Goal: Contribute content: Contribute content

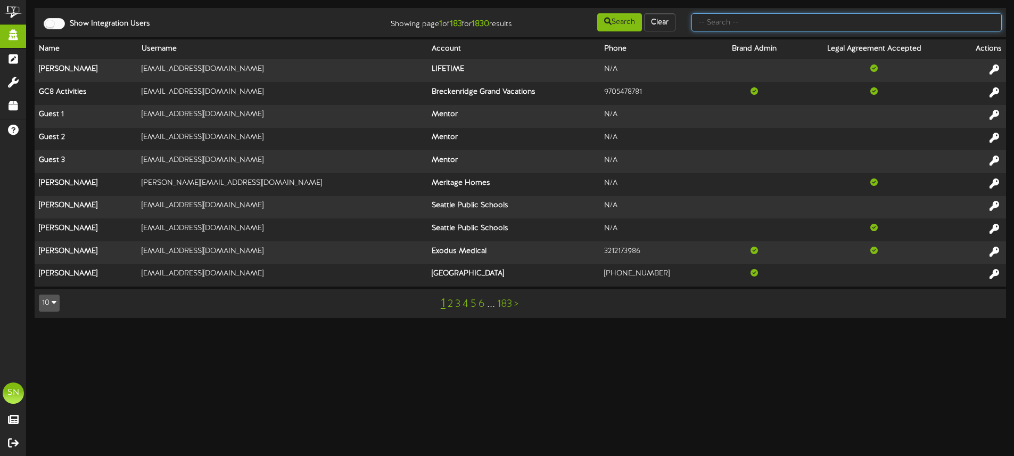
click at [748, 23] on input "text" at bounding box center [846, 22] width 310 height 18
type input "es solar"
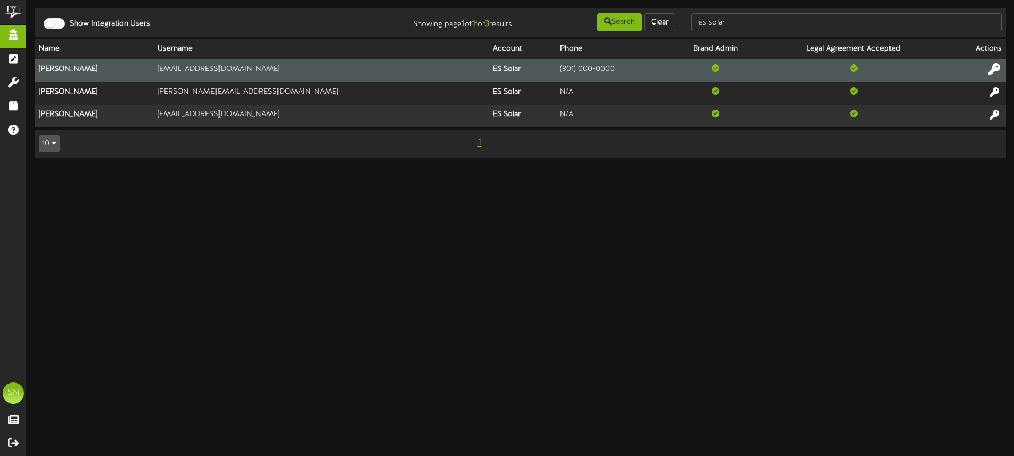
click at [999, 69] on icon at bounding box center [994, 69] width 12 height 12
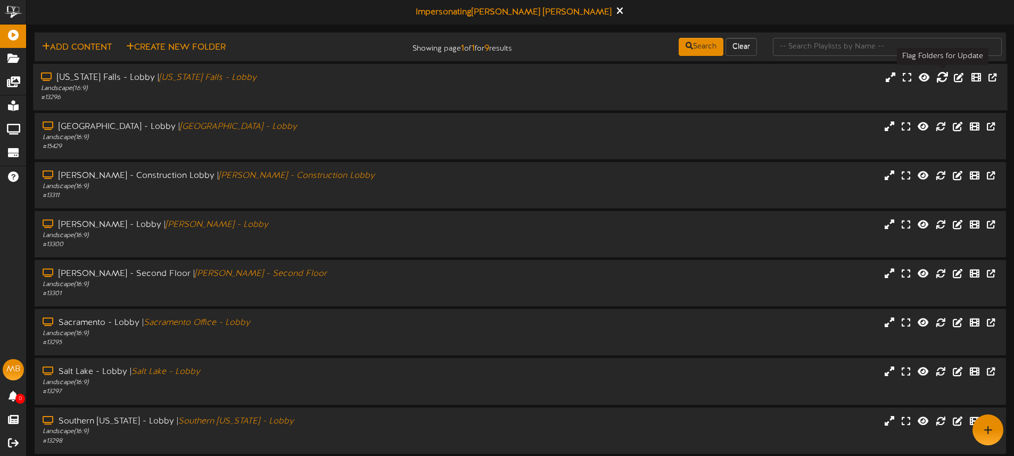
click at [942, 78] on icon at bounding box center [942, 77] width 12 height 12
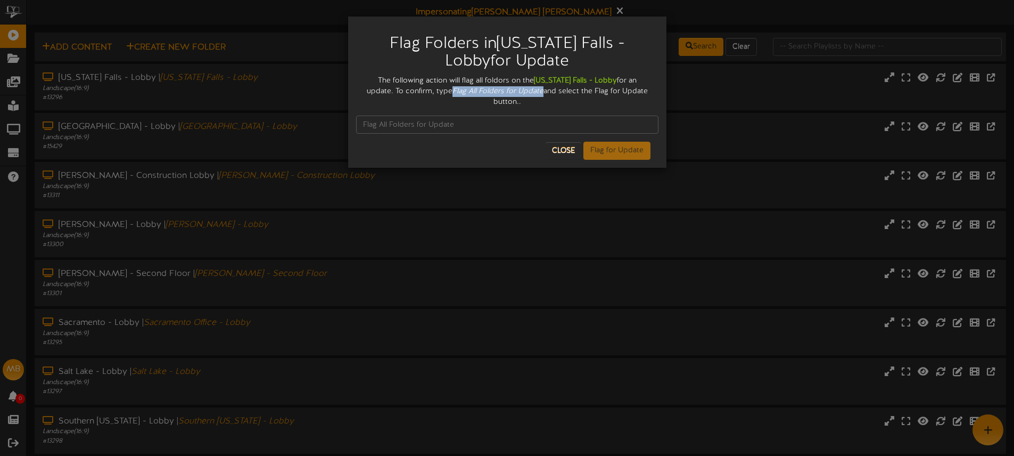
drag, startPoint x: 423, startPoint y: 90, endPoint x: 502, endPoint y: 90, distance: 79.8
click at [509, 90] on div "The following action will flag all foldors on the Idaho Falls - Lobby for an up…" at bounding box center [507, 92] width 302 height 32
copy icon "Flag All Folders for Update"
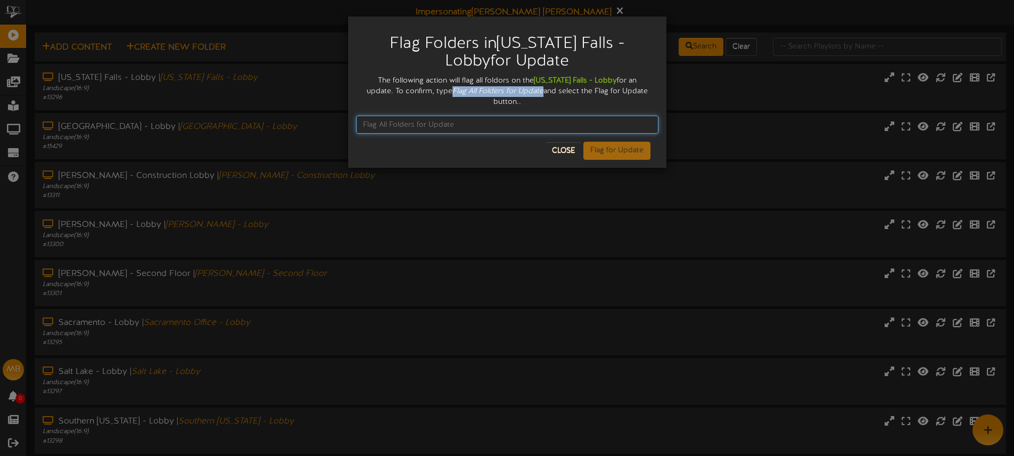
click at [411, 115] on input "text" at bounding box center [507, 124] width 302 height 18
paste input "Flag All Folders for Update"
type input "Flag All Folders for Update"
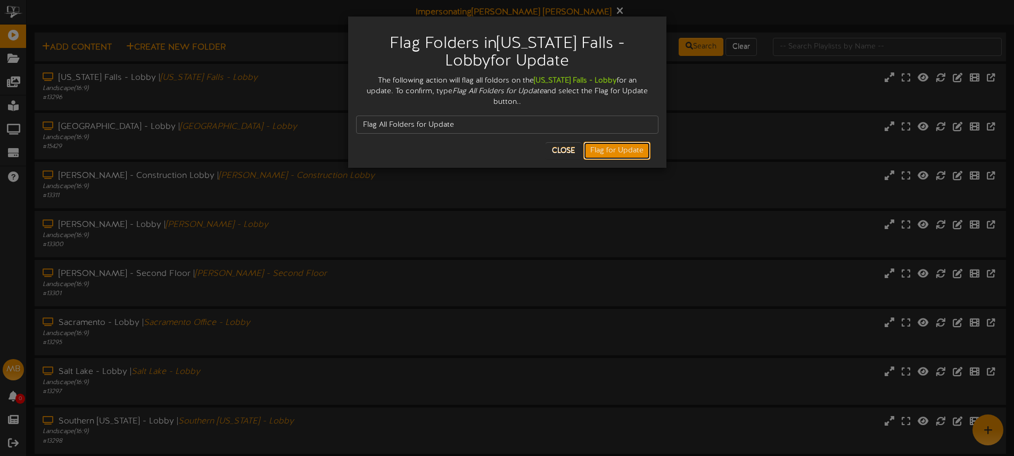
click at [609, 142] on button "Flag for Update" at bounding box center [616, 151] width 67 height 18
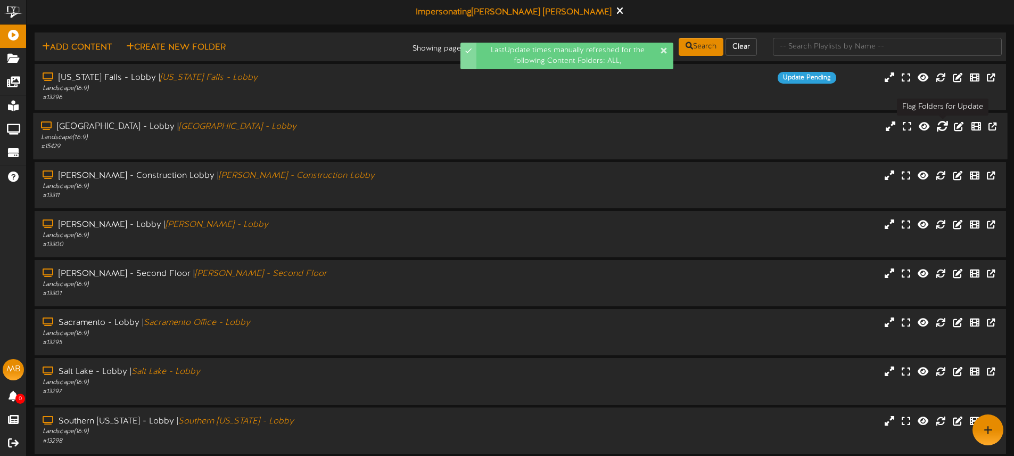
click at [945, 128] on icon at bounding box center [942, 126] width 12 height 12
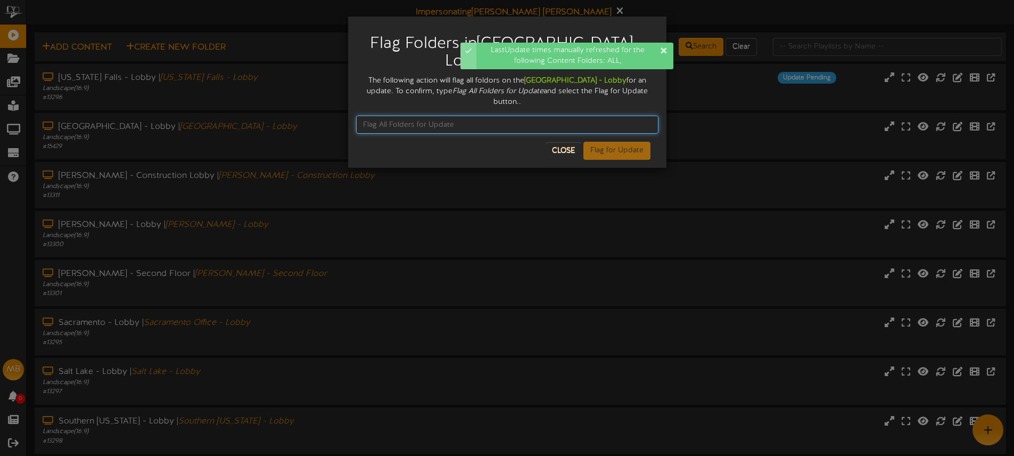
click at [413, 119] on input "text" at bounding box center [507, 124] width 302 height 18
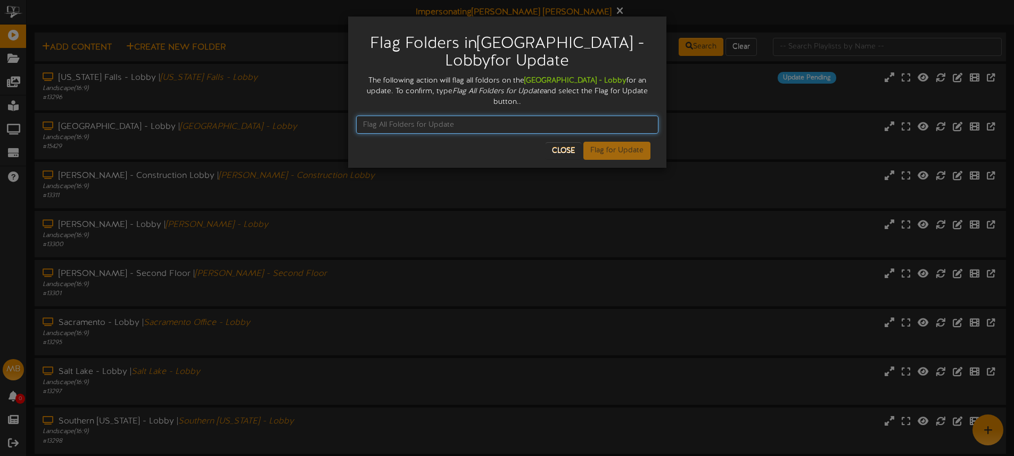
paste input "Flag All Folders for Update"
type input "Flag All Folders for Update"
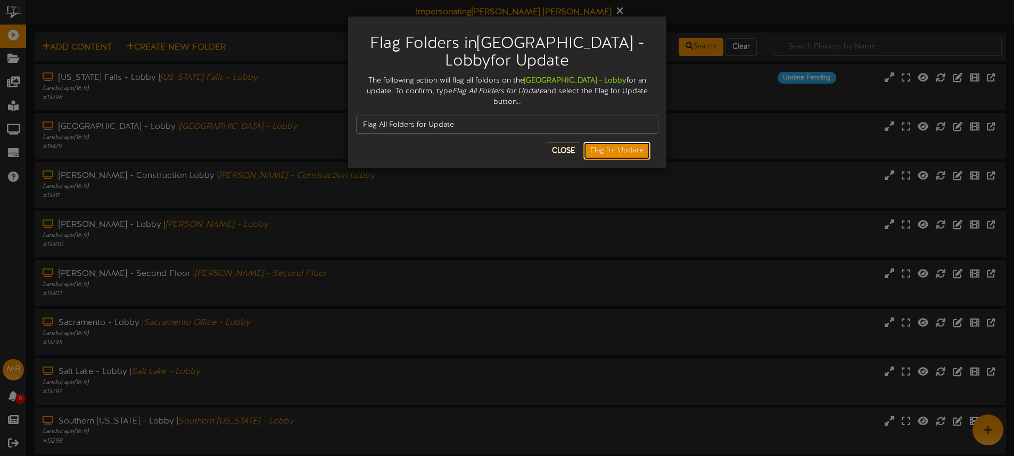
click at [609, 142] on button "Flag for Update" at bounding box center [616, 151] width 67 height 18
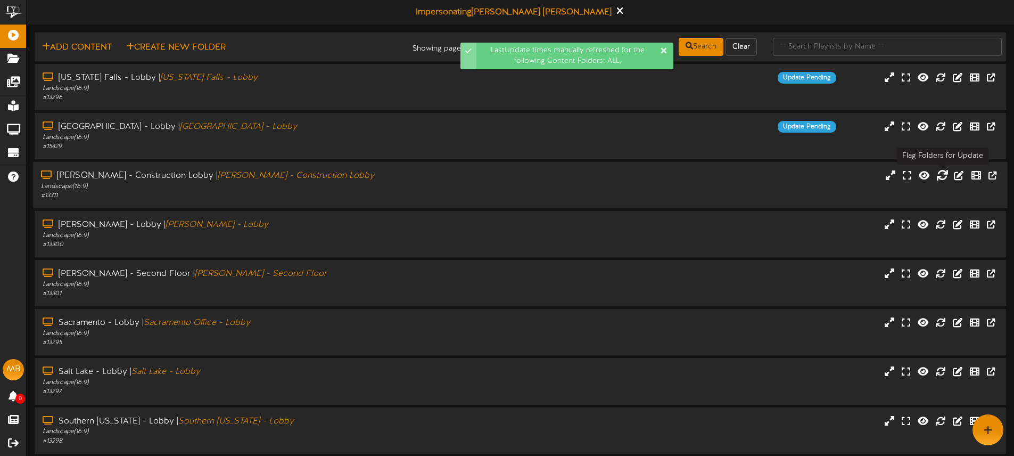
click at [942, 175] on icon at bounding box center [942, 175] width 12 height 12
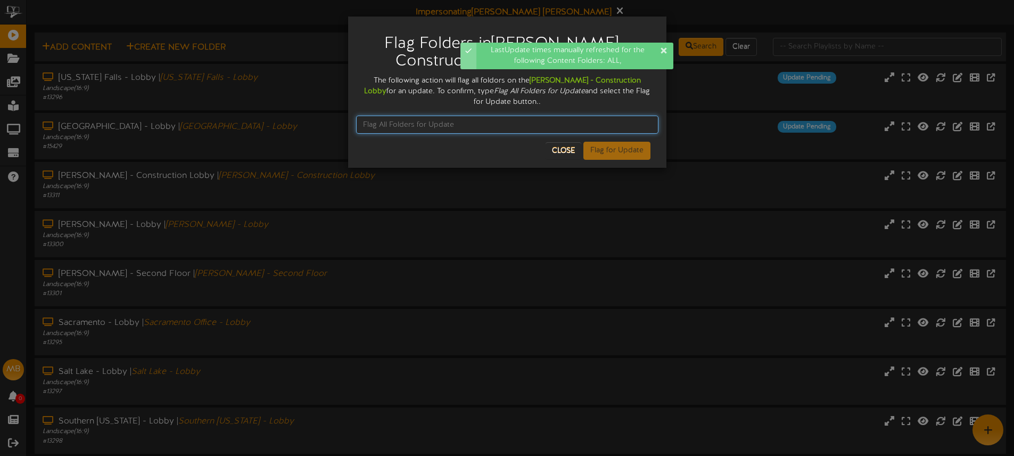
click at [401, 122] on input "text" at bounding box center [507, 124] width 302 height 18
paste input "Flag All Folders for Update"
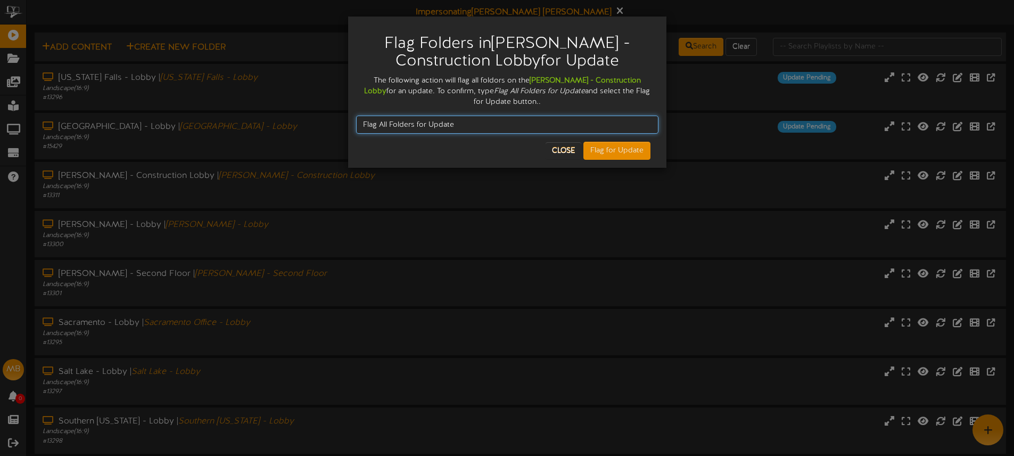
type input "Flag All Folders for Update"
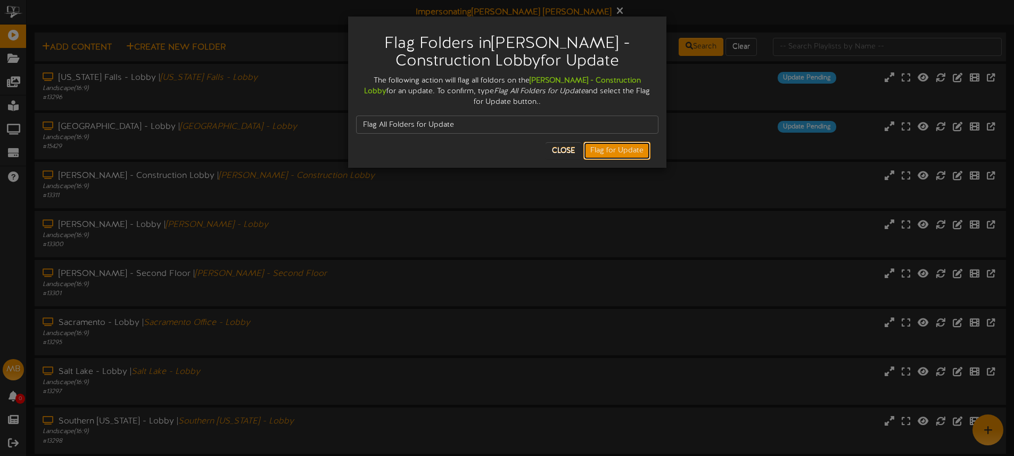
click at [613, 150] on button "Flag for Update" at bounding box center [616, 151] width 67 height 18
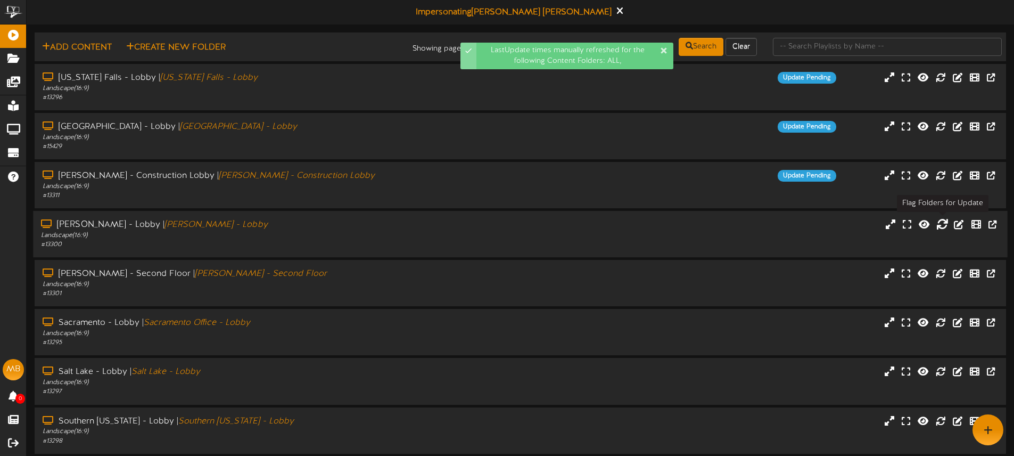
click at [938, 222] on icon at bounding box center [942, 224] width 12 height 12
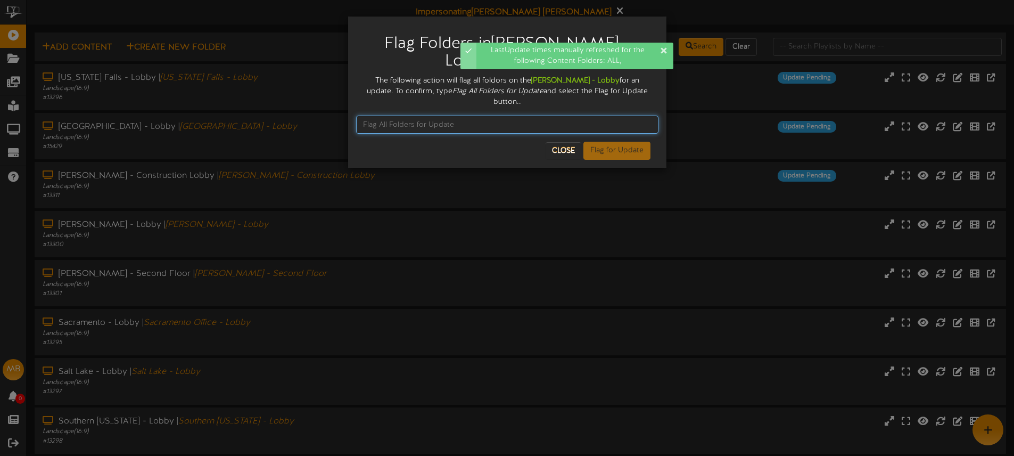
click at [446, 115] on input "text" at bounding box center [507, 124] width 302 height 18
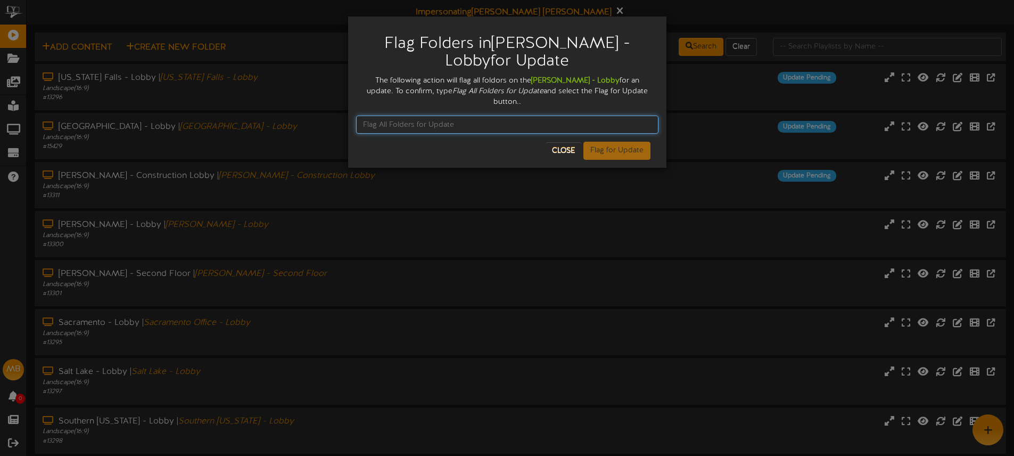
paste input "Flag All Folders for Update"
type input "Flag All Folders for Update"
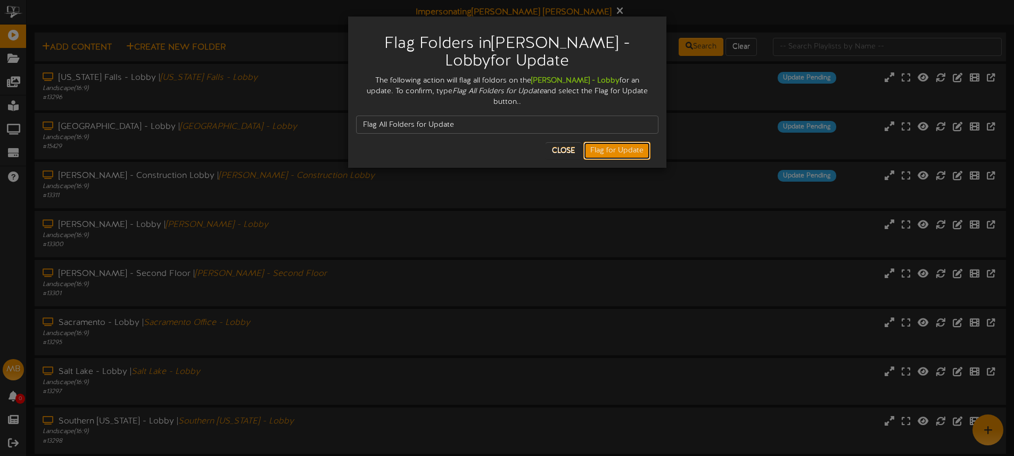
click at [621, 142] on button "Flag for Update" at bounding box center [616, 151] width 67 height 18
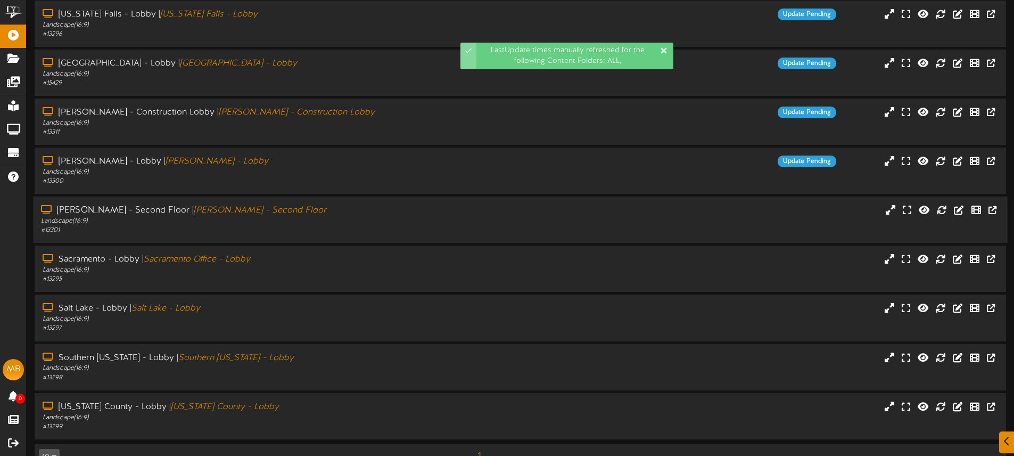
scroll to position [64, 0]
click at [943, 210] on icon at bounding box center [942, 209] width 12 height 12
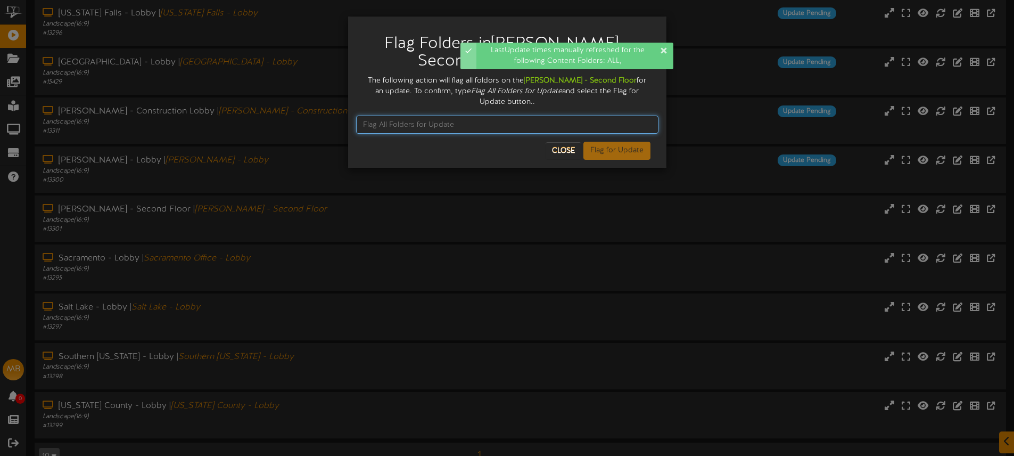
click at [398, 116] on input "text" at bounding box center [507, 124] width 302 height 18
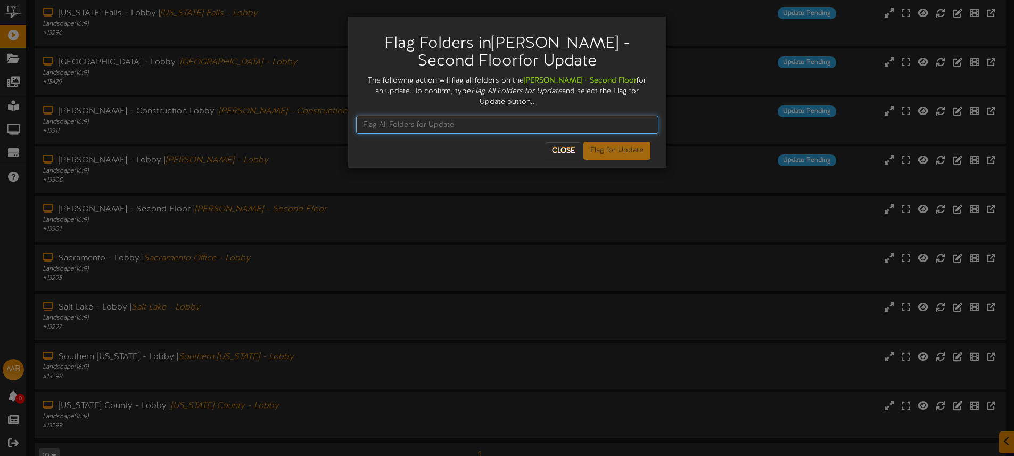
paste input "Flag All Folders for Update"
type input "Flag All Folders for Update"
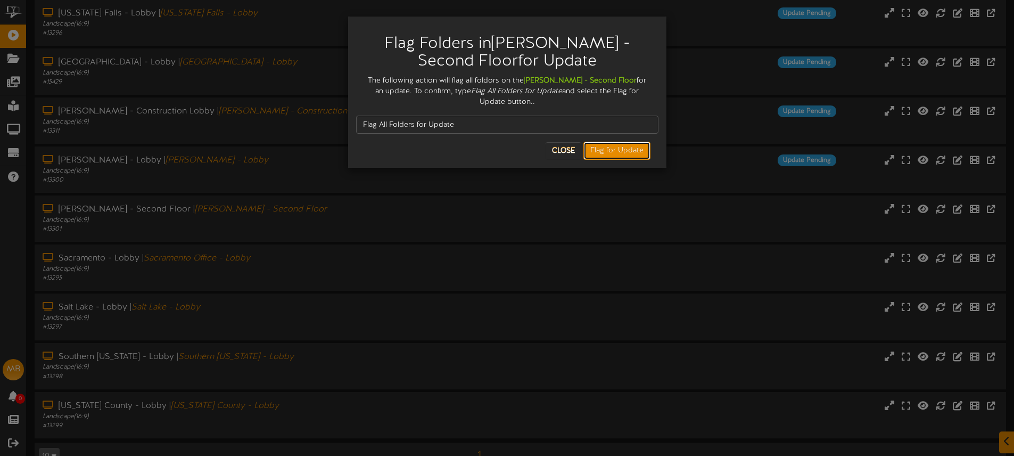
click at [616, 142] on button "Flag for Update" at bounding box center [616, 151] width 67 height 18
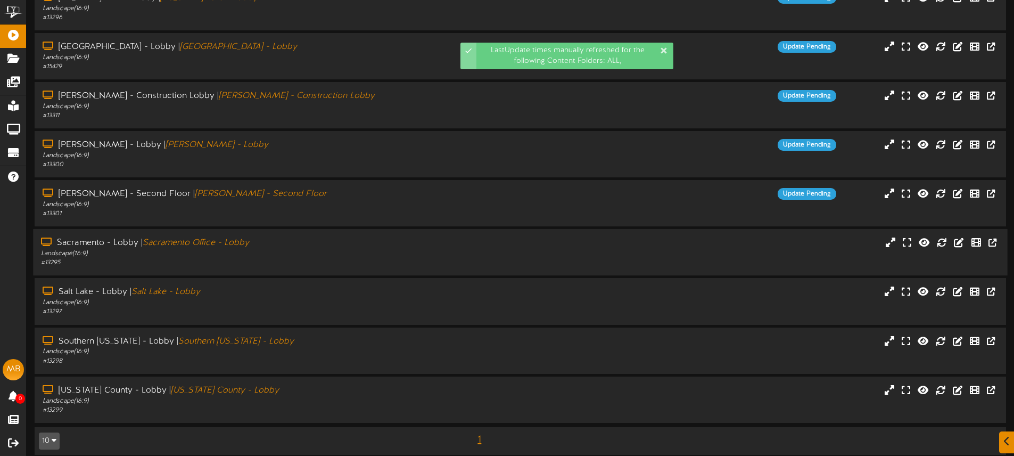
scroll to position [83, 0]
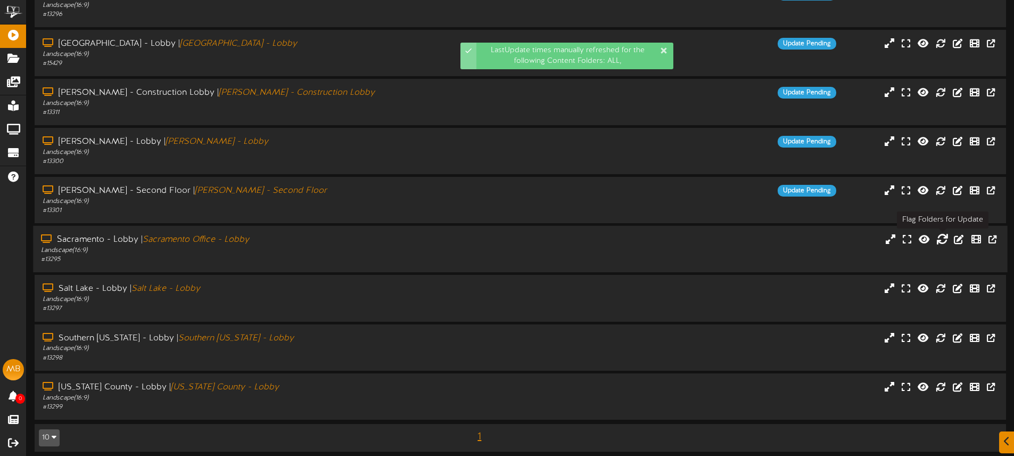
click at [942, 240] on icon at bounding box center [942, 239] width 12 height 12
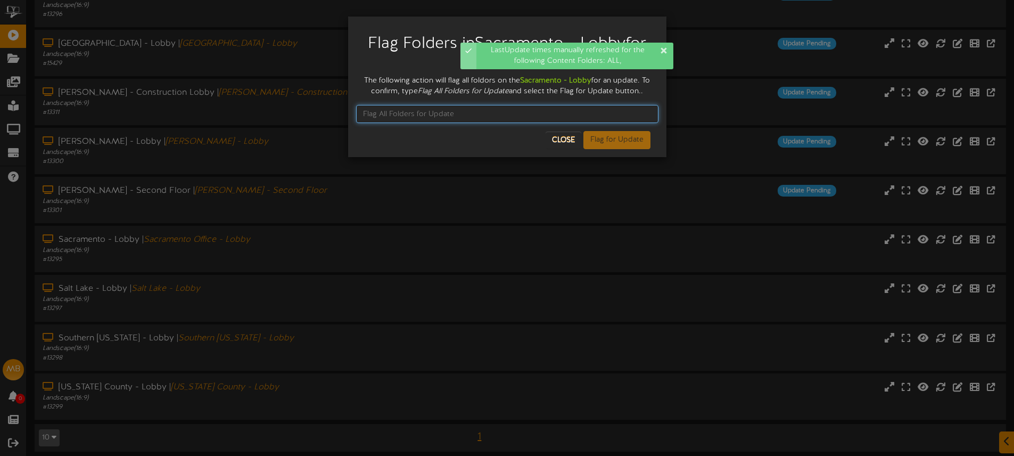
drag, startPoint x: 406, startPoint y: 117, endPoint x: 401, endPoint y: 113, distance: 6.1
click at [406, 117] on input "text" at bounding box center [507, 114] width 302 height 18
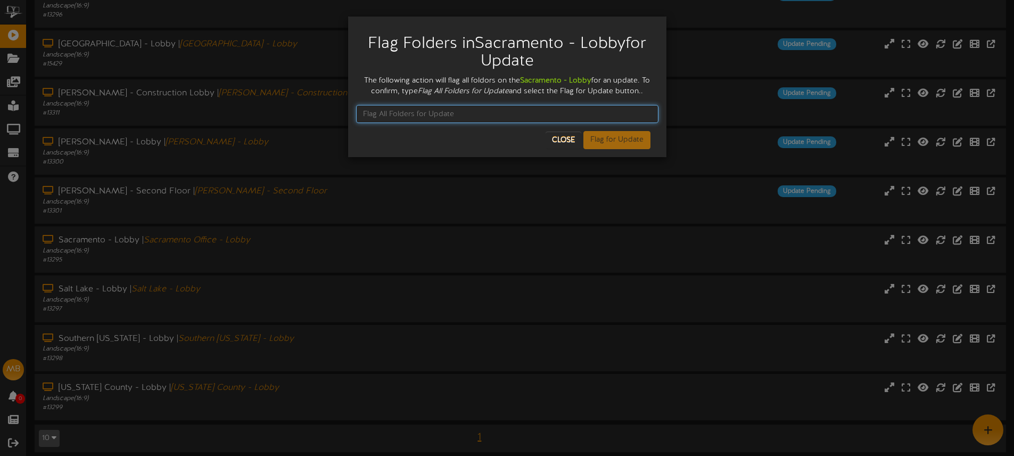
paste input "Flag All Folders for Update"
type input "Flag All Folders for Update"
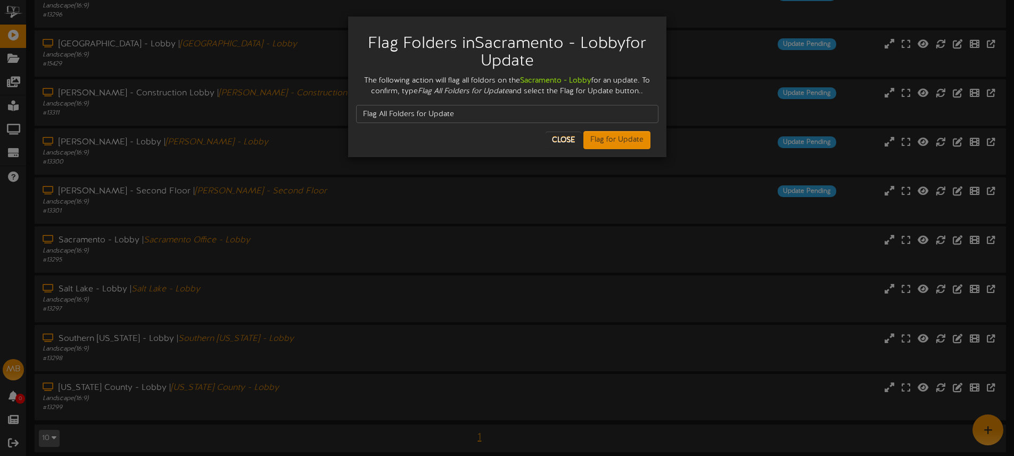
click at [608, 129] on div "Flag All Folders for Update" at bounding box center [507, 114] width 302 height 34
click at [611, 138] on button "Flag for Update" at bounding box center [616, 140] width 67 height 18
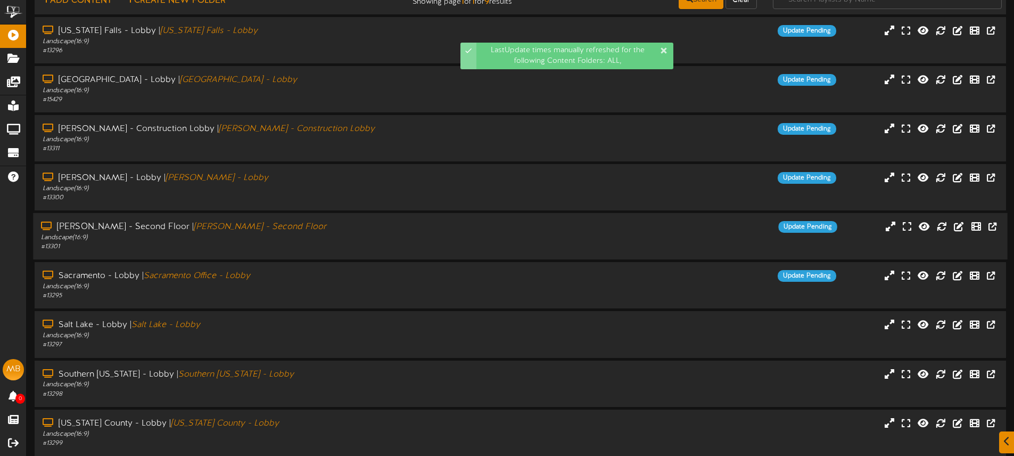
scroll to position [89, 0]
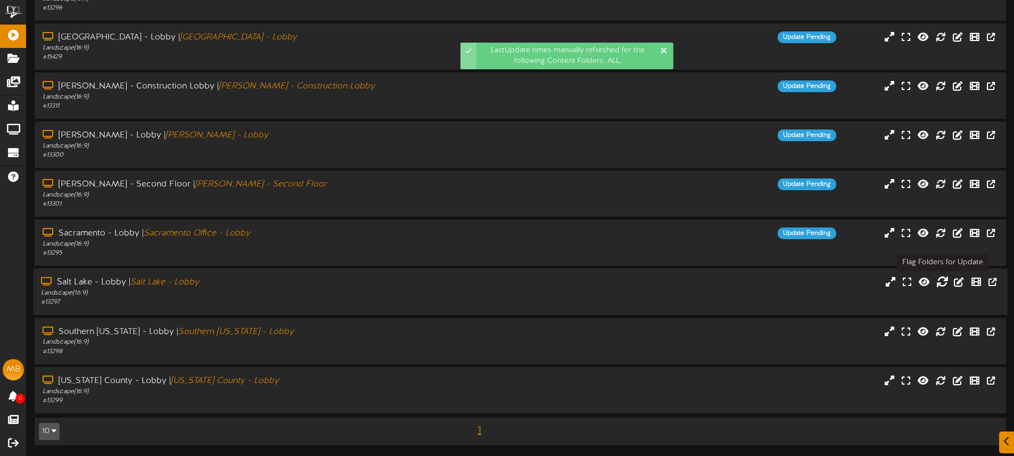
click at [942, 280] on icon at bounding box center [942, 282] width 12 height 12
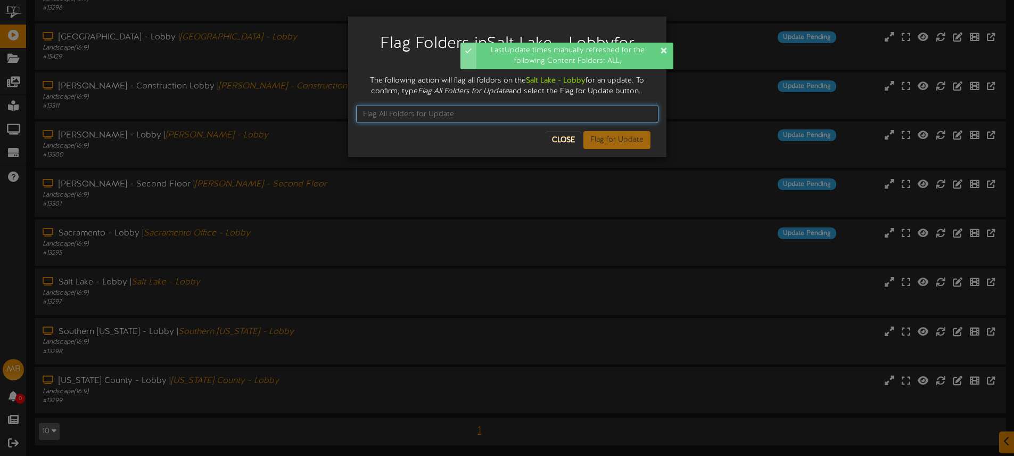
click at [383, 116] on input "text" at bounding box center [507, 114] width 302 height 18
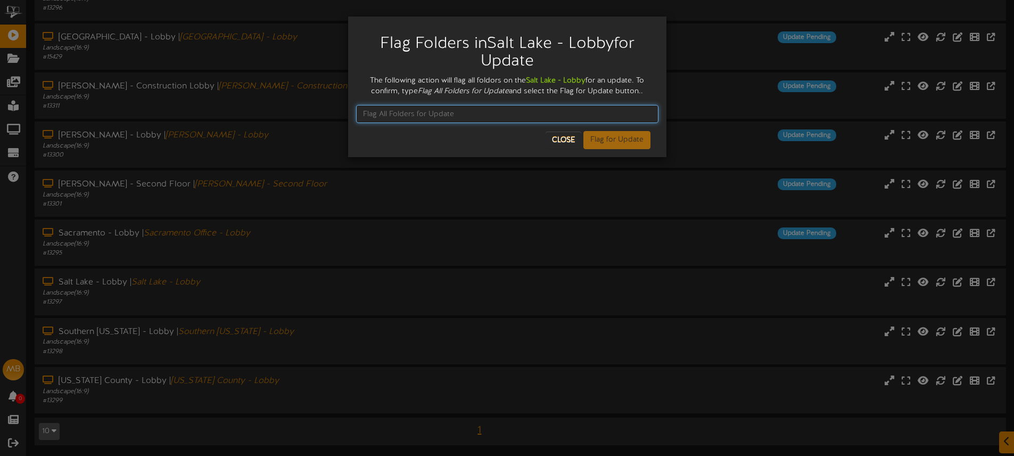
paste input "Flag All Folders for Update"
type input "Flag All Folders for Update"
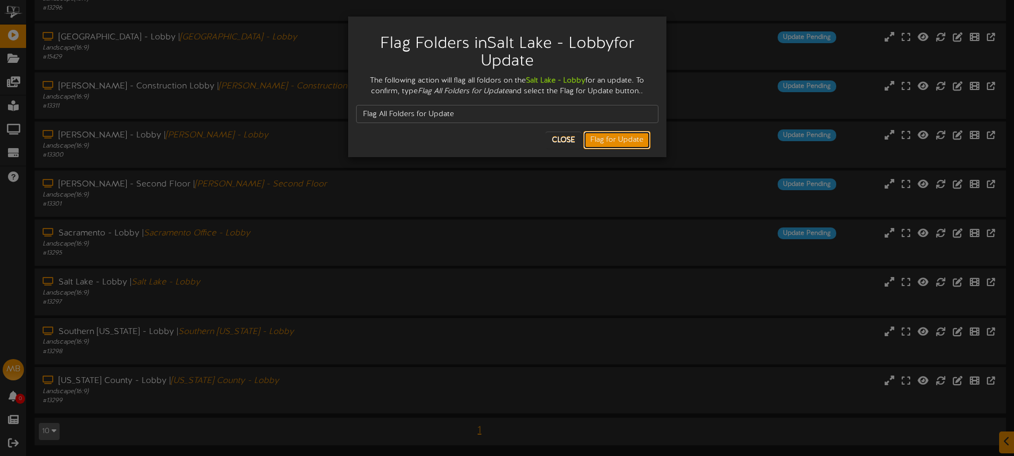
click at [626, 138] on button "Flag for Update" at bounding box center [616, 140] width 67 height 18
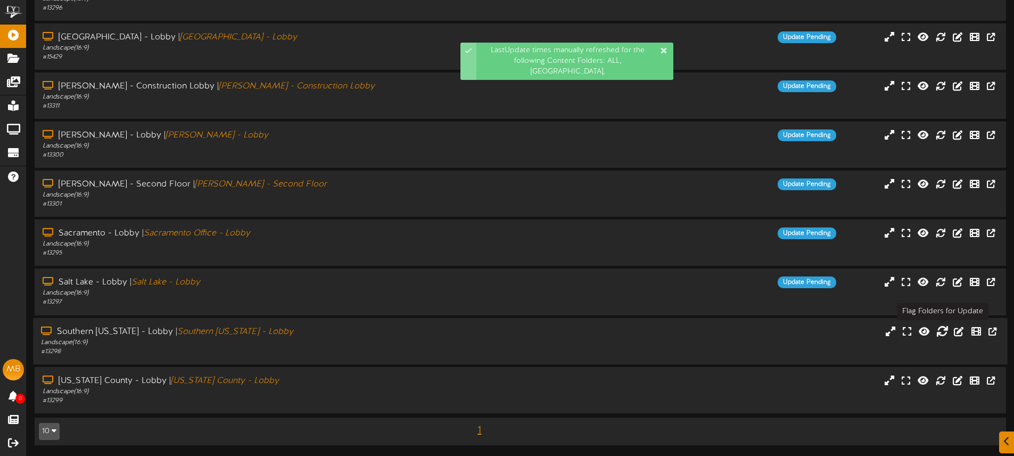
click at [940, 329] on icon at bounding box center [942, 331] width 12 height 12
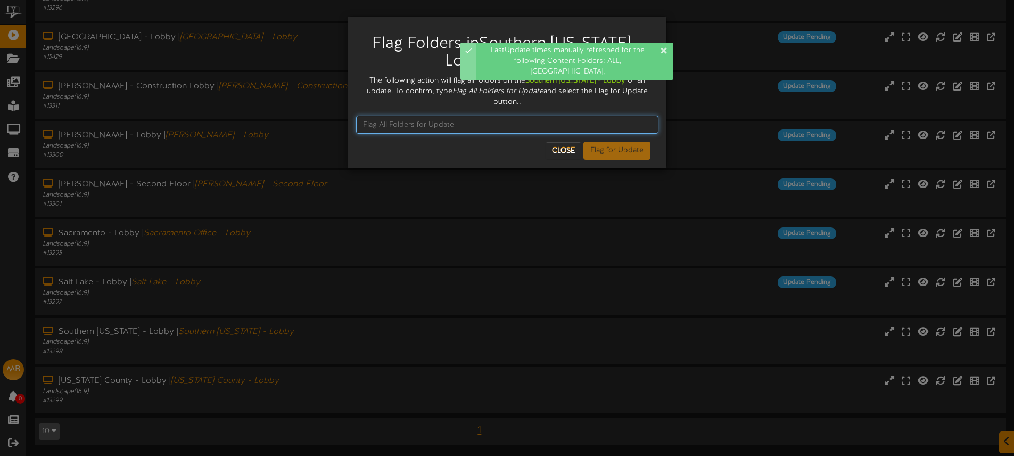
click at [390, 125] on input "text" at bounding box center [507, 124] width 302 height 18
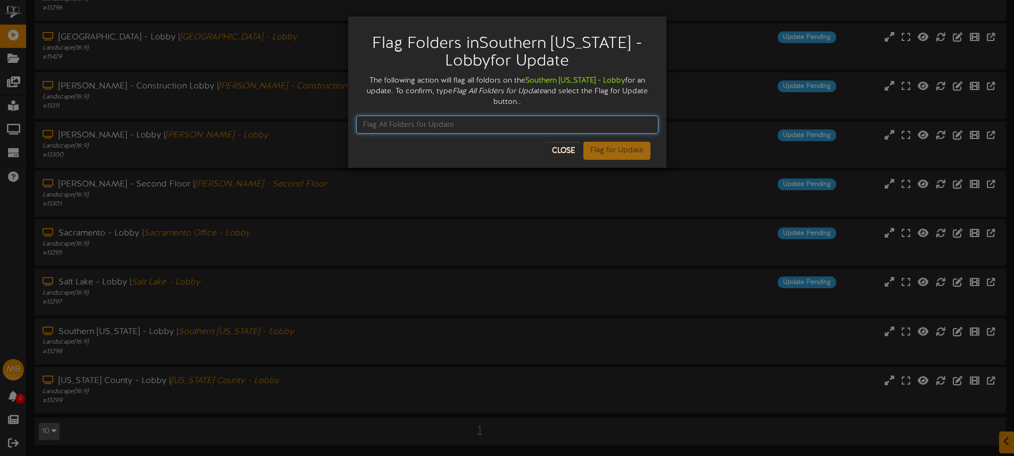
paste input "Flag All Folders for Update"
type input "Flag All Folders for Update"
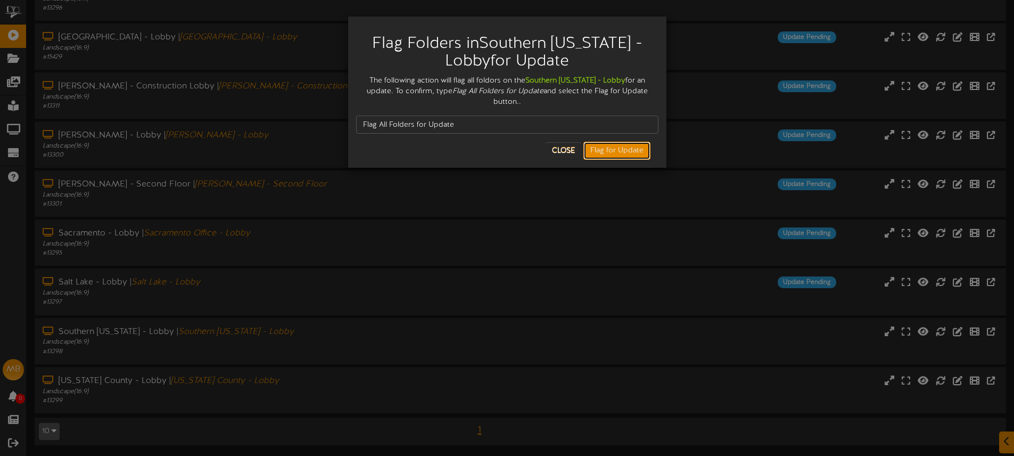
click at [611, 153] on button "Flag for Update" at bounding box center [616, 151] width 67 height 18
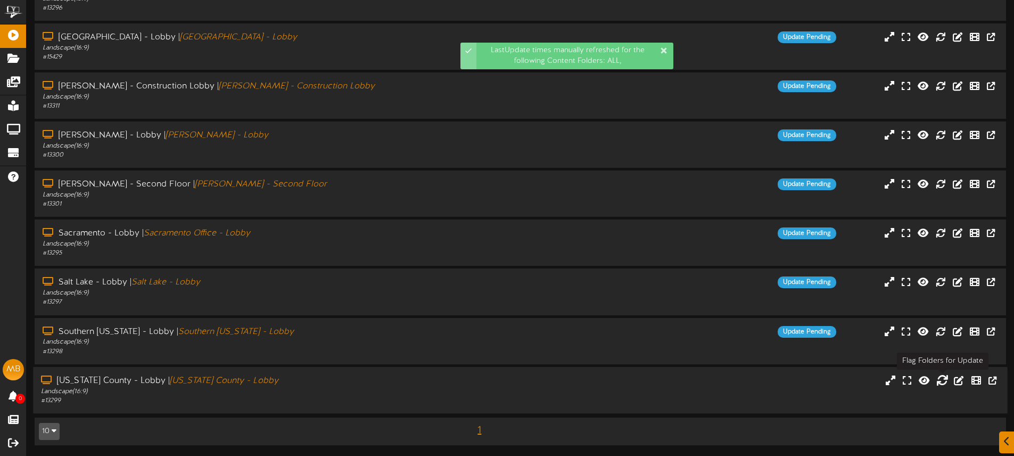
click at [941, 377] on icon at bounding box center [942, 380] width 12 height 12
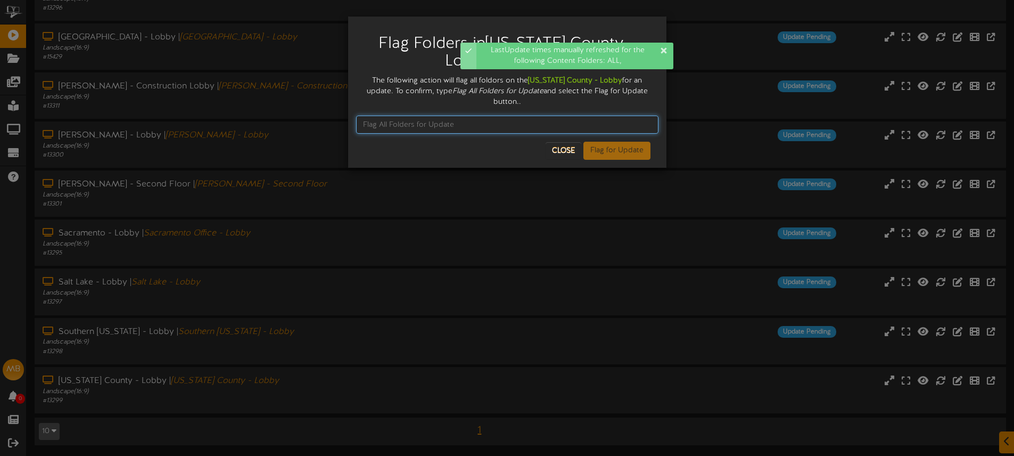
click at [414, 115] on input "text" at bounding box center [507, 124] width 302 height 18
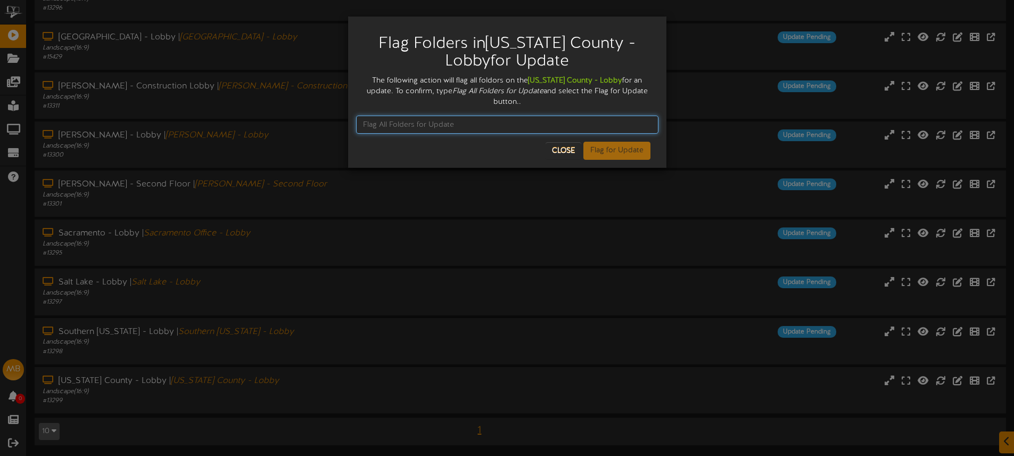
paste input "Flag All Folders for Update"
type input "Flag All Folders for Update"
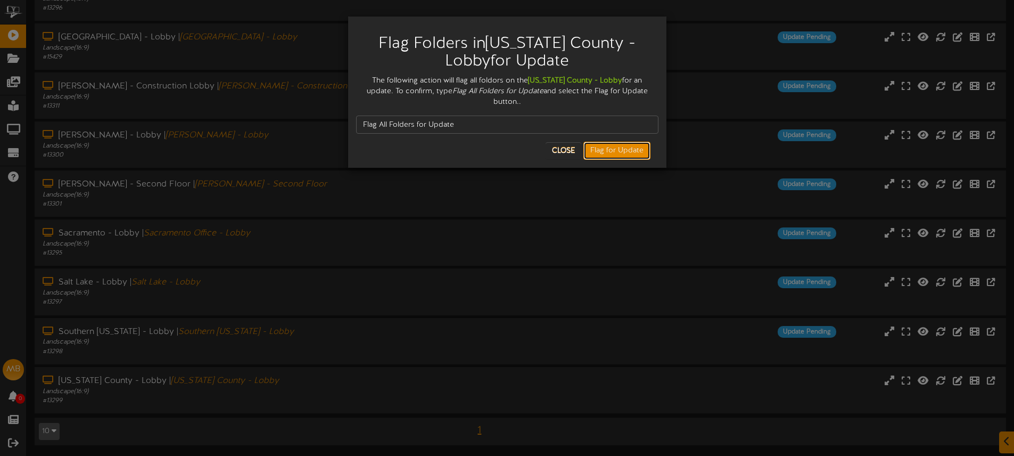
click at [597, 142] on button "Flag for Update" at bounding box center [616, 151] width 67 height 18
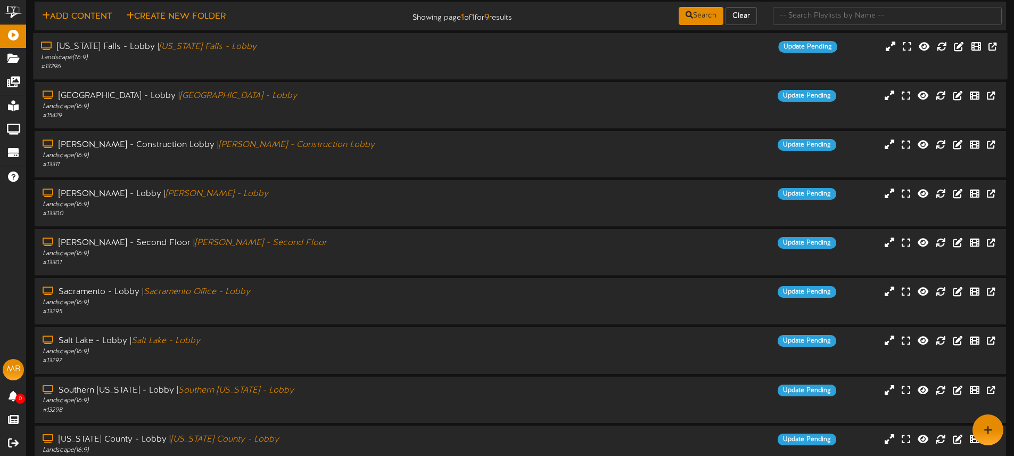
scroll to position [0, 0]
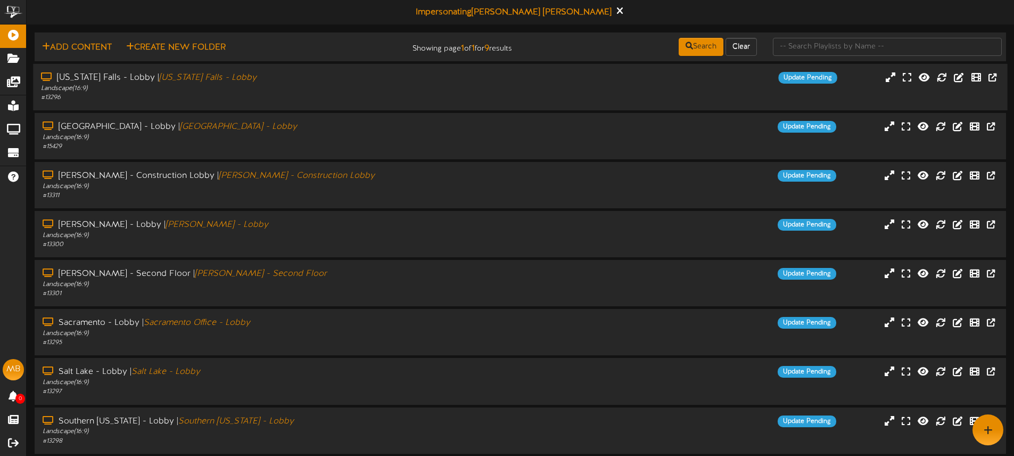
click at [285, 85] on div "Landscape ( 16:9 )" at bounding box center [236, 88] width 390 height 9
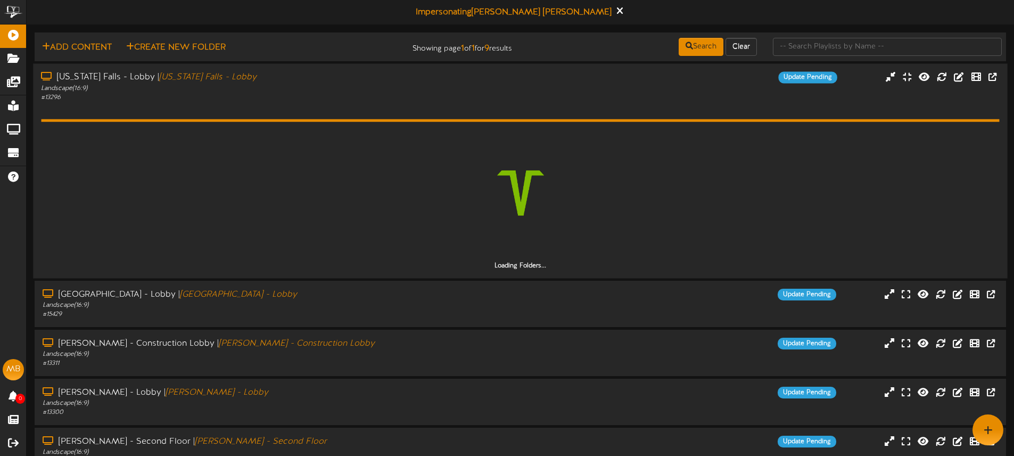
click at [285, 85] on div "Landscape ( 16:9 )" at bounding box center [236, 88] width 390 height 9
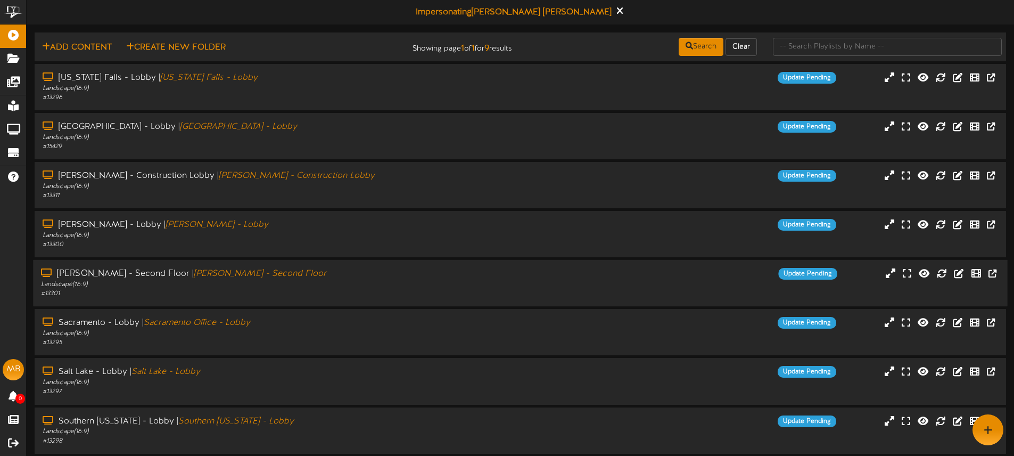
click at [307, 276] on div "Layton - Second Floor | Layton - Second Floor" at bounding box center [236, 274] width 390 height 12
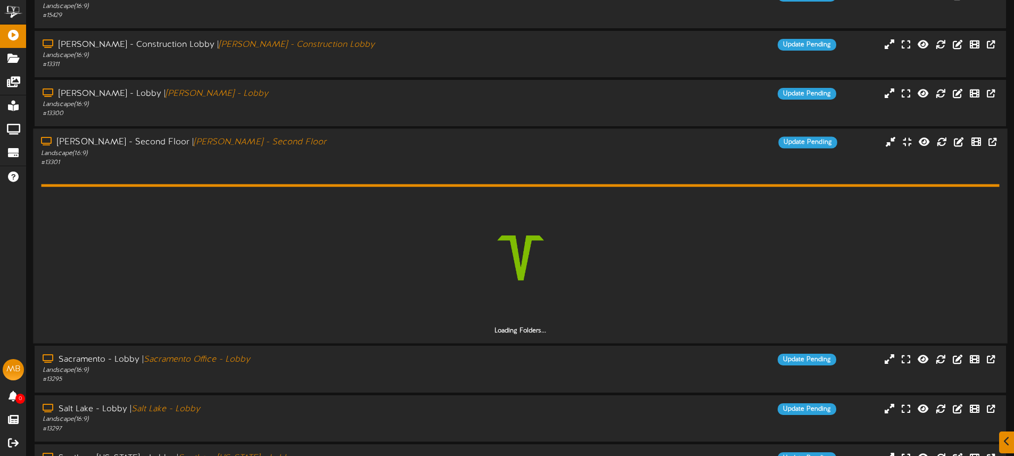
scroll to position [133, 0]
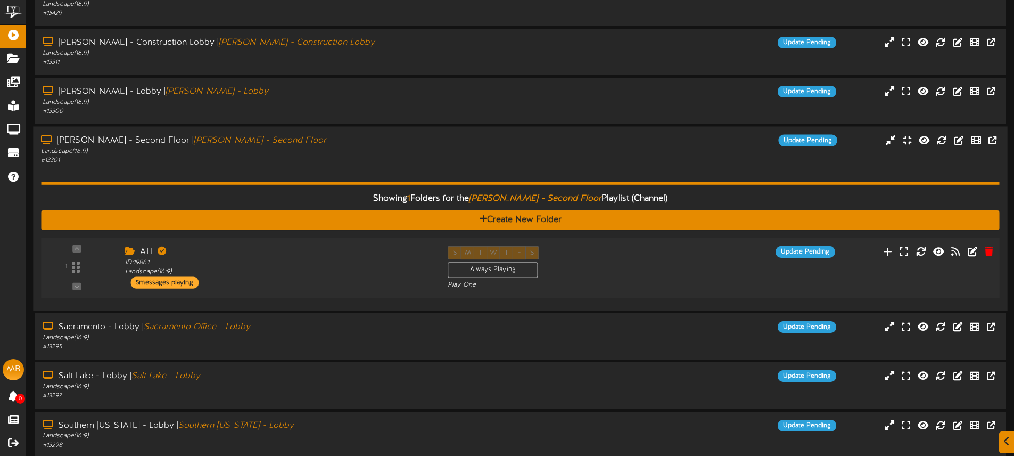
click at [382, 278] on div "ALL ID: 19861 Landscape ( 16:9 ) 5 messages playing" at bounding box center [278, 267] width 322 height 43
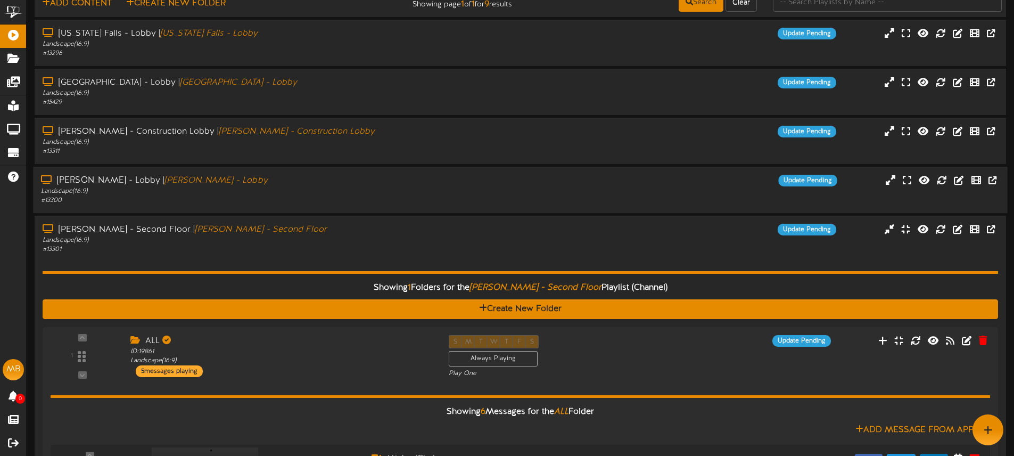
scroll to position [31, 0]
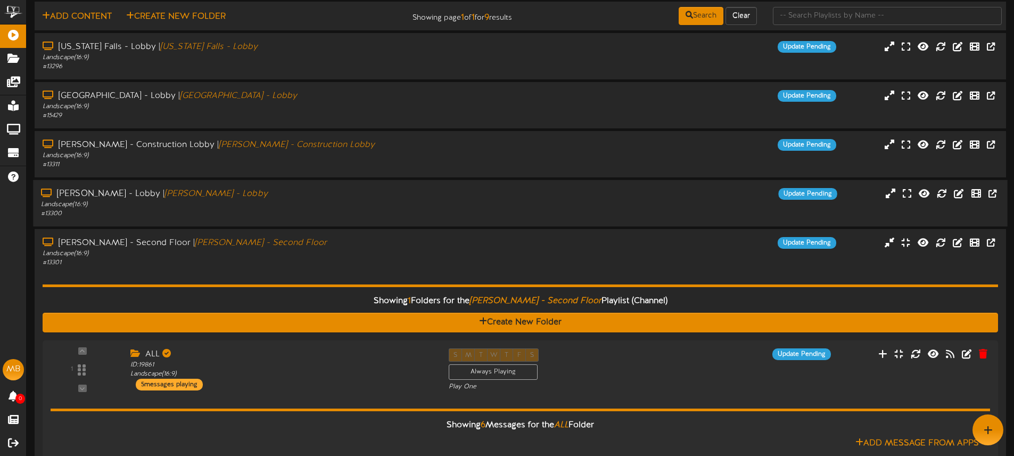
drag, startPoint x: 340, startPoint y: 239, endPoint x: 319, endPoint y: 198, distance: 46.2
click at [340, 239] on div "Layton - Second Floor | Layton - Second Floor" at bounding box center [237, 243] width 388 height 12
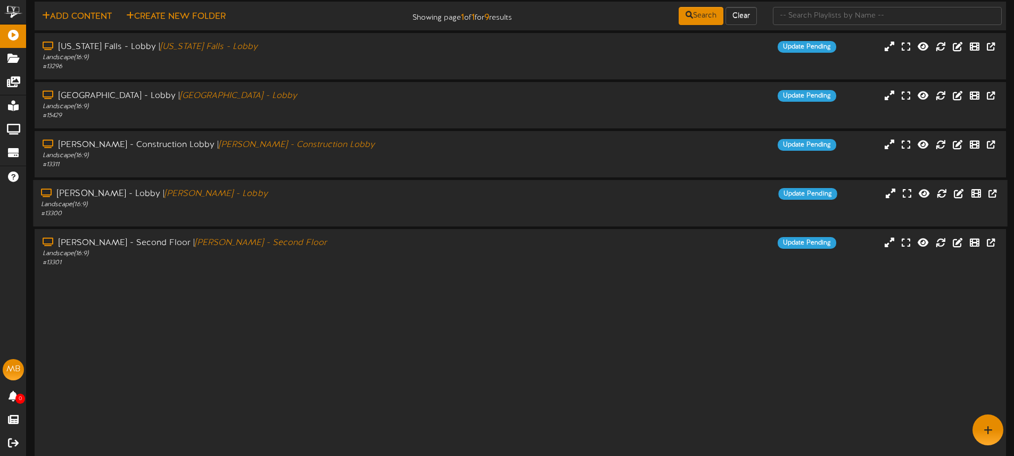
scroll to position [0, 0]
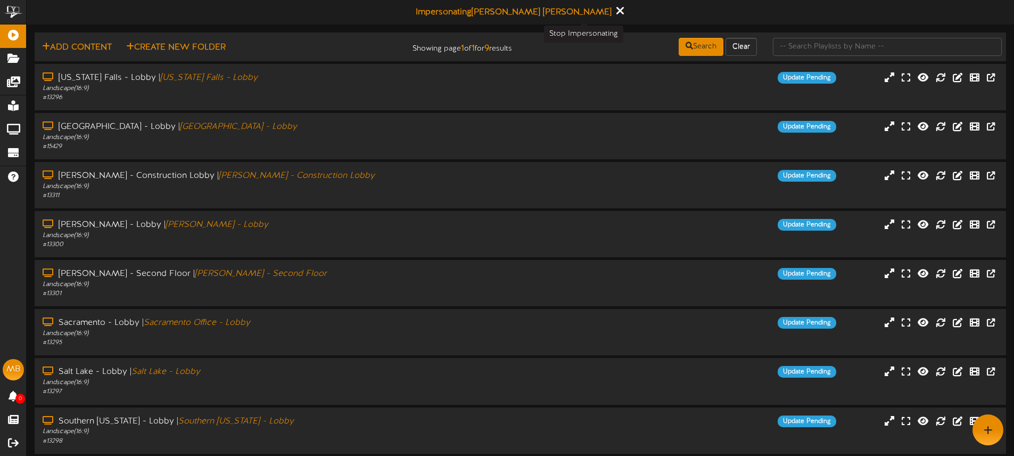
click at [616, 13] on icon at bounding box center [619, 11] width 7 height 12
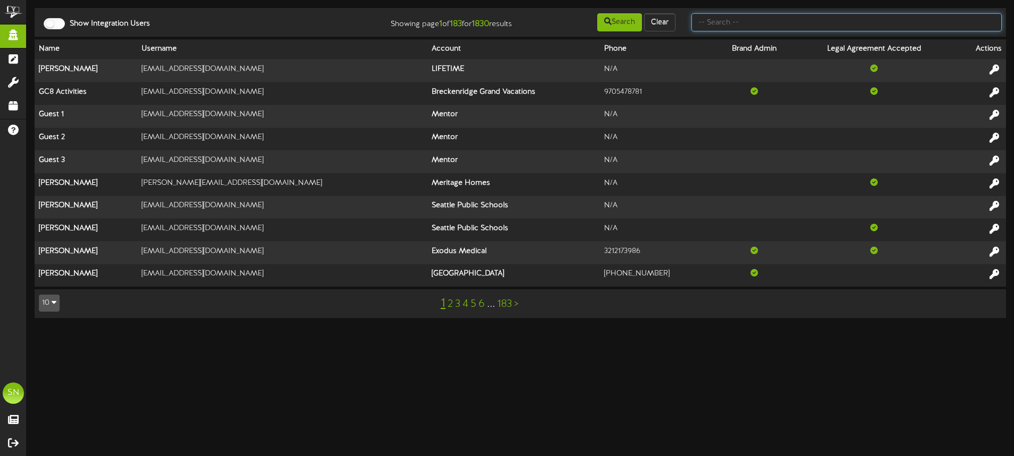
click at [718, 20] on input "text" at bounding box center [846, 22] width 310 height 18
type input "jefferson academy"
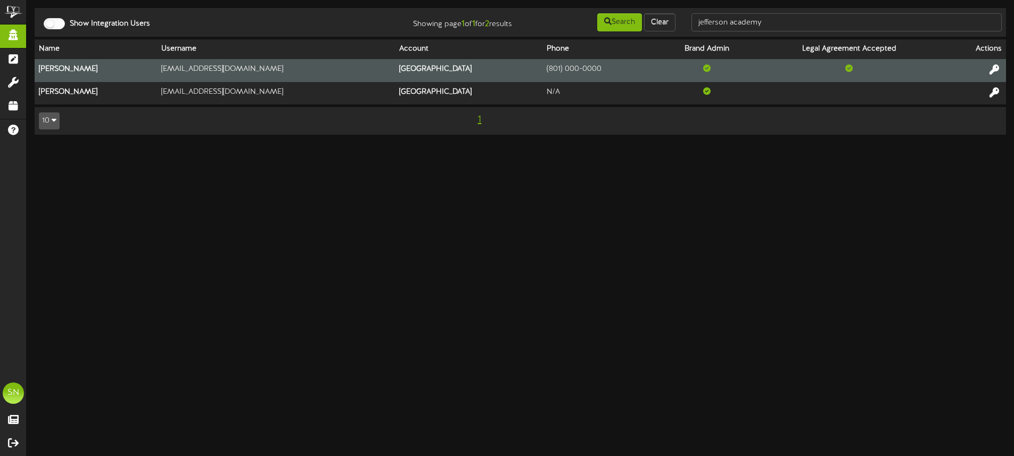
drag, startPoint x: 990, startPoint y: 68, endPoint x: 984, endPoint y: 65, distance: 6.4
click at [989, 68] on icon at bounding box center [994, 69] width 10 height 10
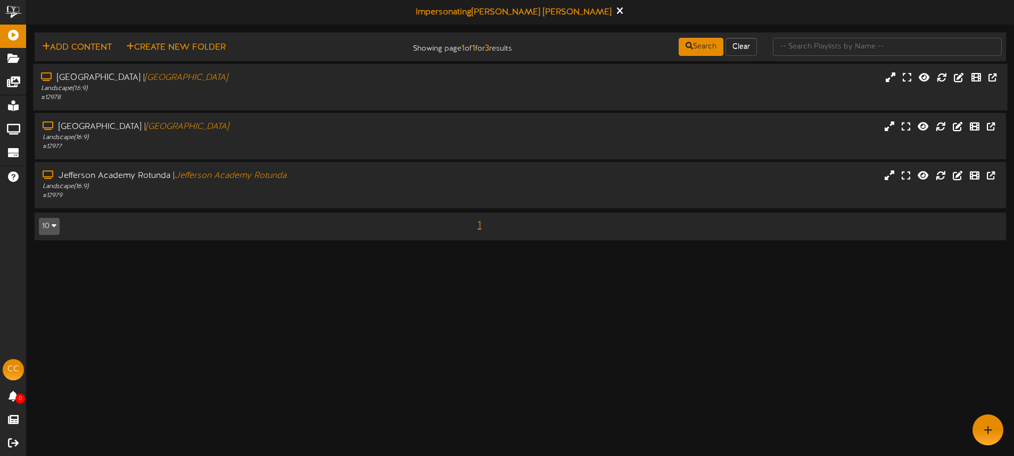
click at [328, 79] on div "[GEOGRAPHIC_DATA] | [GEOGRAPHIC_DATA]" at bounding box center [236, 78] width 390 height 12
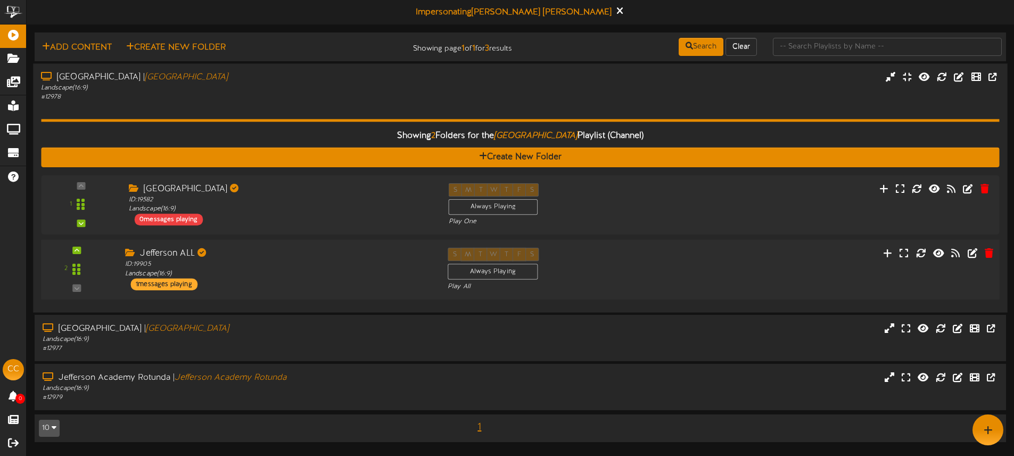
click at [318, 252] on div "Jefferson ALL" at bounding box center [278, 253] width 307 height 12
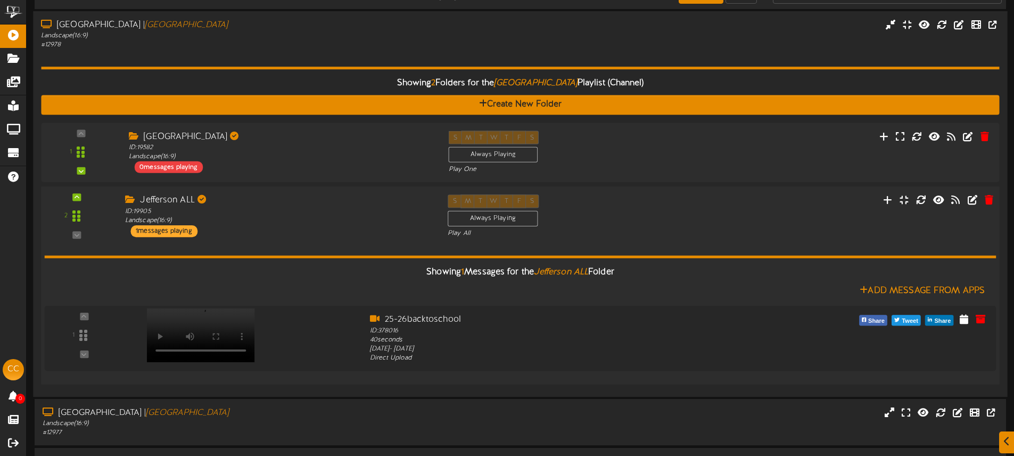
scroll to position [53, 0]
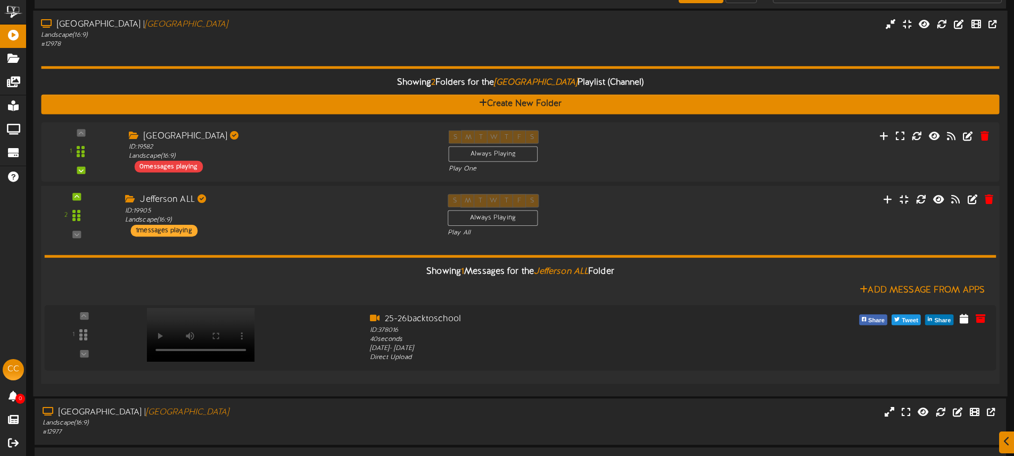
click at [324, 239] on div "Showing 1 Messages for the Jefferson ALL Folder Add Message From Apps 1" at bounding box center [521, 306] width 952 height 138
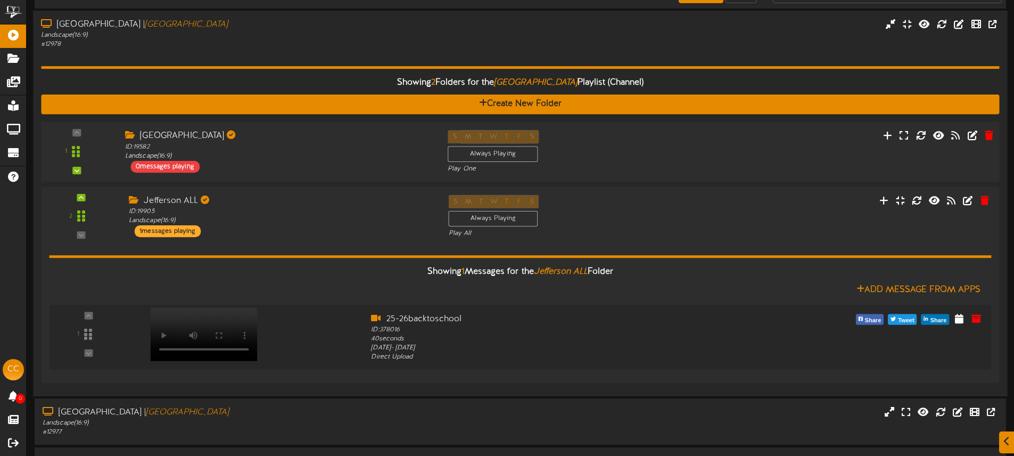
scroll to position [0, 0]
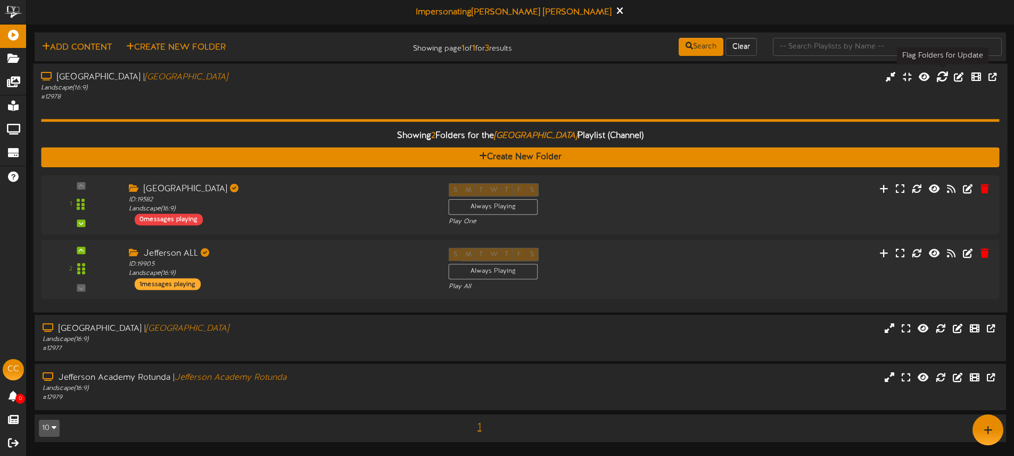
click at [941, 79] on icon at bounding box center [942, 77] width 12 height 12
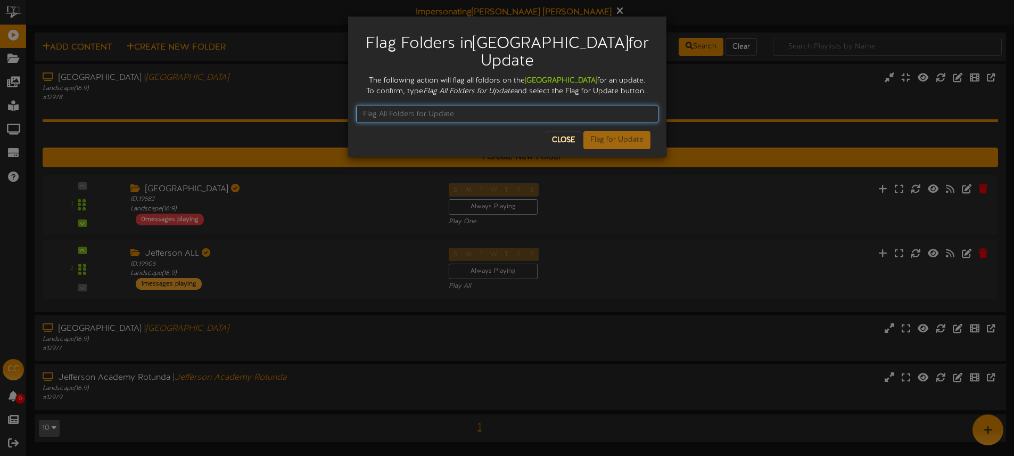
click at [381, 123] on input "text" at bounding box center [507, 114] width 302 height 18
type input "Flag All Folders for Update"
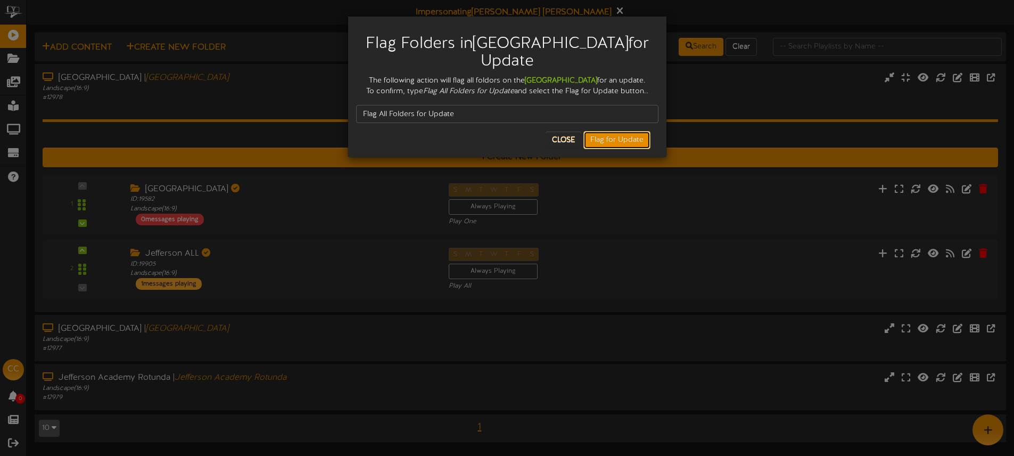
click at [602, 149] on button "Flag for Update" at bounding box center [616, 140] width 67 height 18
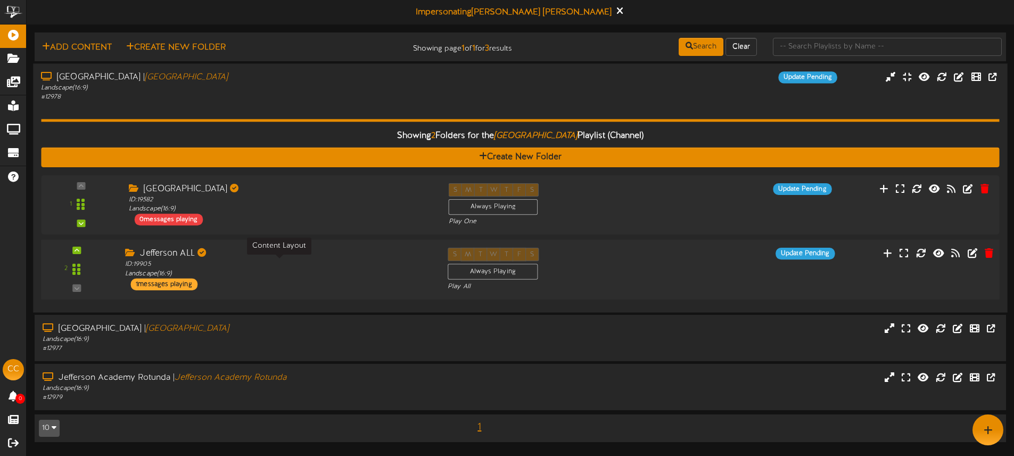
click at [326, 274] on div "ID: 19905 Landscape ( 16:9 )" at bounding box center [278, 269] width 307 height 19
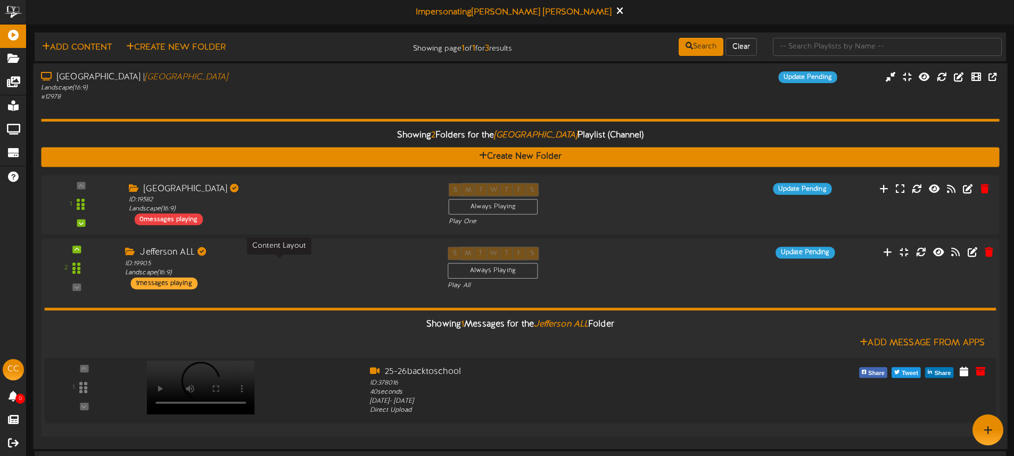
click at [326, 274] on div "ID: 19905 Landscape ( 16:9 )" at bounding box center [278, 268] width 307 height 19
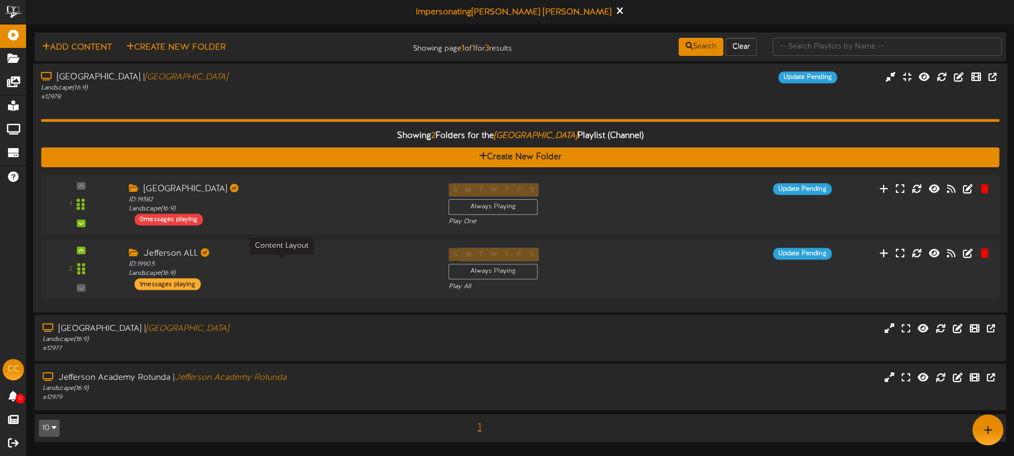
click at [307, 103] on div "Showing 2 Folders for the Jefferson Academy Hallway Playlist (Channel) Create N…" at bounding box center [520, 203] width 958 height 202
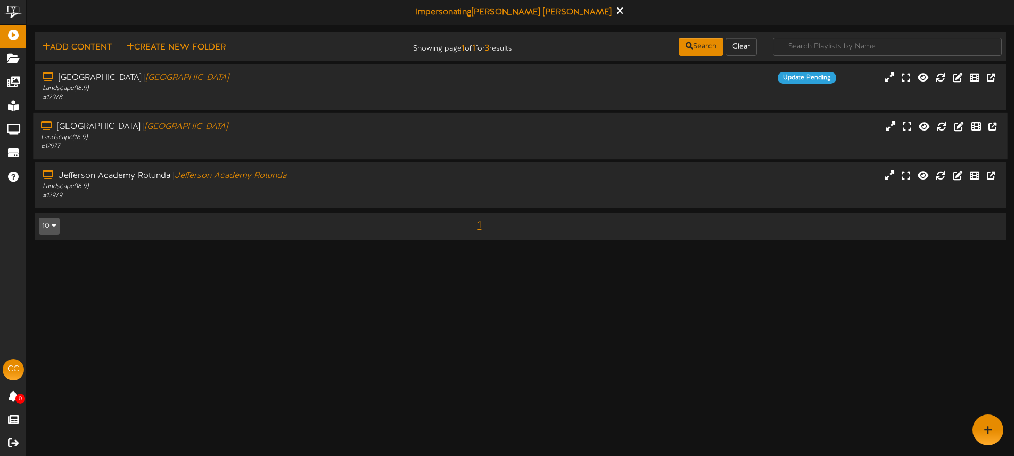
click at [338, 142] on div "# 12977" at bounding box center [236, 146] width 390 height 9
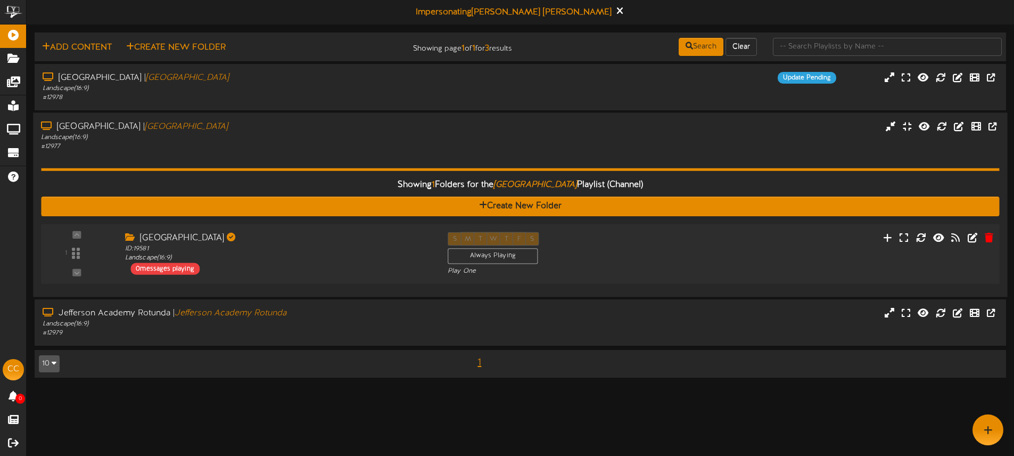
click at [360, 230] on div "1 ID: 19581" at bounding box center [519, 254] width 967 height 60
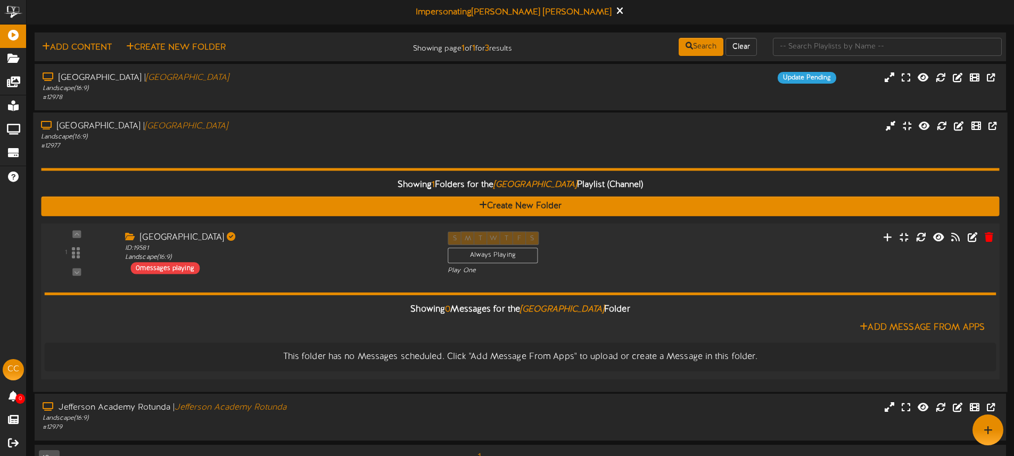
click at [360, 234] on div "Jefferson Academy Lounge" at bounding box center [278, 237] width 307 height 12
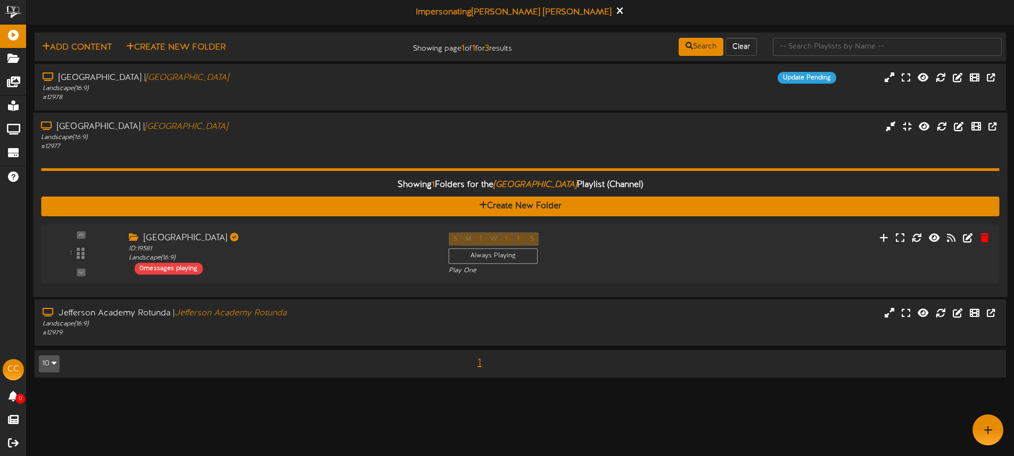
click at [354, 151] on div "Showing 1 Folders for the Jefferson Academy Lounge Playlist (Channel) Create Ne…" at bounding box center [520, 220] width 958 height 138
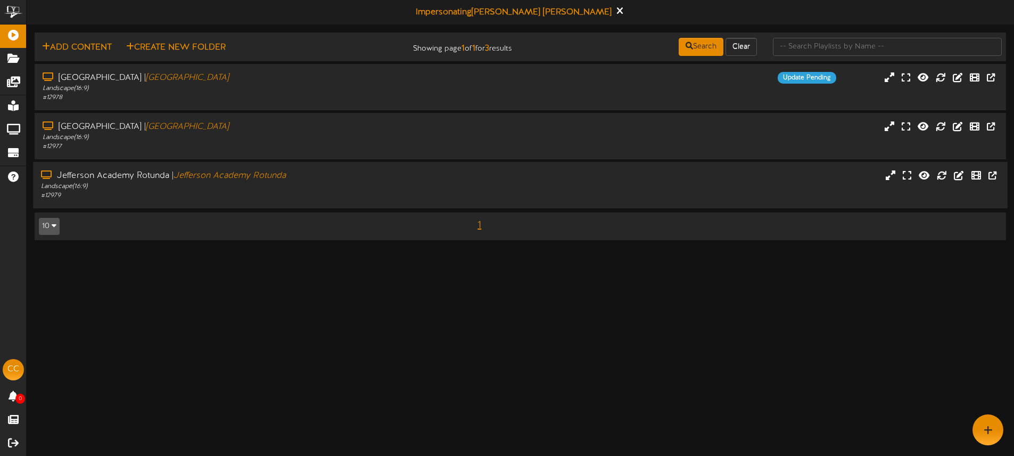
click at [357, 198] on div "# 12979" at bounding box center [236, 195] width 390 height 9
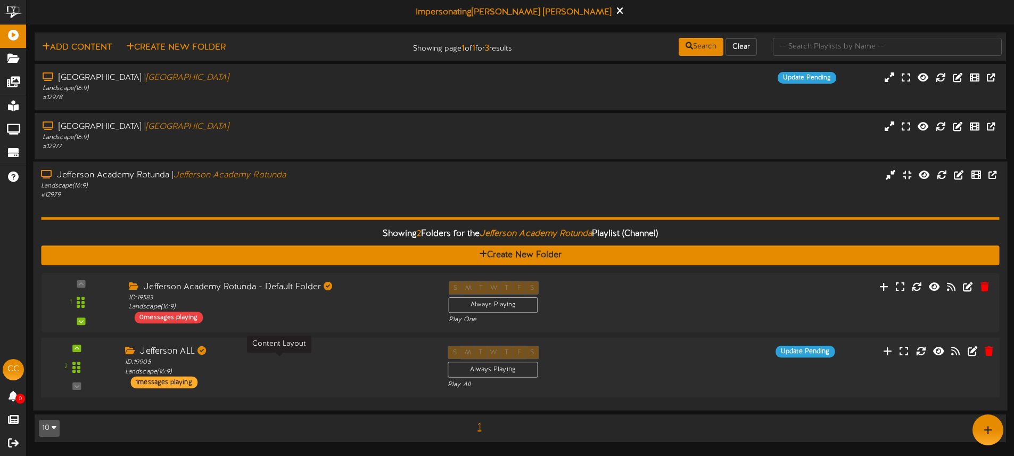
click at [359, 360] on div "ID: 19905 Landscape ( 16:9 )" at bounding box center [278, 367] width 307 height 19
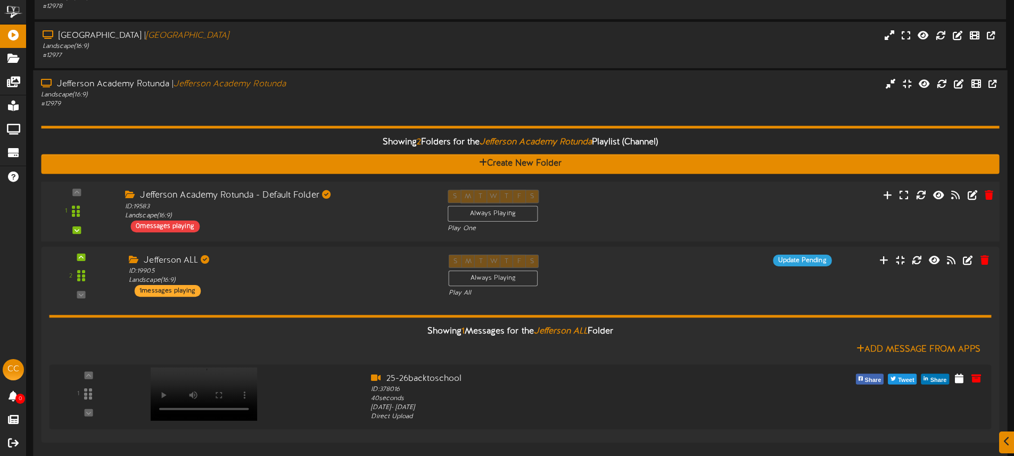
scroll to position [109, 0]
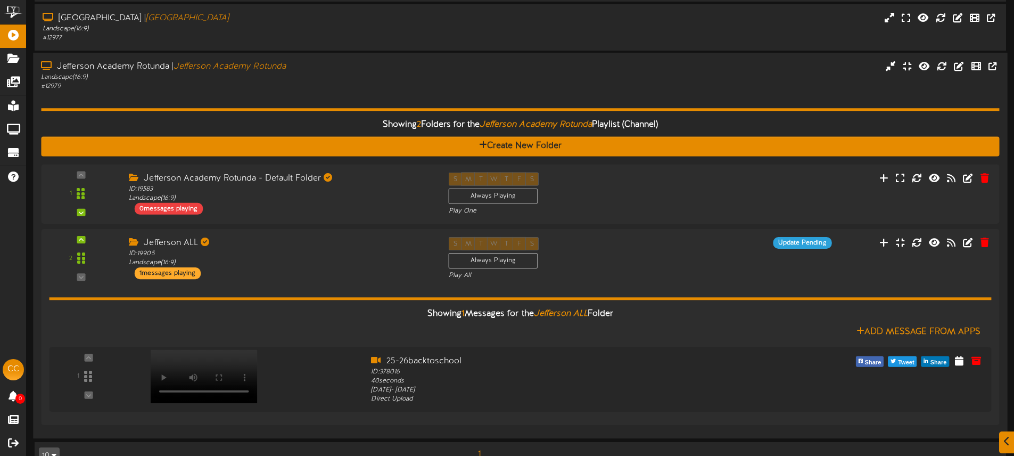
click at [328, 72] on div "Jefferson Academy Rotunda | Jefferson Academy Rotunda" at bounding box center [236, 67] width 390 height 12
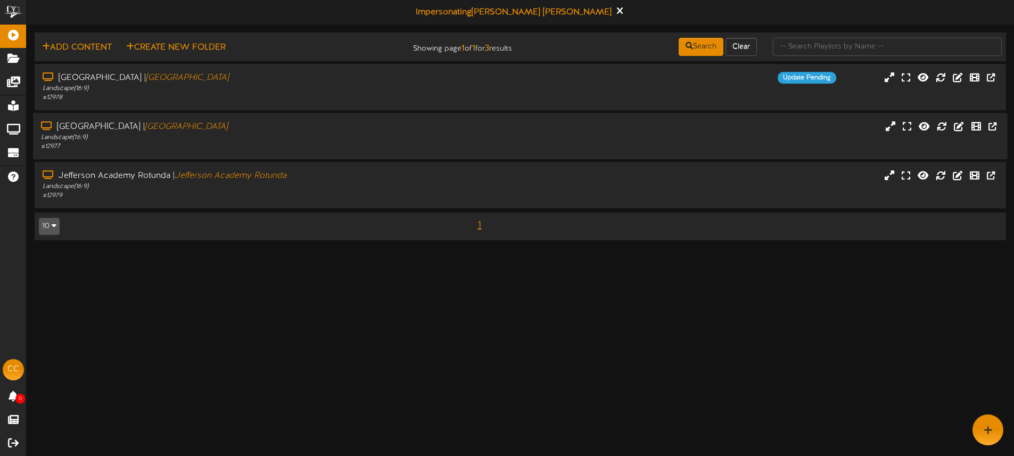
click at [286, 143] on div "# 12977" at bounding box center [236, 146] width 390 height 9
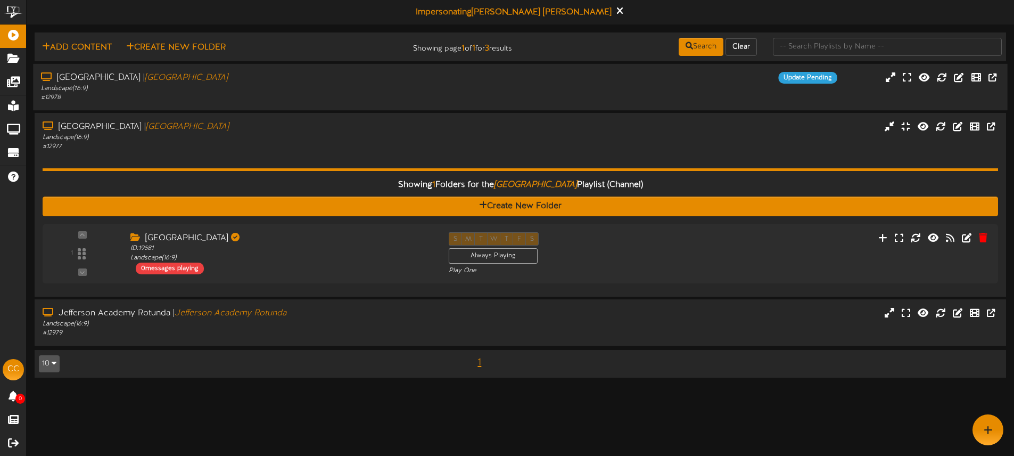
click at [363, 92] on div "Landscape ( 16:9 )" at bounding box center [236, 88] width 390 height 9
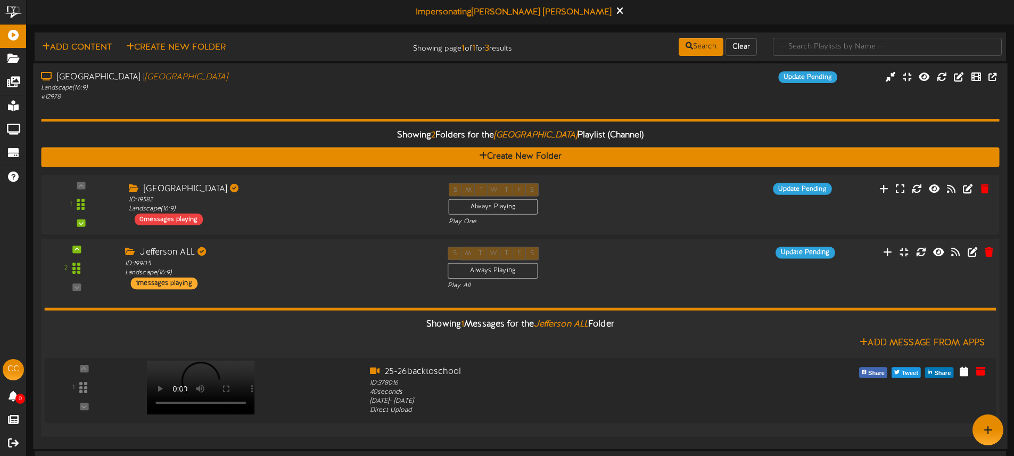
click at [281, 281] on div "Jefferson ALL ID: 19905 Landscape ( 16:9 ) 1 messages playing" at bounding box center [278, 267] width 322 height 43
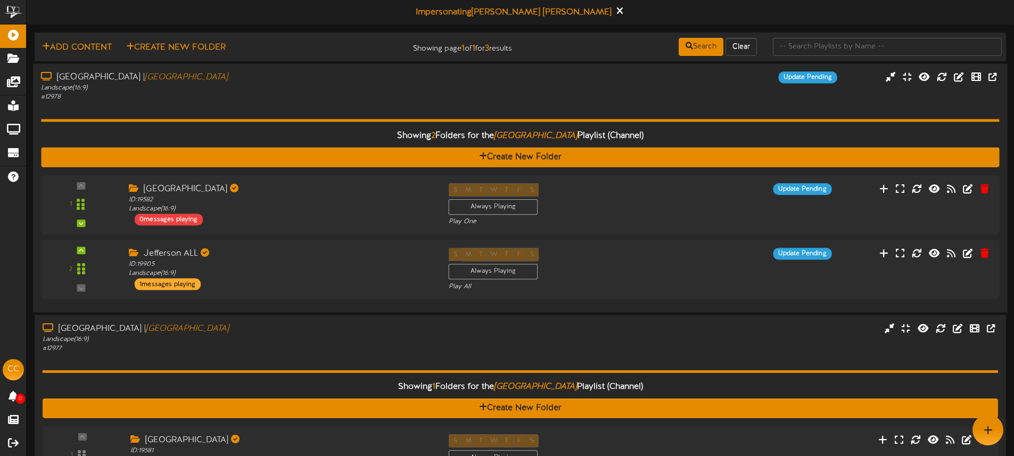
click at [307, 110] on div "Showing 2 Folders for the Jefferson Academy Hallway Playlist (Channel) Create N…" at bounding box center [520, 203] width 958 height 202
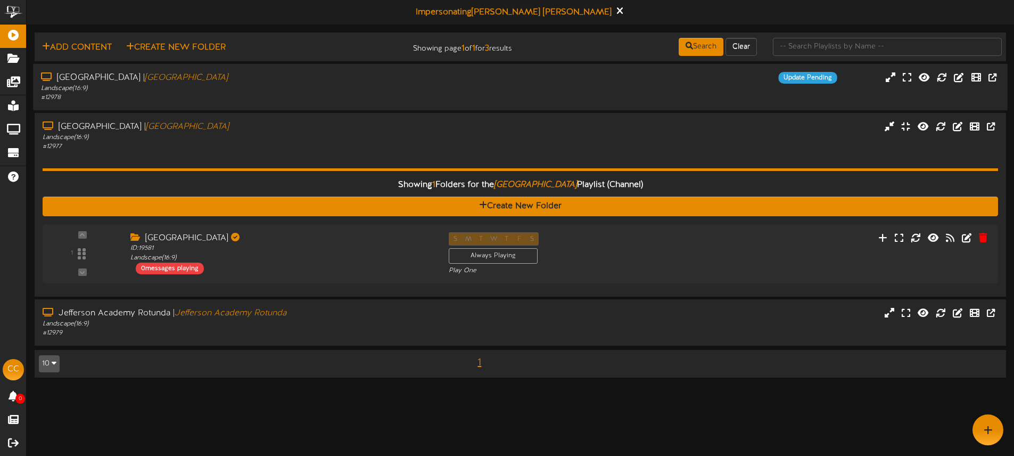
click at [308, 109] on div "Jefferson Academy Hallway | Jefferson Academy Hallway Landscape ( 16:9 ) # 1297…" at bounding box center [520, 87] width 974 height 46
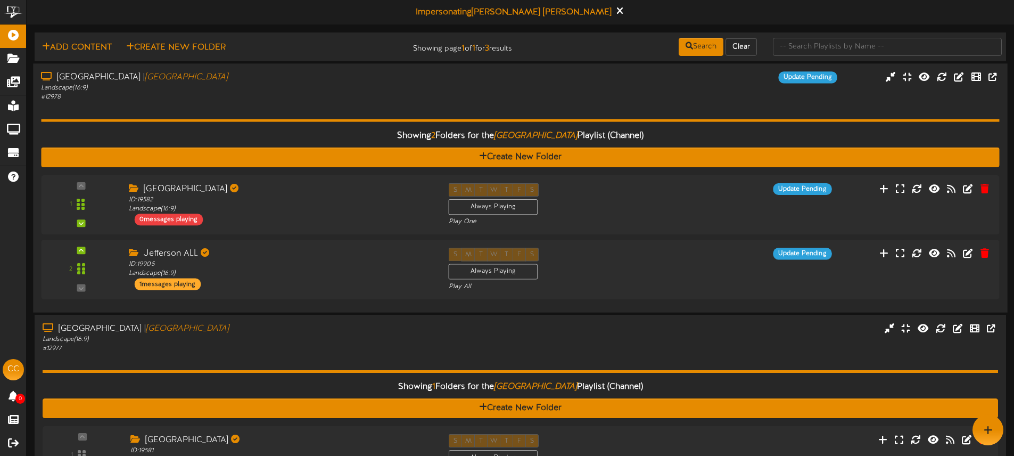
click at [388, 80] on div "Jefferson Academy Hallway | Jefferson Academy Hallway" at bounding box center [236, 77] width 390 height 12
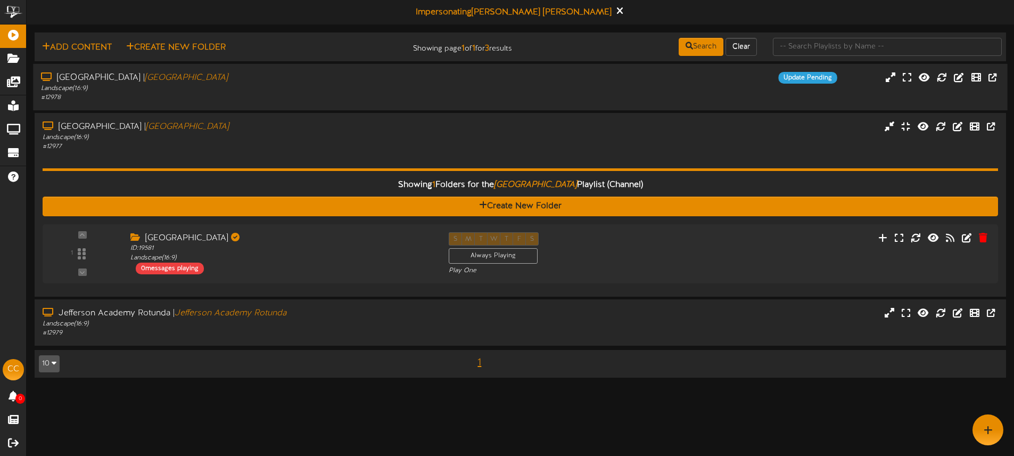
click at [315, 101] on div "# 12978" at bounding box center [236, 97] width 390 height 9
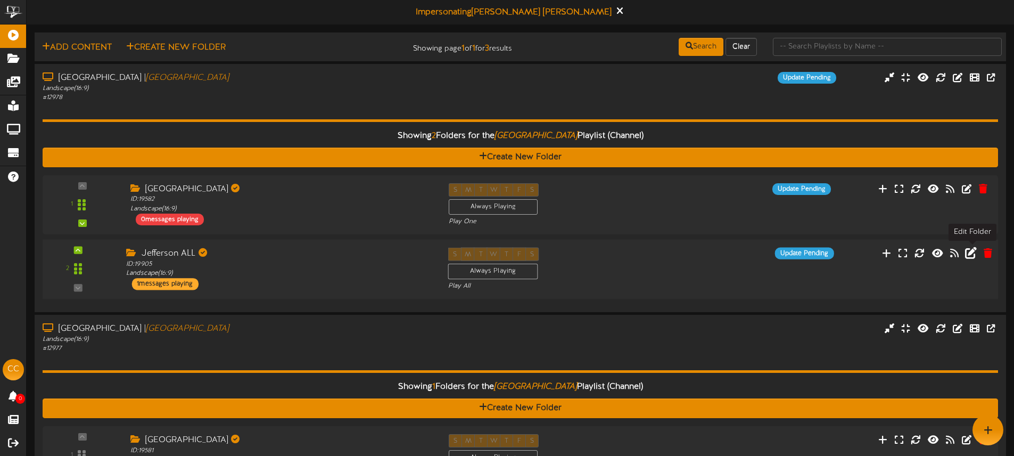
scroll to position [2, 0]
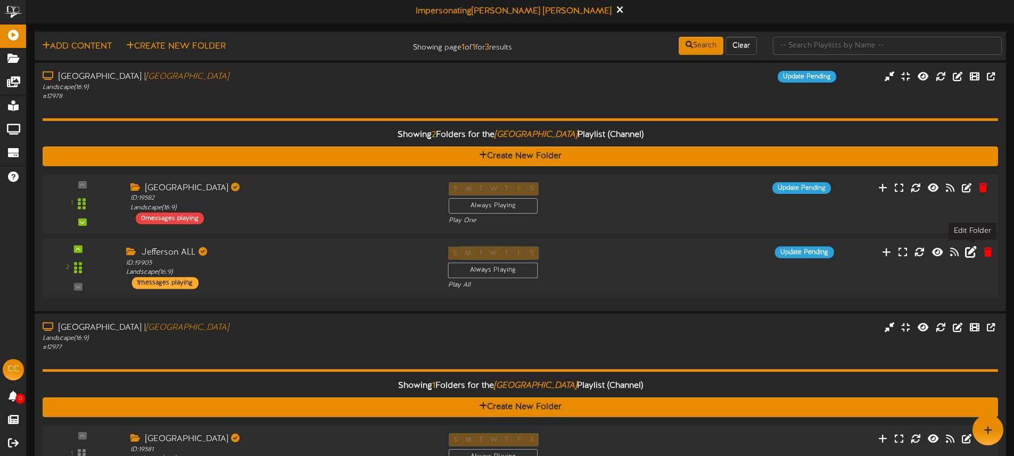
click at [972, 253] on icon at bounding box center [971, 251] width 12 height 12
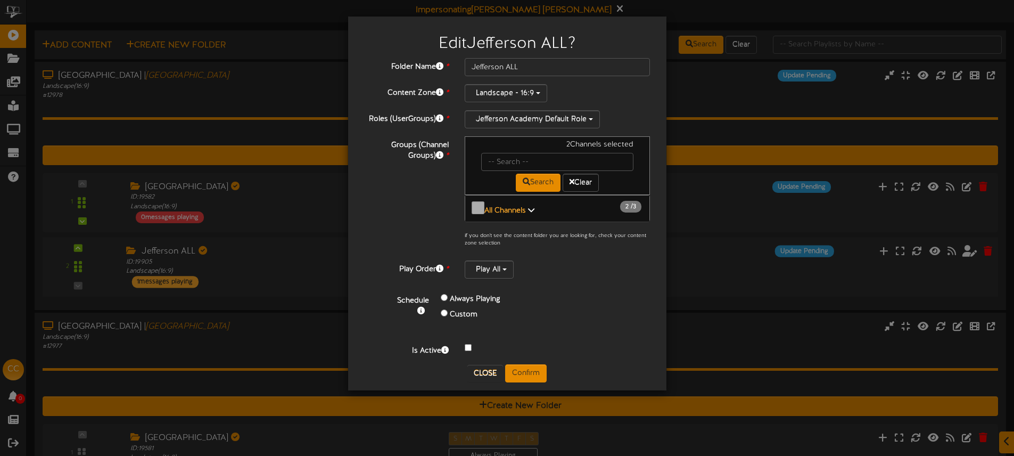
click at [514, 207] on b "All Channels" at bounding box center [505, 210] width 42 height 8
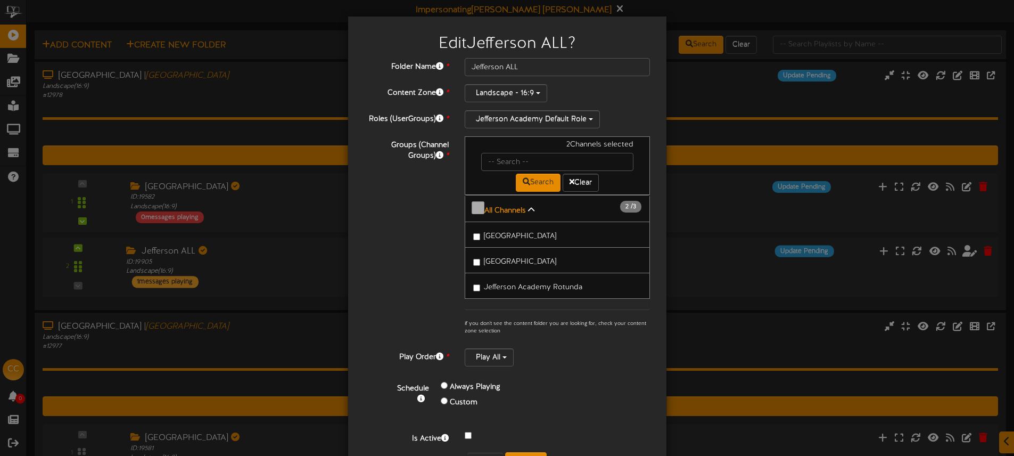
click at [539, 232] on span "Jefferson Academy Lounge" at bounding box center [520, 236] width 72 height 8
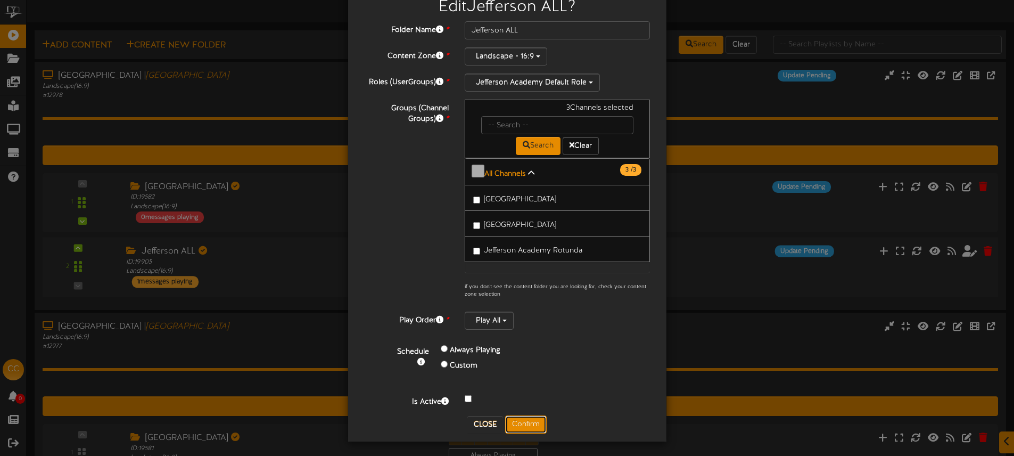
click at [525, 423] on button "Confirm" at bounding box center [526, 424] width 42 height 18
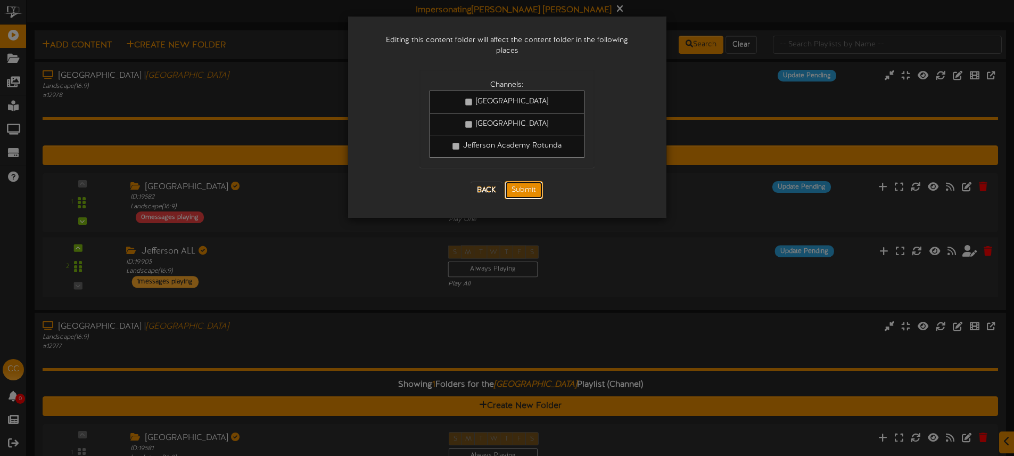
click at [533, 186] on button "Submit" at bounding box center [523, 190] width 38 height 18
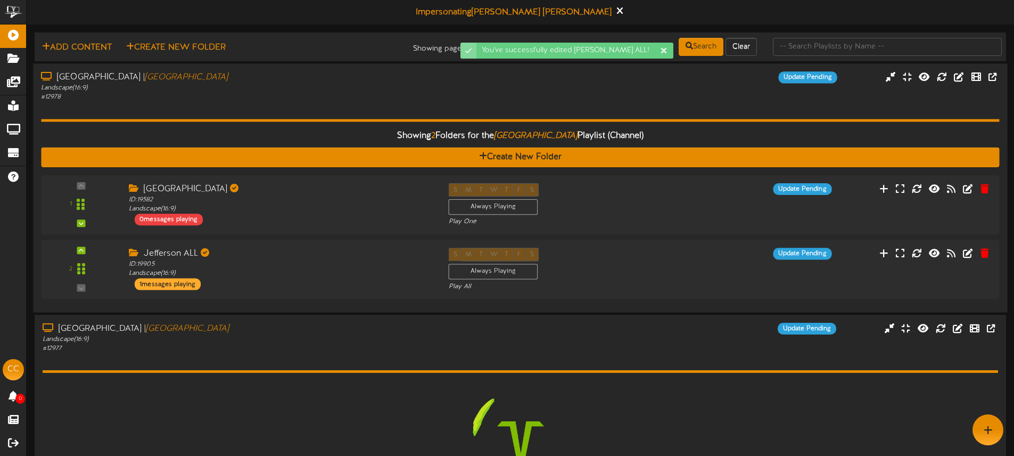
scroll to position [1, 0]
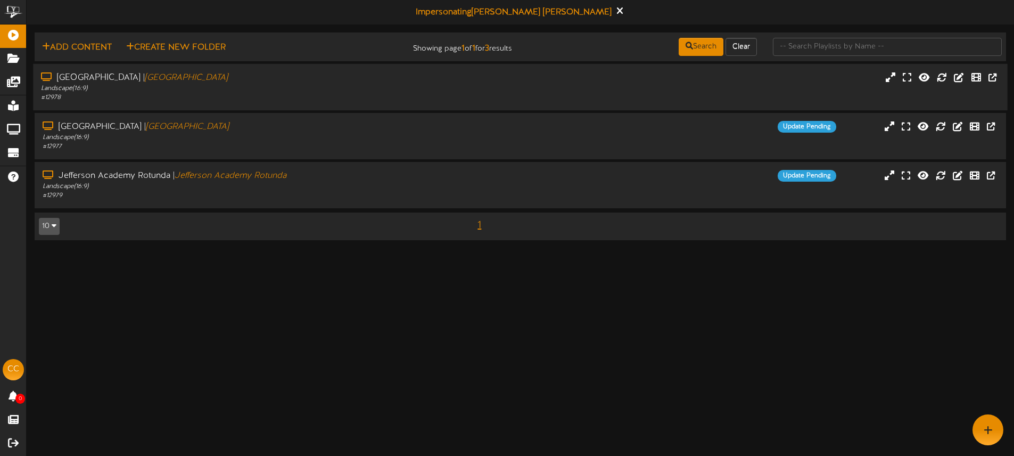
click at [314, 85] on div "Landscape ( 16:9 )" at bounding box center [236, 88] width 390 height 9
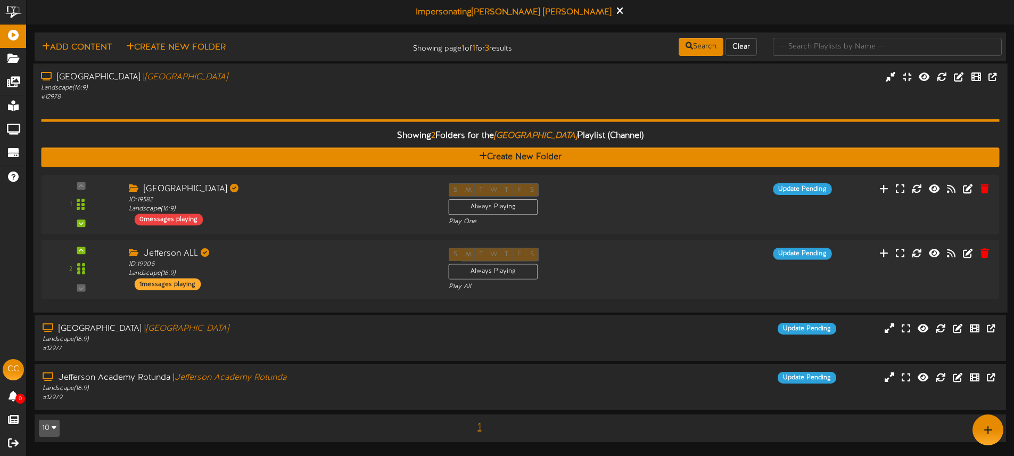
click at [350, 102] on div "Showing 2 Folders for the Jefferson Academy Hallway Playlist (Channel) Create N…" at bounding box center [520, 203] width 958 height 202
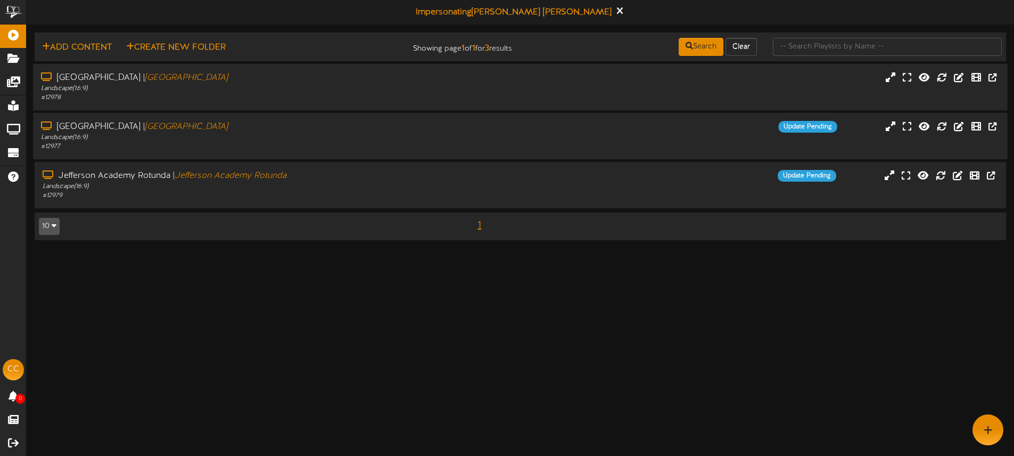
click at [336, 143] on div "# 12977" at bounding box center [236, 146] width 390 height 9
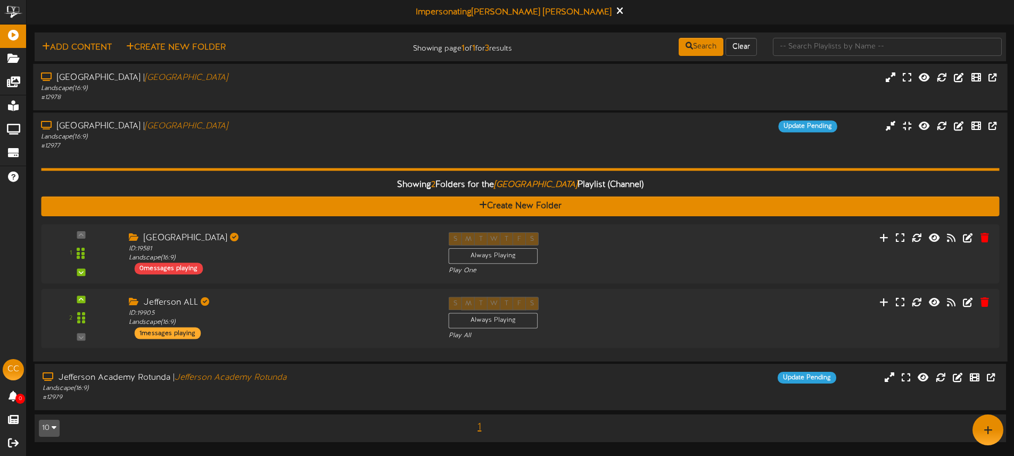
click at [318, 130] on div "Jefferson Academy Lounge | Jefferson Academy Lounge" at bounding box center [236, 126] width 390 height 12
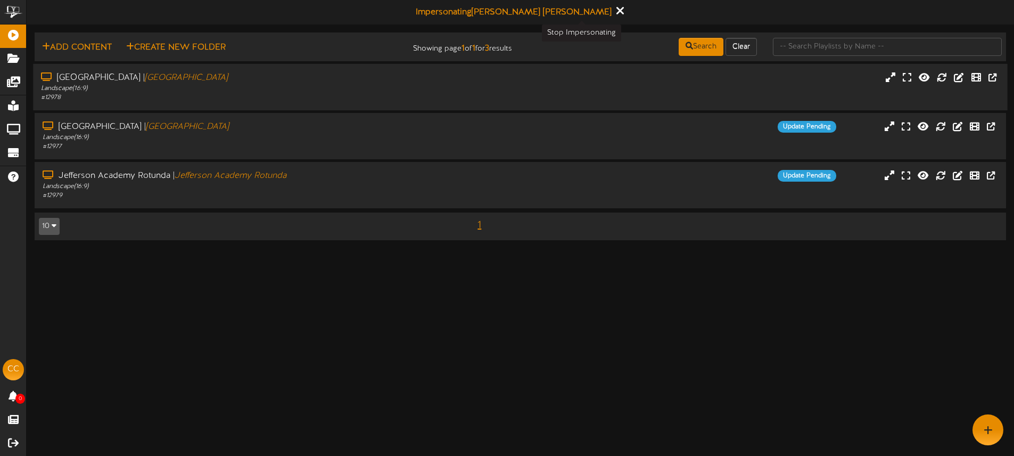
click at [616, 13] on icon at bounding box center [619, 11] width 7 height 12
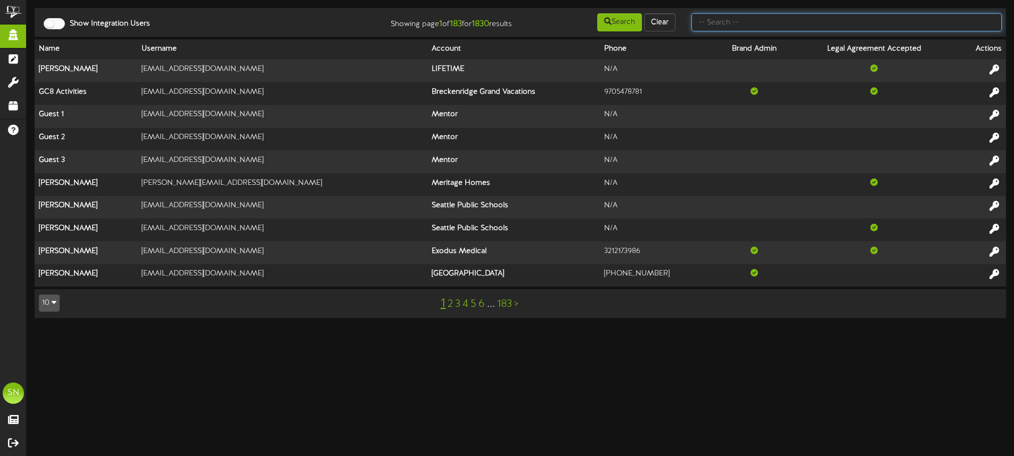
click at [750, 28] on input "text" at bounding box center [846, 22] width 310 height 18
type input "es solar"
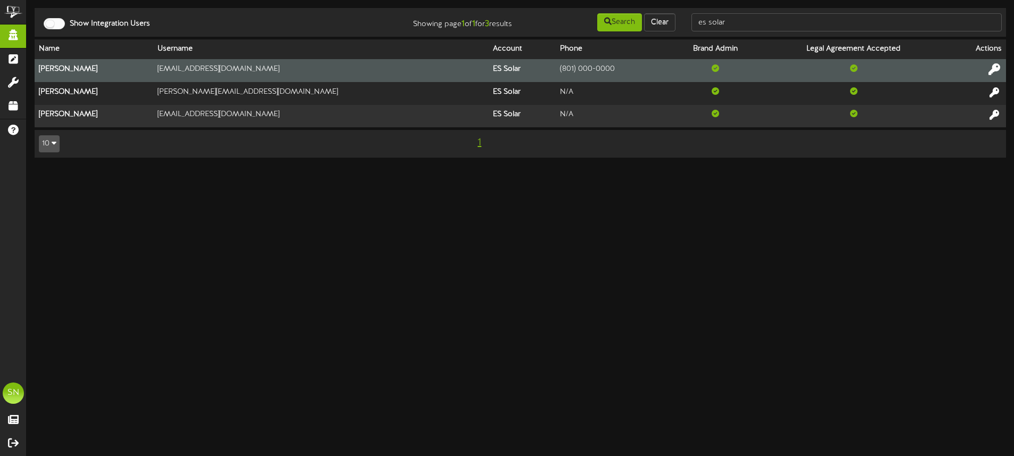
click at [995, 69] on icon at bounding box center [994, 69] width 12 height 12
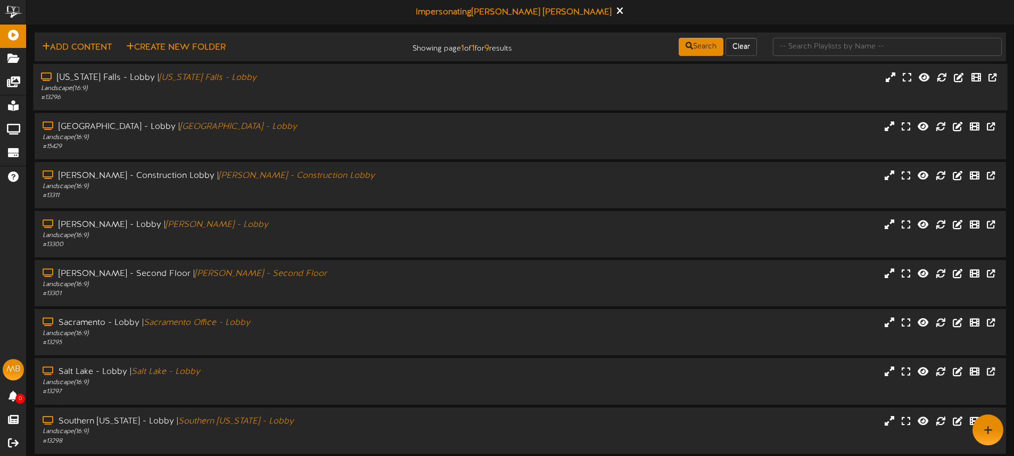
click at [534, 86] on div "Idaho Falls - Lobby | Idaho Falls - Lobby Landscape ( 16:9 ) # 13296" at bounding box center [520, 87] width 974 height 30
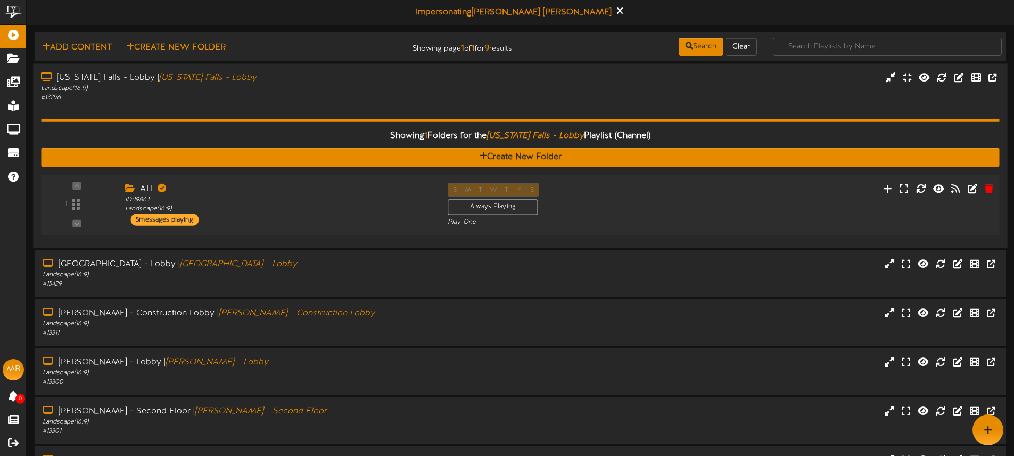
click at [387, 209] on div "ID: 19861 Landscape ( 16:9 )" at bounding box center [278, 204] width 307 height 19
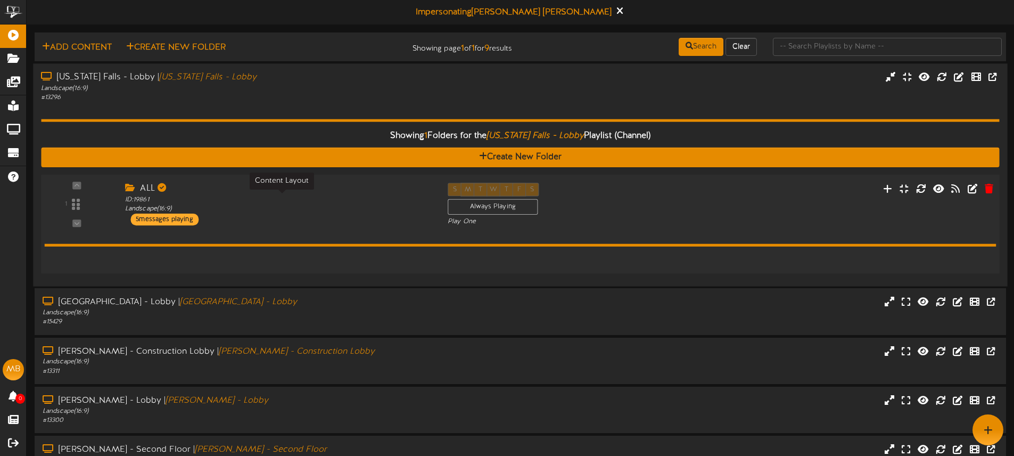
click at [387, 209] on div "ID: 19861 Landscape ( 16:9 )" at bounding box center [278, 204] width 307 height 19
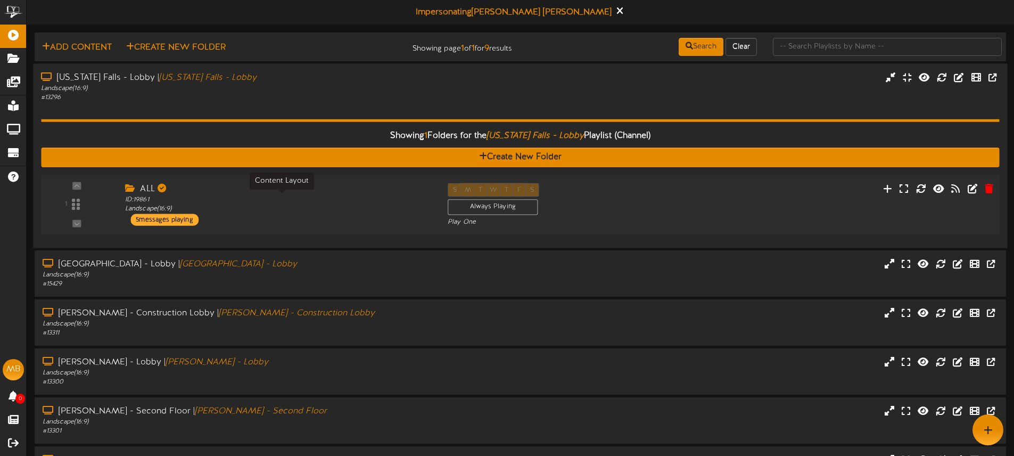
click at [387, 209] on div "ID: 19861 Landscape ( 16:9 )" at bounding box center [278, 204] width 307 height 19
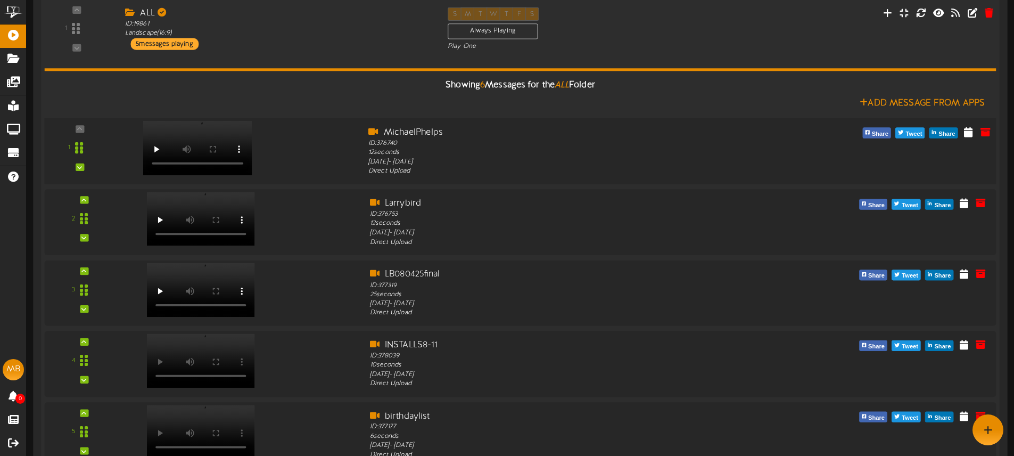
scroll to position [93, 0]
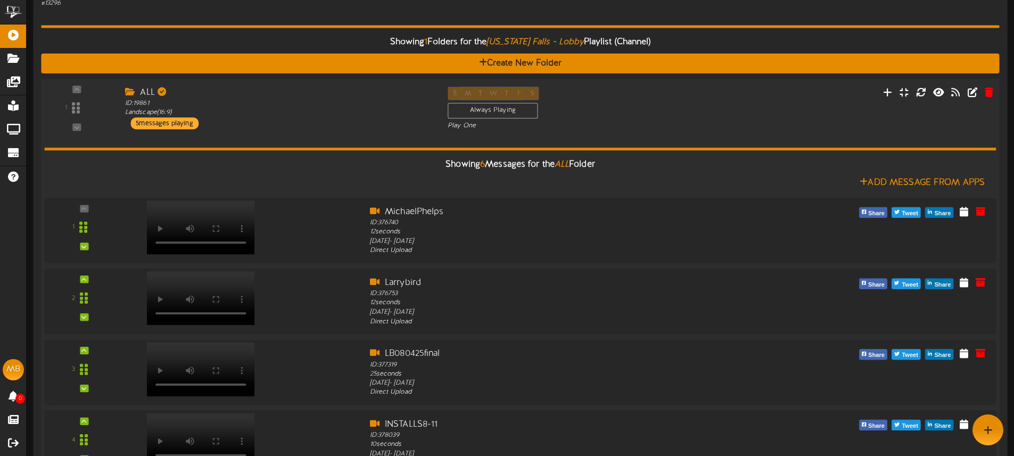
click at [324, 123] on div "ALL ID: 19861 Landscape ( 16:9 ) 5 messages playing" at bounding box center [278, 107] width 322 height 43
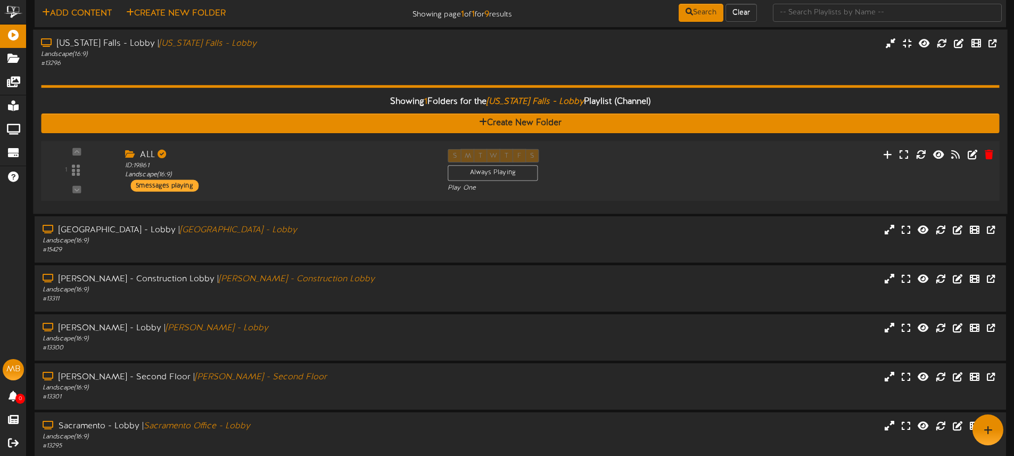
scroll to position [32, 0]
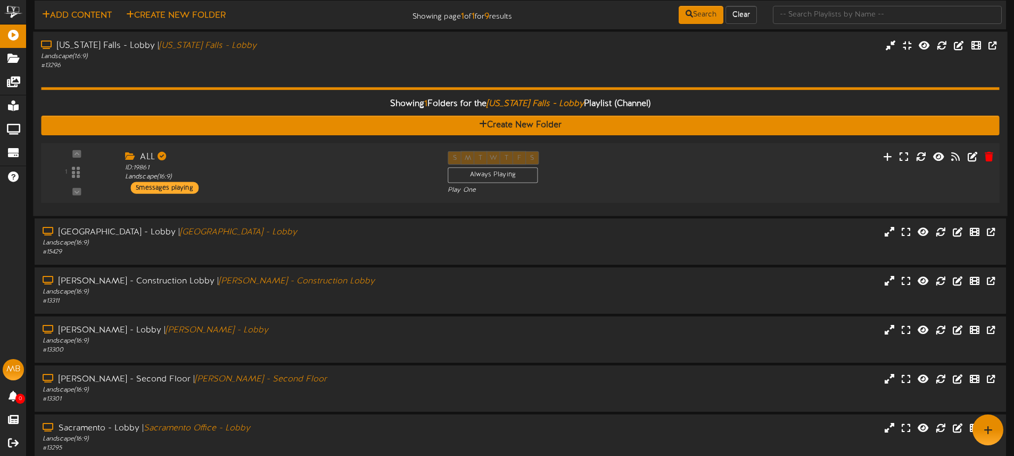
click at [365, 160] on div "ALL" at bounding box center [278, 157] width 307 height 12
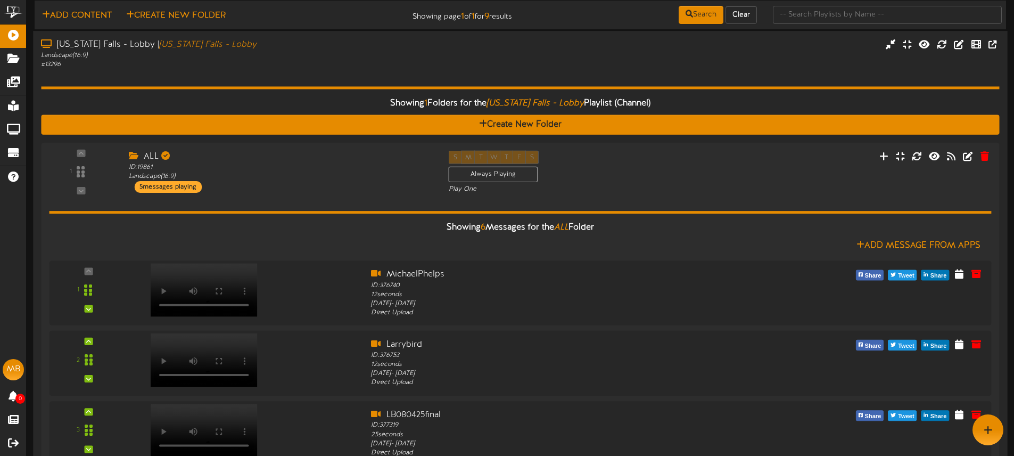
click at [327, 67] on div "# 13296" at bounding box center [236, 64] width 390 height 9
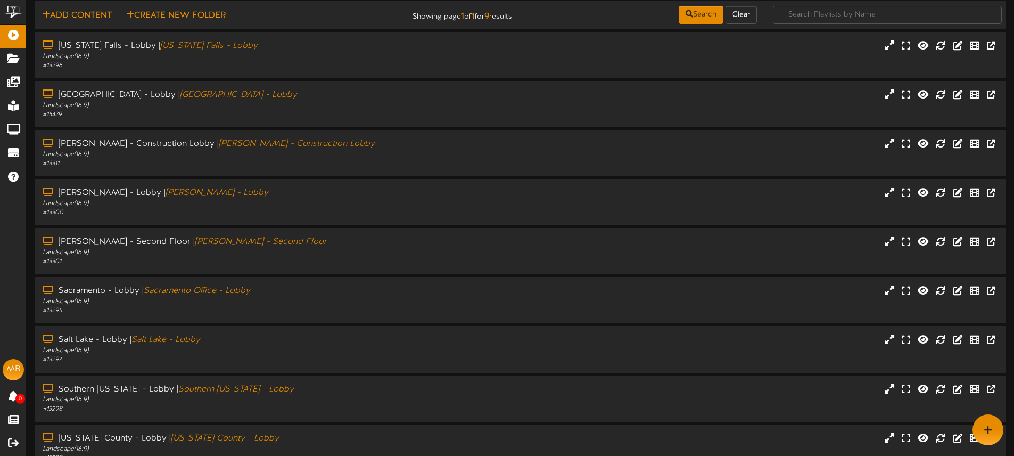
scroll to position [24, 0]
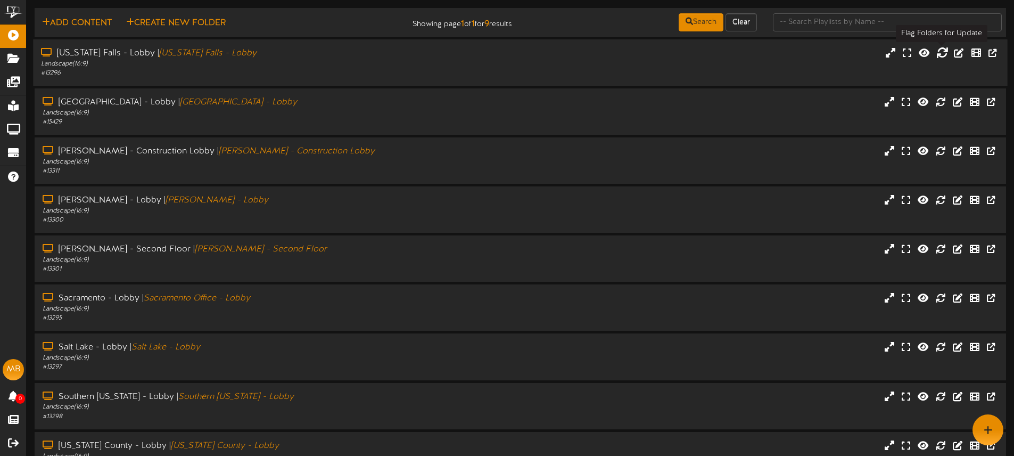
click at [940, 54] on icon at bounding box center [942, 52] width 12 height 12
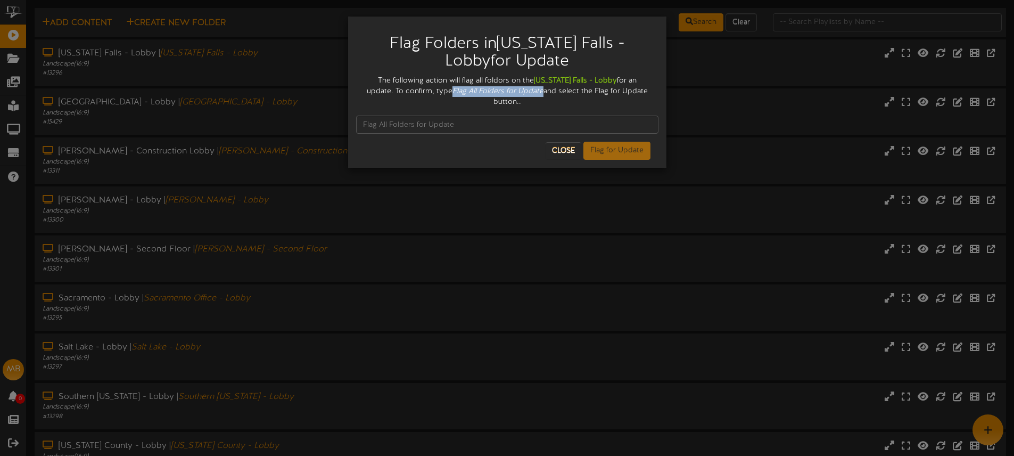
drag, startPoint x: 419, startPoint y: 90, endPoint x: 499, endPoint y: 92, distance: 79.3
click at [509, 90] on div "The following action will flag all foldors on the Idaho Falls - Lobby for an up…" at bounding box center [507, 92] width 302 height 32
copy icon "Flag All Folders for Update"
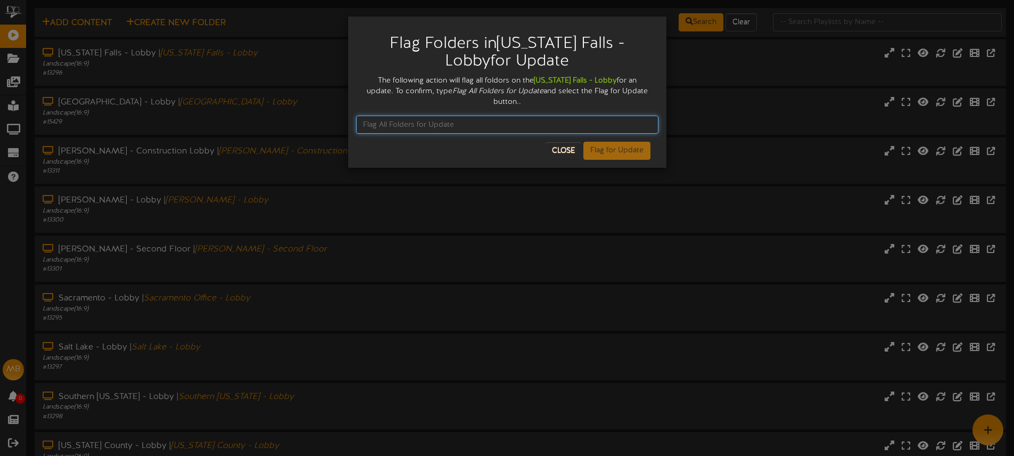
click at [434, 115] on input "text" at bounding box center [507, 124] width 302 height 18
paste input "Flag All Folders for Update"
type input "Flag All Folders for Update"
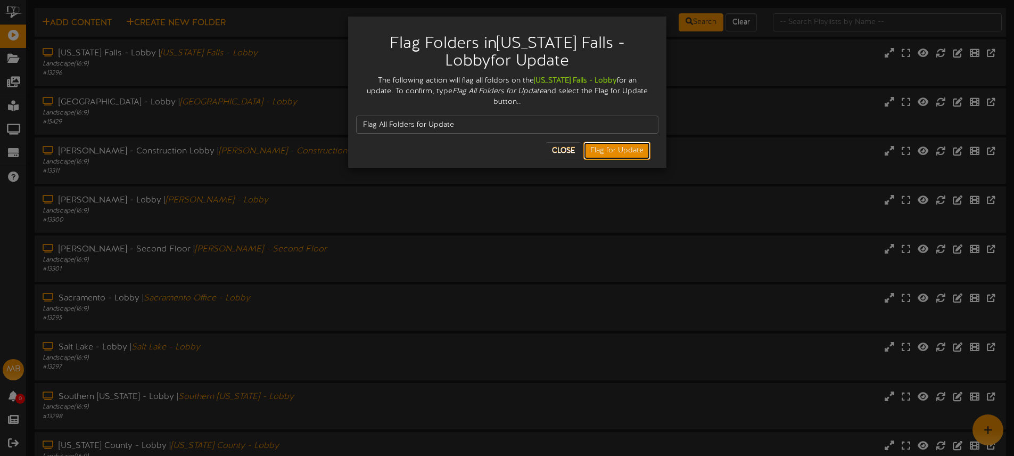
click at [619, 144] on button "Flag for Update" at bounding box center [616, 151] width 67 height 18
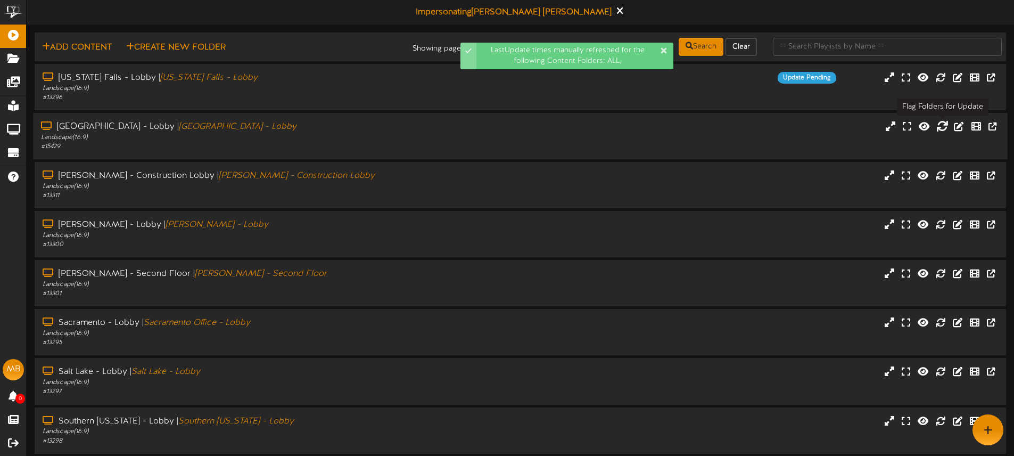
click at [942, 127] on icon at bounding box center [942, 126] width 12 height 12
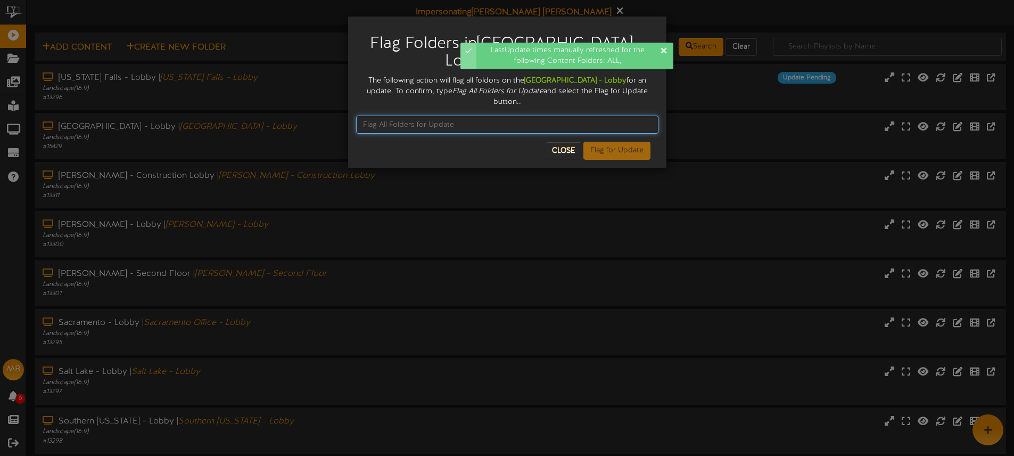
click at [414, 115] on input "text" at bounding box center [507, 124] width 302 height 18
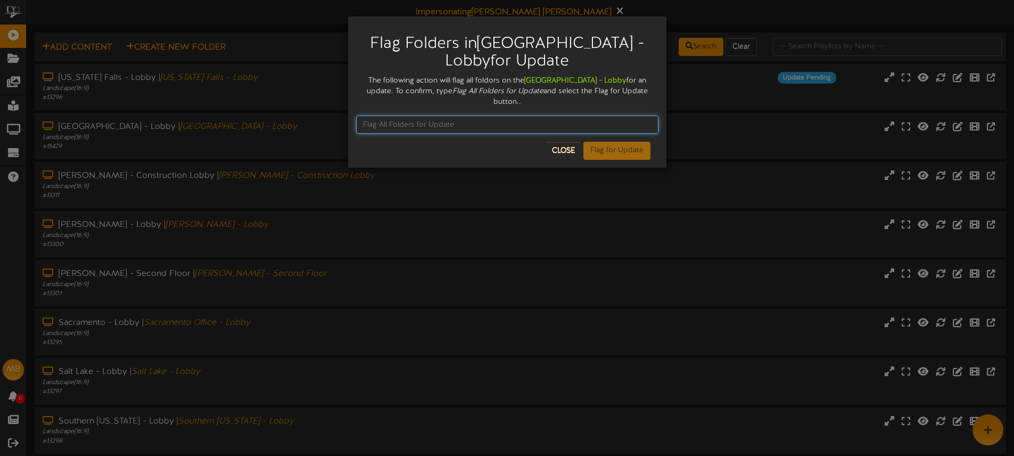
paste input "Flag All Folders for Update"
type input "Flag All Folders for Update"
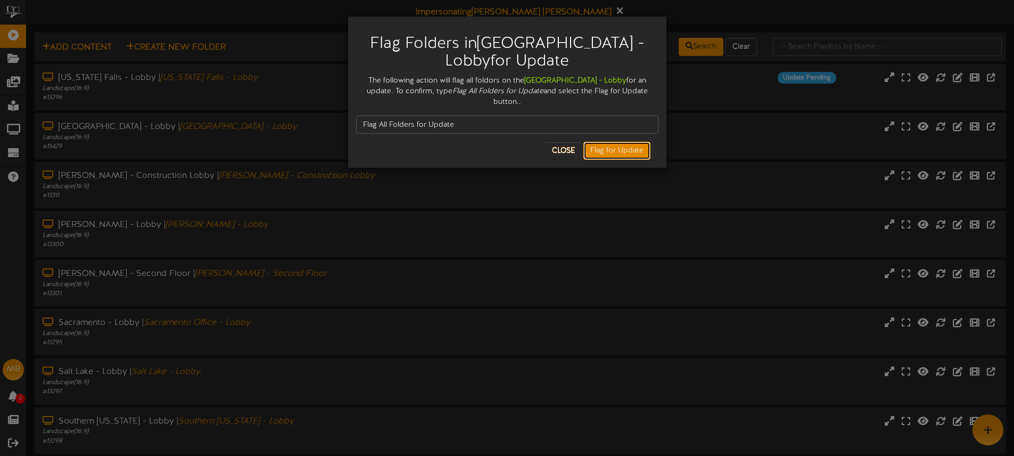
click at [619, 143] on button "Flag for Update" at bounding box center [616, 151] width 67 height 18
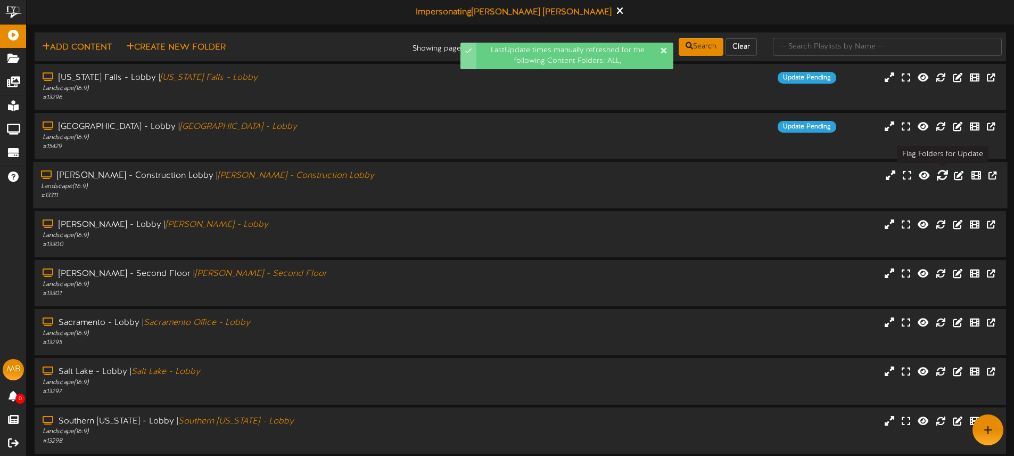
click at [942, 177] on icon at bounding box center [942, 175] width 12 height 12
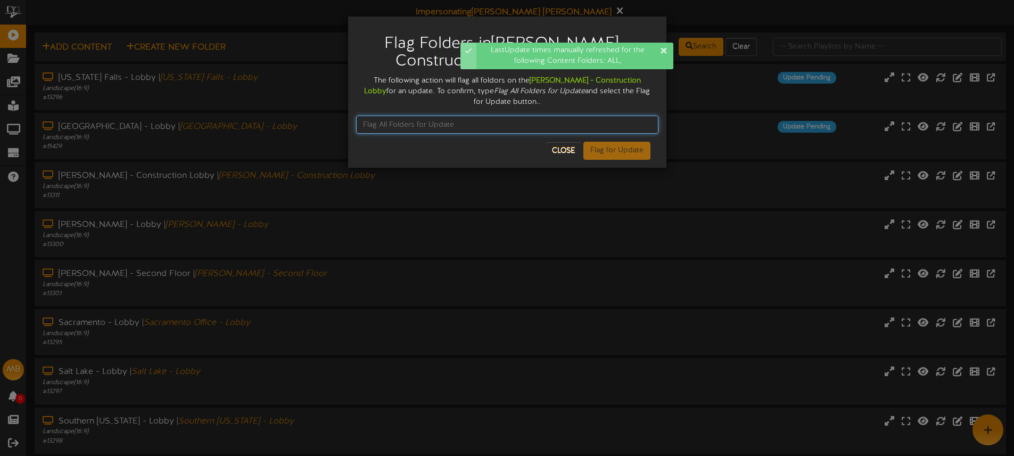
click at [421, 126] on input "text" at bounding box center [507, 124] width 302 height 18
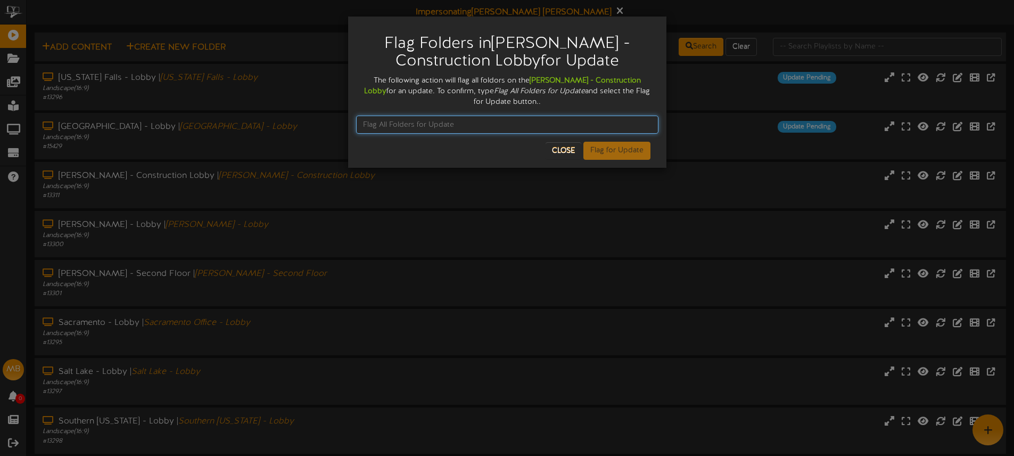
paste input "Flag All Folders for Update"
type input "Flag All Folders for Update"
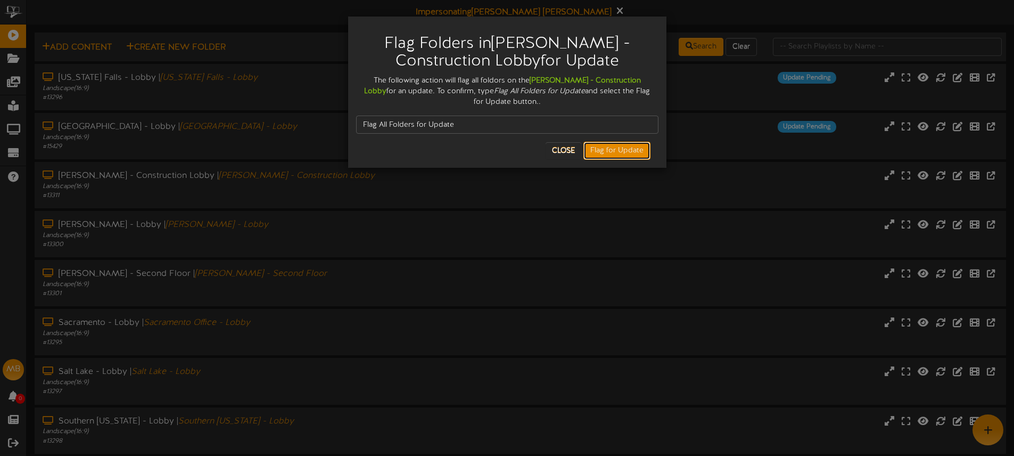
click at [627, 148] on button "Flag for Update" at bounding box center [616, 151] width 67 height 18
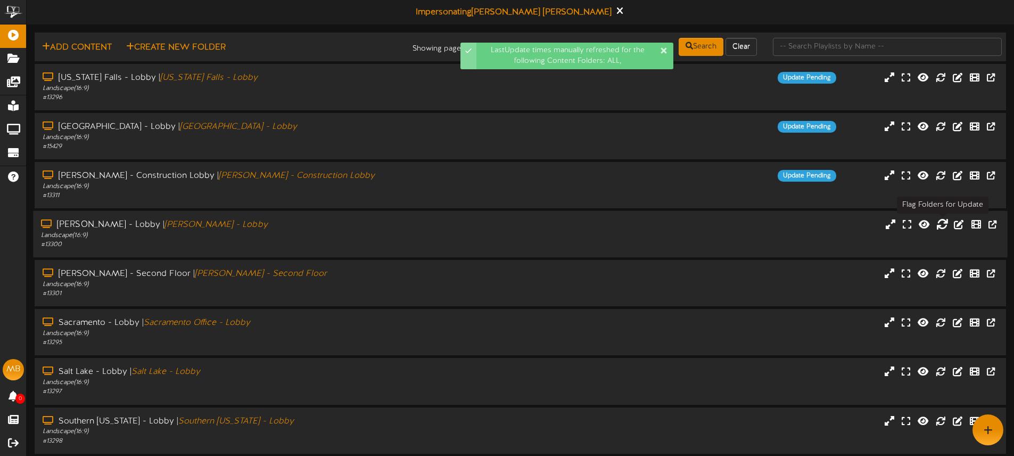
click at [944, 225] on icon at bounding box center [942, 224] width 12 height 12
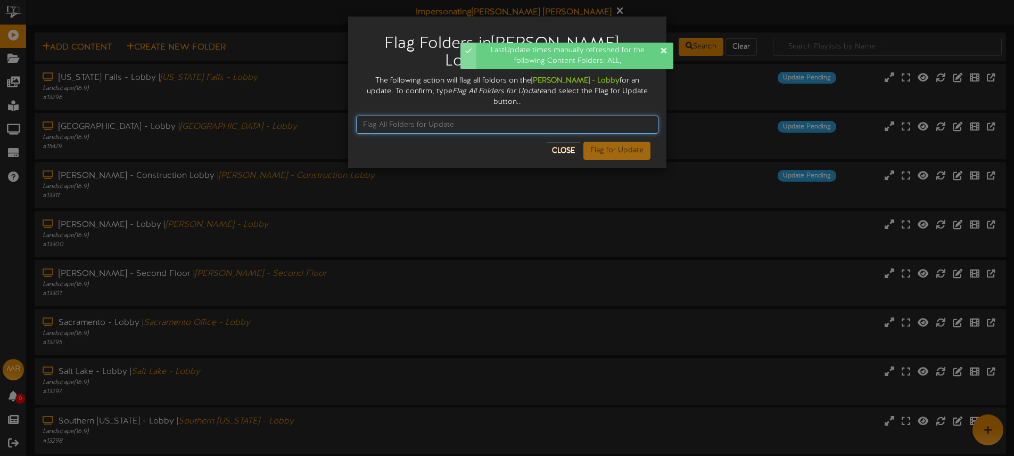
click at [434, 115] on input "text" at bounding box center [507, 124] width 302 height 18
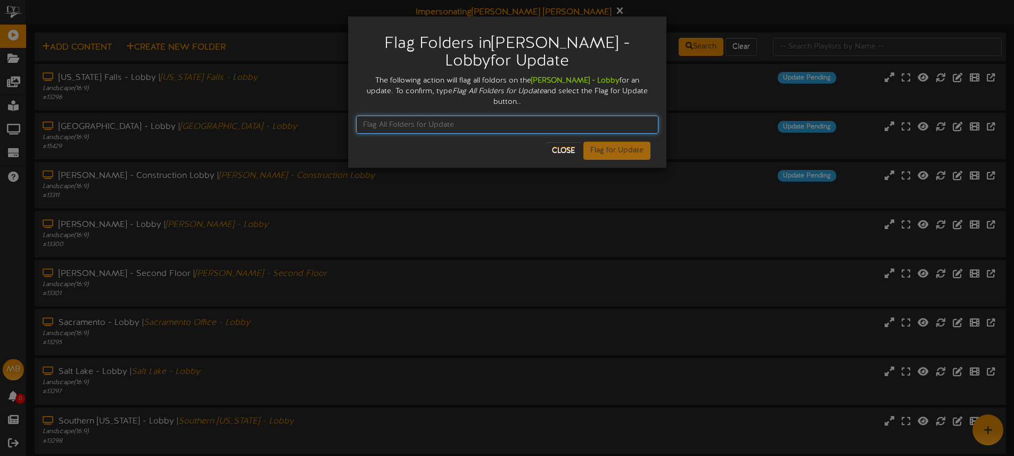
paste input "Flag All Folders for Update"
type input "Flag All Folders for Update"
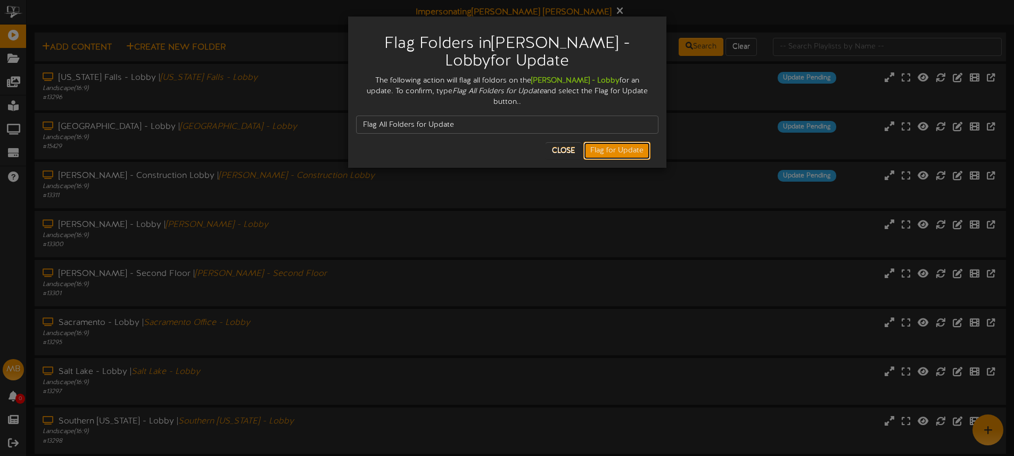
click at [603, 142] on button "Flag for Update" at bounding box center [616, 151] width 67 height 18
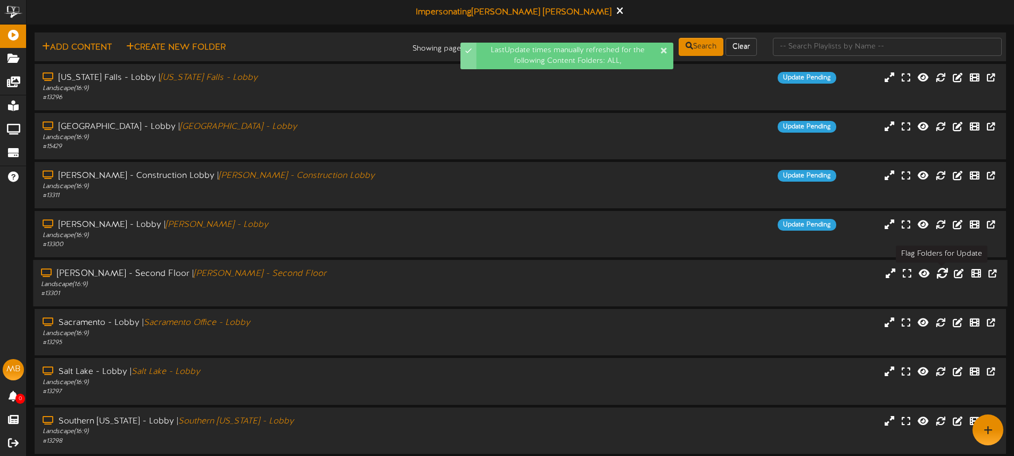
click at [940, 273] on icon at bounding box center [942, 273] width 12 height 12
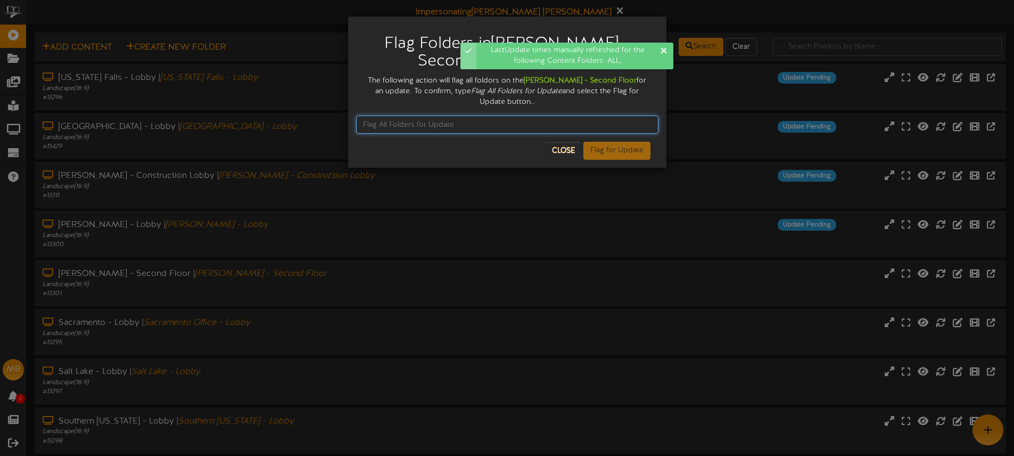
click at [401, 117] on input "text" at bounding box center [507, 124] width 302 height 18
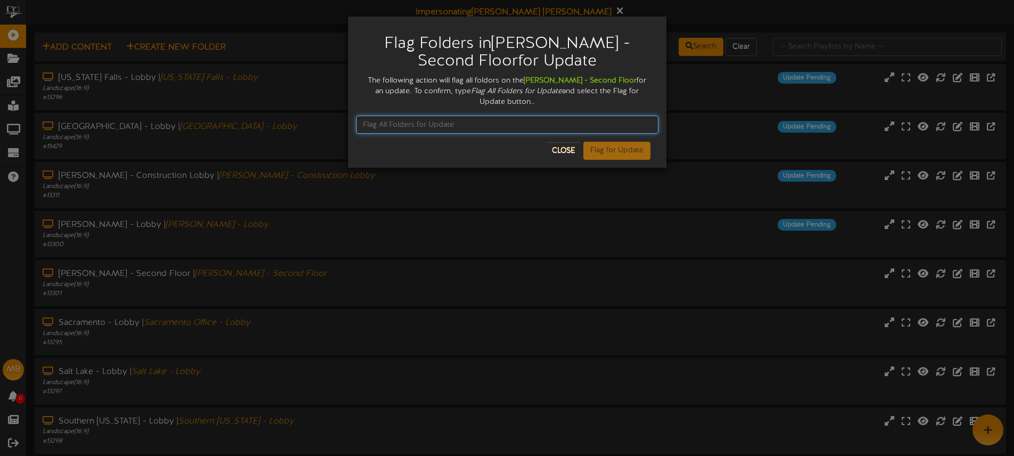
paste input "Flag All Folders for Update"
type input "Flag All Folders for Update"
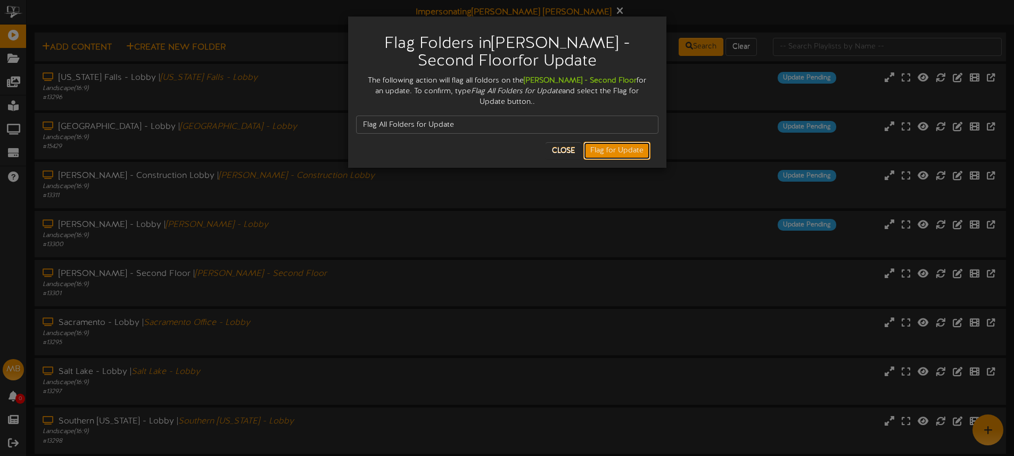
click at [615, 143] on button "Flag for Update" at bounding box center [616, 151] width 67 height 18
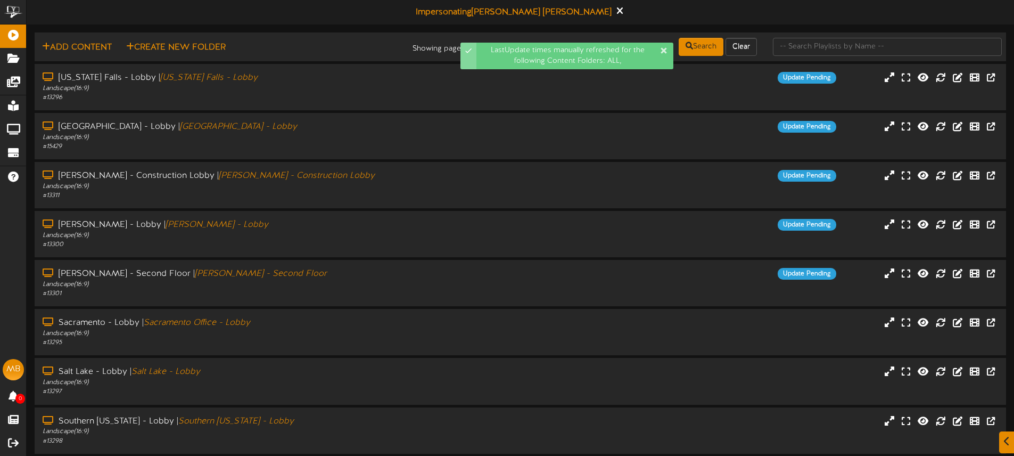
scroll to position [24, 0]
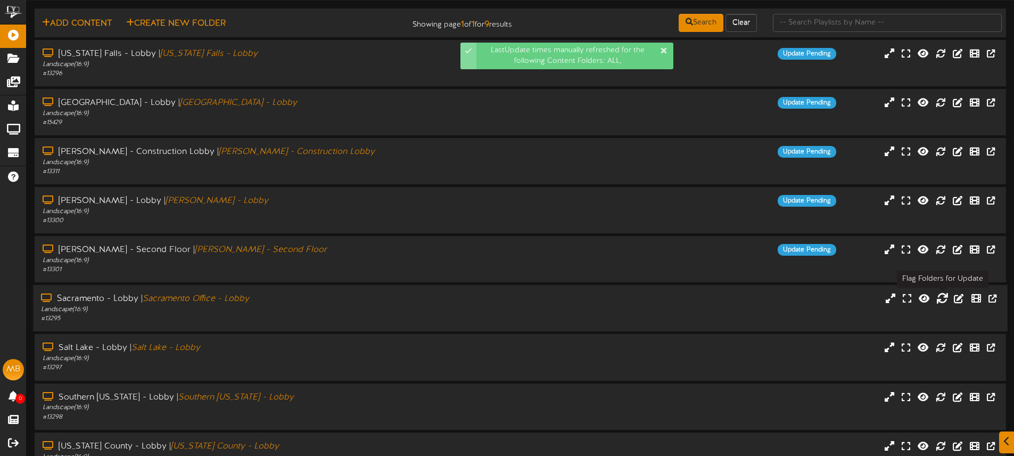
click at [947, 298] on icon at bounding box center [942, 298] width 12 height 12
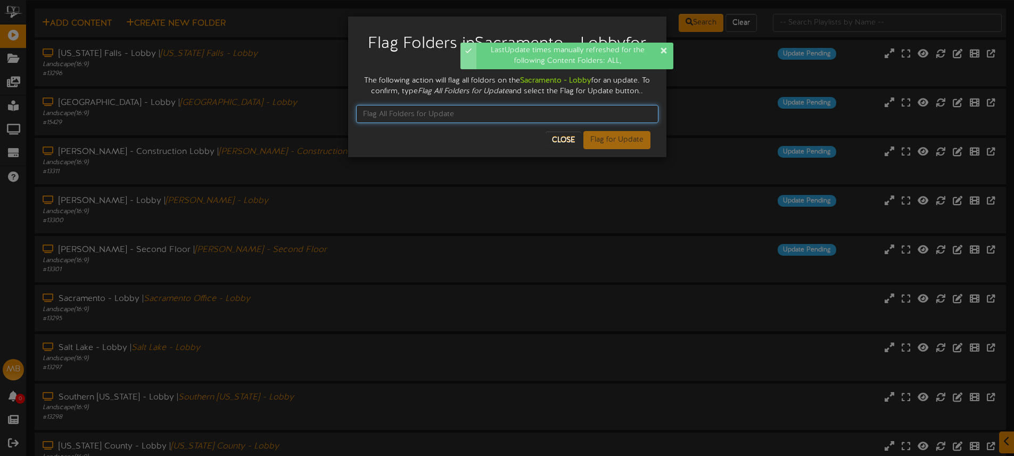
click at [391, 112] on input "text" at bounding box center [507, 114] width 302 height 18
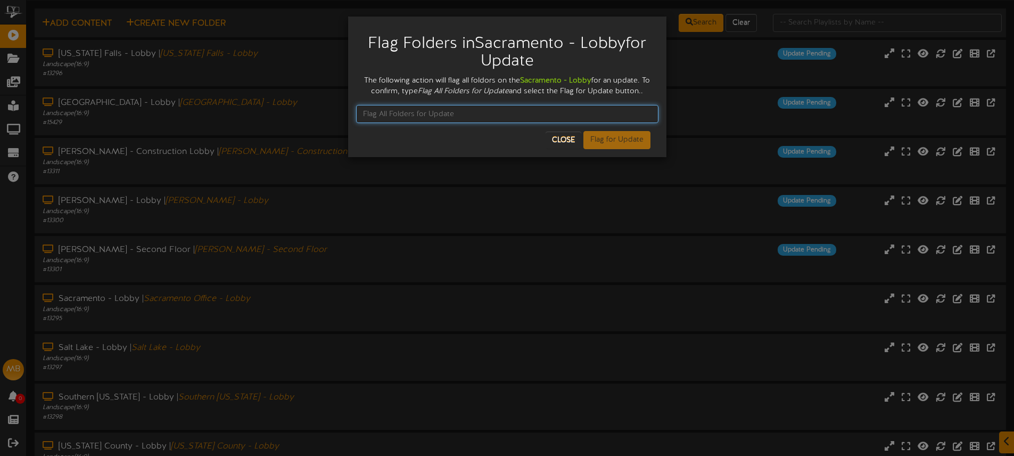
paste input "Flag All Folders for Update"
type input "Flag All Folders for Update"
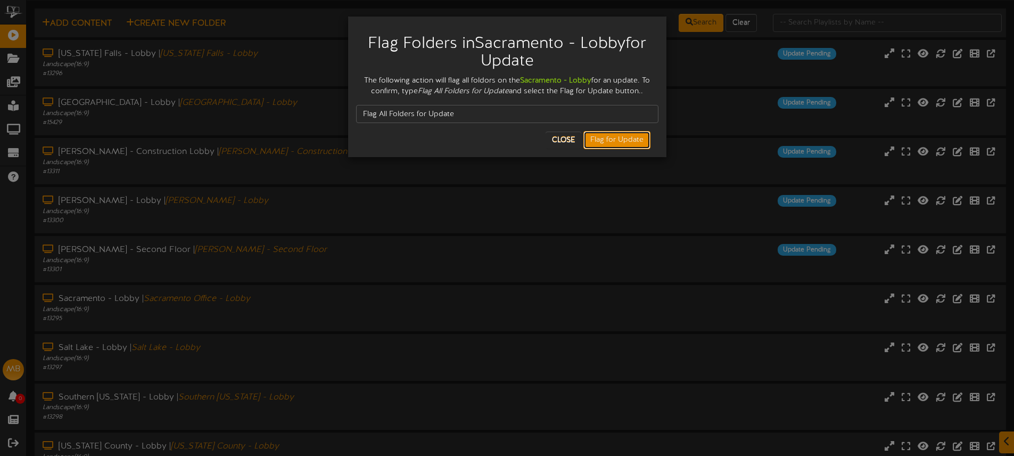
click at [622, 143] on button "Flag for Update" at bounding box center [616, 140] width 67 height 18
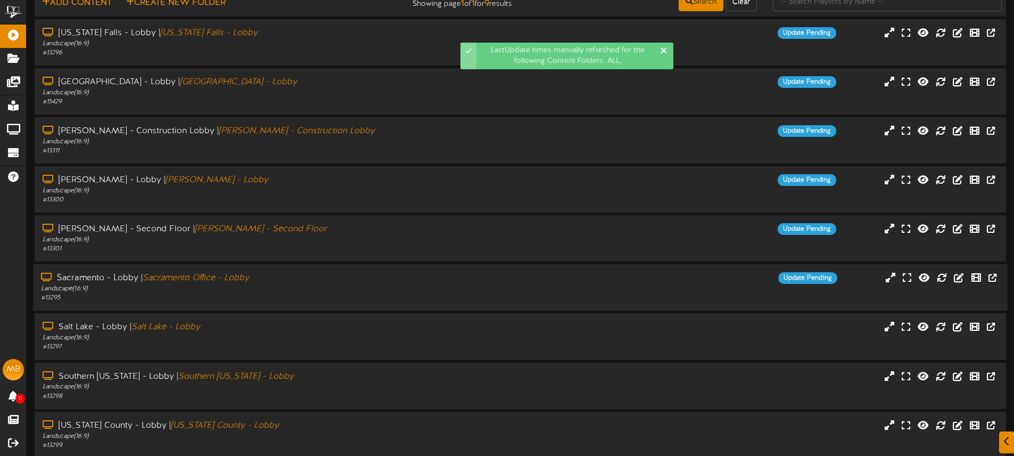
scroll to position [89, 0]
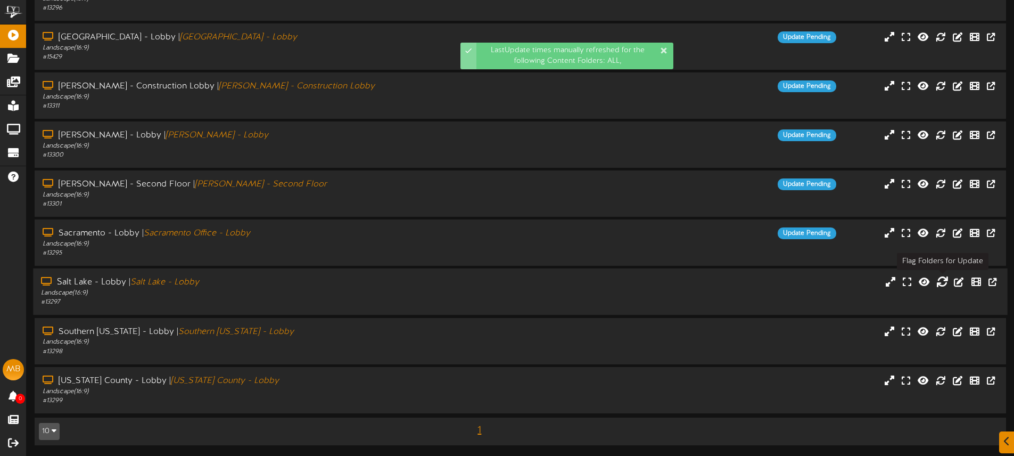
click at [941, 281] on icon at bounding box center [942, 282] width 12 height 12
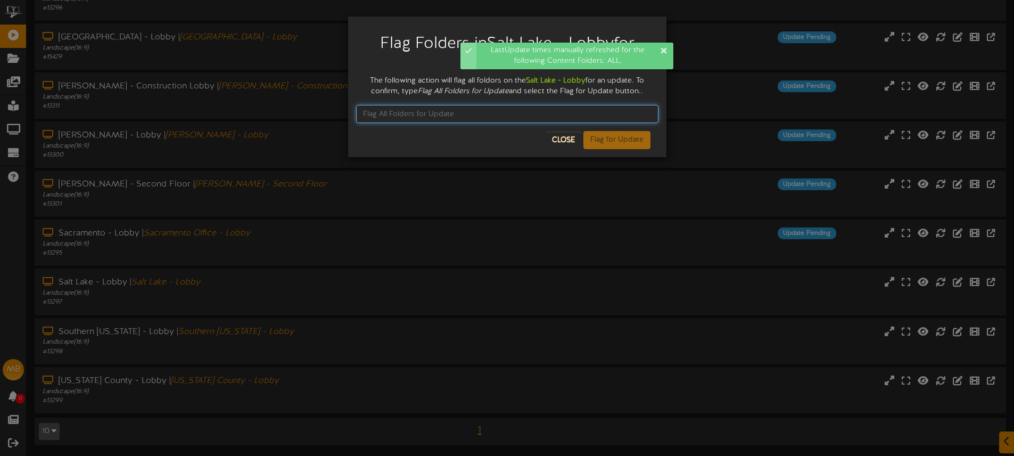
drag, startPoint x: 401, startPoint y: 105, endPoint x: 392, endPoint y: 107, distance: 9.4
click at [401, 105] on input "text" at bounding box center [507, 114] width 302 height 18
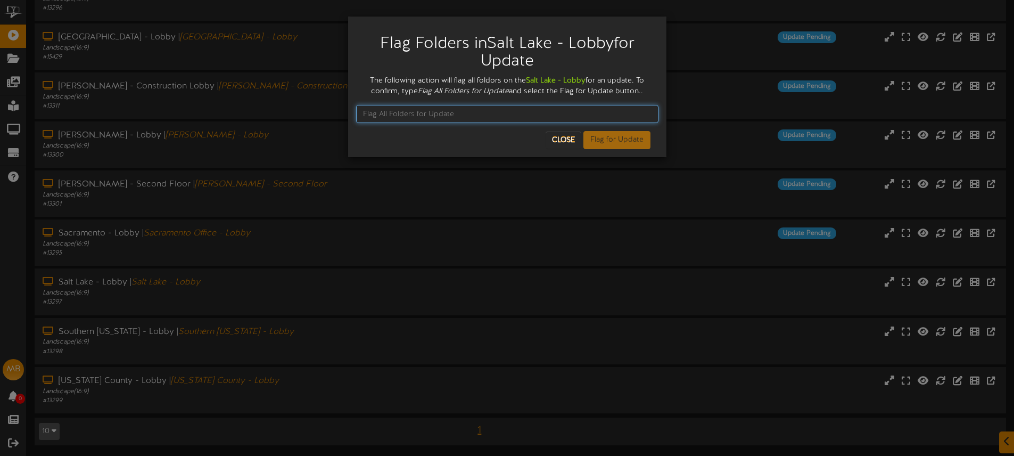
paste input "Flag All Folders for Update"
type input "Flag All Folders for Update"
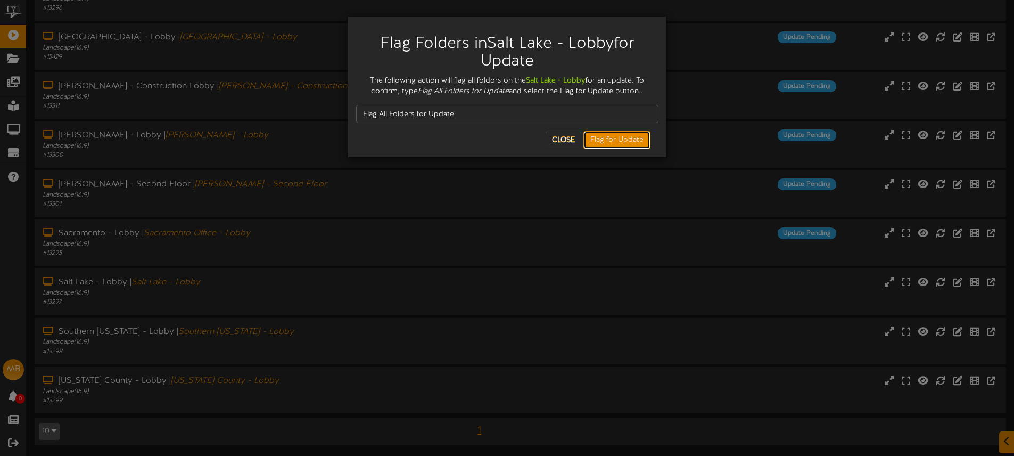
click at [594, 139] on button "Flag for Update" at bounding box center [616, 140] width 67 height 18
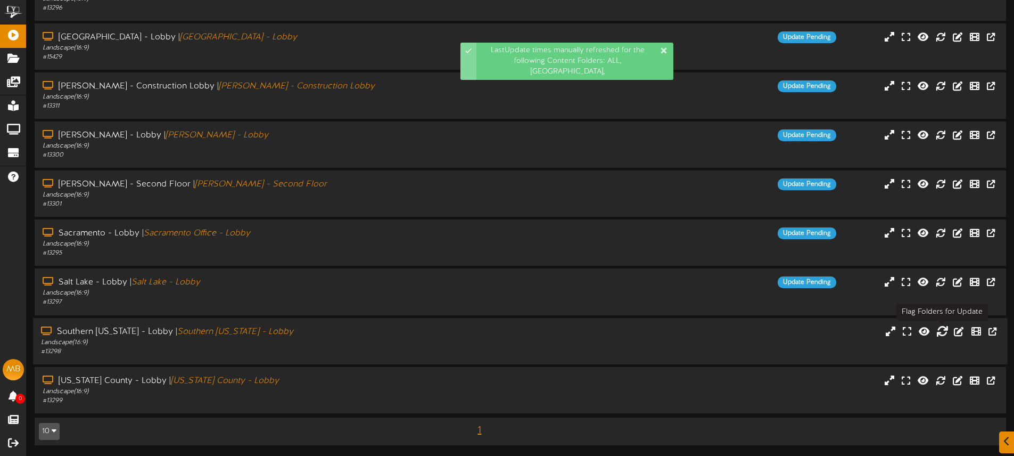
click at [946, 329] on icon at bounding box center [942, 331] width 12 height 12
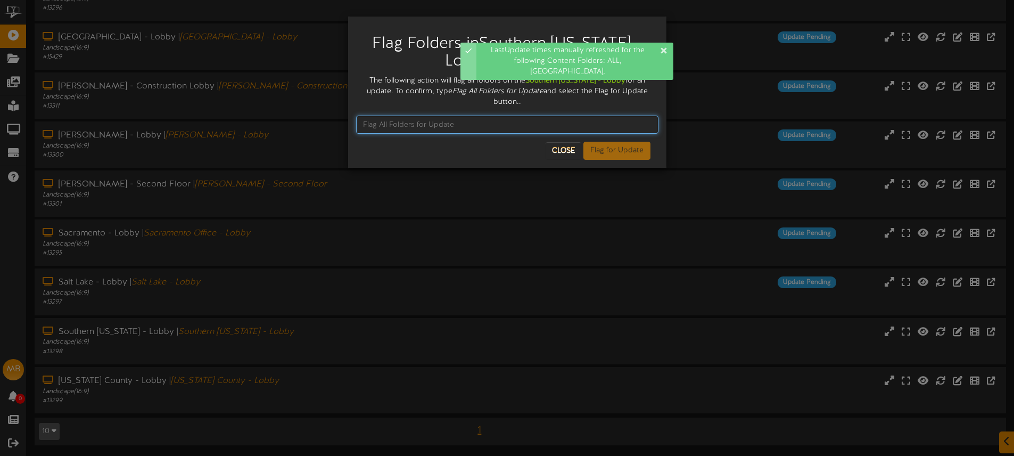
click at [396, 125] on input "text" at bounding box center [507, 124] width 302 height 18
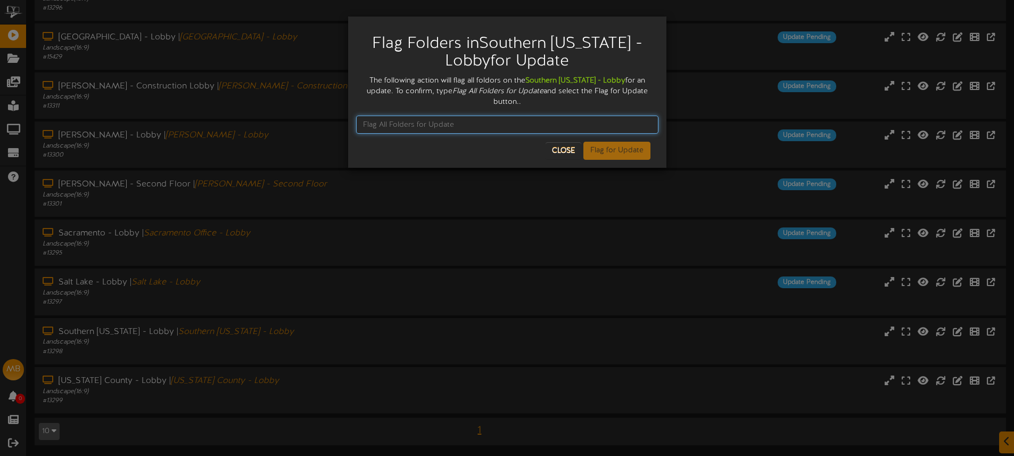
paste input "Flag All Folders for Update"
type input "Flag All Folders for Update"
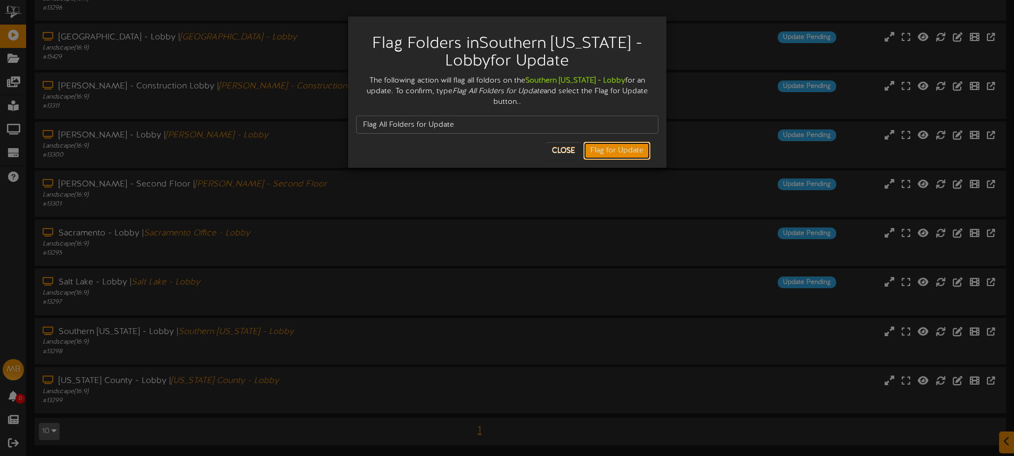
click at [631, 149] on button "Flag for Update" at bounding box center [616, 151] width 67 height 18
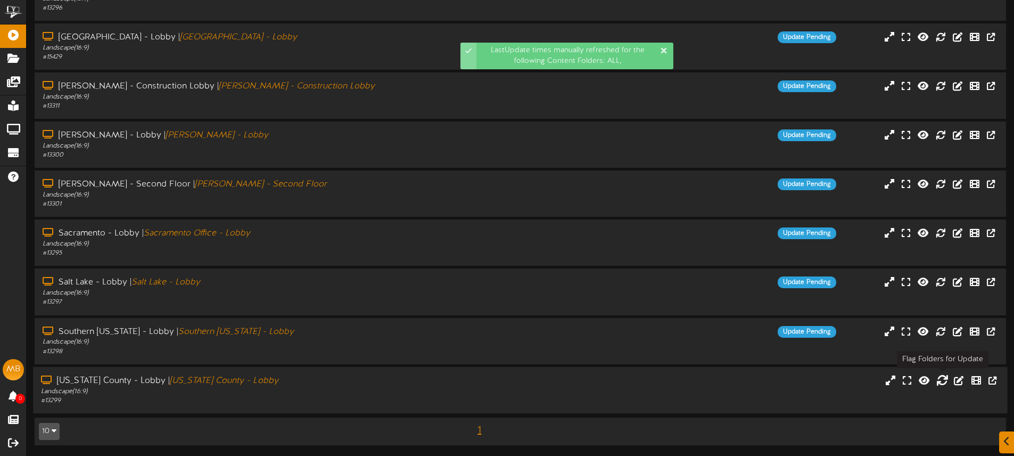
click at [947, 383] on icon at bounding box center [942, 380] width 12 height 12
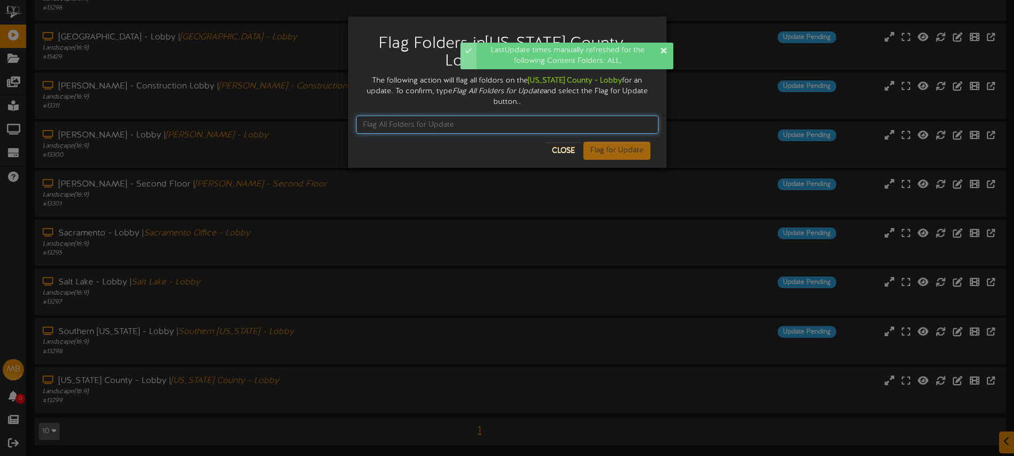
click at [388, 118] on input "text" at bounding box center [507, 124] width 302 height 18
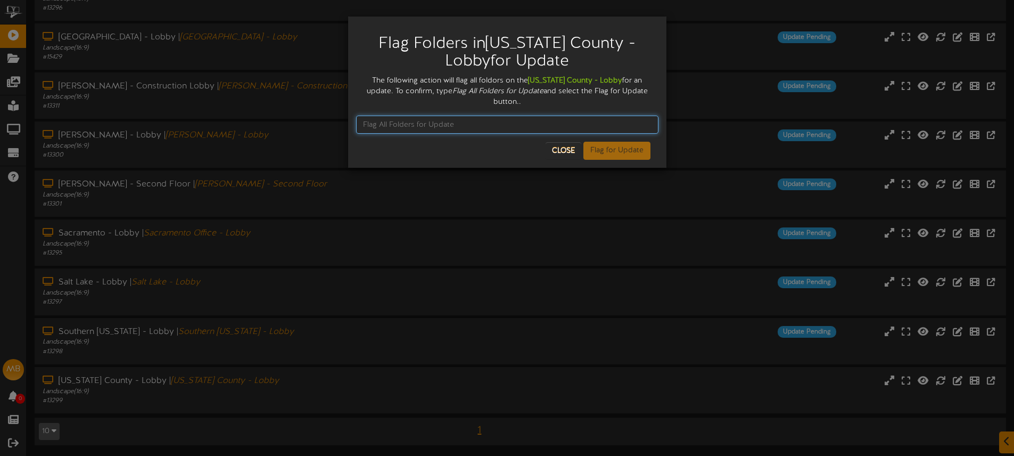
paste input "Flag All Folders for Update"
type input "Flag All Folders for Update"
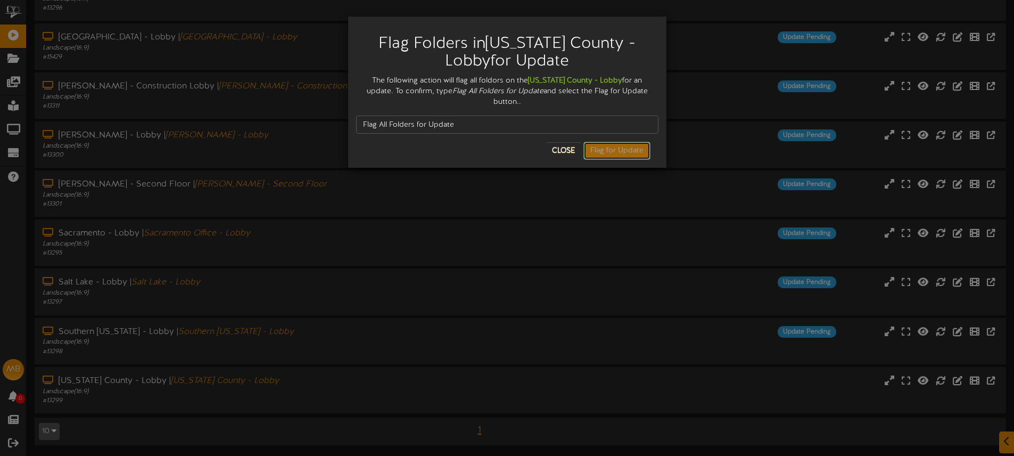
click at [601, 142] on button "Flag for Update" at bounding box center [616, 151] width 67 height 18
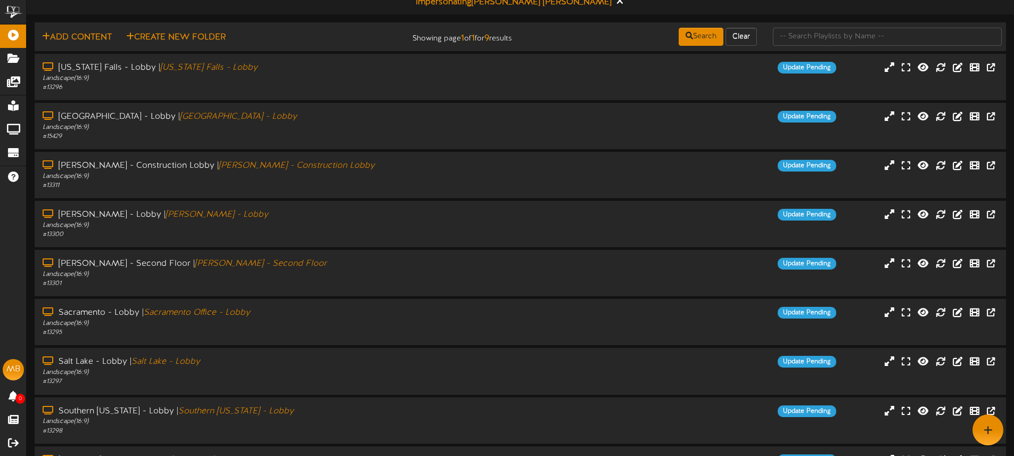
scroll to position [0, 0]
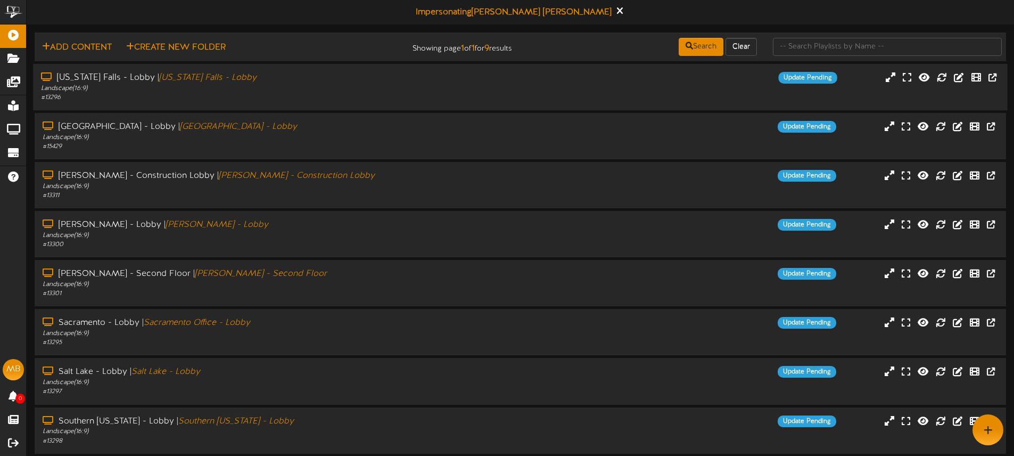
drag, startPoint x: 415, startPoint y: 82, endPoint x: 419, endPoint y: 70, distance: 13.0
click at [415, 82] on div "[US_STATE][GEOGRAPHIC_DATA] - [GEOGRAPHIC_DATA] | [US_STATE][GEOGRAPHIC_DATA] -…" at bounding box center [236, 78] width 390 height 12
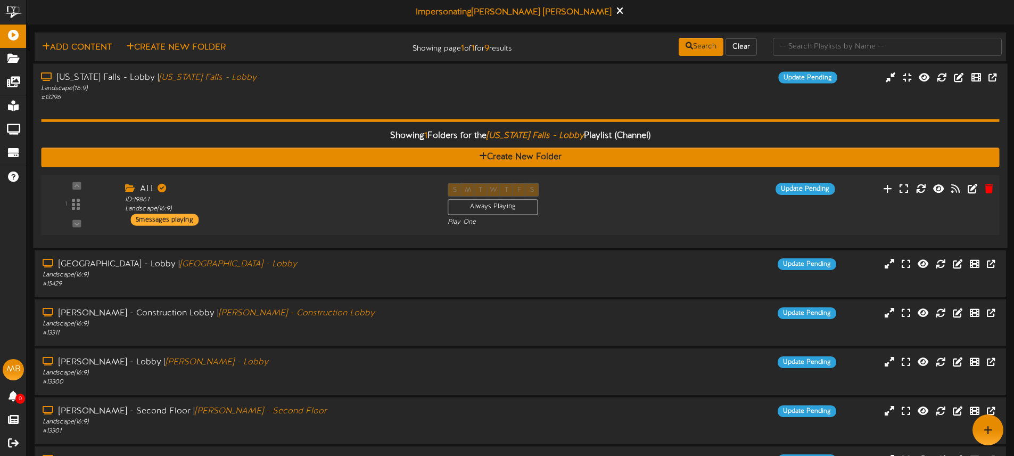
click at [325, 212] on div "ID: 19861 Landscape ( 16:9 )" at bounding box center [278, 204] width 307 height 19
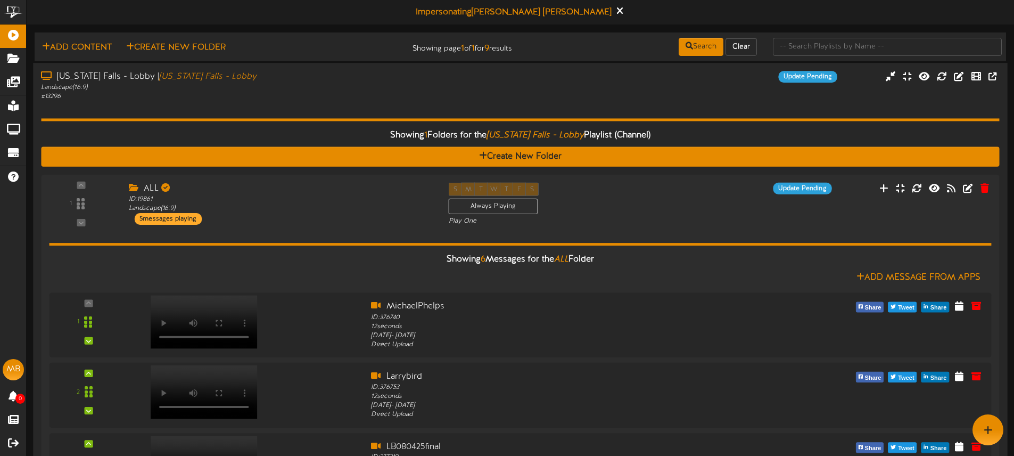
drag, startPoint x: 323, startPoint y: 81, endPoint x: 326, endPoint y: 75, distance: 6.9
click at [323, 81] on div "[US_STATE][GEOGRAPHIC_DATA] - [GEOGRAPHIC_DATA] | [US_STATE][GEOGRAPHIC_DATA] -…" at bounding box center [236, 77] width 390 height 12
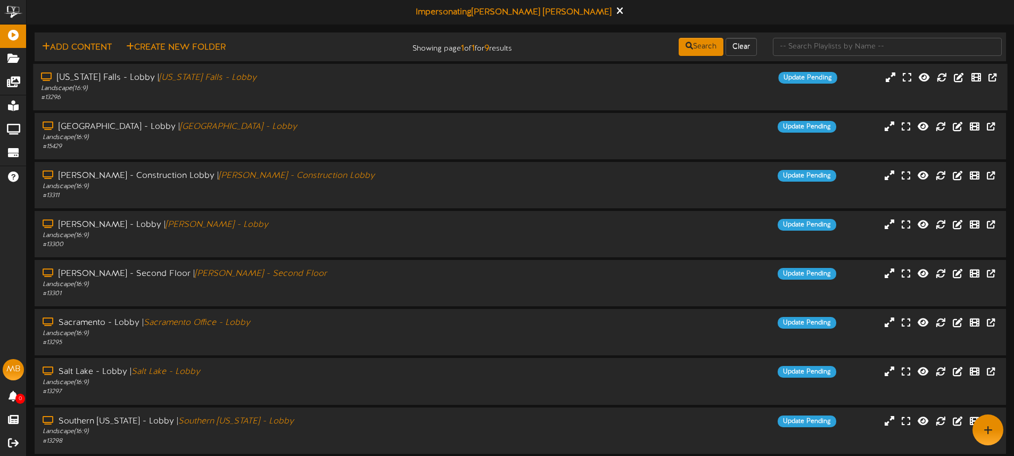
click at [329, 78] on div "[US_STATE][GEOGRAPHIC_DATA] - [GEOGRAPHIC_DATA] | [US_STATE][GEOGRAPHIC_DATA] -…" at bounding box center [236, 78] width 390 height 12
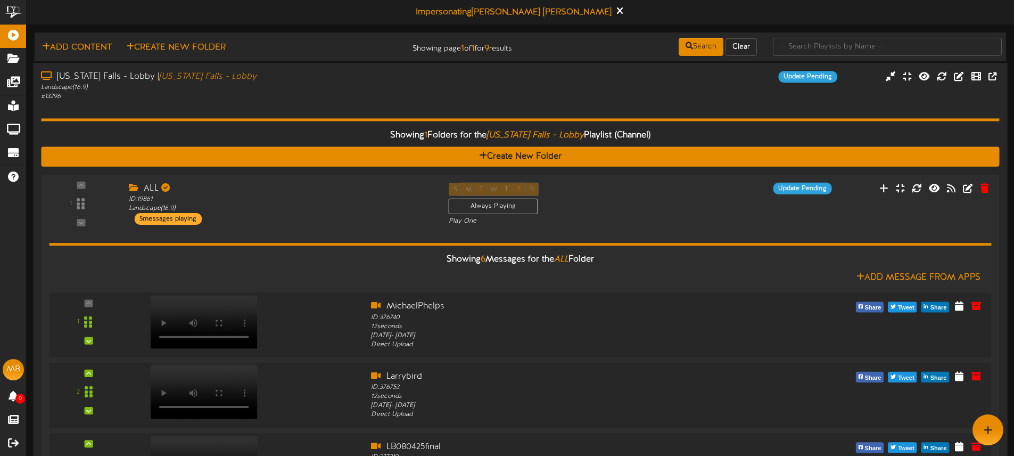
click at [317, 94] on div "# 13296" at bounding box center [236, 96] width 390 height 9
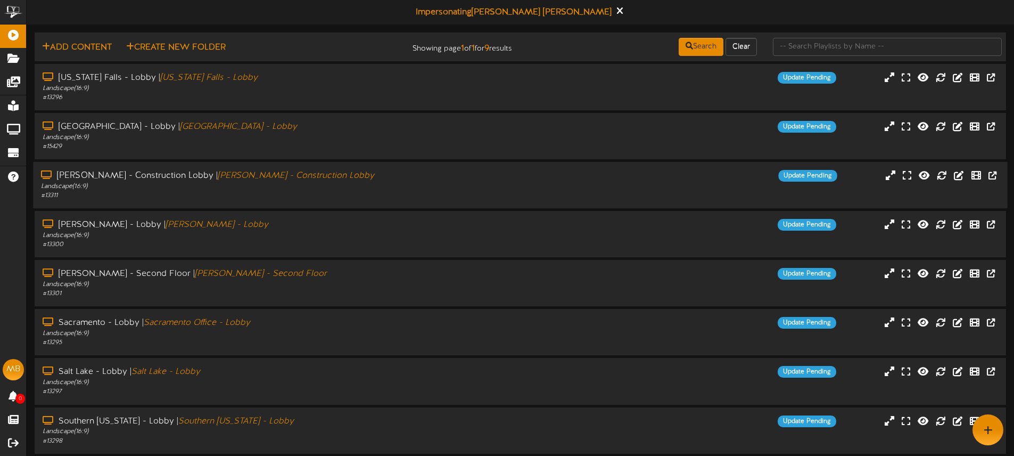
click at [429, 176] on div "[PERSON_NAME] - Construction Lobby | [PERSON_NAME] - Construction Lobby" at bounding box center [236, 176] width 390 height 12
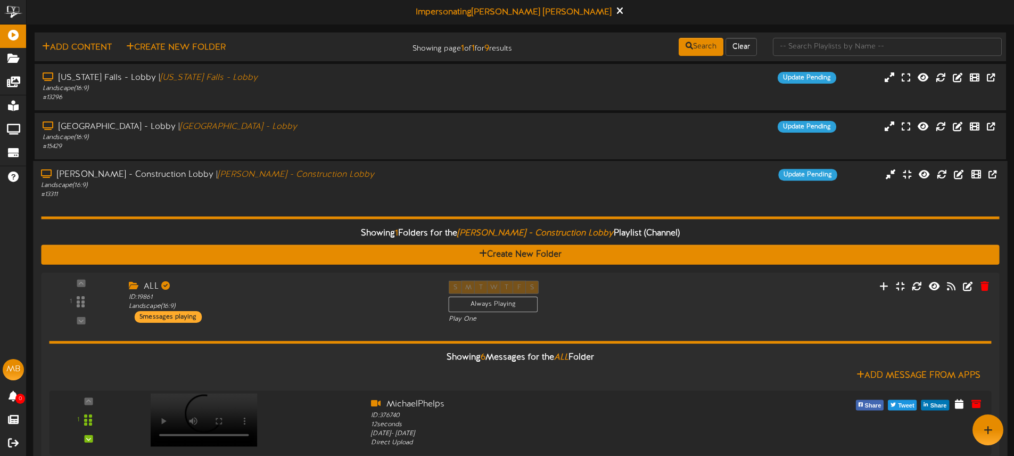
drag, startPoint x: 324, startPoint y: 202, endPoint x: 293, endPoint y: 178, distance: 39.0
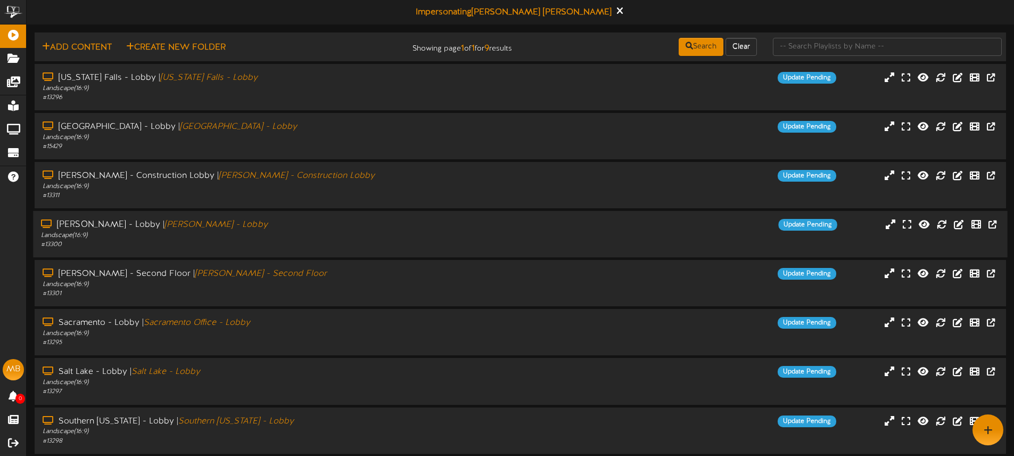
click at [309, 236] on div "Landscape ( 16:9 )" at bounding box center [236, 235] width 390 height 9
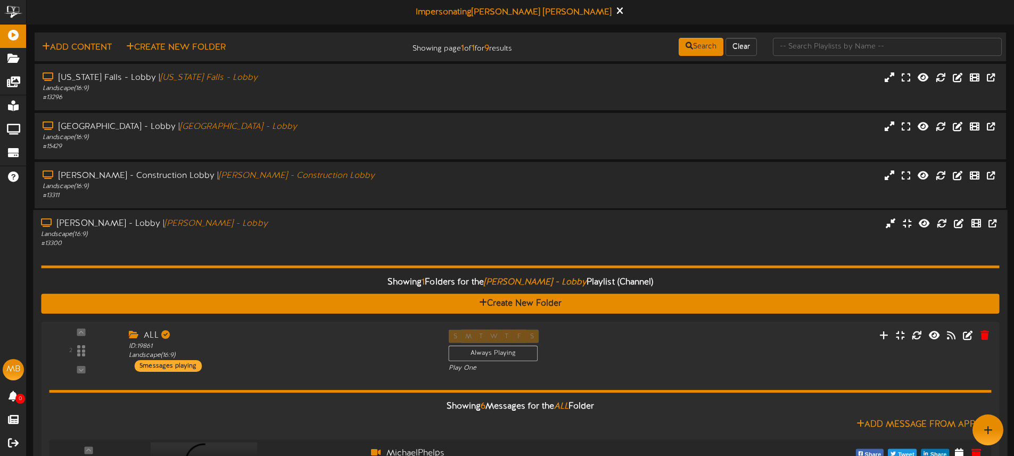
drag, startPoint x: 206, startPoint y: 253, endPoint x: 234, endPoint y: 247, distance: 28.8
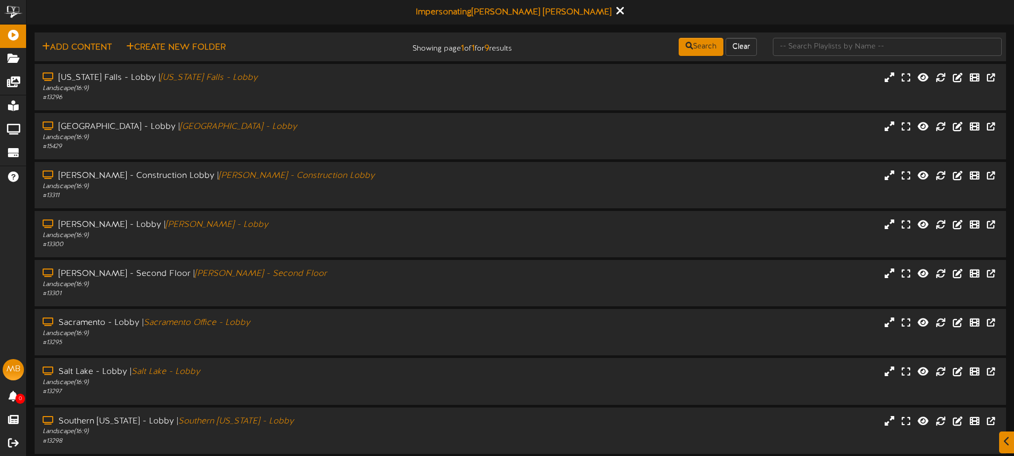
scroll to position [3, 0]
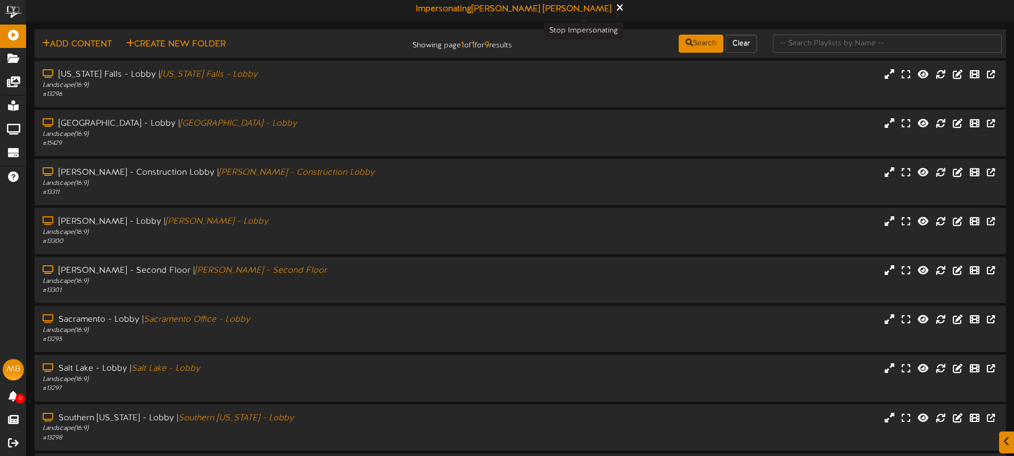
drag, startPoint x: 583, startPoint y: 5, endPoint x: 577, endPoint y: 0, distance: 8.3
click at [617, 5] on icon at bounding box center [620, 8] width 6 height 10
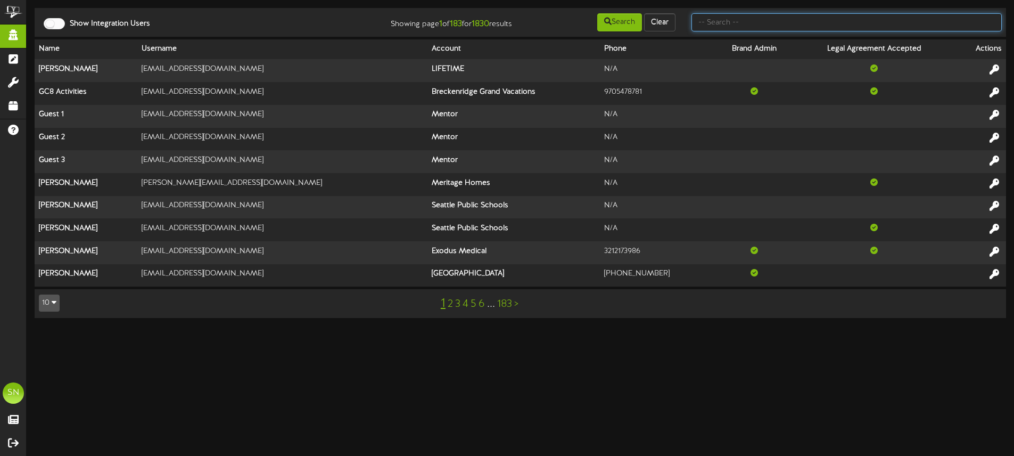
click at [741, 18] on input "text" at bounding box center [846, 22] width 310 height 18
type input "f"
type input "jefferson"
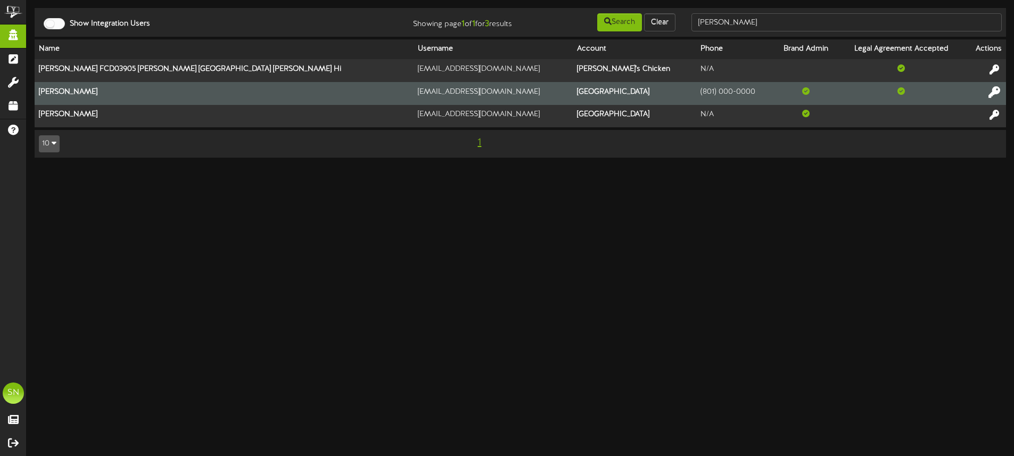
click at [992, 88] on icon at bounding box center [994, 92] width 12 height 12
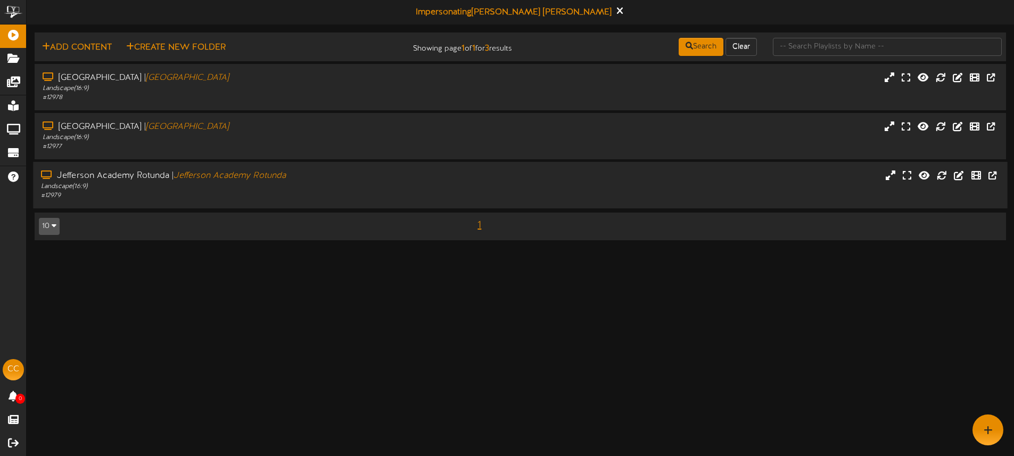
click at [323, 178] on div "[GEOGRAPHIC_DATA] | [GEOGRAPHIC_DATA]" at bounding box center [236, 176] width 390 height 12
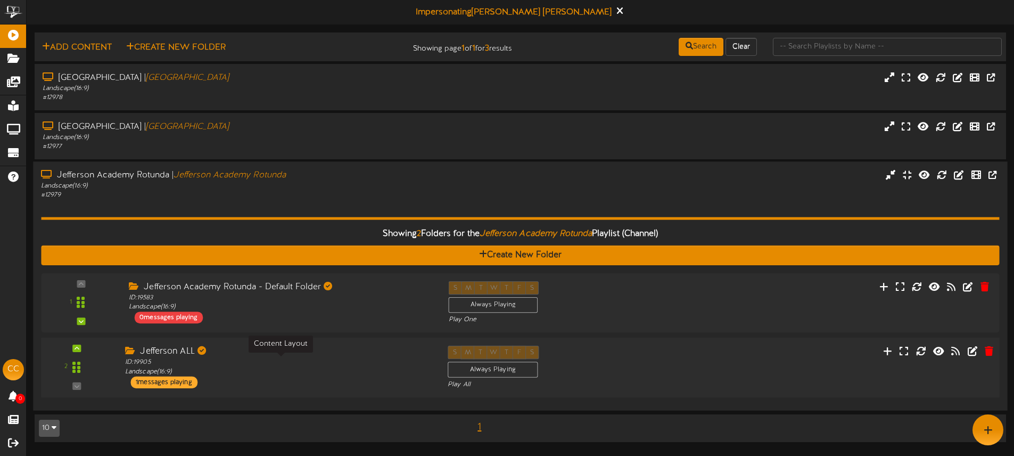
click at [325, 363] on div "ID: 19905 Landscape ( 16:9 )" at bounding box center [278, 367] width 307 height 19
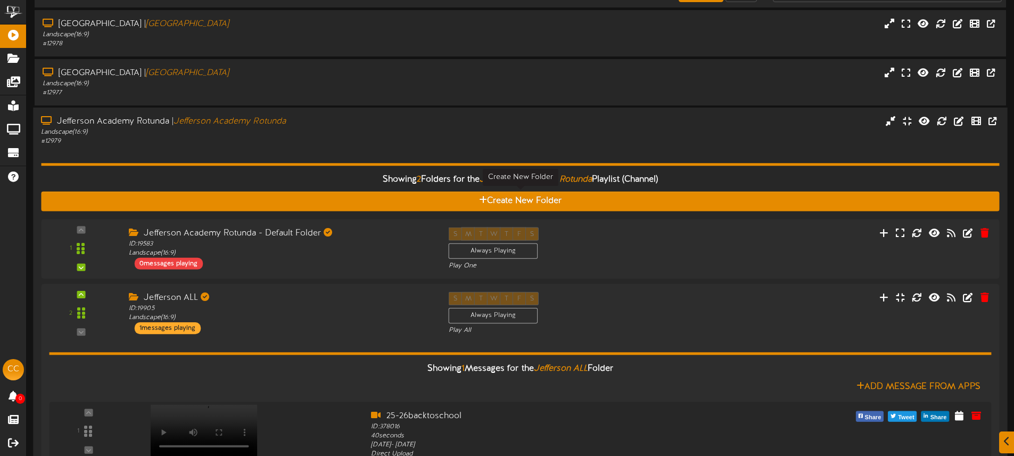
scroll to position [104, 0]
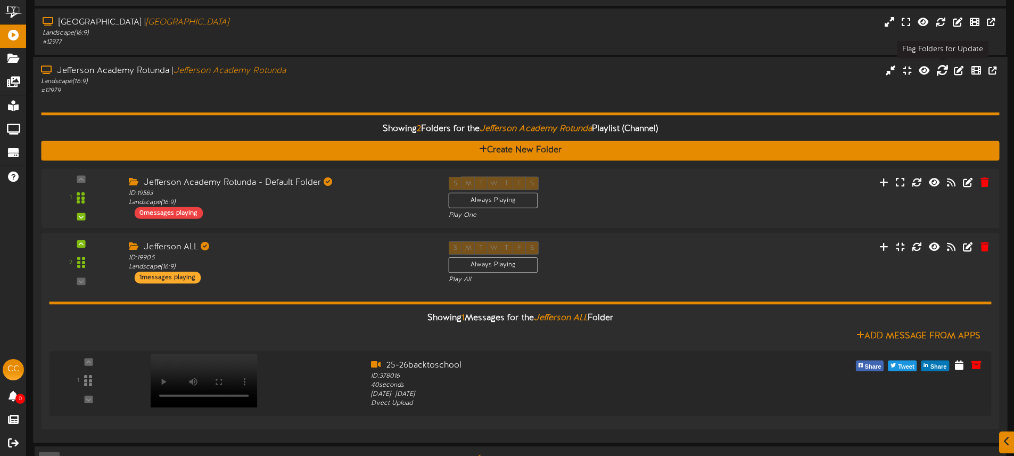
click at [943, 71] on icon at bounding box center [942, 70] width 12 height 12
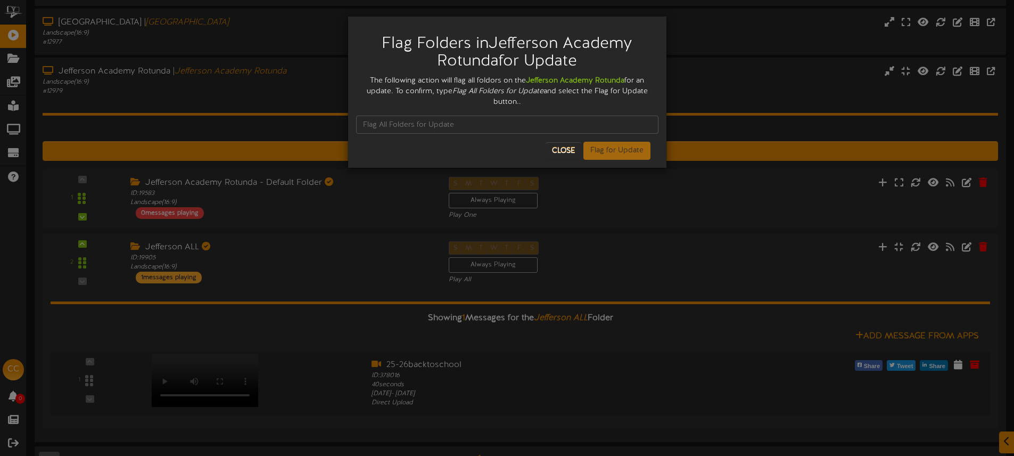
click at [423, 114] on div at bounding box center [507, 124] width 302 height 34
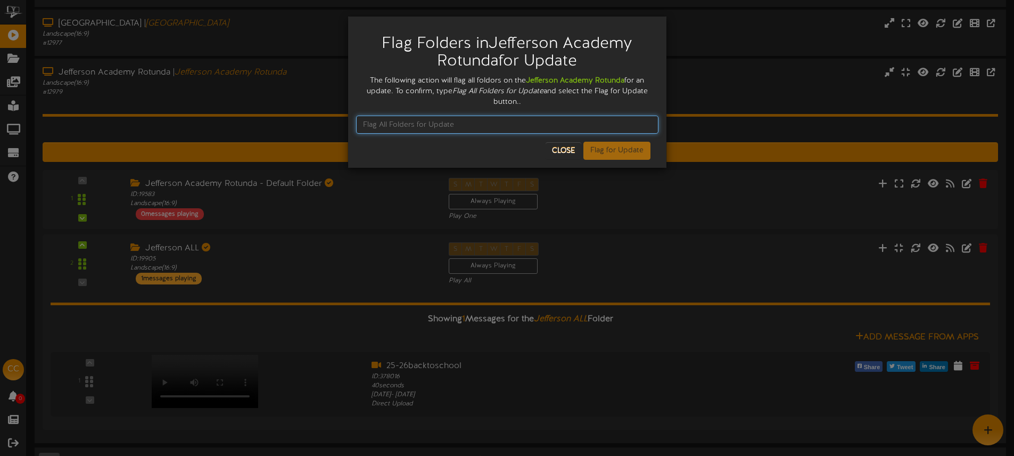
click at [427, 121] on input "text" at bounding box center [507, 124] width 302 height 18
type input "Flag All Folders for Update"
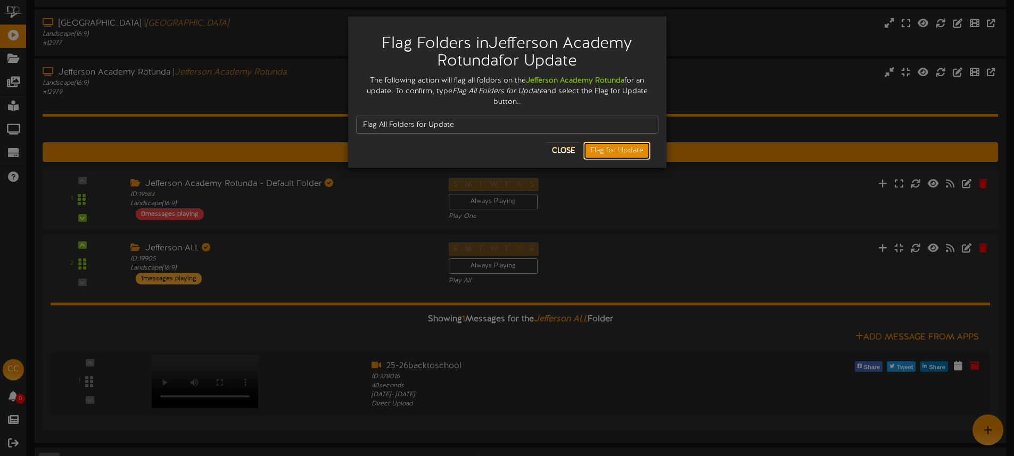
click at [609, 149] on button "Flag for Update" at bounding box center [616, 151] width 67 height 18
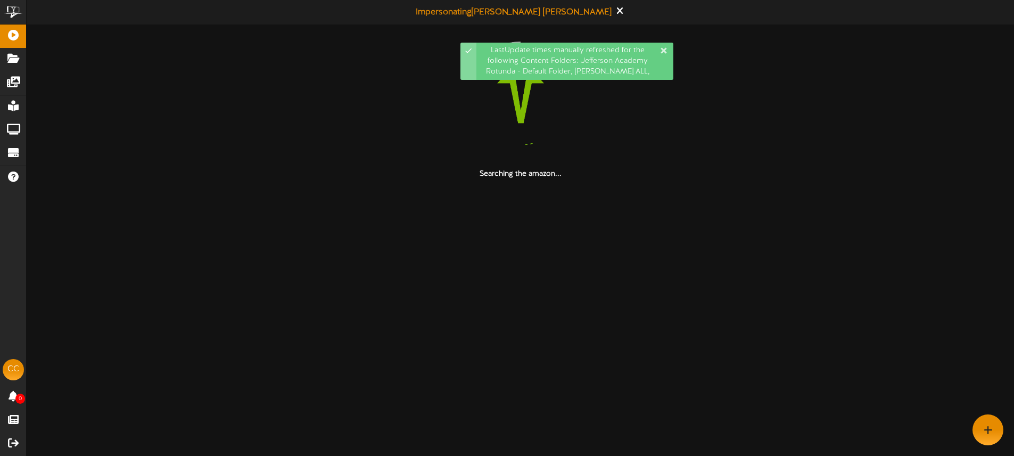
scroll to position [0, 0]
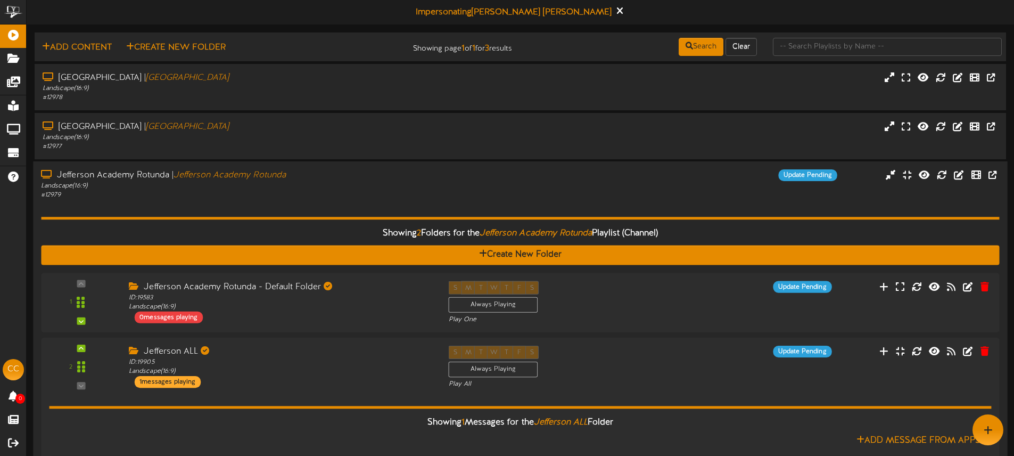
click at [324, 178] on div "Jefferson Academy Rotunda | Jefferson Academy Rotunda" at bounding box center [236, 175] width 390 height 12
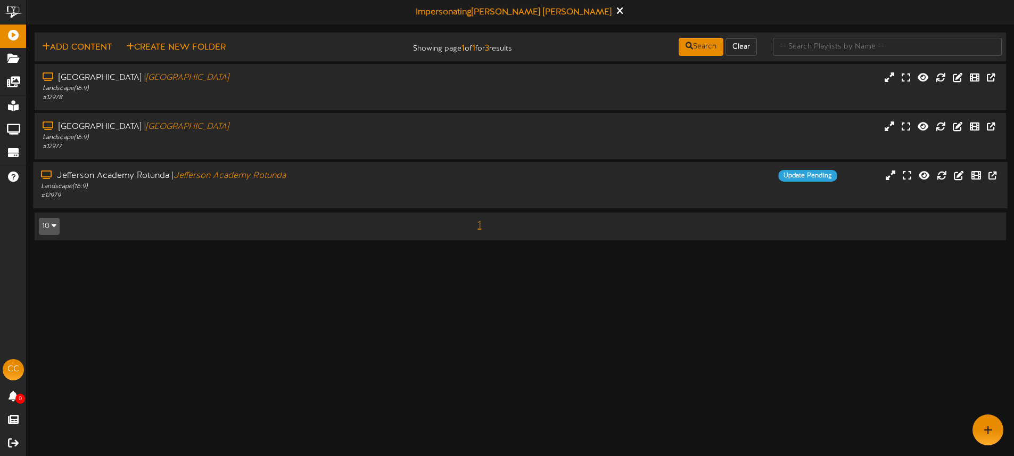
drag, startPoint x: 403, startPoint y: 169, endPoint x: 402, endPoint y: 162, distance: 6.9
click at [403, 170] on div "Jefferson Academy Rotunda | Jefferson Academy Rotunda" at bounding box center [236, 176] width 390 height 12
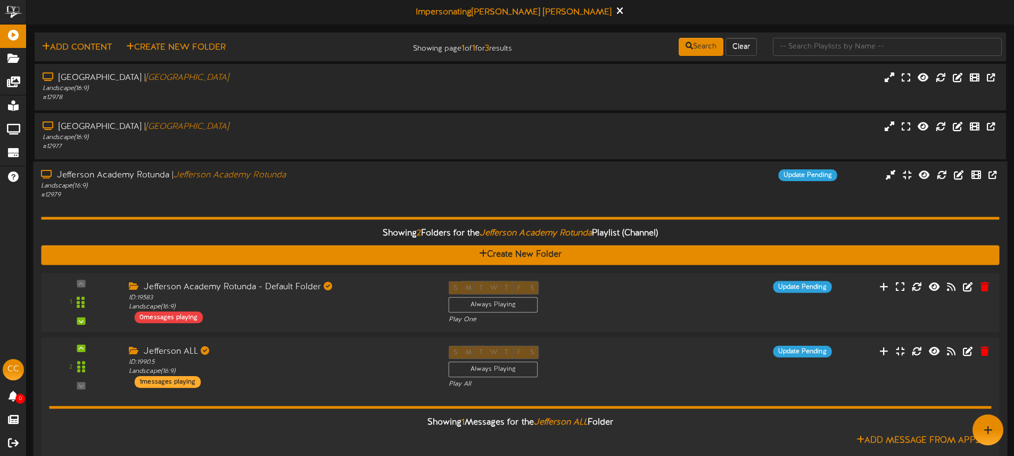
click at [373, 186] on div "Landscape ( 16:9 )" at bounding box center [236, 185] width 390 height 9
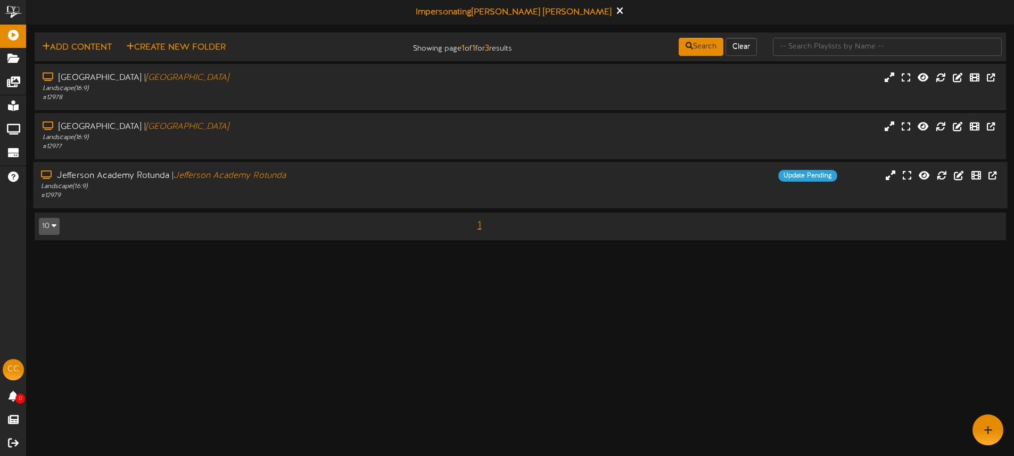
click at [312, 180] on div "Jefferson Academy Rotunda | Jefferson Academy Rotunda" at bounding box center [236, 176] width 390 height 12
drag, startPoint x: 371, startPoint y: 183, endPoint x: 373, endPoint y: 177, distance: 6.1
click at [371, 183] on div "Landscape ( 16:9 )" at bounding box center [236, 186] width 390 height 9
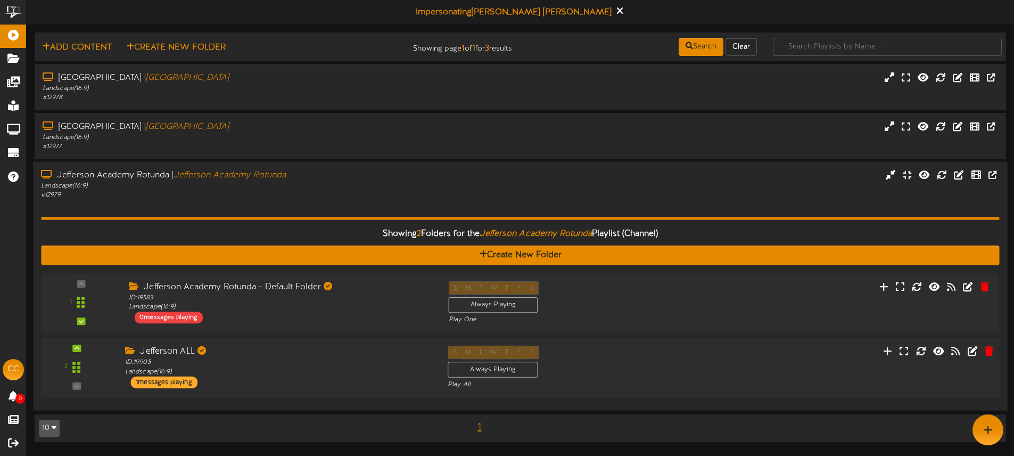
click at [310, 355] on div "Jefferson ALL" at bounding box center [278, 351] width 307 height 12
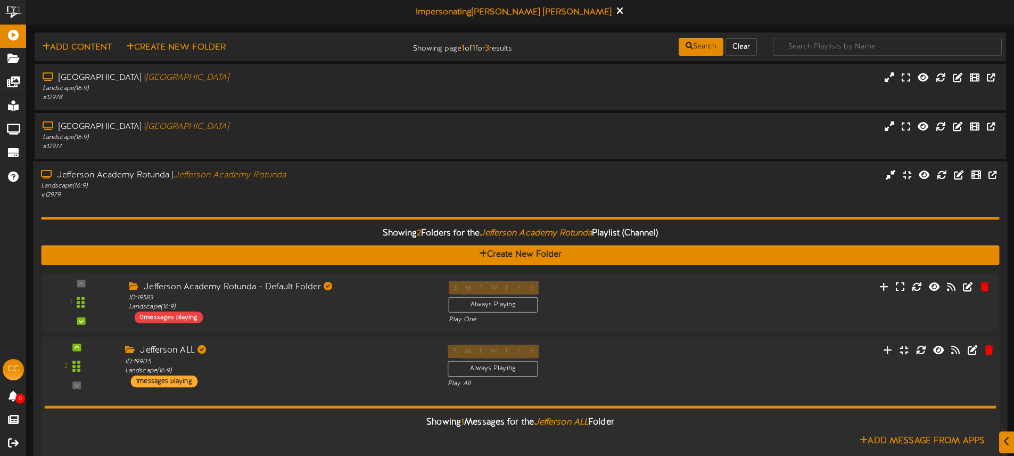
scroll to position [133, 0]
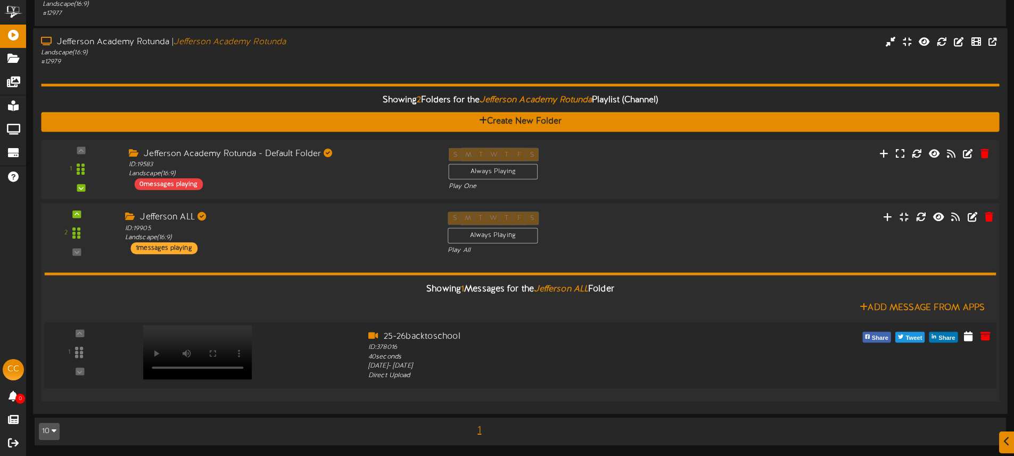
click at [202, 333] on video at bounding box center [197, 352] width 109 height 54
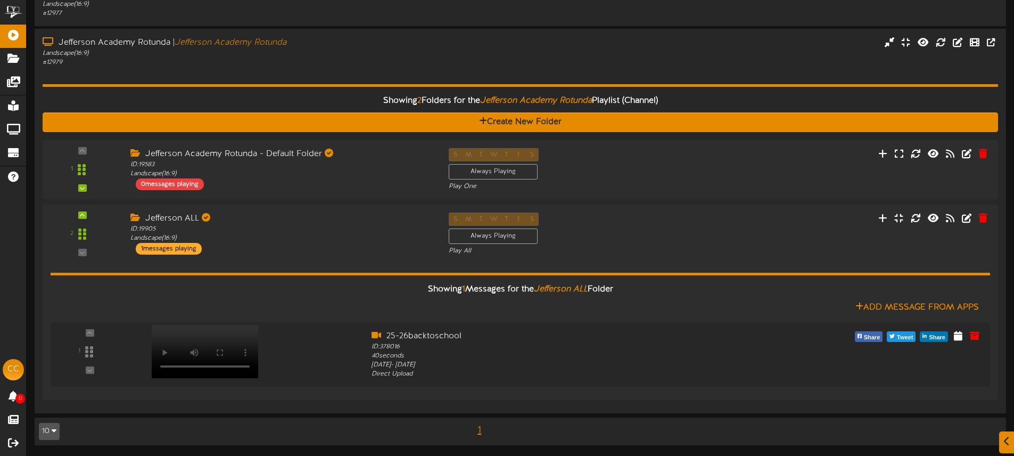
drag, startPoint x: 367, startPoint y: 73, endPoint x: 376, endPoint y: 70, distance: 9.6
click at [369, 73] on div "Showing 2 Folders for the Jefferson Academy Rotunda Playlist (Channel) Create N…" at bounding box center [520, 236] width 955 height 338
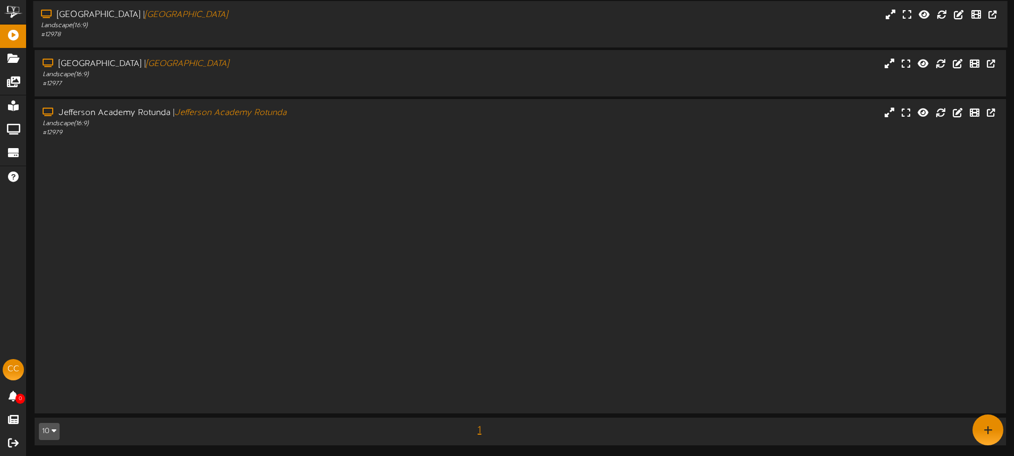
scroll to position [0, 0]
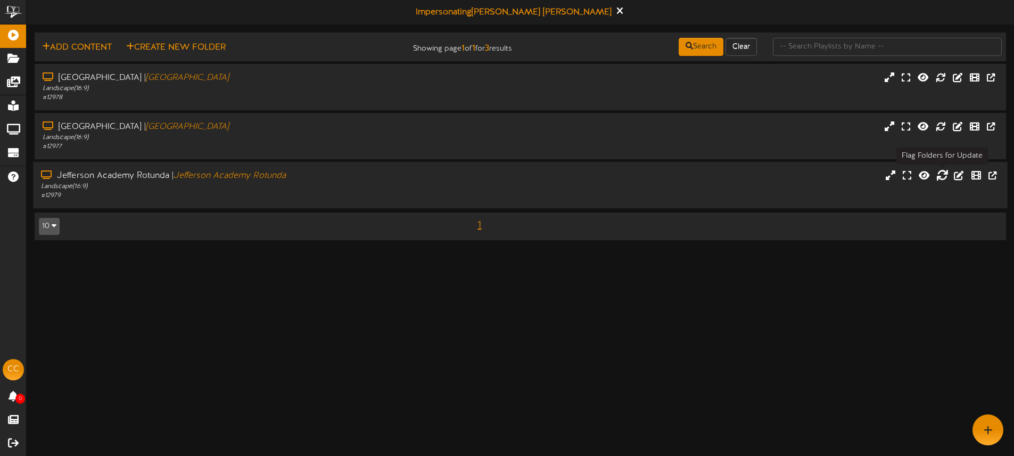
click at [941, 178] on icon at bounding box center [942, 175] width 12 height 12
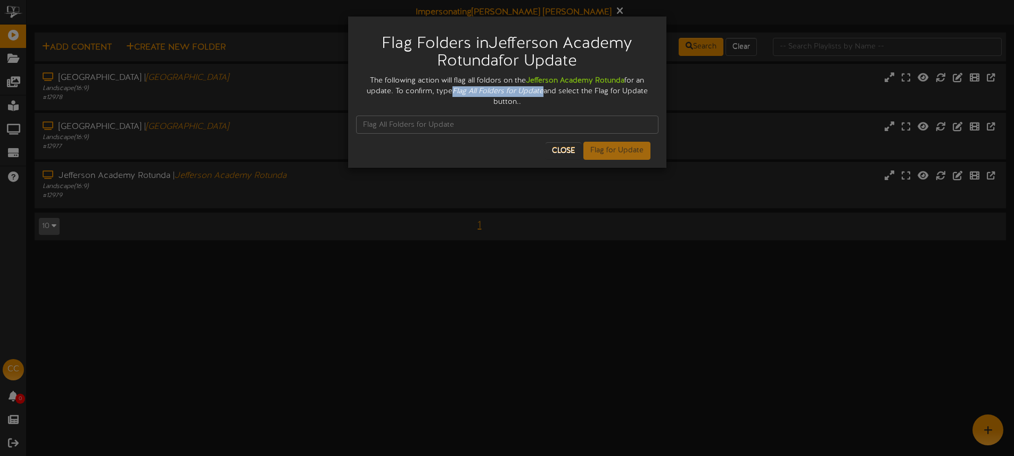
drag, startPoint x: 458, startPoint y: 90, endPoint x: 541, endPoint y: 91, distance: 83.6
click at [541, 91] on icon "Flag All Folders for Update" at bounding box center [497, 91] width 91 height 8
copy icon "Flag All Folders for Update"
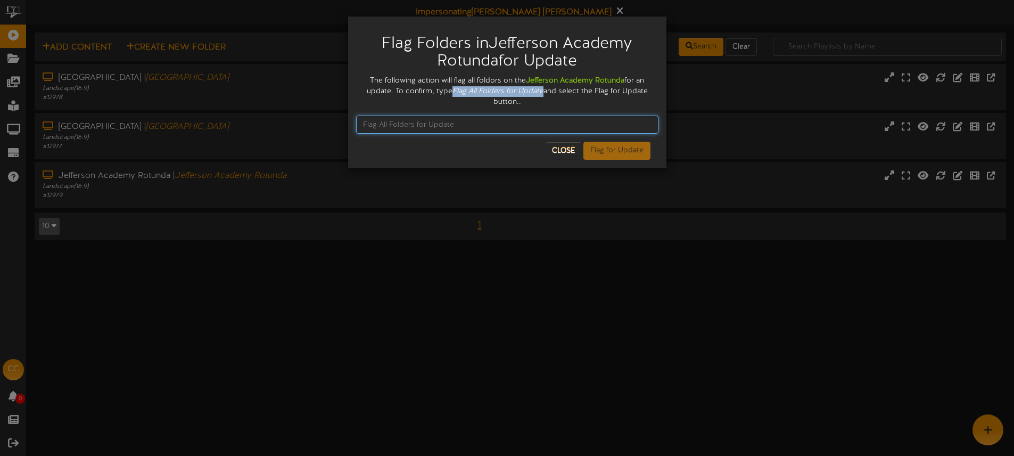
click at [424, 119] on input "text" at bounding box center [507, 124] width 302 height 18
paste input "Flag All Folders for Update"
type input "Flag All Folders for Update"
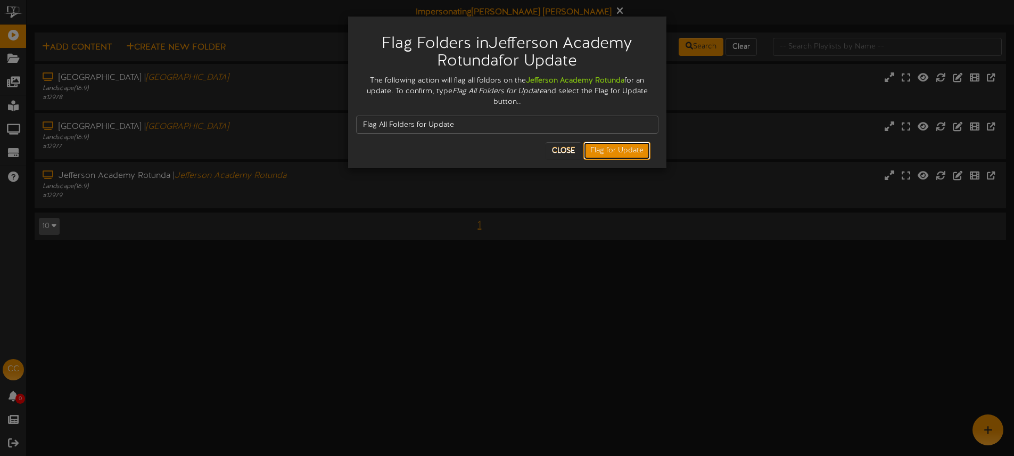
click at [609, 152] on button "Flag for Update" at bounding box center [616, 151] width 67 height 18
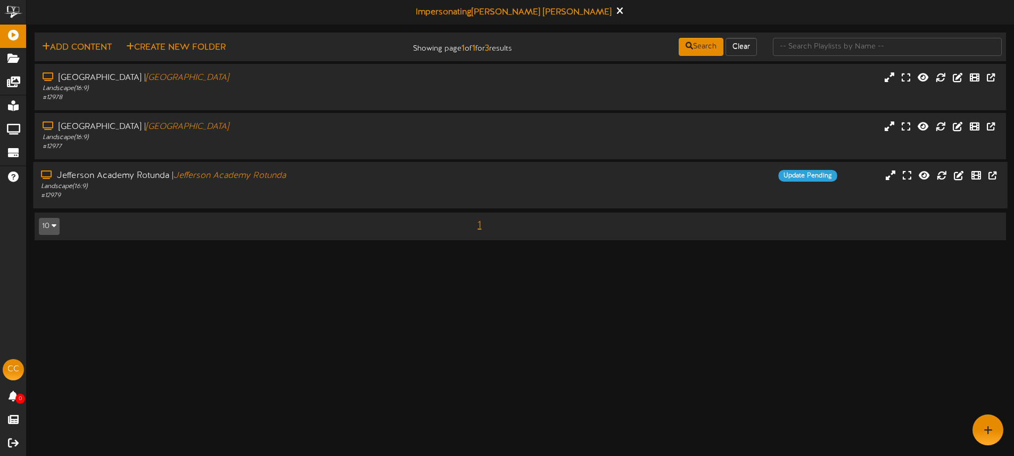
drag, startPoint x: 523, startPoint y: 192, endPoint x: 531, endPoint y: 192, distance: 7.5
click at [523, 192] on div "Jefferson Academy Rotunda | Jefferson Academy Rotunda Landscape ( 16:9 ) # 1297…" at bounding box center [520, 185] width 974 height 30
click at [432, 191] on div "[GEOGRAPHIC_DATA] | [GEOGRAPHIC_DATA] Landscape ( 16:9 ) # 12979" at bounding box center [236, 185] width 406 height 30
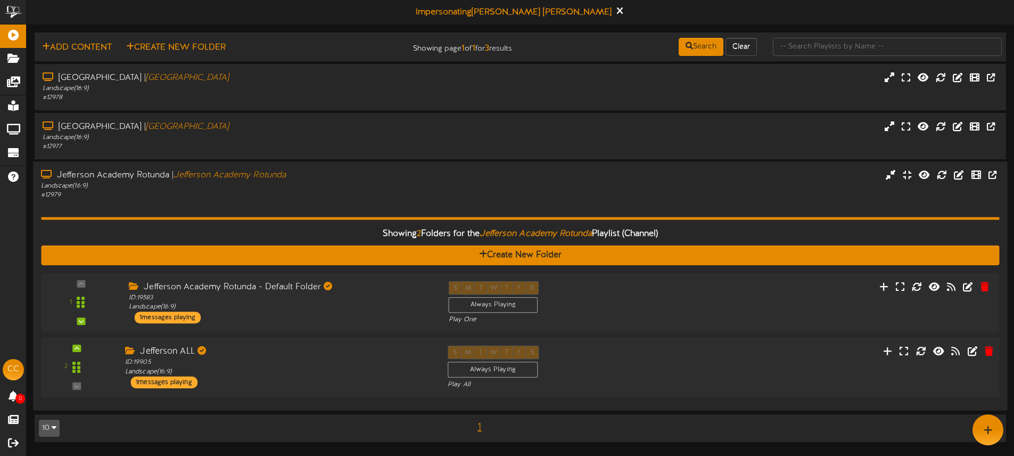
click at [329, 344] on div "2 Jefferson ALL" at bounding box center [519, 367] width 967 height 60
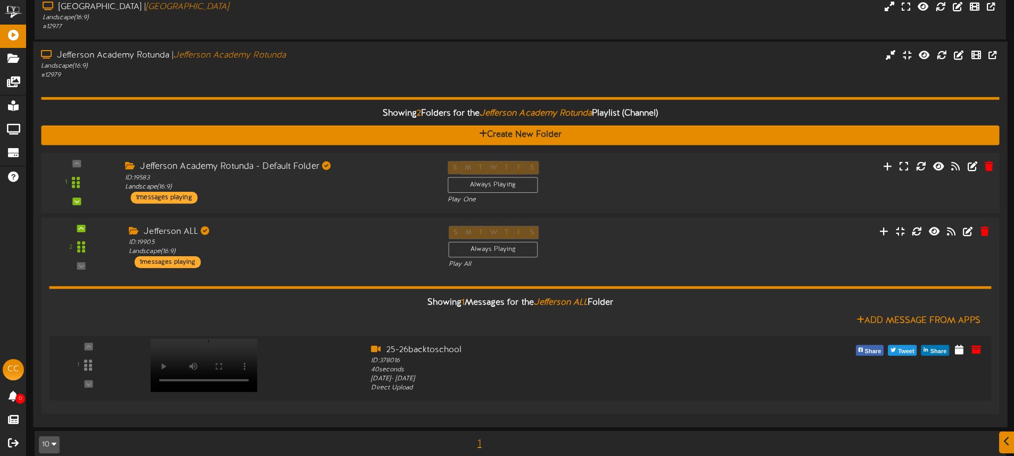
scroll to position [125, 0]
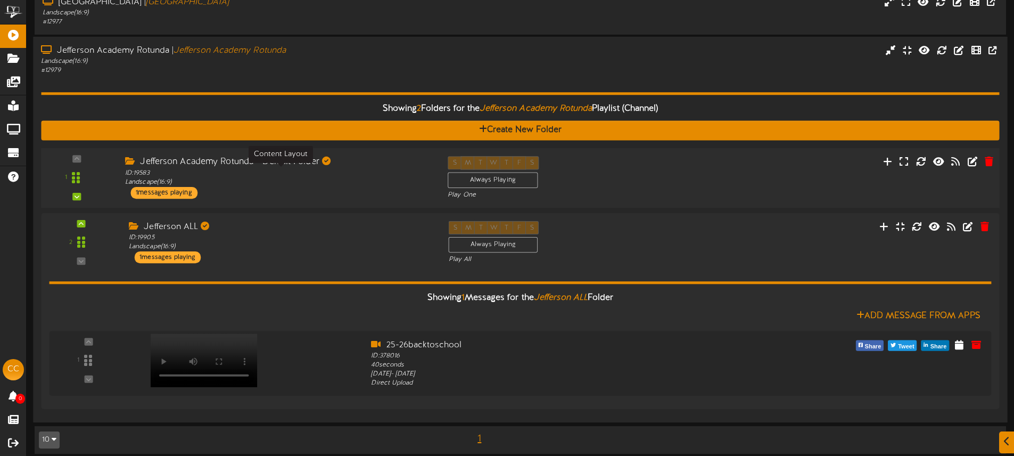
click at [363, 180] on div "ID: 19583 Landscape ( 16:9 )" at bounding box center [278, 177] width 307 height 19
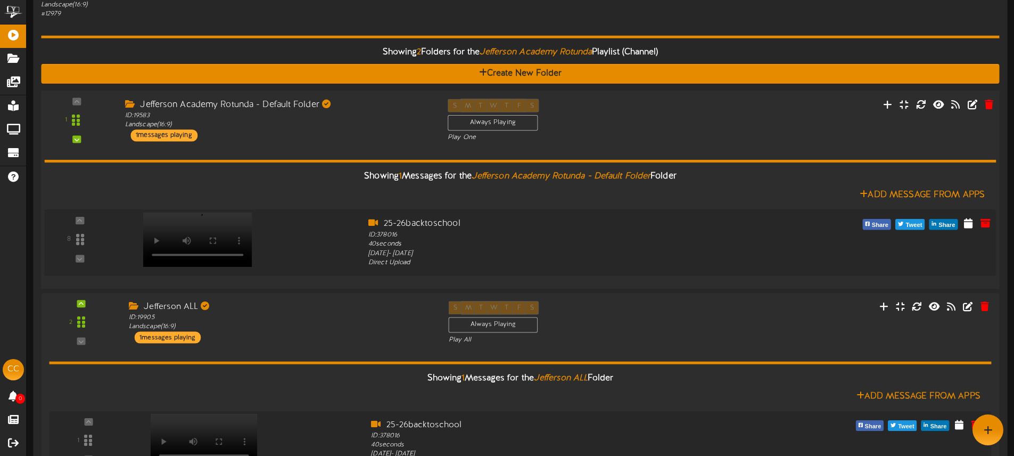
scroll to position [179, 0]
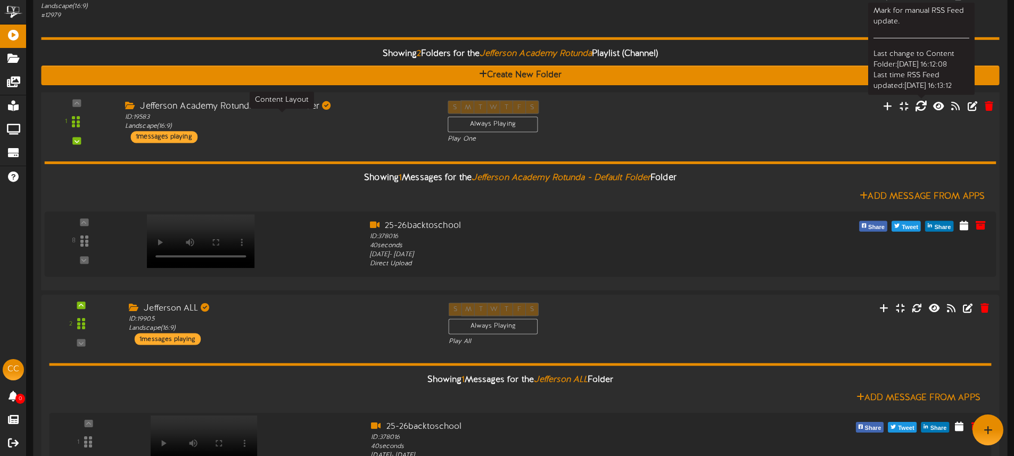
click at [920, 107] on icon at bounding box center [921, 106] width 12 height 12
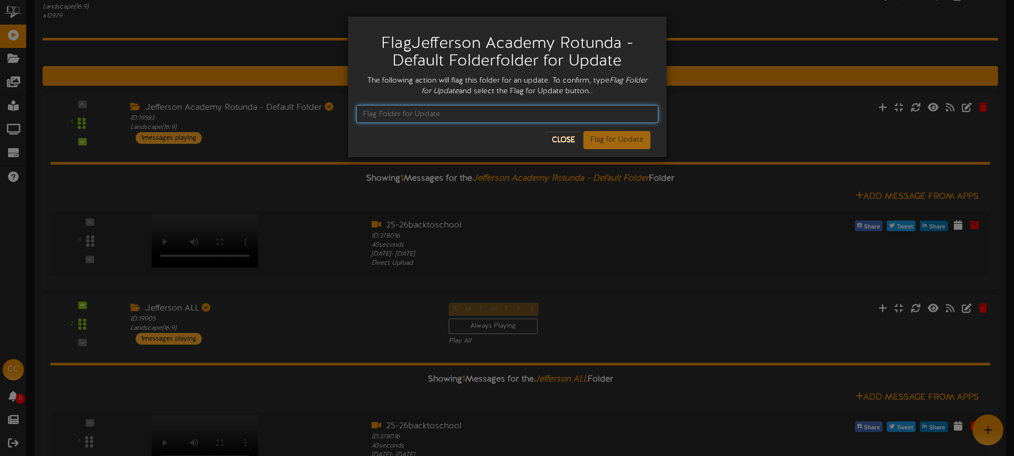
click at [502, 119] on input "text" at bounding box center [507, 114] width 302 height 18
drag, startPoint x: 497, startPoint y: 106, endPoint x: 471, endPoint y: 110, distance: 25.7
click at [496, 106] on input "Flag ALL Folders for Update" at bounding box center [507, 114] width 302 height 18
click at [388, 112] on input "Flag ALL Folders for Update" at bounding box center [507, 114] width 302 height 18
click at [483, 115] on input "Flag All Folders for Update" at bounding box center [507, 114] width 302 height 18
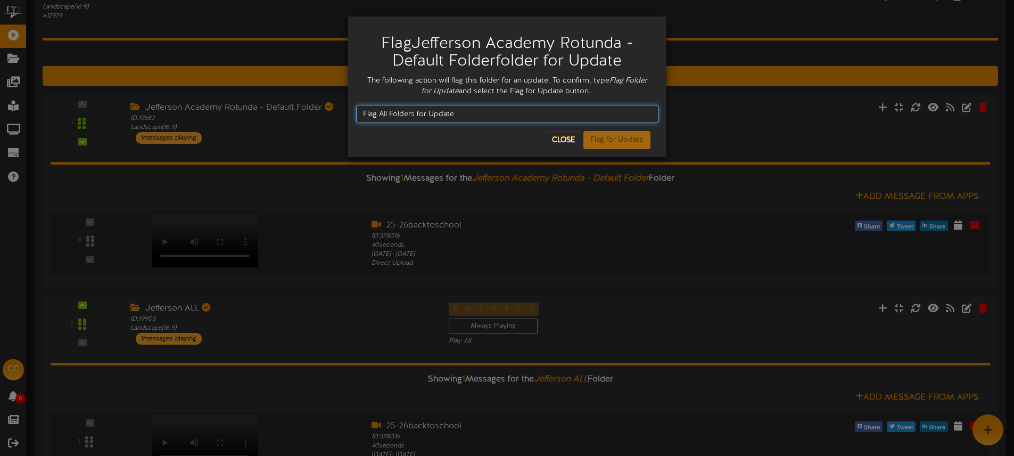
drag, startPoint x: 483, startPoint y: 115, endPoint x: 351, endPoint y: 108, distance: 132.2
click at [351, 108] on div "Flag Jefferson Academy Rotunda - Default Folder folder for Update The following…" at bounding box center [507, 86] width 318 height 140
type input "Flag Folder for Update"
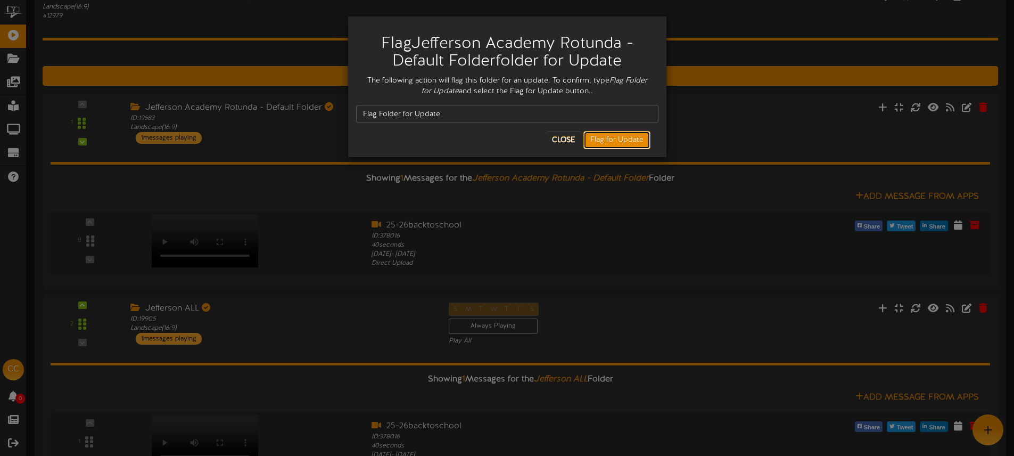
click at [607, 138] on button "Flag for Update" at bounding box center [616, 140] width 67 height 18
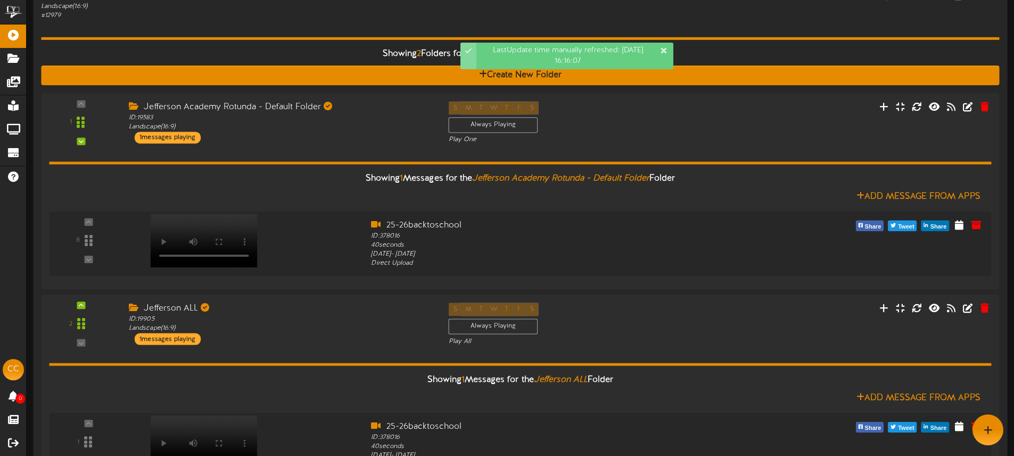
click at [309, 29] on div "Showing 2 Folders for the Jefferson Academy Rotunda Playlist (Channel) Create N…" at bounding box center [520, 258] width 958 height 476
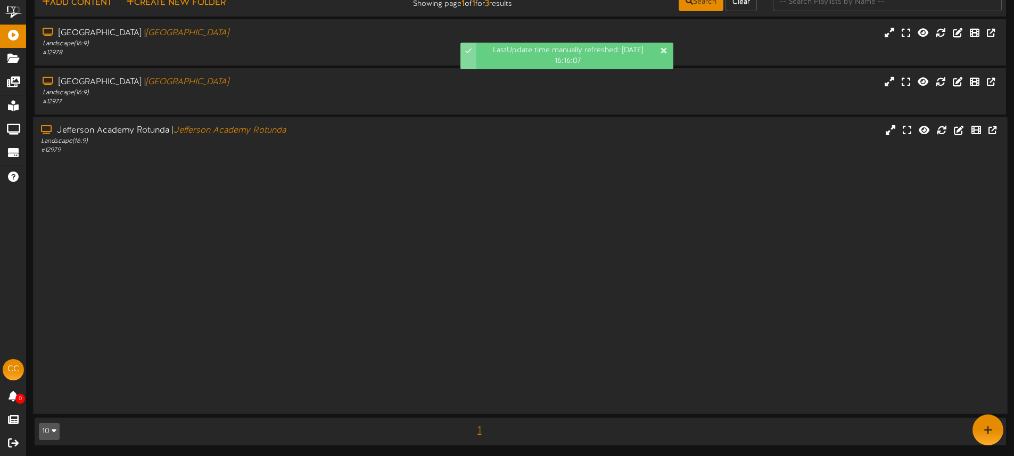
scroll to position [0, 0]
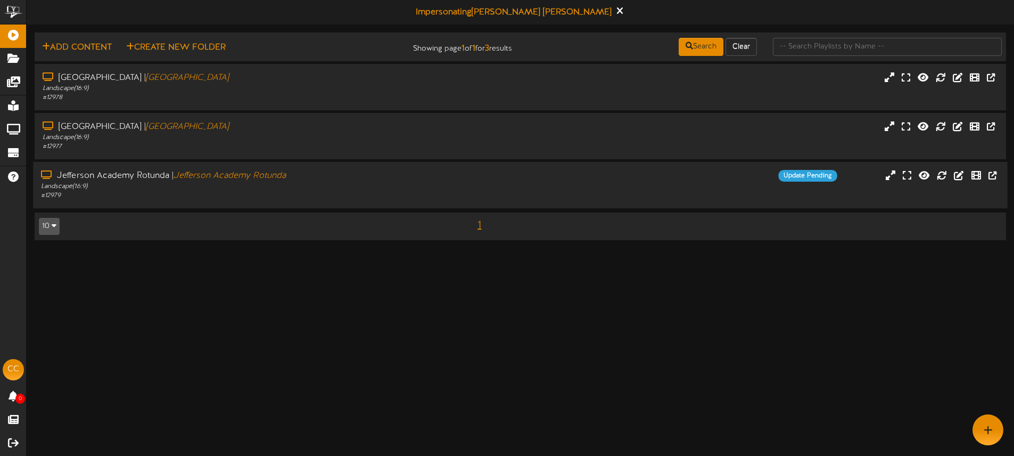
click at [434, 171] on div "Jefferson Academy Rotunda | Jefferson Academy Rotunda Landscape ( 16:9 ) # 12979" at bounding box center [236, 185] width 406 height 30
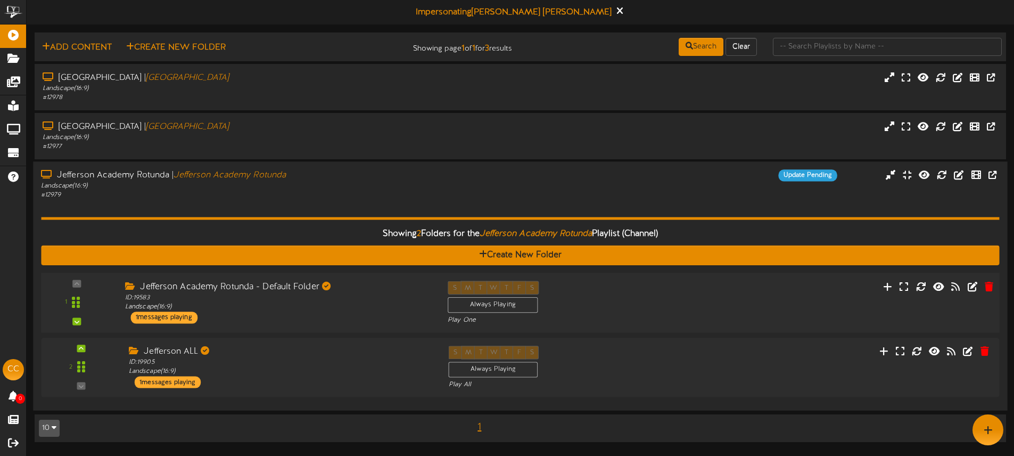
click at [780, 293] on div "1 ID:" at bounding box center [519, 302] width 967 height 44
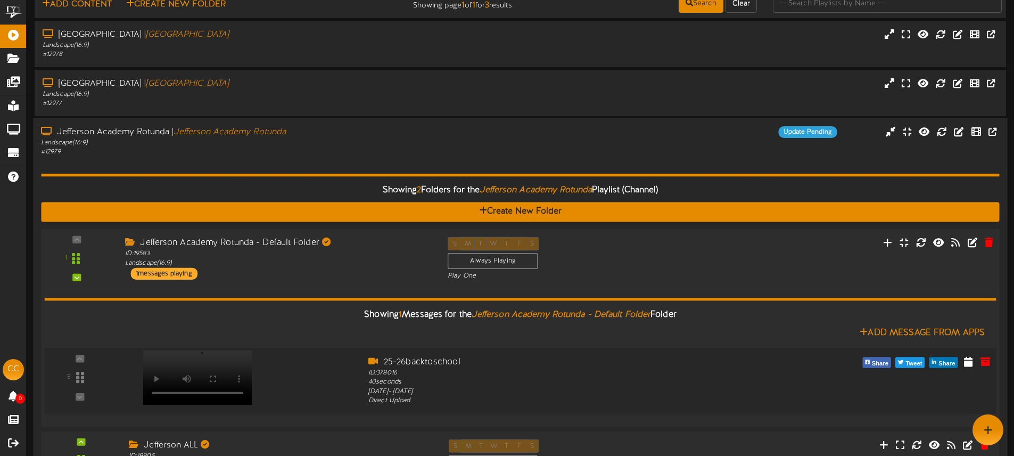
scroll to position [101, 0]
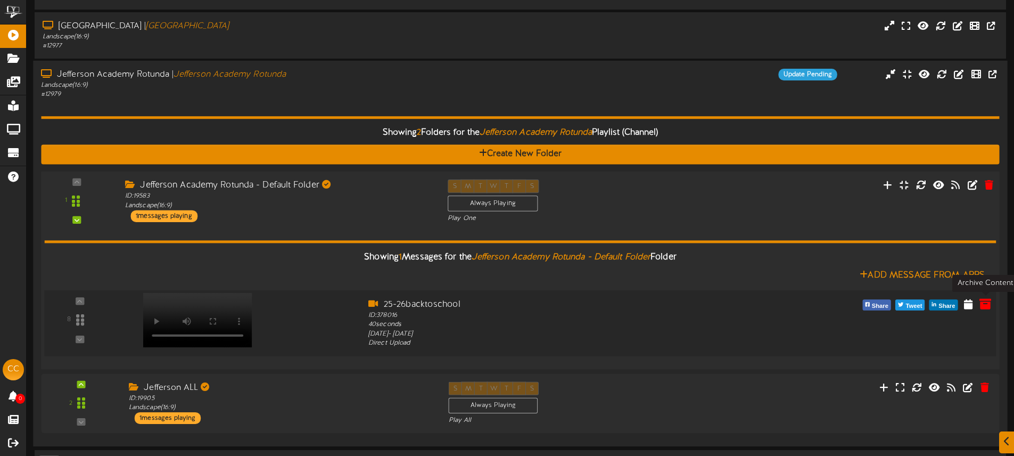
click at [987, 305] on icon at bounding box center [985, 303] width 12 height 12
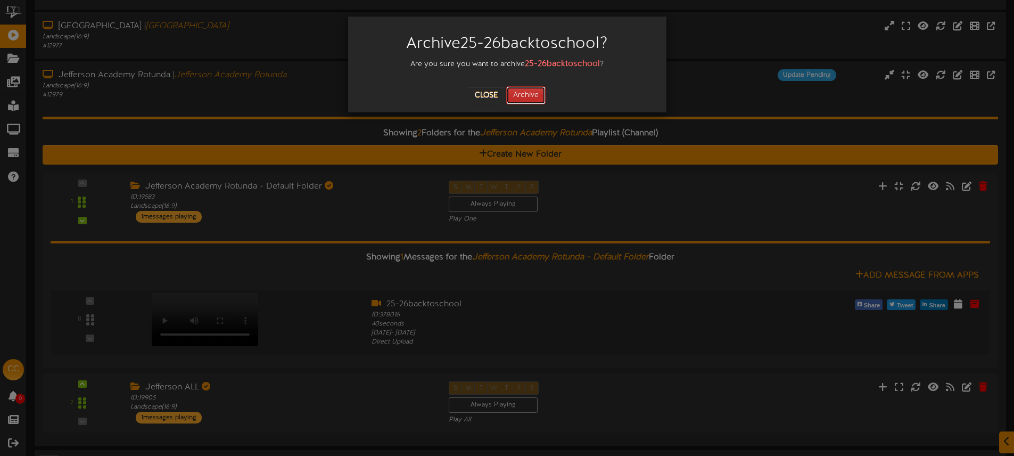
drag, startPoint x: 528, startPoint y: 96, endPoint x: 536, endPoint y: 100, distance: 8.3
click at [528, 96] on button "Archive" at bounding box center [525, 95] width 39 height 18
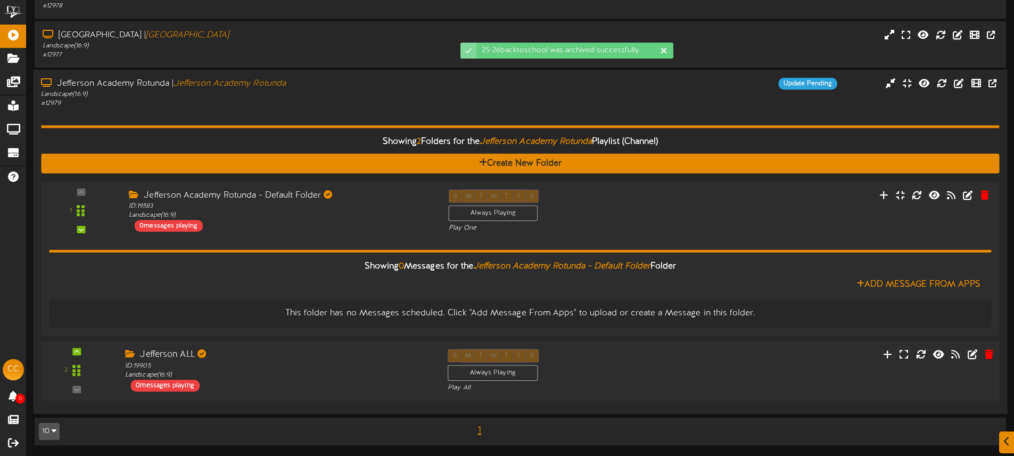
click at [308, 357] on div "Jefferson ALL" at bounding box center [278, 355] width 307 height 12
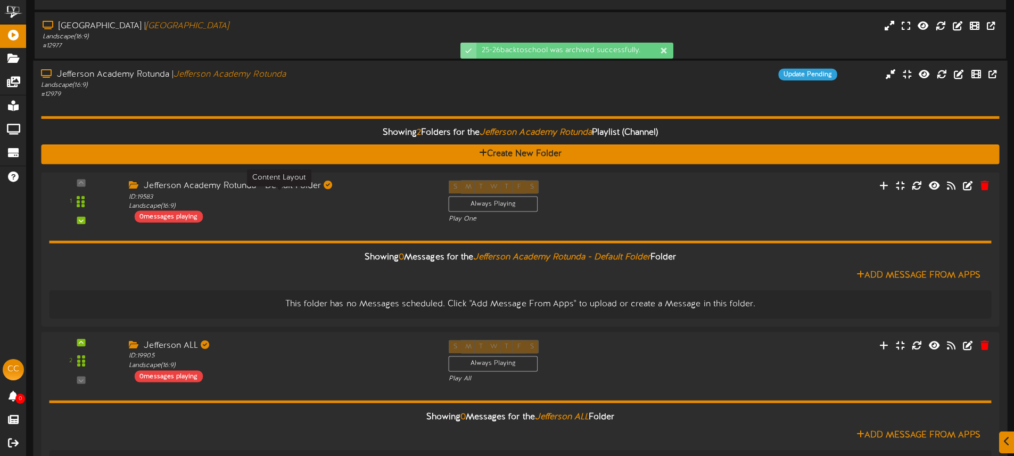
scroll to position [136, 0]
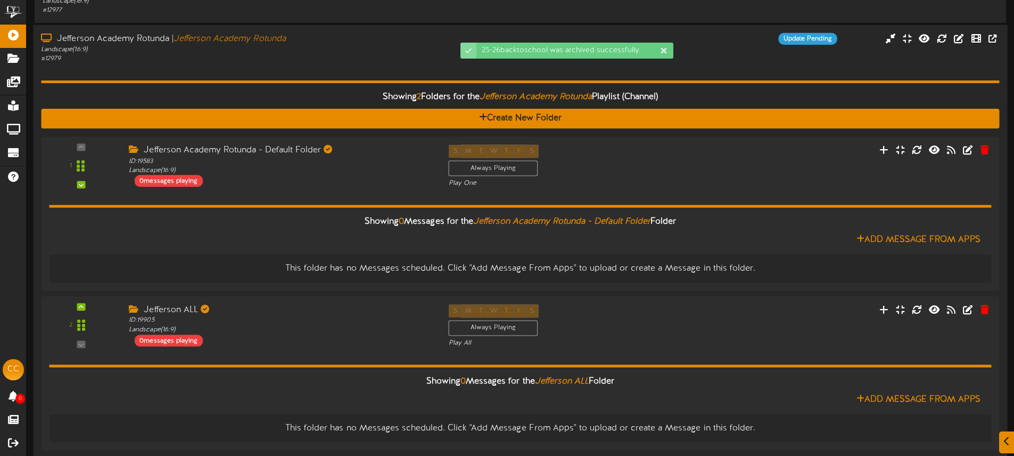
click at [325, 69] on div "Showing 2 Folders for the Jefferson Academy Rotunda Playlist (Channel) Create N…" at bounding box center [520, 259] width 958 height 392
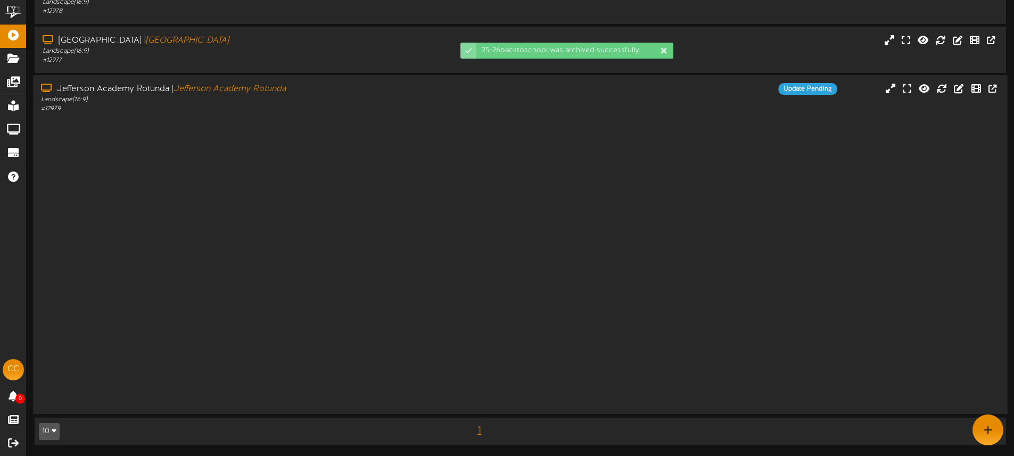
scroll to position [0, 0]
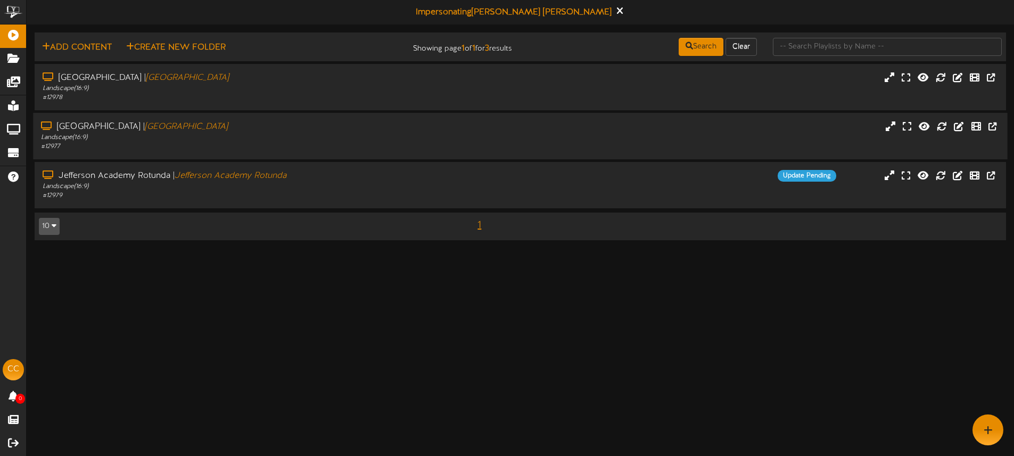
click at [317, 137] on div "Landscape ( 16:9 )" at bounding box center [236, 137] width 390 height 9
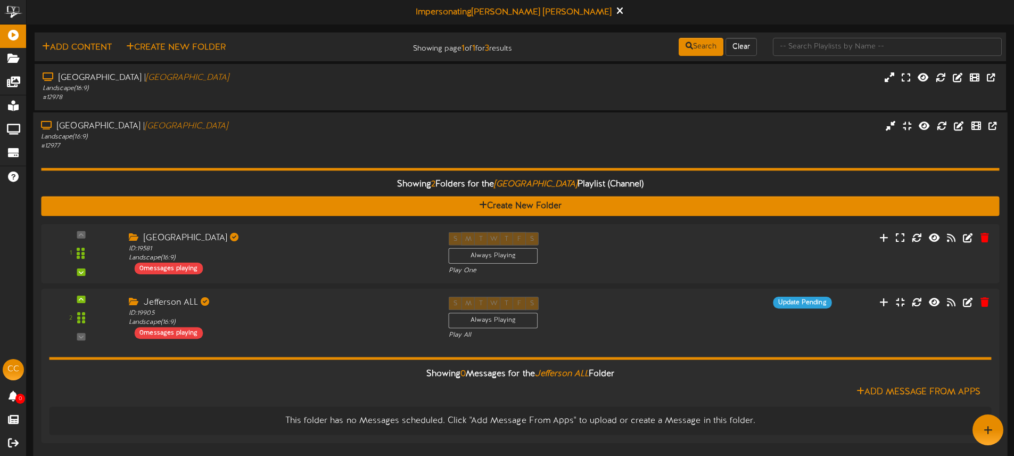
click at [311, 159] on div "Showing 2 Folders for the Jefferson Academy Lounge Playlist (Channel) Create Ne…" at bounding box center [520, 299] width 958 height 297
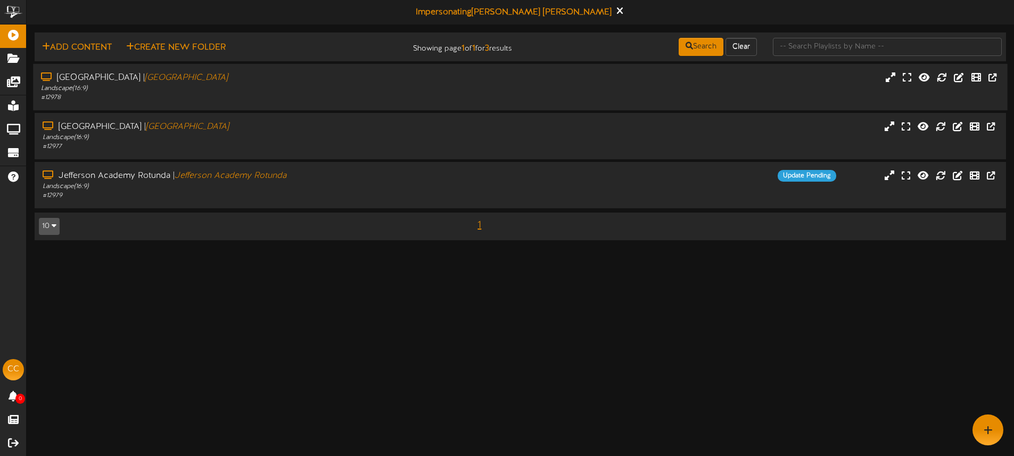
click at [297, 86] on div "Landscape ( 16:9 )" at bounding box center [236, 88] width 390 height 9
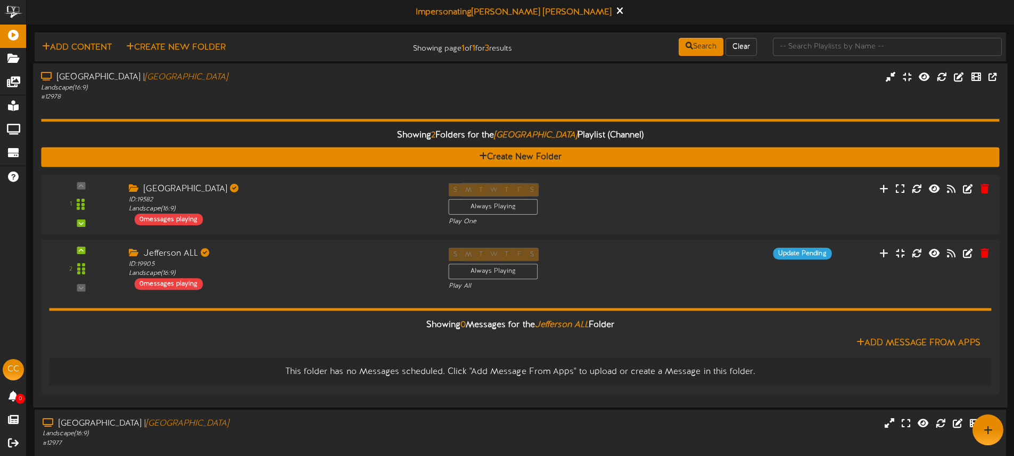
click at [297, 86] on div "Landscape ( 16:9 )" at bounding box center [236, 88] width 390 height 9
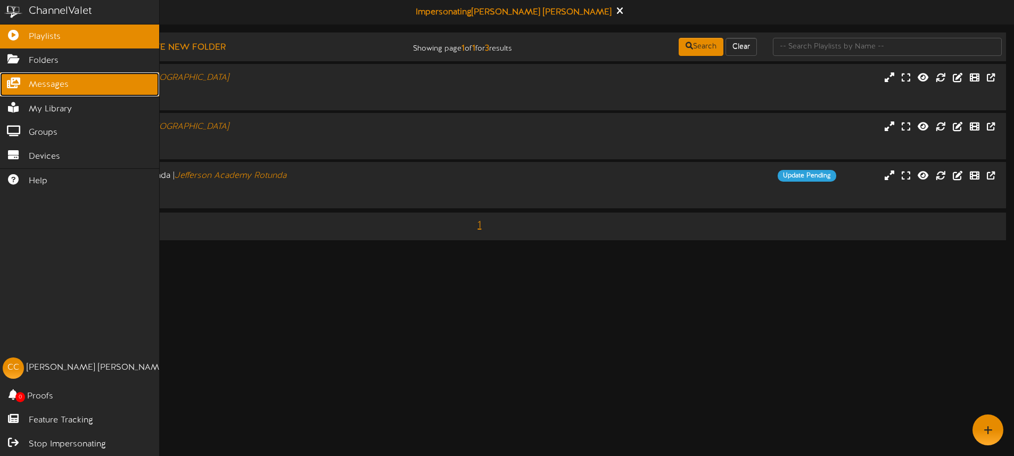
click at [57, 83] on span "Messages" at bounding box center [49, 85] width 40 height 12
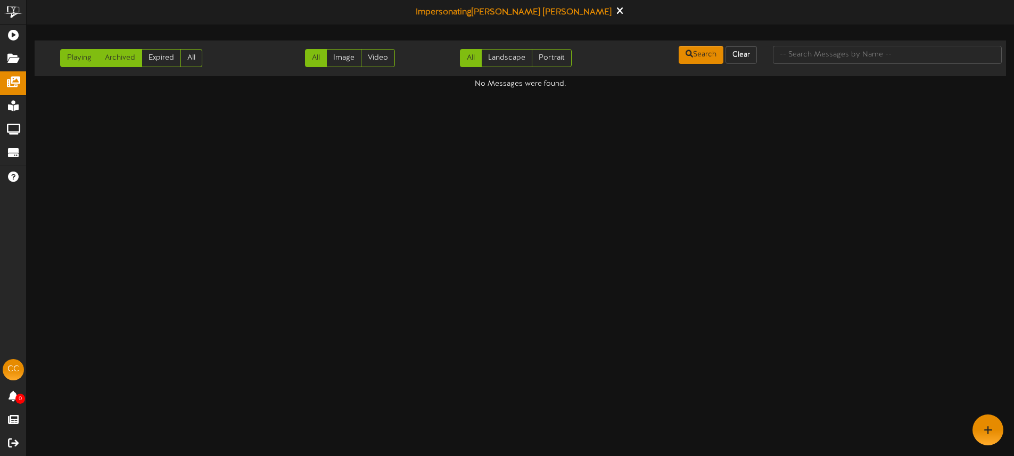
click at [129, 61] on link "Archived" at bounding box center [120, 58] width 44 height 18
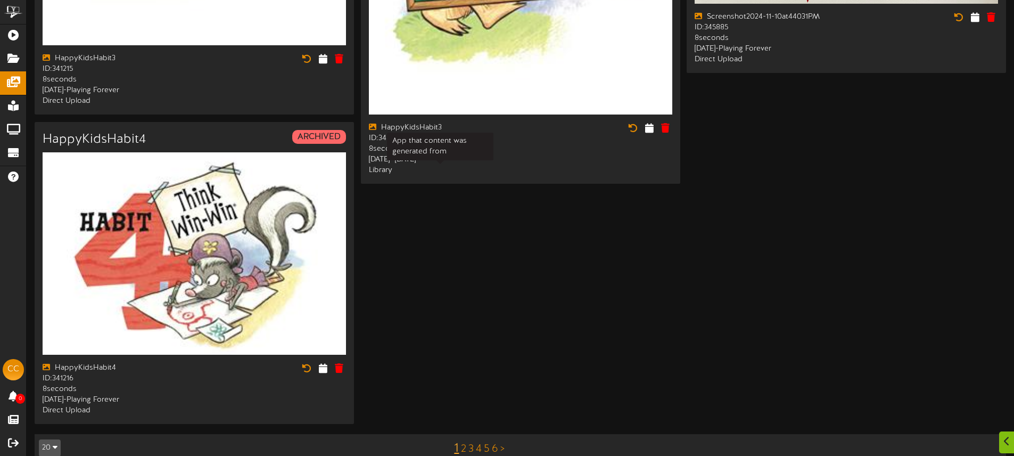
scroll to position [2568, 0]
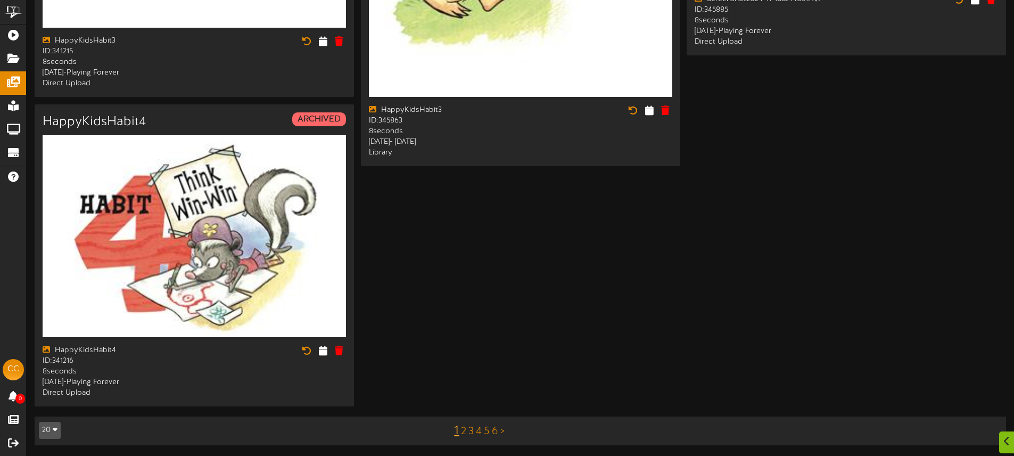
drag, startPoint x: 494, startPoint y: 432, endPoint x: 533, endPoint y: 417, distance: 42.1
click at [494, 432] on link "6" at bounding box center [495, 431] width 6 height 12
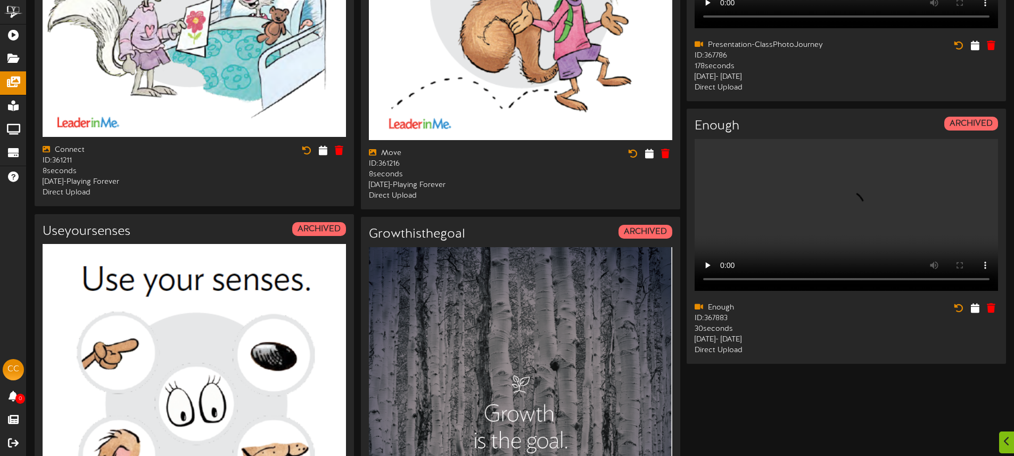
scroll to position [926, 0]
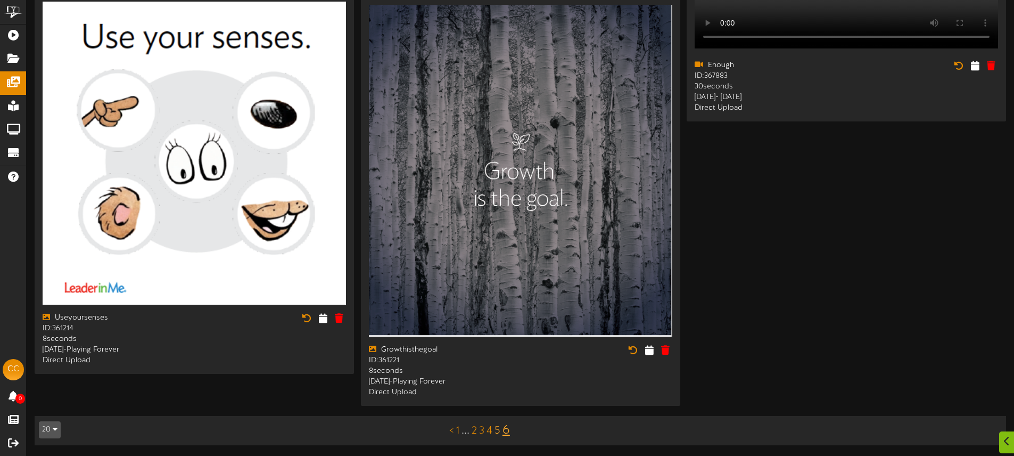
click at [496, 427] on link "5" at bounding box center [497, 431] width 6 height 12
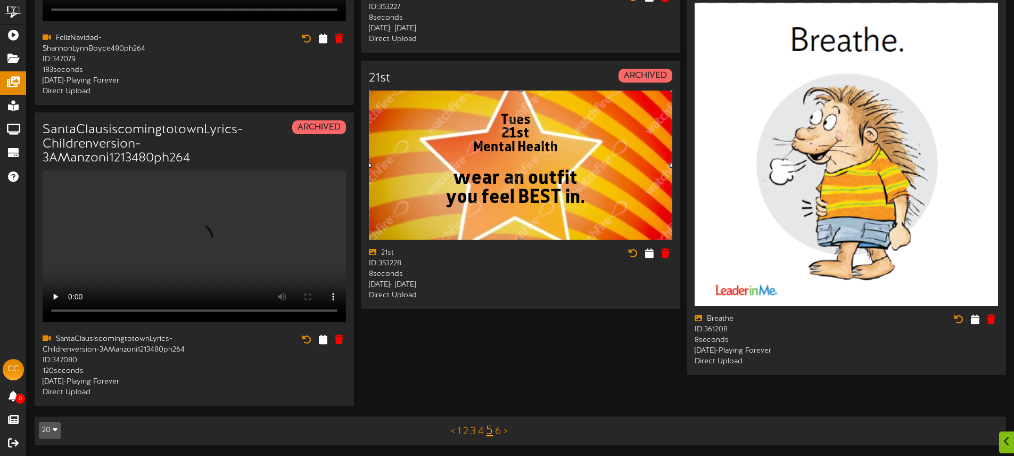
scroll to position [1930, 0]
click at [481, 428] on link "4" at bounding box center [481, 431] width 6 height 12
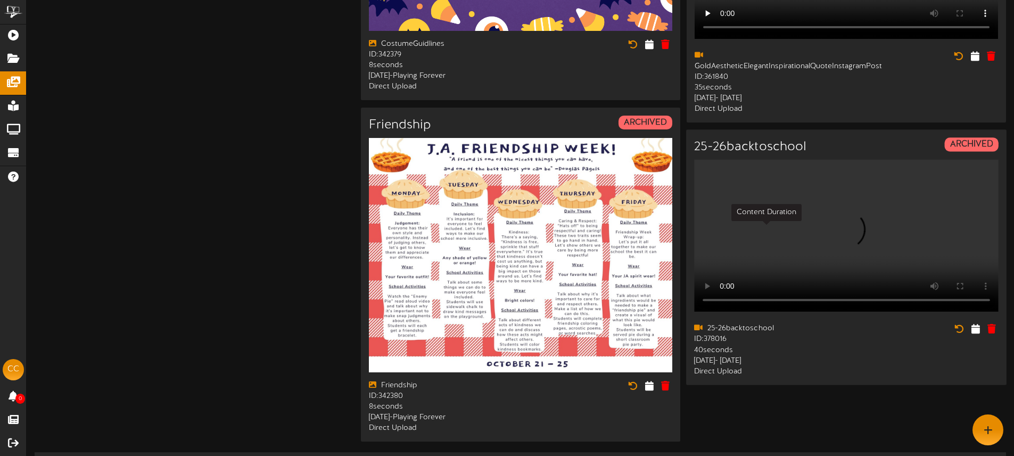
scroll to position [2097, 0]
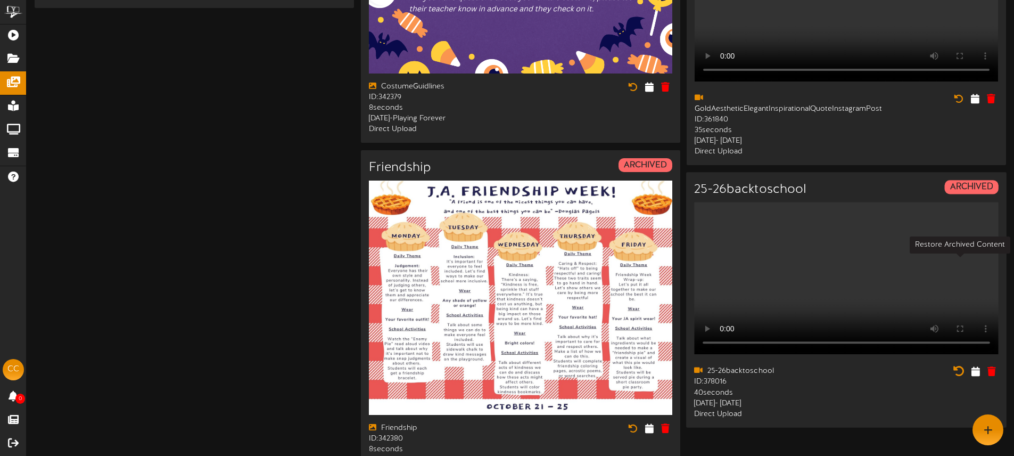
click at [962, 366] on icon at bounding box center [959, 372] width 12 height 12
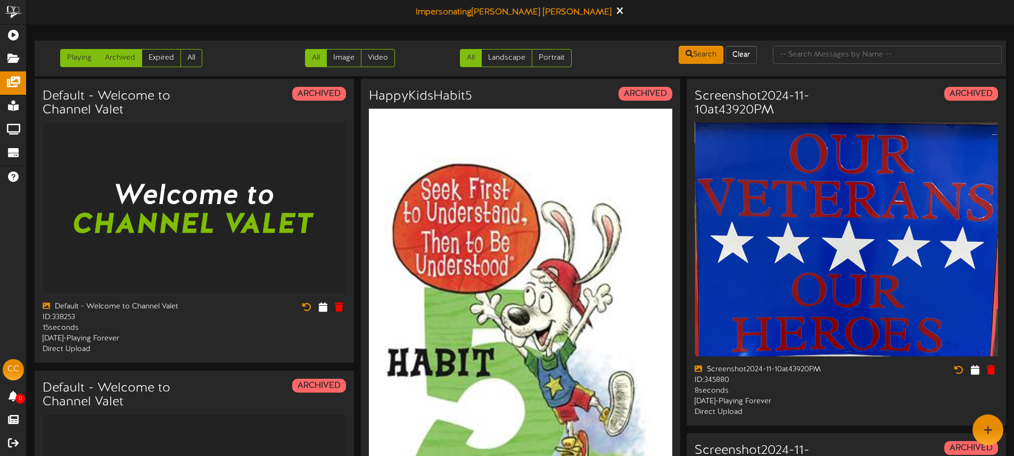
click at [78, 57] on link "Playing" at bounding box center [79, 58] width 38 height 18
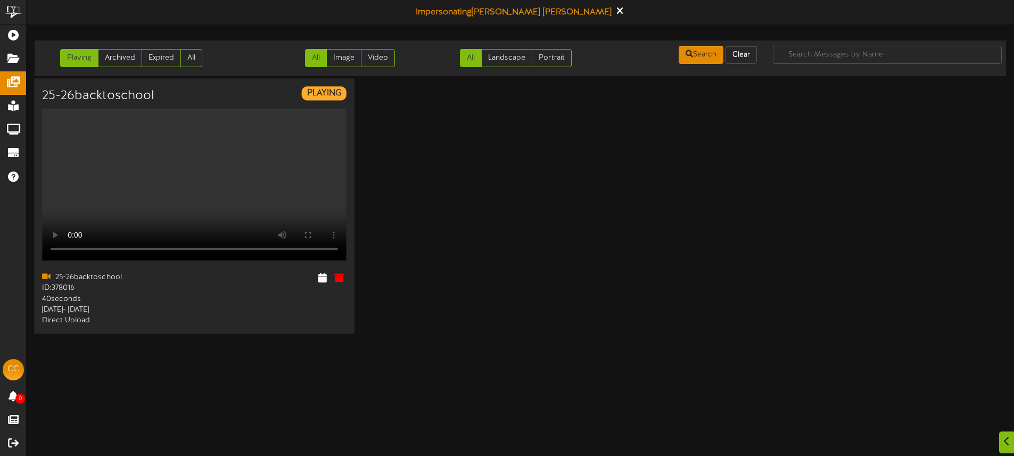
scroll to position [138, 0]
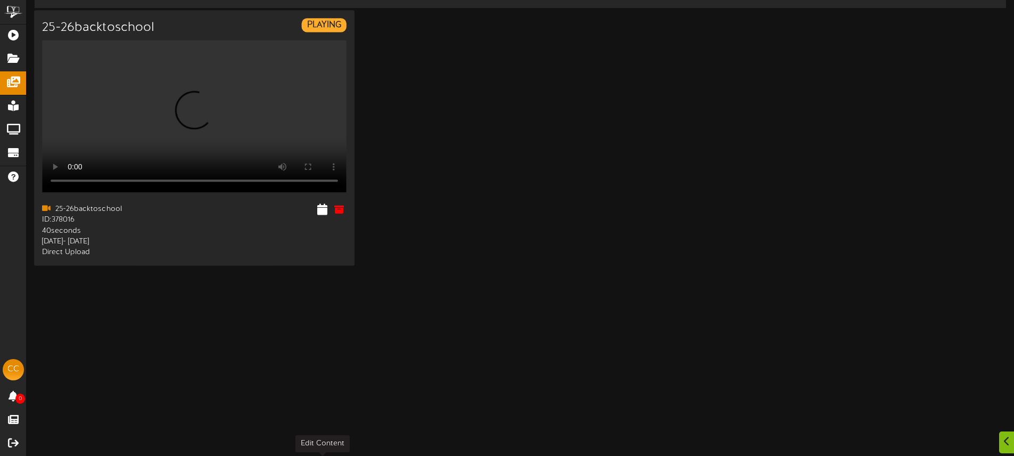
click at [322, 215] on icon at bounding box center [322, 209] width 10 height 12
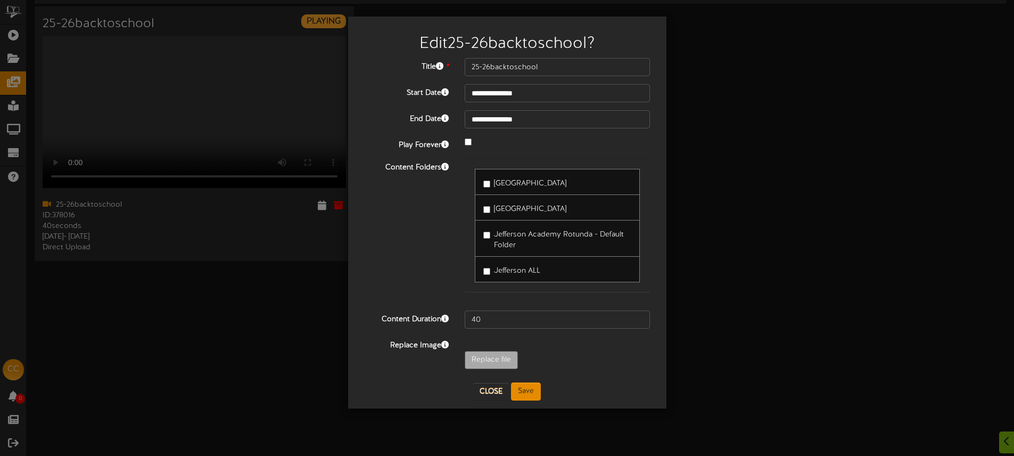
click at [535, 187] on span "Jefferson Academy Lounge" at bounding box center [530, 183] width 72 height 8
click at [560, 209] on span "Jefferson Academy Hallway" at bounding box center [530, 209] width 72 height 8
click at [525, 391] on button "Save" at bounding box center [526, 391] width 30 height 18
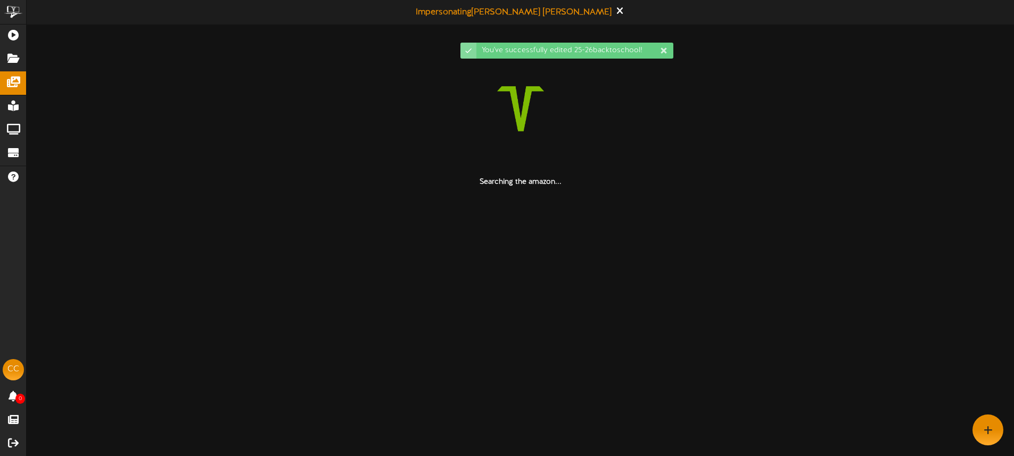
scroll to position [0, 0]
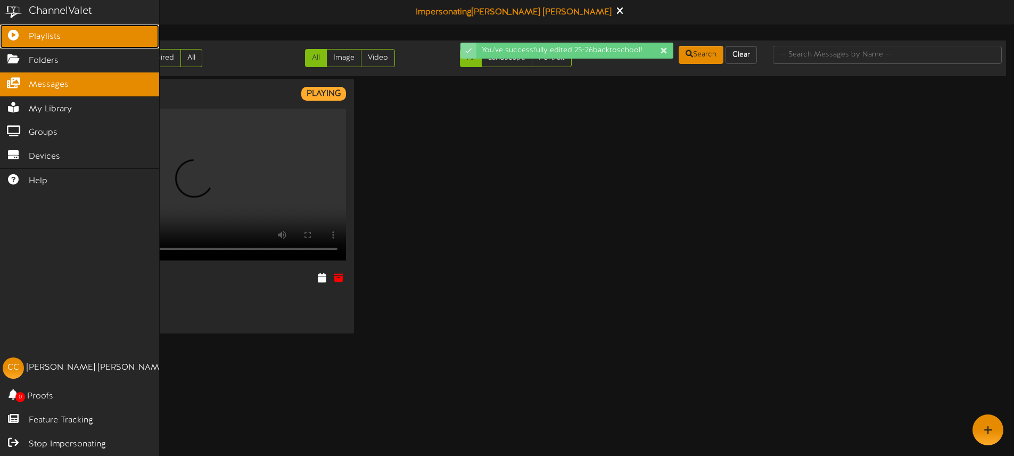
click at [18, 38] on icon at bounding box center [13, 34] width 27 height 8
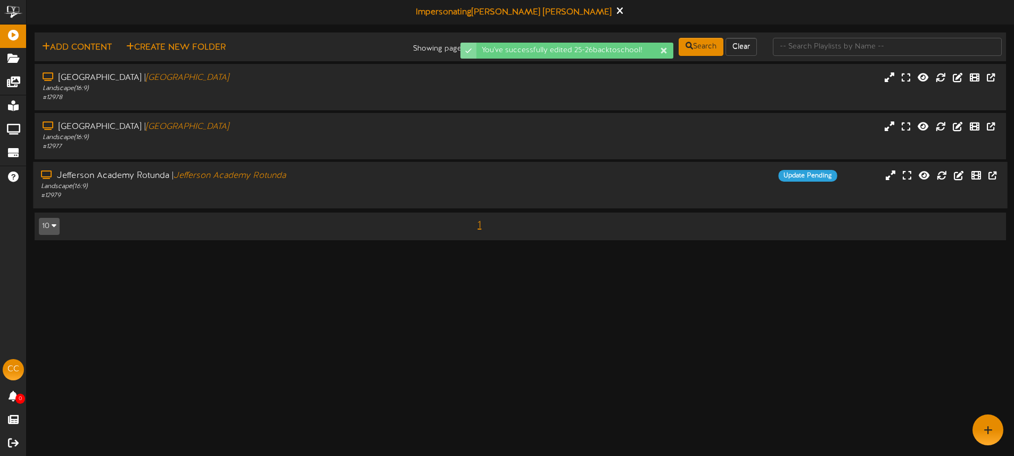
click at [328, 181] on div "Jefferson Academy Rotunda | Jefferson Academy Rotunda" at bounding box center [236, 176] width 390 height 12
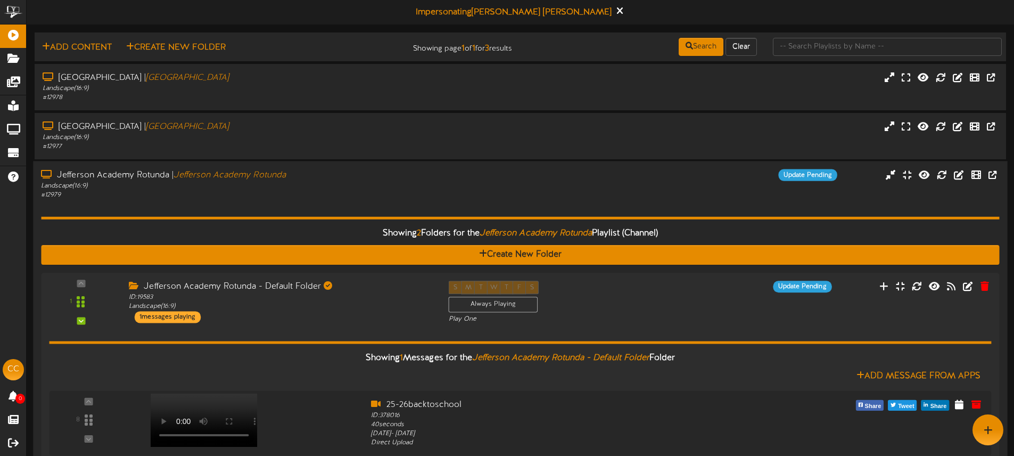
click at [658, 179] on div "Update Pending" at bounding box center [642, 175] width 406 height 12
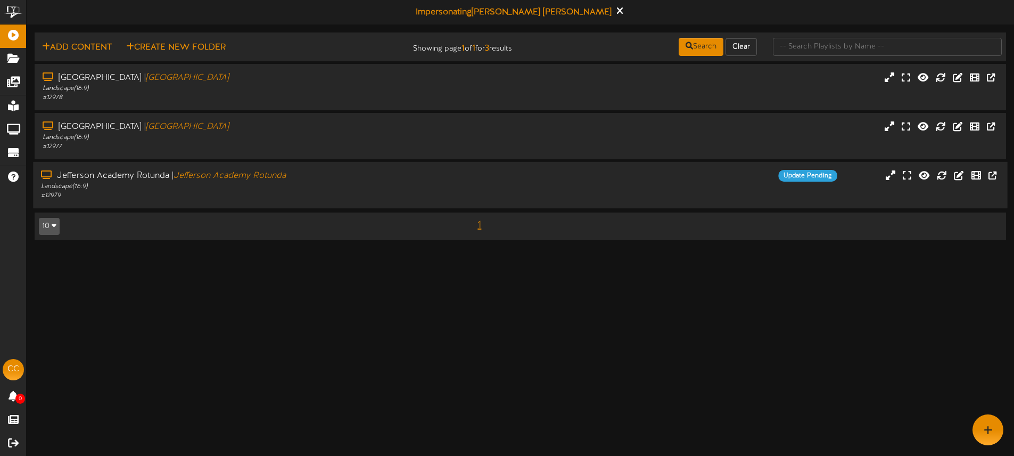
click at [519, 197] on div "Jefferson Academy Rotunda | Jefferson Academy Rotunda Landscape ( 16:9 ) # 1297…" at bounding box center [520, 185] width 974 height 30
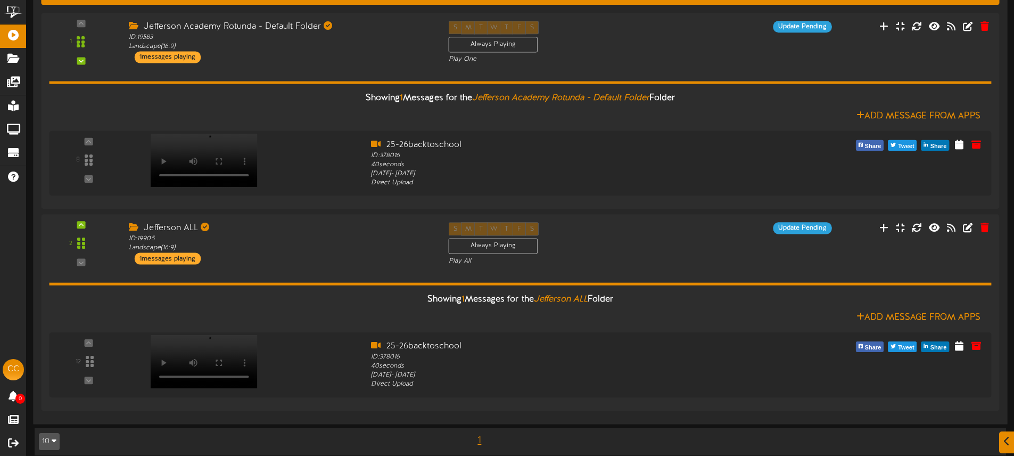
scroll to position [270, 0]
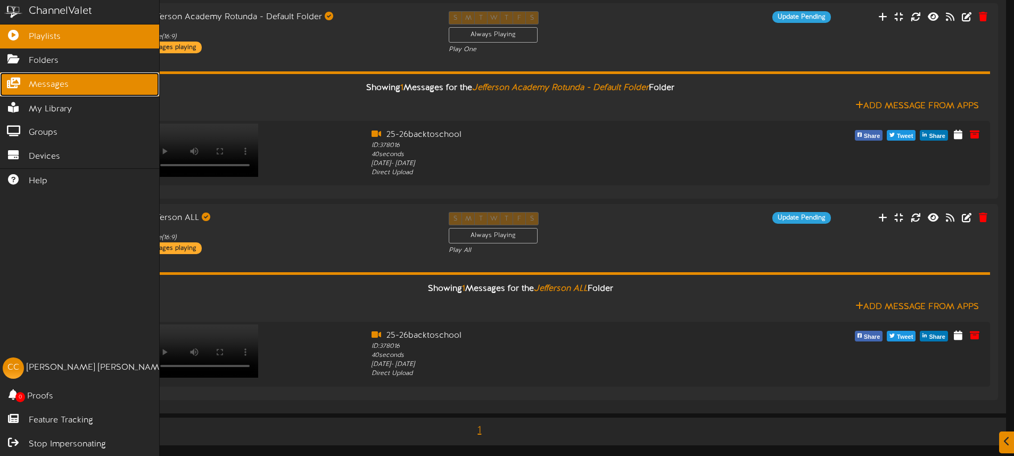
click at [63, 81] on span "Messages" at bounding box center [49, 85] width 40 height 12
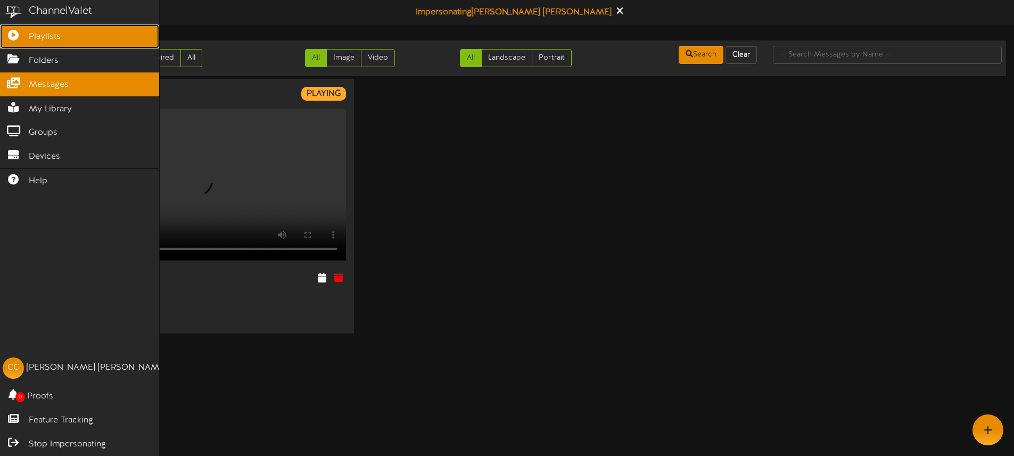
click at [27, 39] on link "Playlists" at bounding box center [79, 36] width 159 height 24
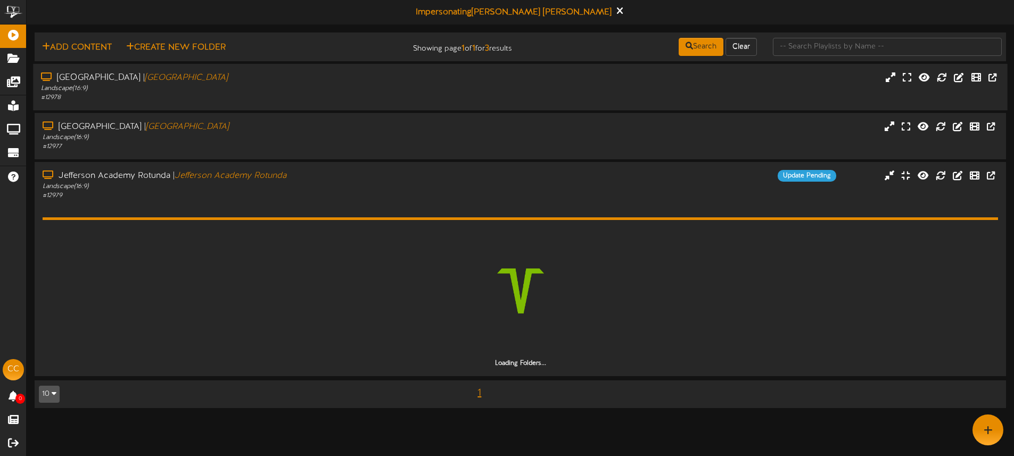
click at [740, 85] on div "Jefferson Academy Hallway | Jefferson Academy Hallway Landscape ( 16:9 ) # 12978" at bounding box center [520, 87] width 974 height 30
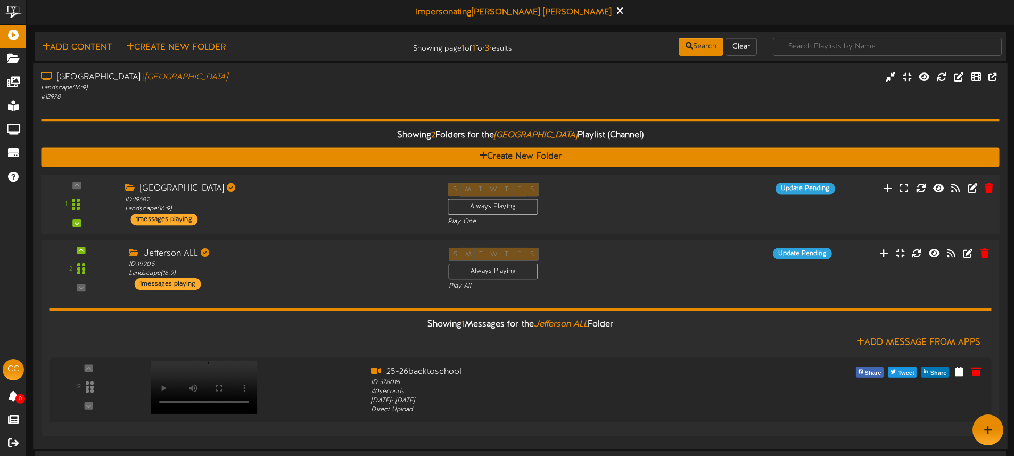
click at [679, 217] on div "S M T W T F S Always Playing Play One" at bounding box center [561, 205] width 242 height 44
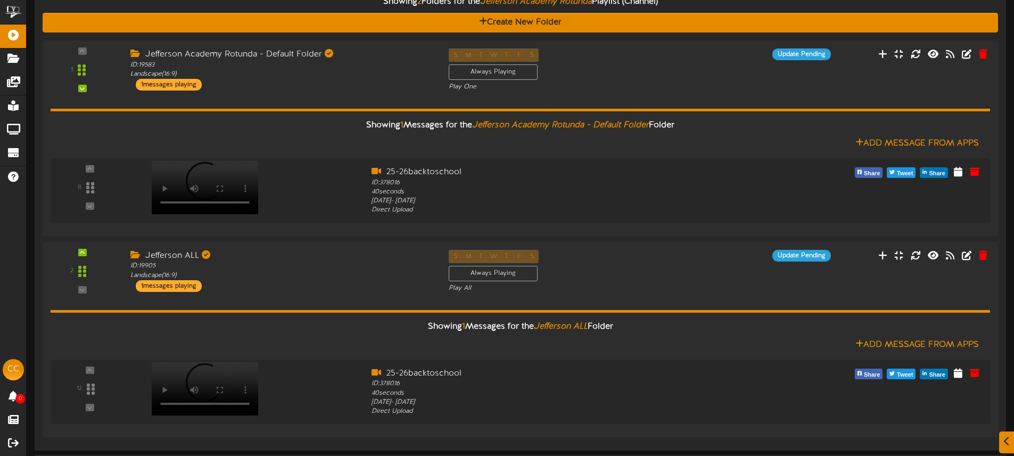
scroll to position [744, 0]
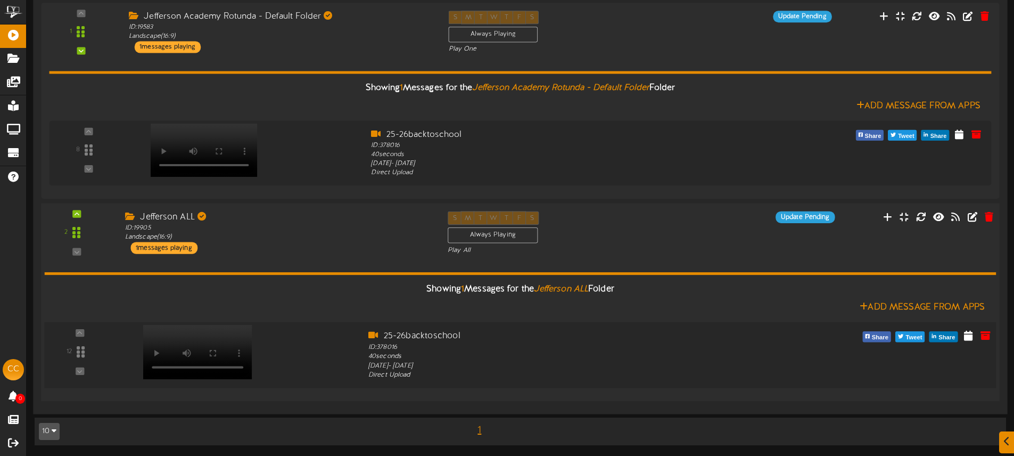
click at [209, 330] on video at bounding box center [197, 352] width 109 height 54
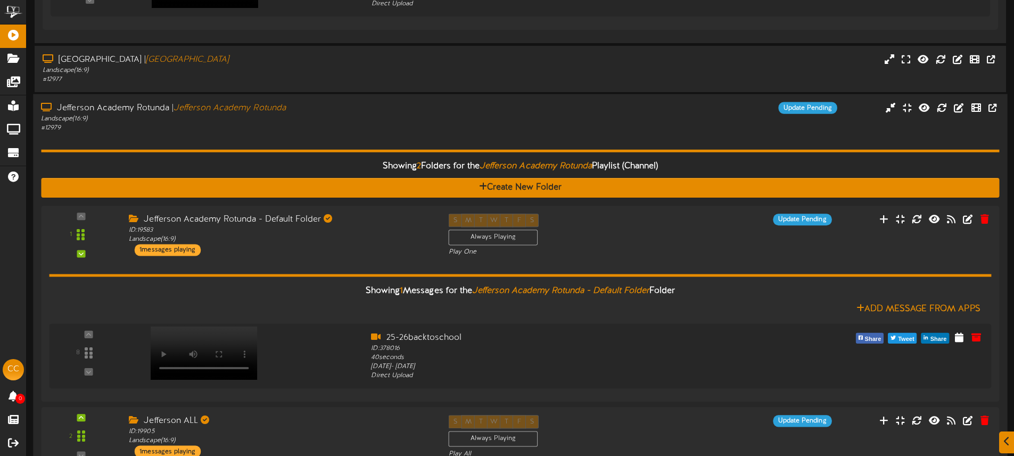
click at [520, 123] on div "Jefferson Academy Rotunda | Jefferson Academy Rotunda Landscape ( 16:9 ) # 1297…" at bounding box center [520, 117] width 974 height 30
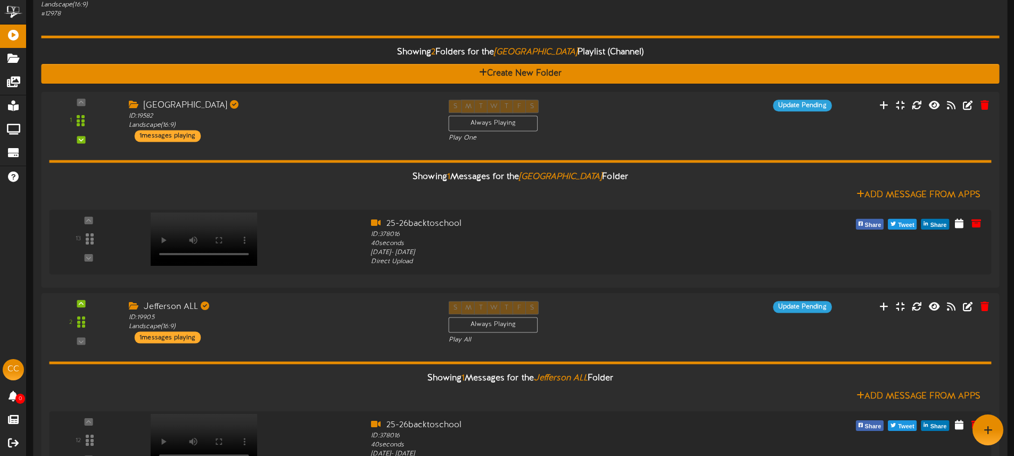
click at [408, 16] on div "# 12978" at bounding box center [236, 13] width 390 height 9
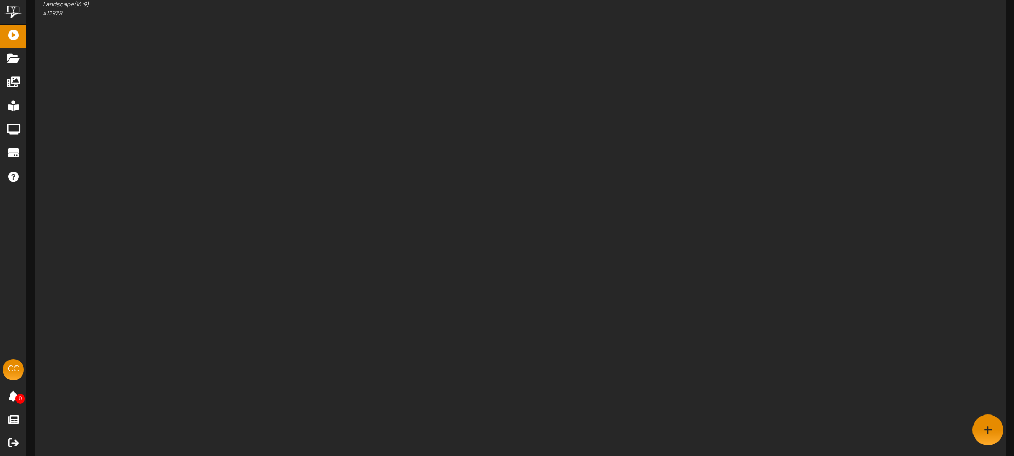
scroll to position [0, 0]
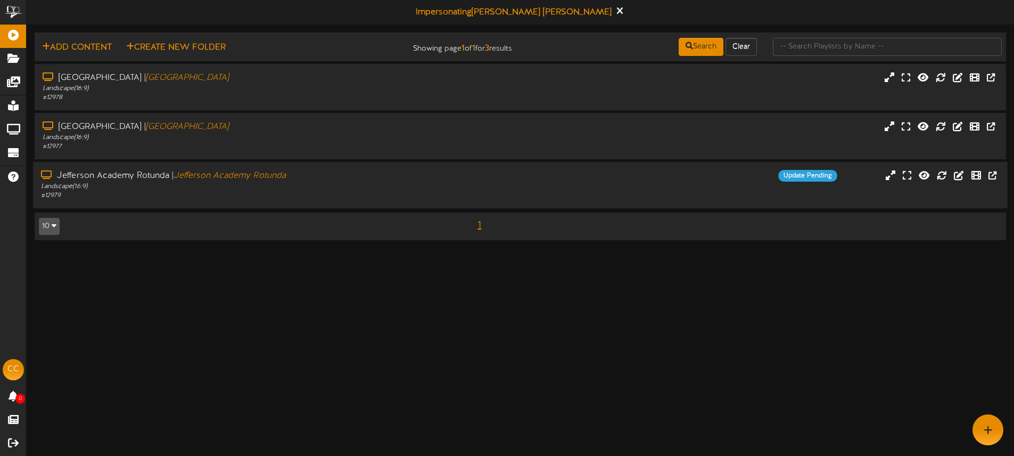
drag, startPoint x: 693, startPoint y: 185, endPoint x: 688, endPoint y: 180, distance: 7.2
click at [692, 185] on div "Jefferson Academy Rotunda | Jefferson Academy Rotunda Landscape ( 16:9 ) # 1297…" at bounding box center [520, 185] width 974 height 30
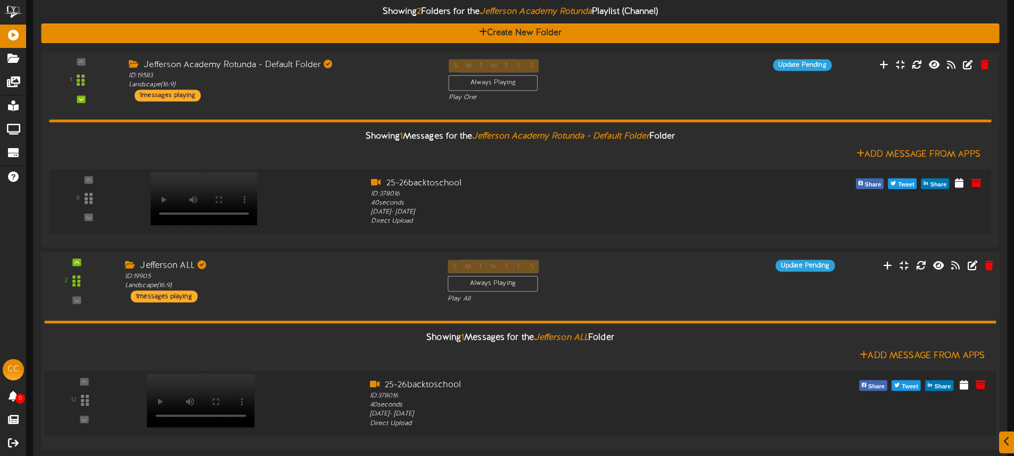
scroll to position [270, 0]
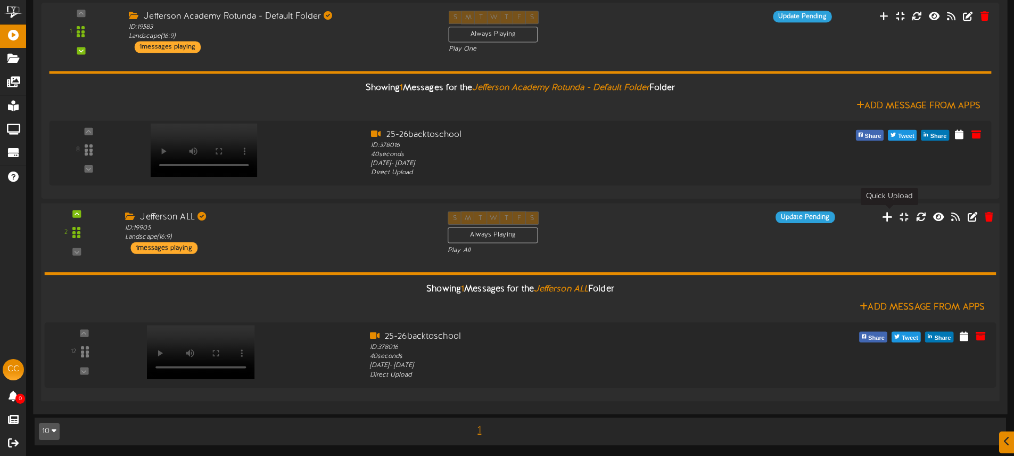
click at [887, 216] on icon at bounding box center [887, 216] width 11 height 12
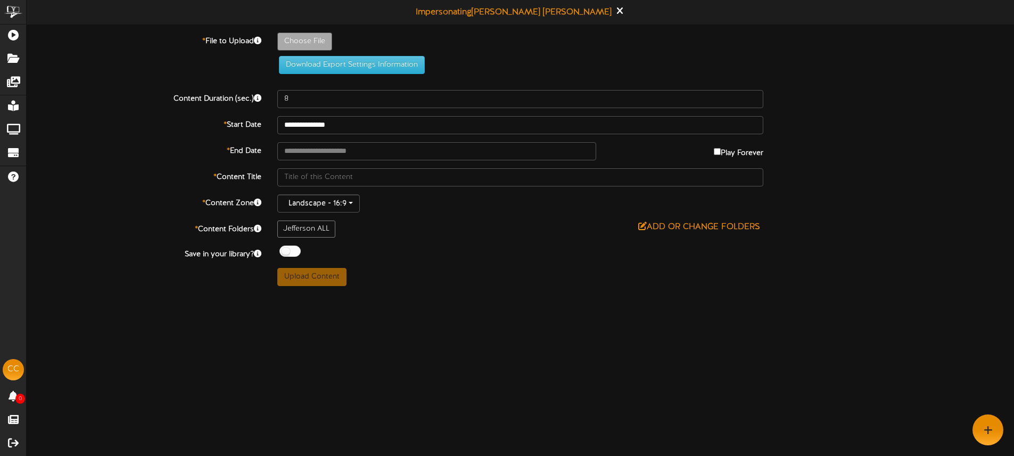
type input "**********"
type input "JeffersonAcademy"
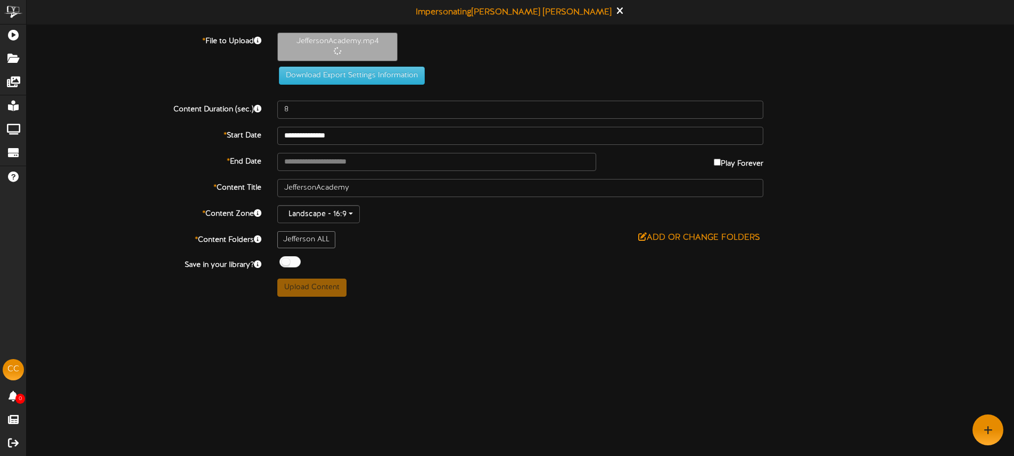
type input "40"
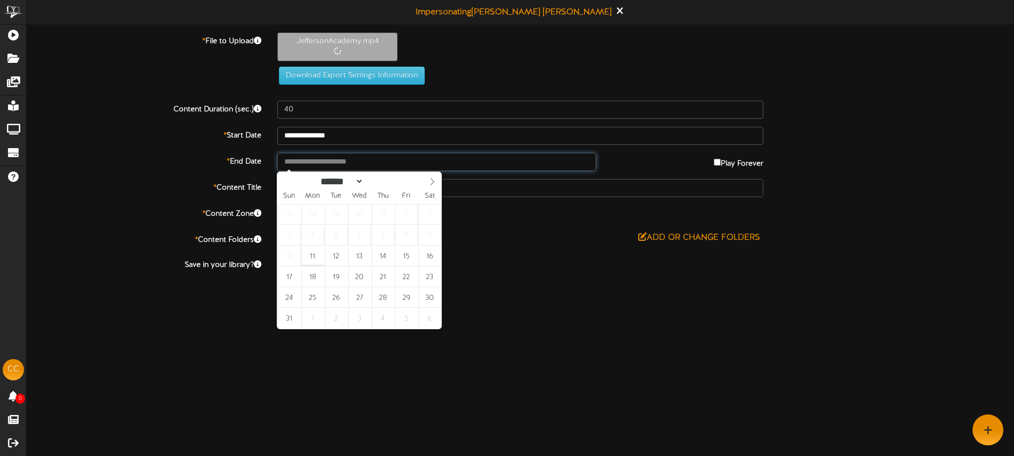
click at [350, 162] on input "text" at bounding box center [436, 162] width 318 height 18
type input "**********"
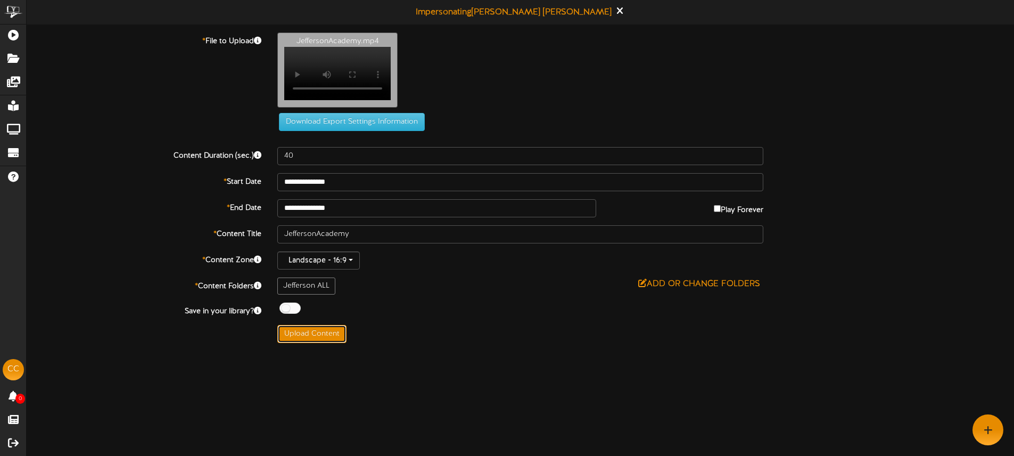
click at [332, 343] on button "Upload Content" at bounding box center [311, 334] width 69 height 18
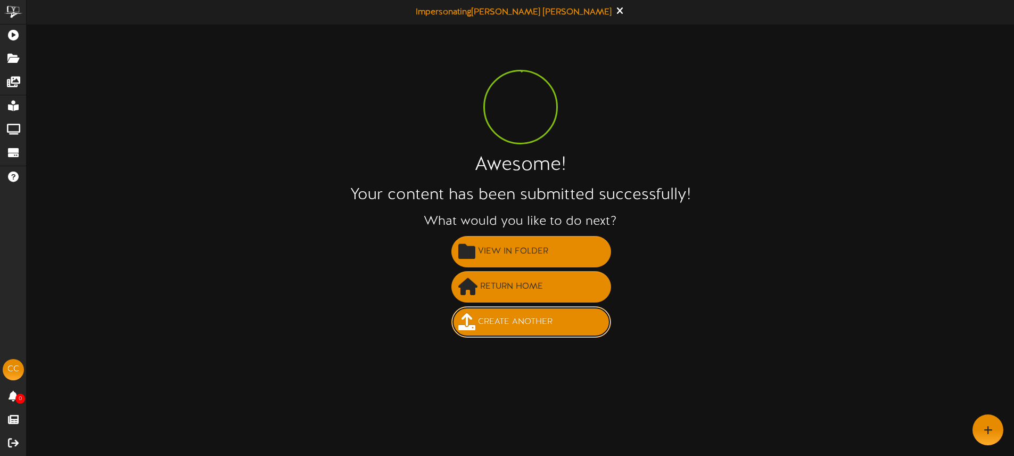
click at [510, 315] on span "Create Another" at bounding box center [515, 322] width 80 height 18
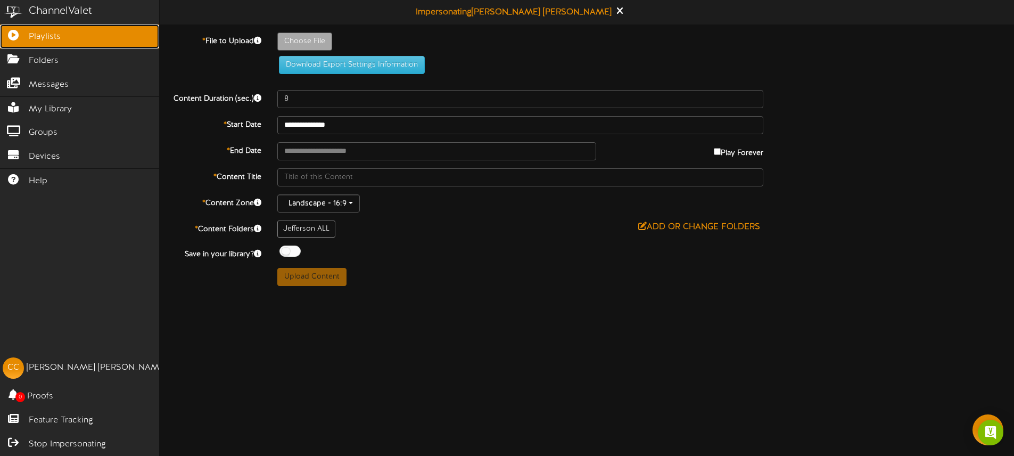
click at [19, 36] on icon at bounding box center [13, 34] width 27 height 8
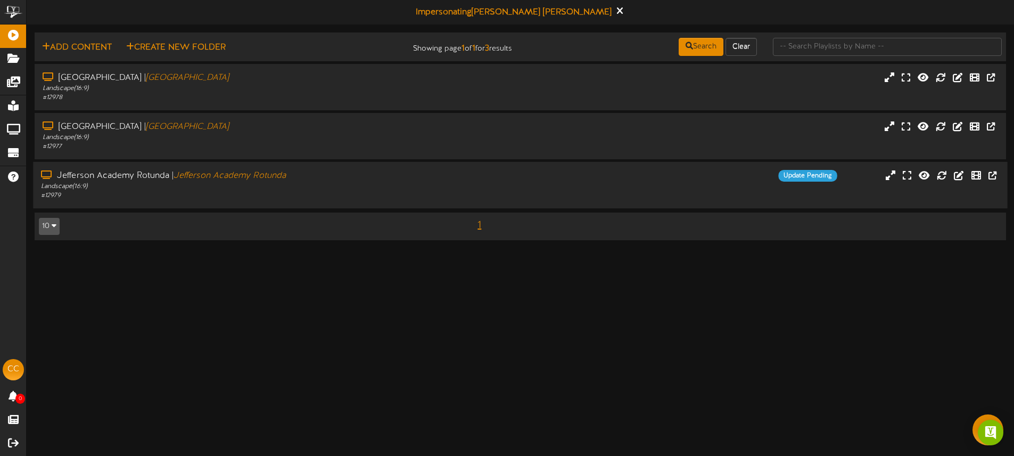
click at [373, 191] on div "# 12979" at bounding box center [236, 195] width 390 height 9
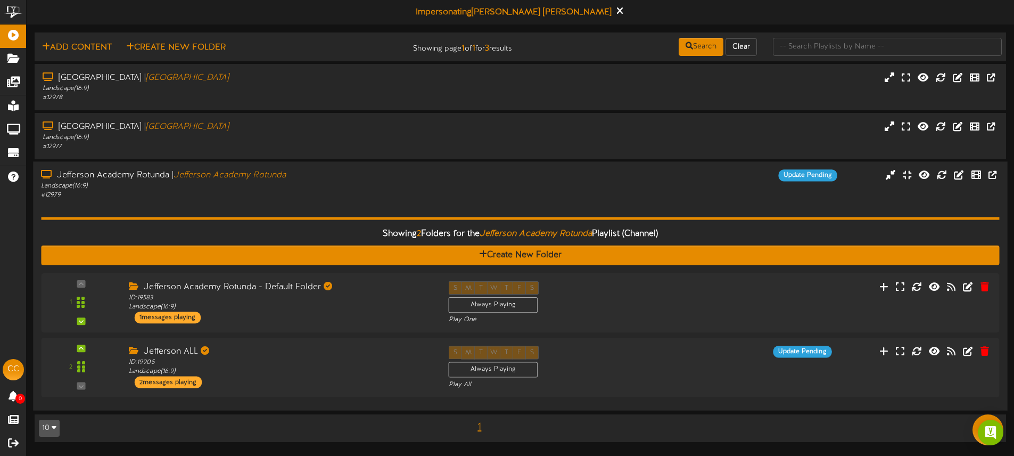
drag, startPoint x: 470, startPoint y: 173, endPoint x: 473, endPoint y: 164, distance: 9.3
click at [470, 173] on div "Update Pending" at bounding box center [642, 175] width 406 height 12
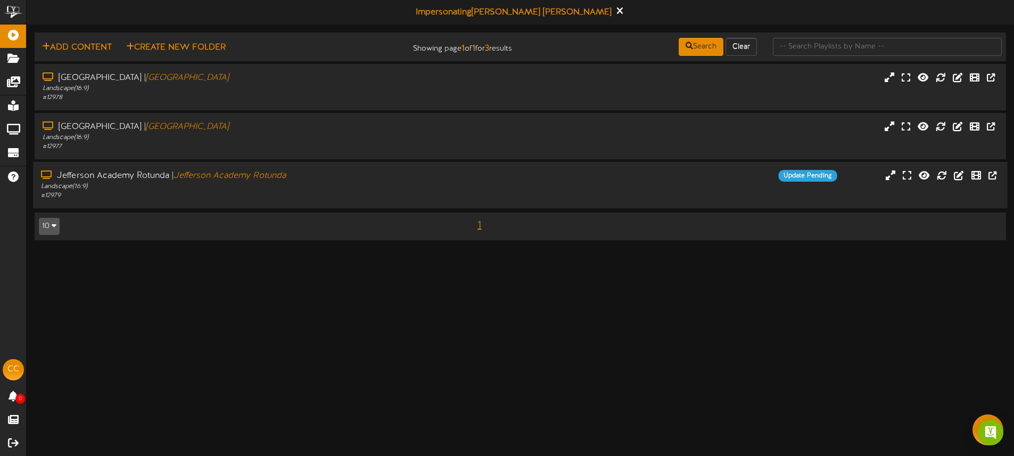
click at [366, 185] on div "Landscape ( 16:9 )" at bounding box center [236, 186] width 390 height 9
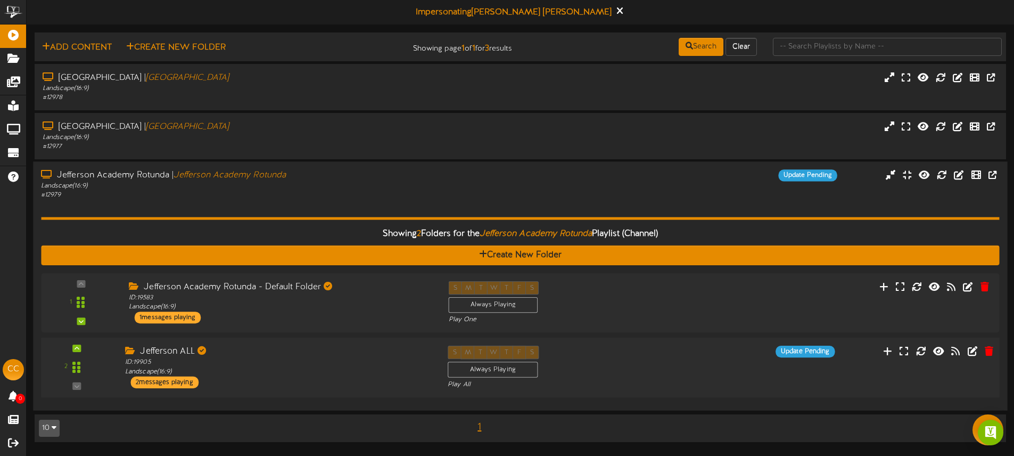
click at [385, 361] on div "ID: 19905 Landscape ( 16:9 )" at bounding box center [278, 367] width 307 height 19
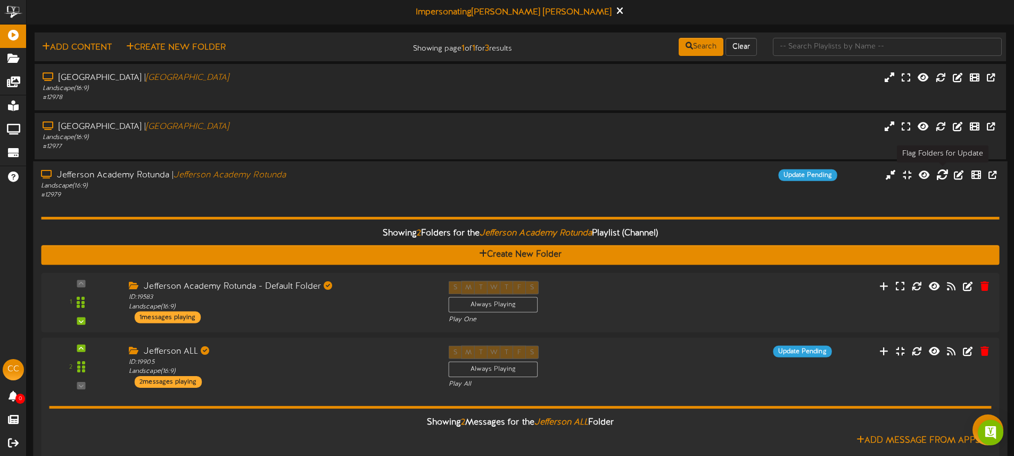
click at [939, 175] on icon at bounding box center [942, 174] width 12 height 12
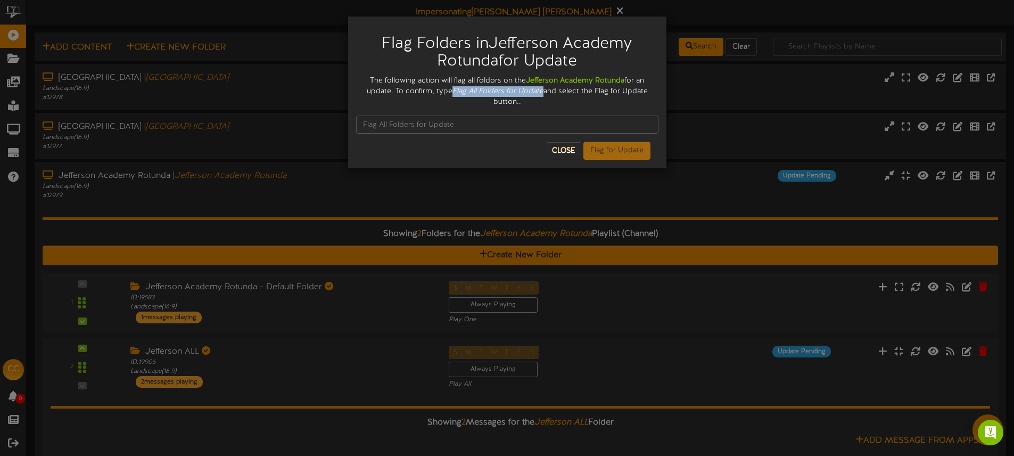
drag, startPoint x: 451, startPoint y: 90, endPoint x: 534, endPoint y: 91, distance: 83.6
click at [542, 93] on div "The following action will flag all foldors on the Jefferson Academy Rotunda for…" at bounding box center [507, 92] width 302 height 32
copy icon "Flag All Folders for Update"
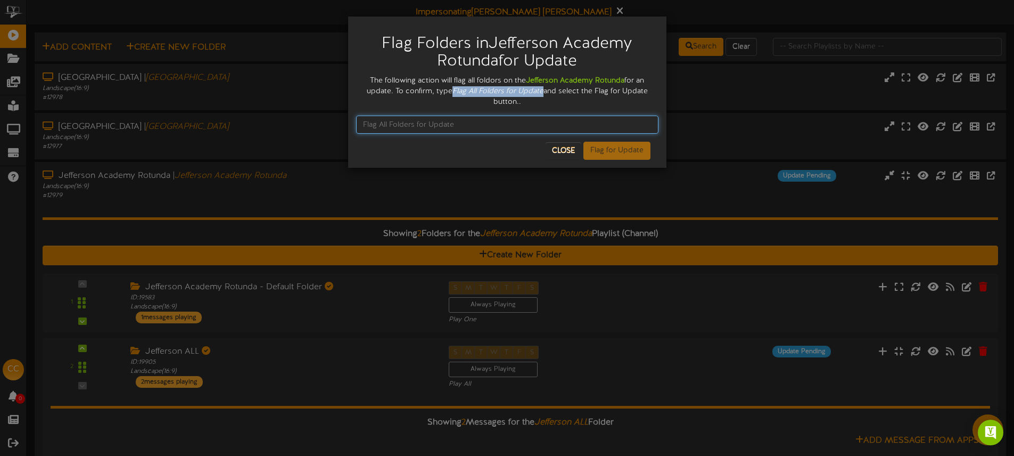
click at [436, 119] on input "text" at bounding box center [507, 124] width 302 height 18
paste input "Flag All Folders for Update"
type input "Flag All Folders for Update"
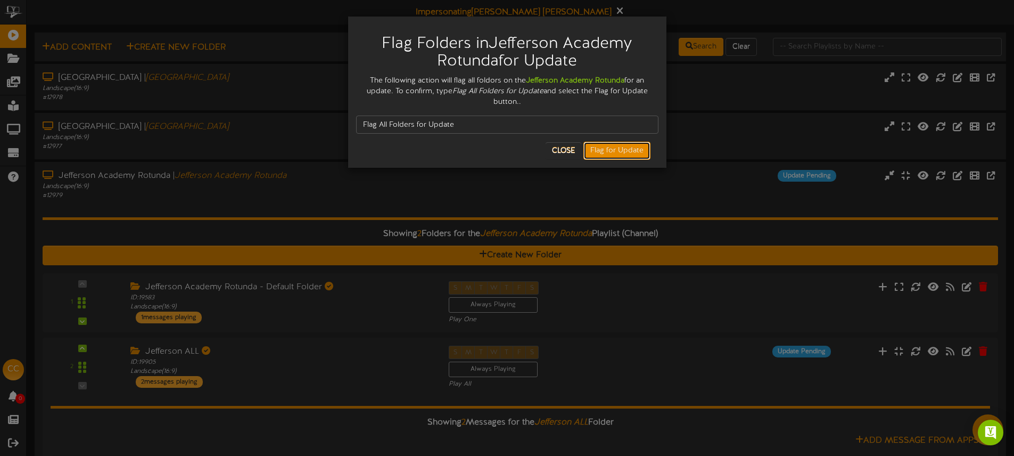
click at [610, 156] on button "Flag for Update" at bounding box center [616, 151] width 67 height 18
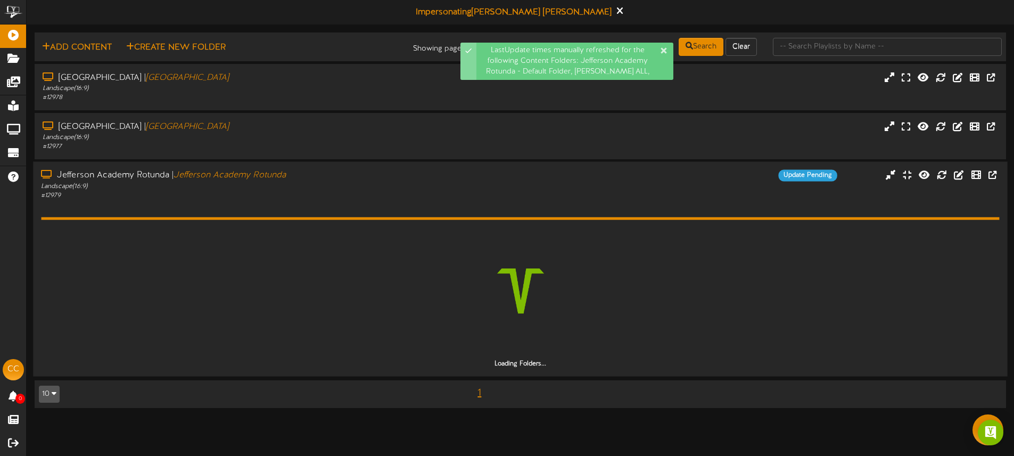
click at [436, 200] on div "Loading Folders..." at bounding box center [520, 284] width 958 height 168
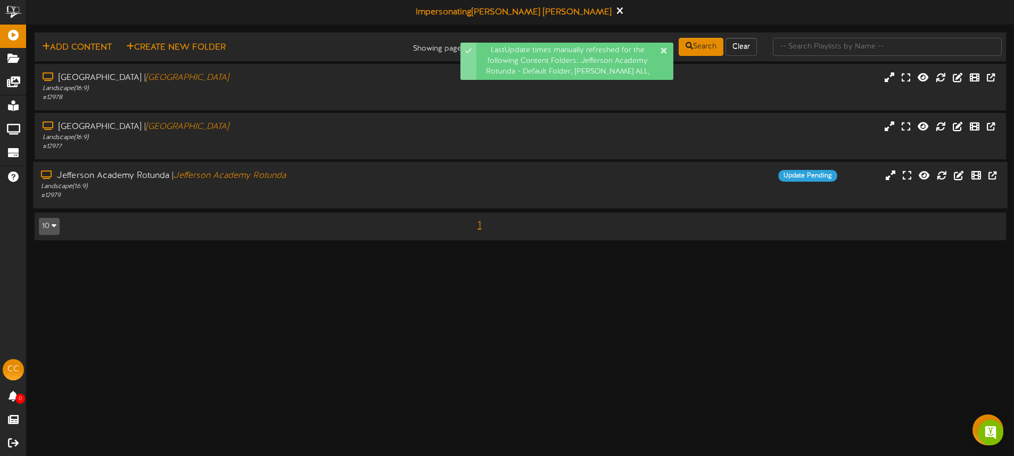
click at [485, 194] on div "Jefferson Academy Rotunda | Jefferson Academy Rotunda Landscape ( 16:9 ) # 1297…" at bounding box center [520, 185] width 974 height 30
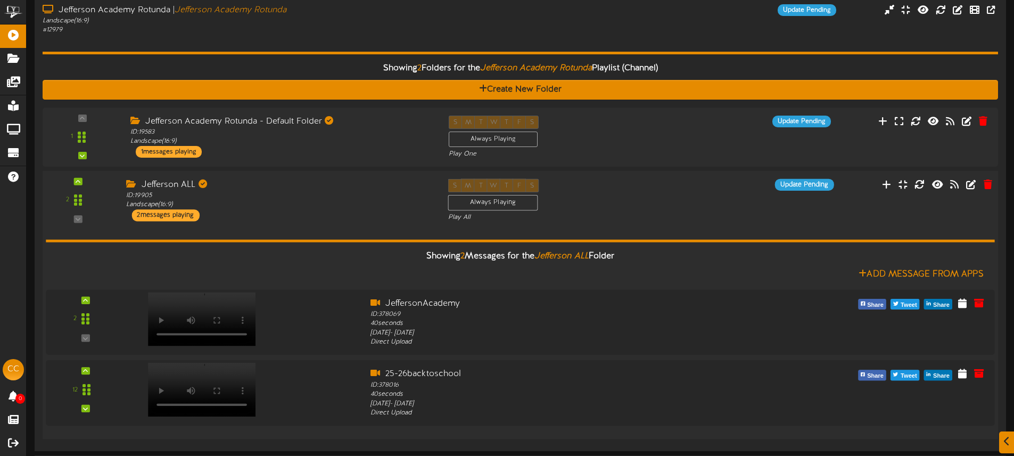
scroll to position [203, 0]
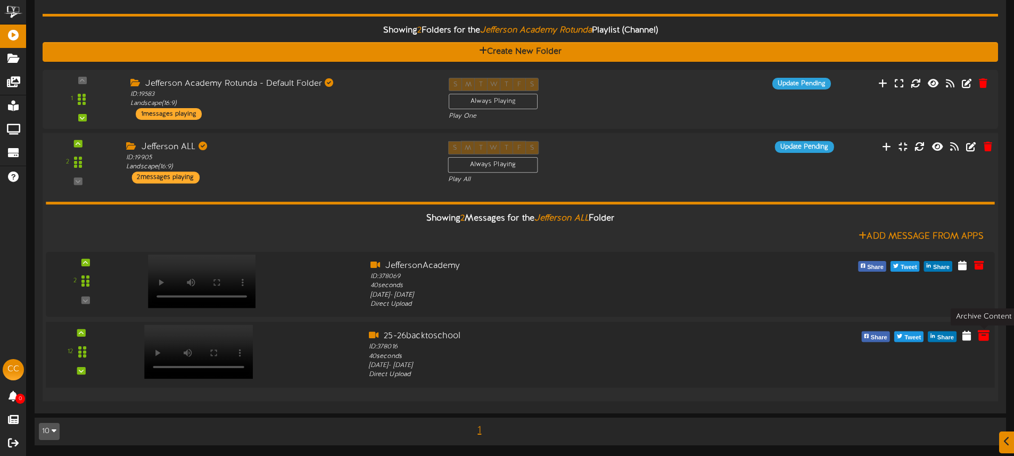
click at [988, 334] on icon at bounding box center [984, 335] width 12 height 12
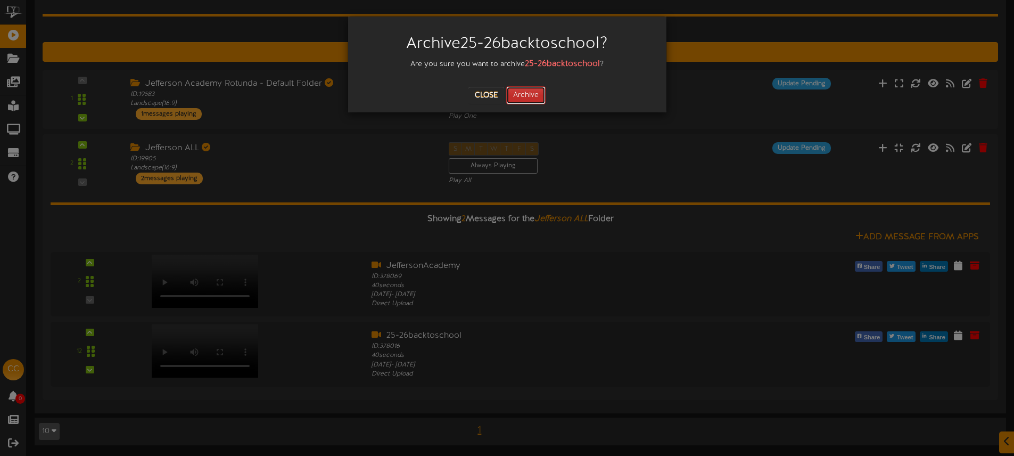
click at [527, 100] on button "Archive" at bounding box center [525, 95] width 39 height 18
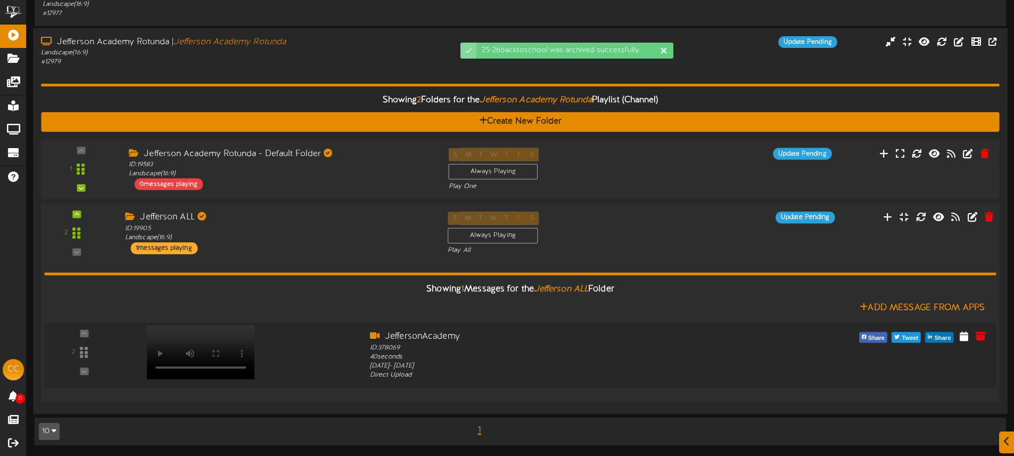
scroll to position [133, 0]
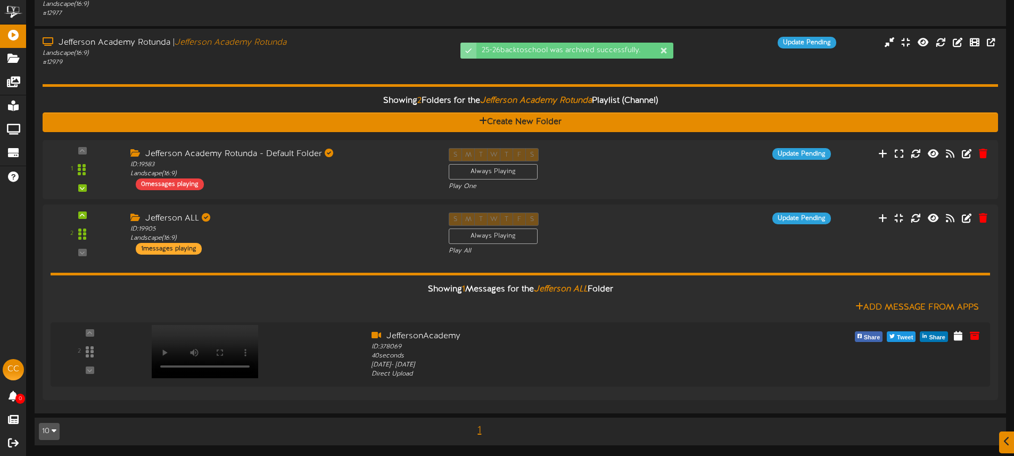
click at [321, 75] on div "Showing 2 Folders for the Jefferson Academy Rotunda Playlist (Channel) Create N…" at bounding box center [520, 236] width 955 height 338
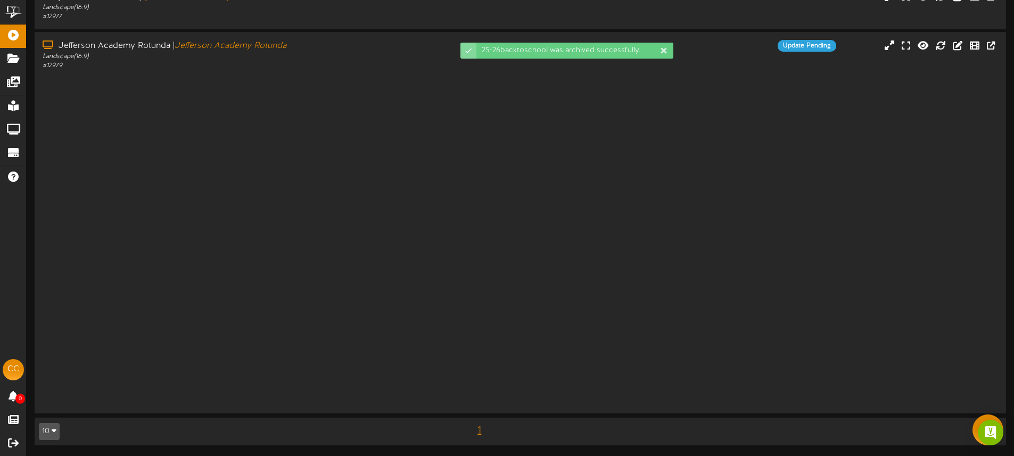
scroll to position [0, 0]
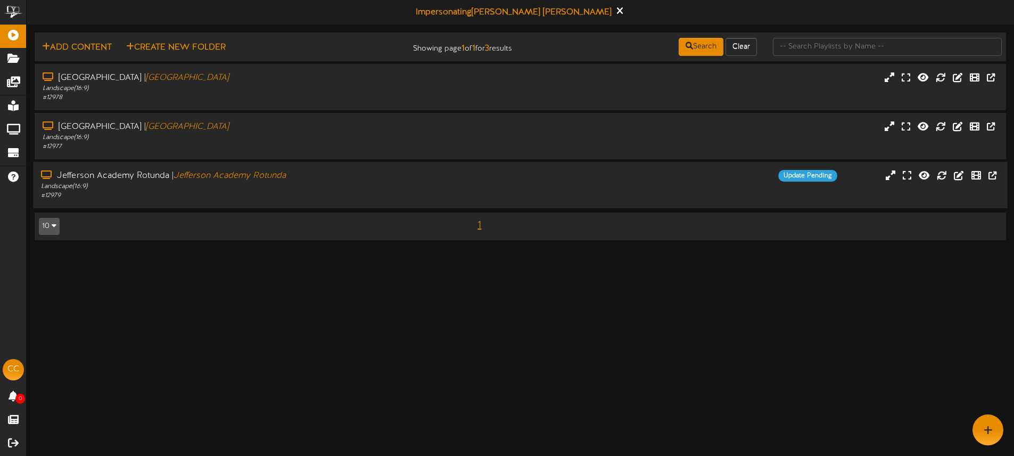
click at [355, 180] on div "[GEOGRAPHIC_DATA] | [GEOGRAPHIC_DATA]" at bounding box center [236, 176] width 390 height 12
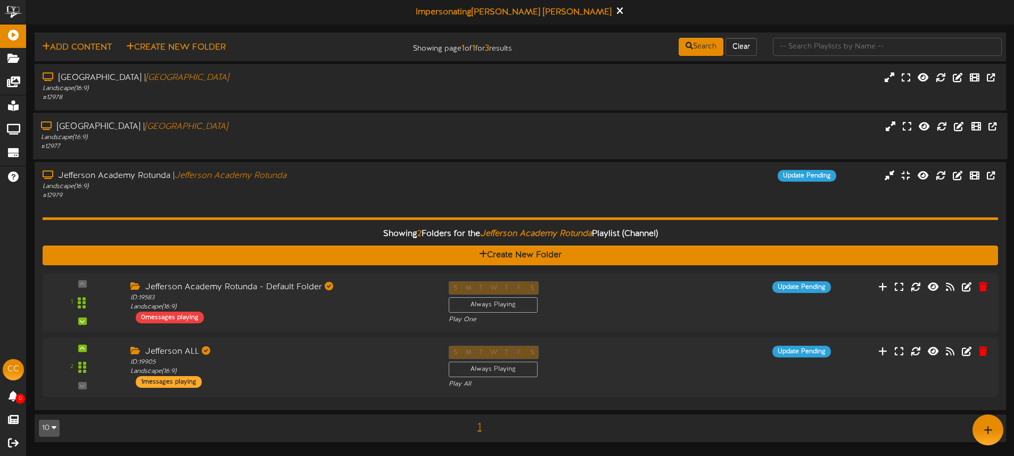
click at [337, 140] on div "Landscape ( 16:9 )" at bounding box center [236, 137] width 390 height 9
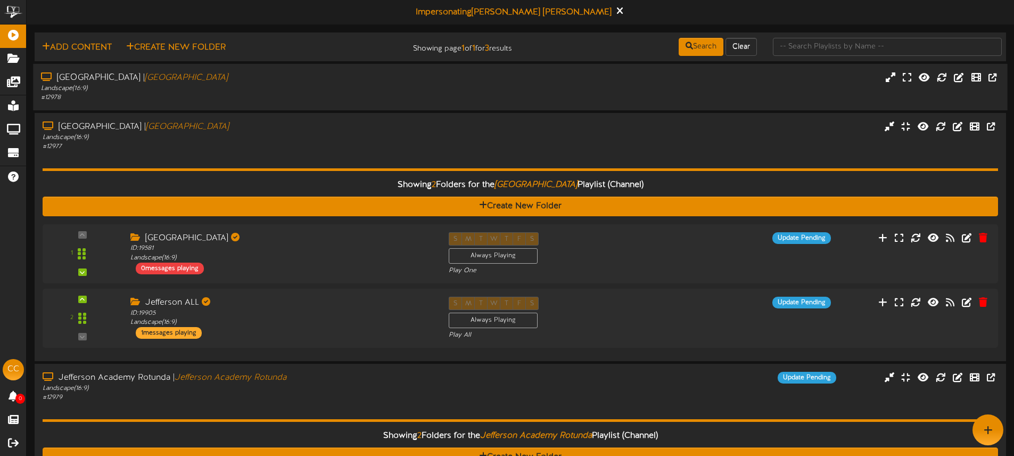
click at [341, 100] on div "# 12978" at bounding box center [236, 97] width 390 height 9
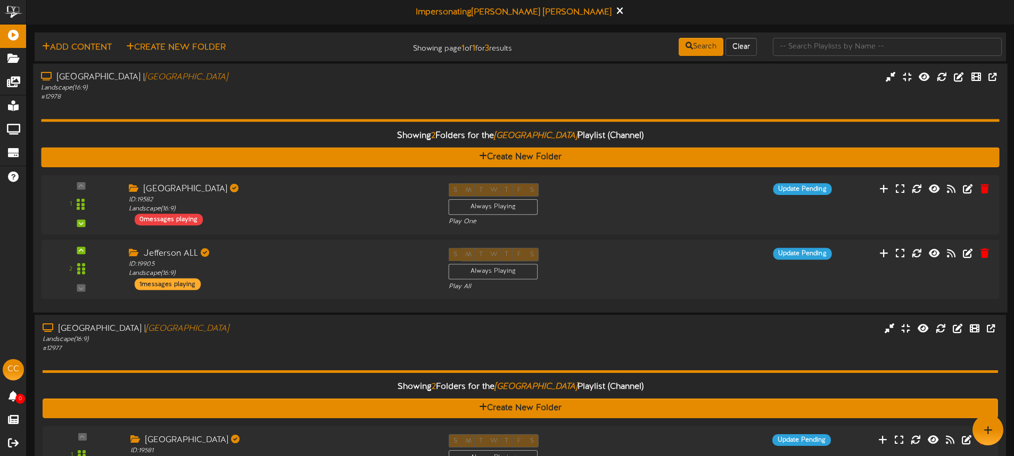
scroll to position [1, 0]
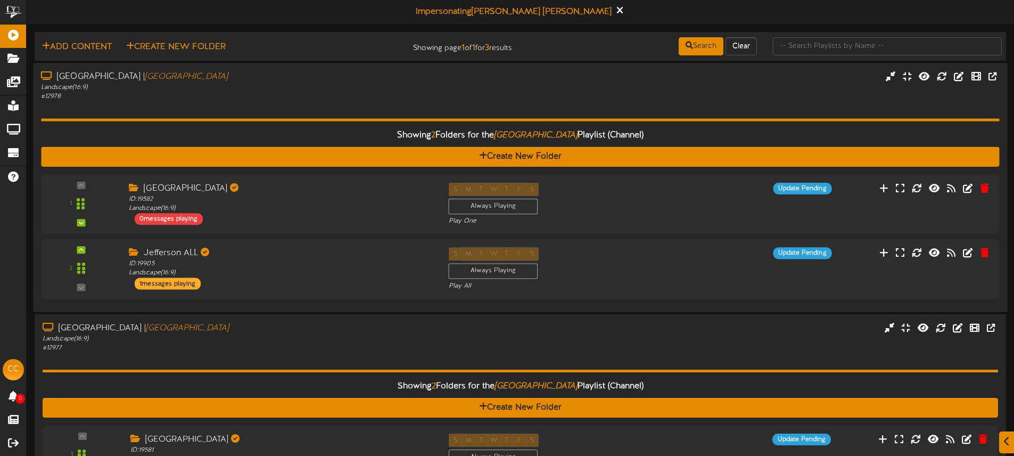
click at [365, 85] on div "Landscape ( 16:9 )" at bounding box center [236, 87] width 390 height 9
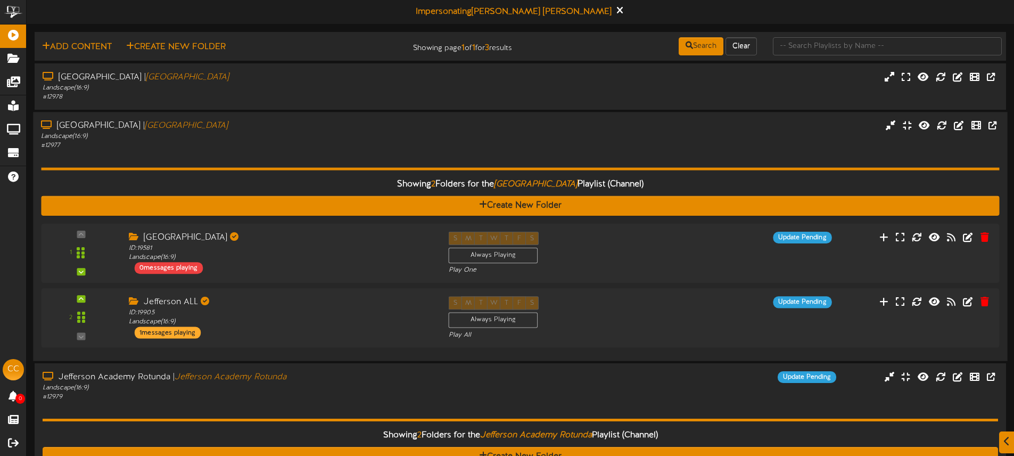
click at [354, 131] on div "Jefferson Academy Lounge | Jefferson Academy Lounge" at bounding box center [236, 126] width 390 height 12
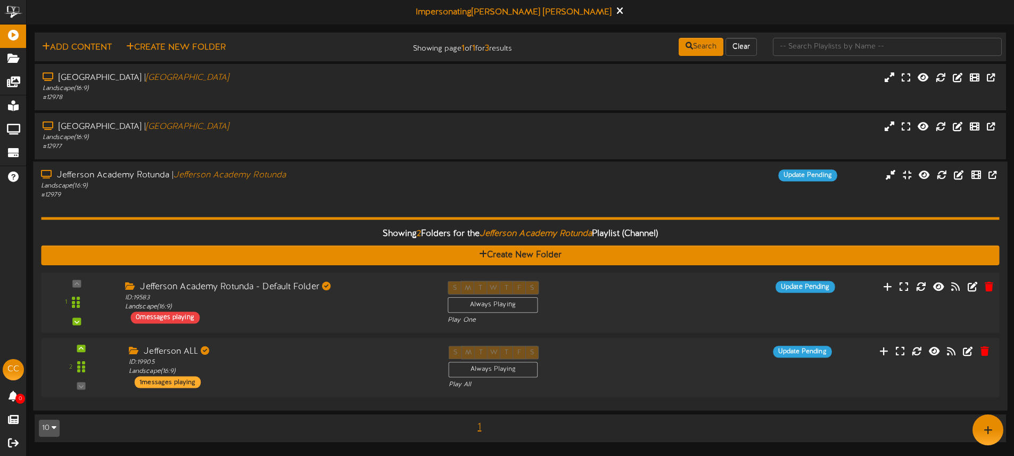
click at [365, 289] on div "Jefferson Academy Rotunda - Default Folder" at bounding box center [278, 286] width 307 height 12
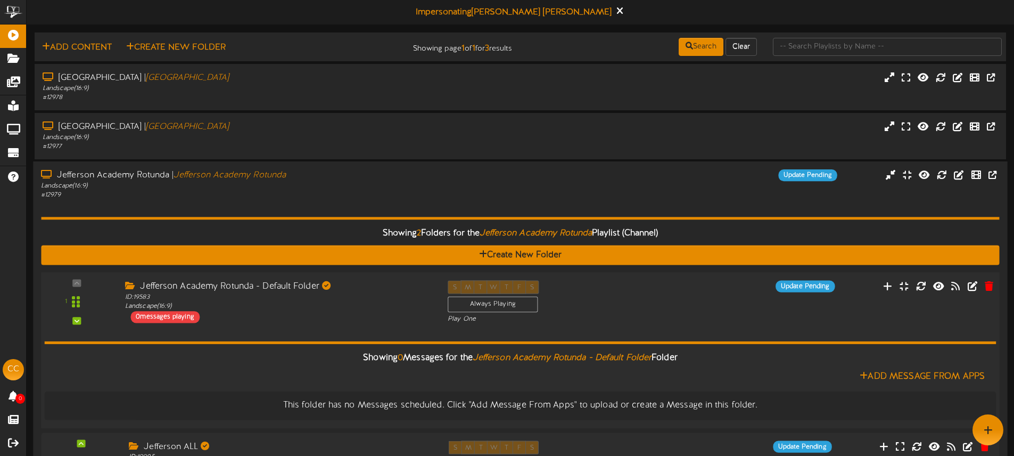
click at [365, 289] on div "Jefferson Academy Rotunda - Default Folder" at bounding box center [278, 286] width 307 height 12
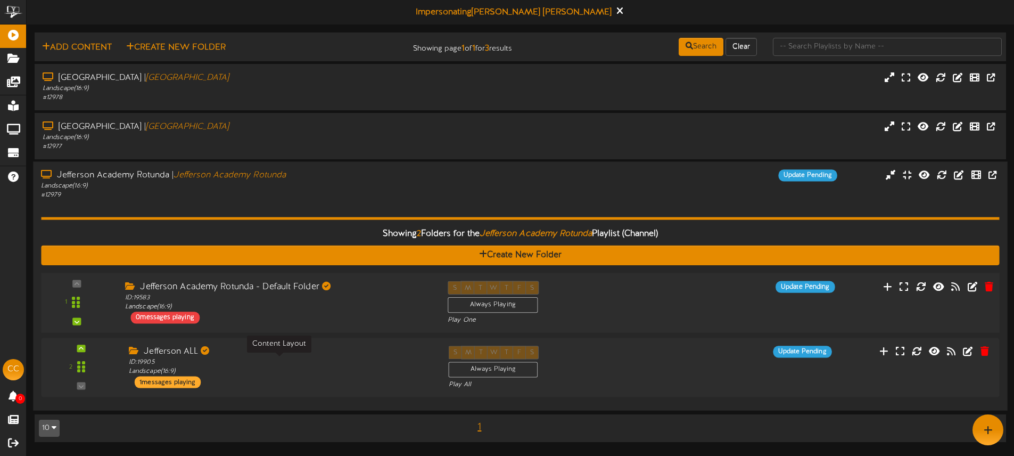
drag, startPoint x: 350, startPoint y: 359, endPoint x: 367, endPoint y: 332, distance: 31.3
click at [350, 359] on div "ID: 19905 Landscape ( 16:9 )" at bounding box center [280, 367] width 303 height 18
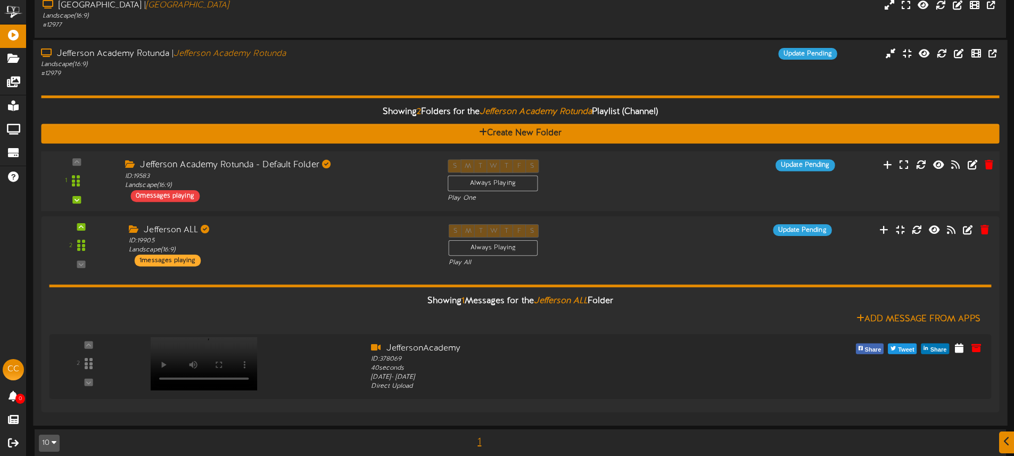
scroll to position [133, 0]
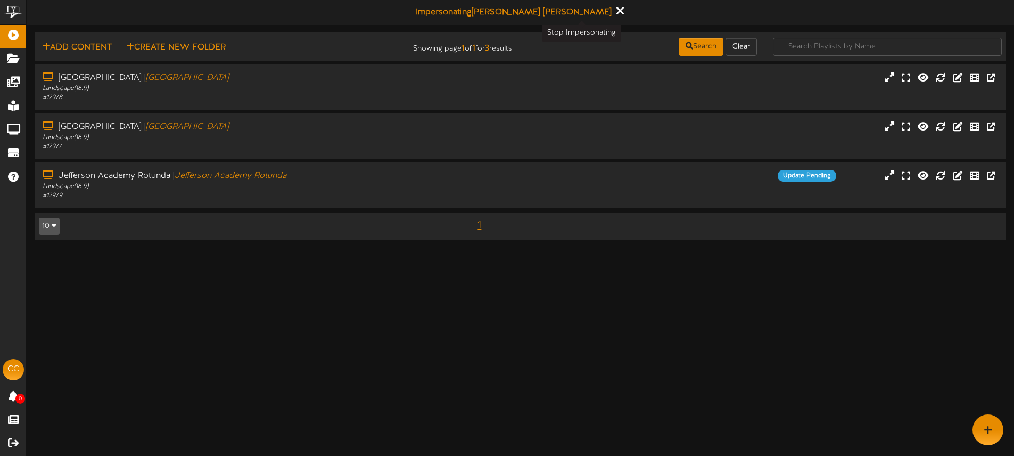
drag, startPoint x: 584, startPoint y: 13, endPoint x: 578, endPoint y: 10, distance: 5.9
click at [616, 13] on icon at bounding box center [619, 11] width 7 height 12
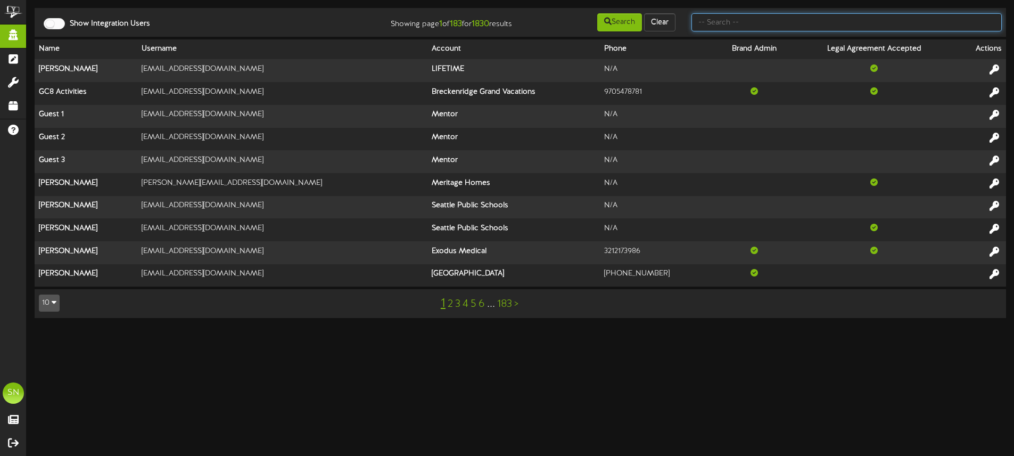
click at [798, 30] on input "text" at bounding box center [846, 22] width 310 height 18
type input ";"
type input "i"
type input "pizzeria limone"
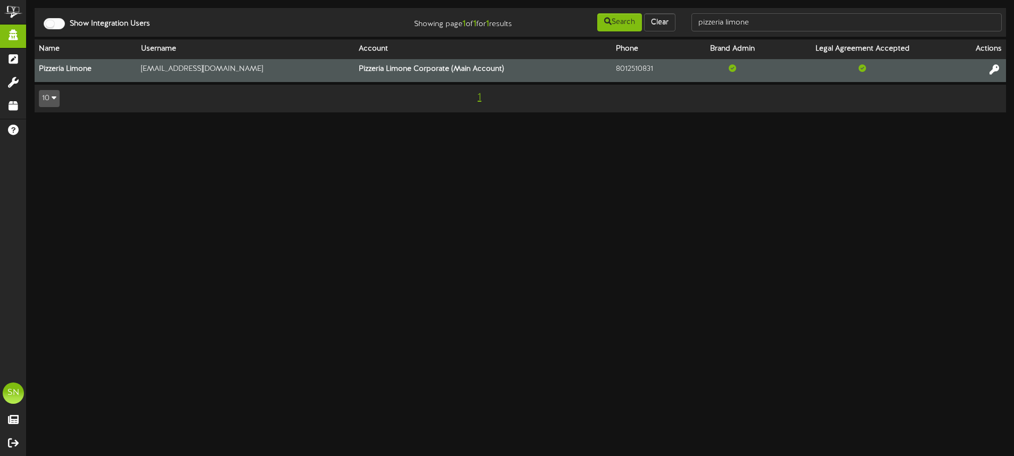
drag, startPoint x: 997, startPoint y: 67, endPoint x: 908, endPoint y: 74, distance: 89.1
click at [997, 67] on icon at bounding box center [994, 69] width 10 height 10
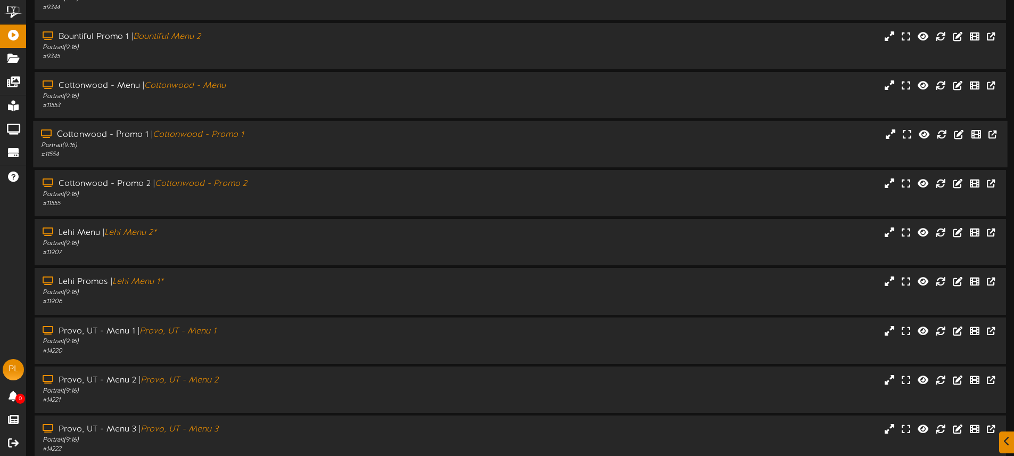
scroll to position [139, 0]
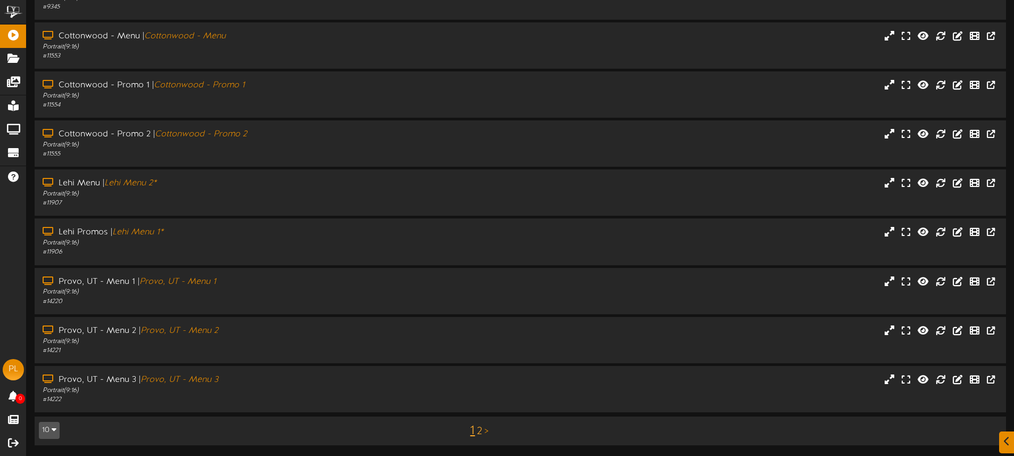
click at [480, 429] on link "2" at bounding box center [479, 431] width 5 height 12
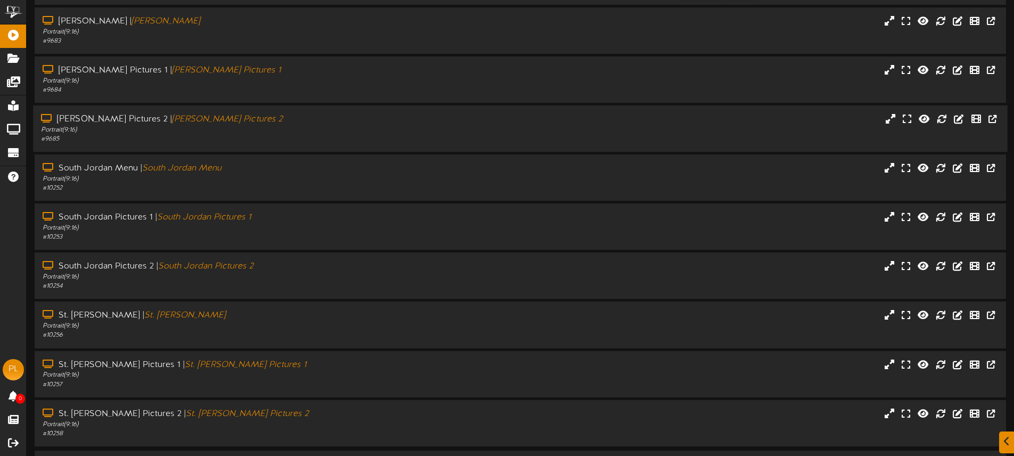
scroll to position [90, 0]
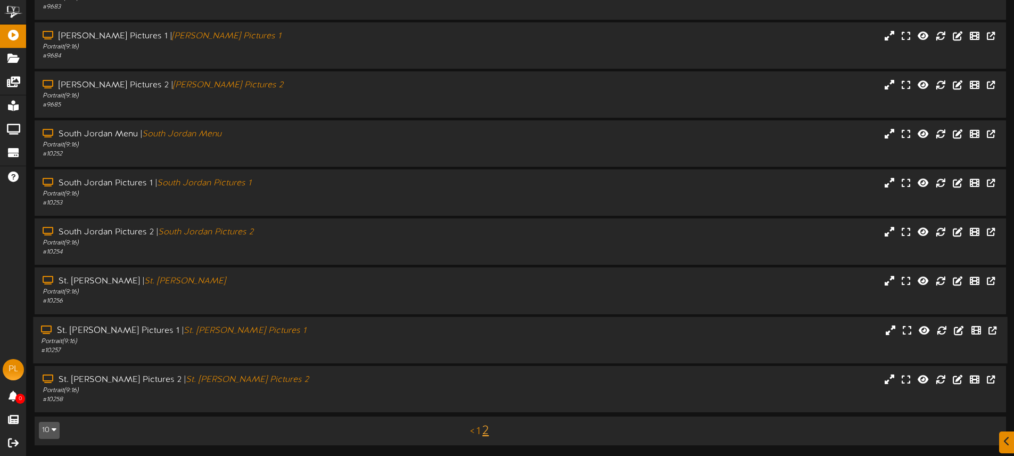
drag, startPoint x: 278, startPoint y: 330, endPoint x: 310, endPoint y: 327, distance: 31.6
click at [278, 330] on div "St. George Pictures 1 | St. George Pictures 1" at bounding box center [236, 330] width 390 height 12
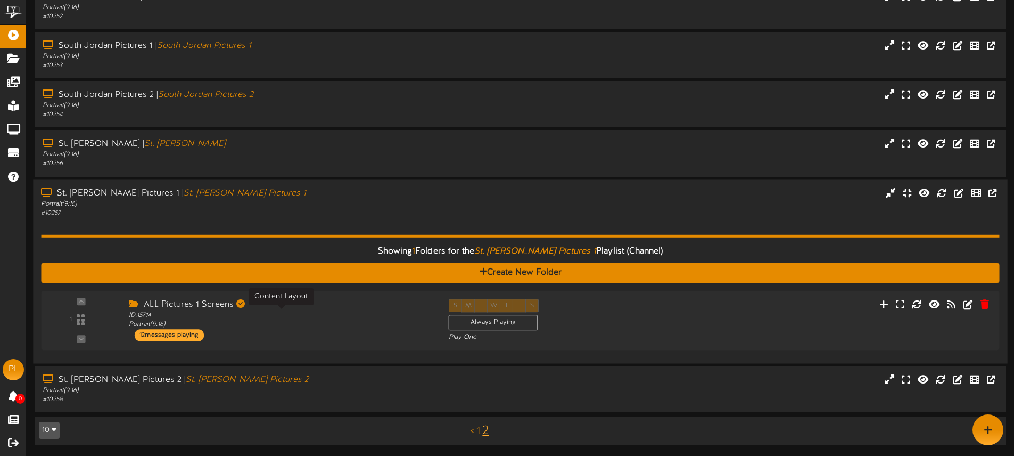
scroll to position [228, 0]
click at [313, 327] on div "ID: 15714 Portrait ( 9:16 )" at bounding box center [280, 319] width 303 height 18
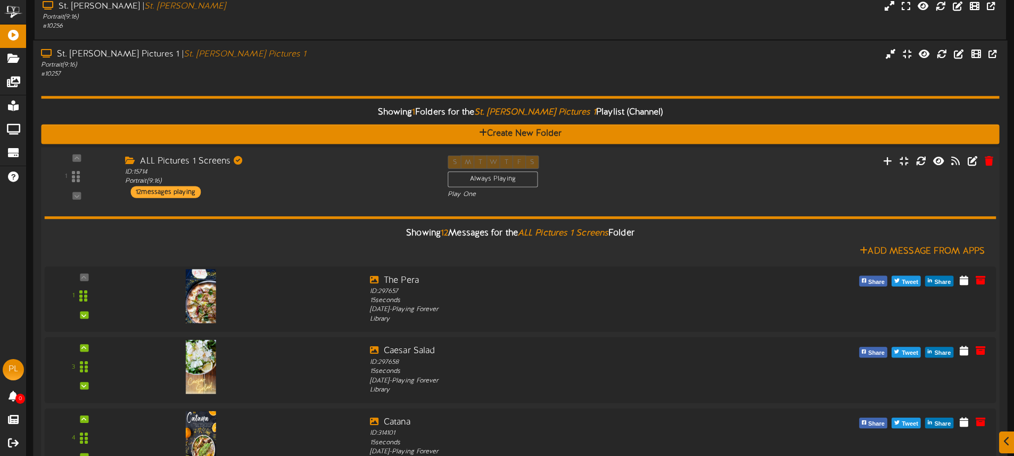
scroll to position [370, 0]
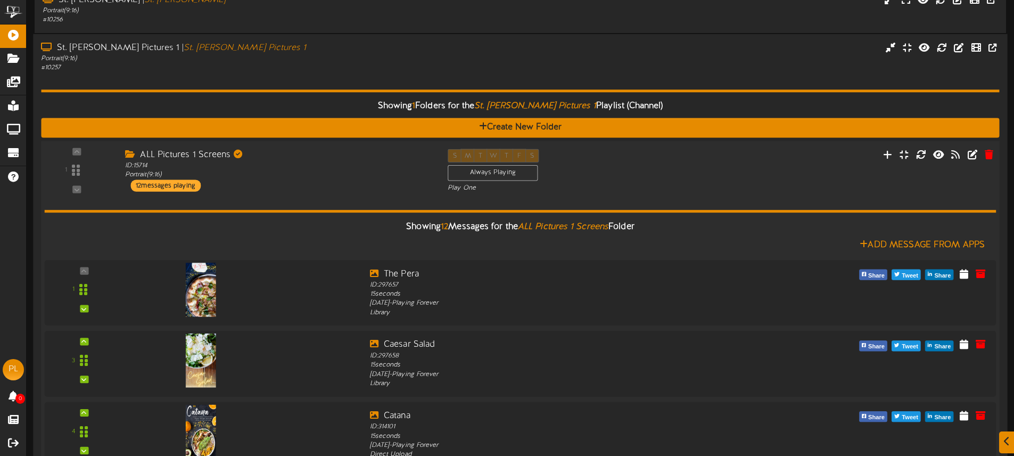
drag, startPoint x: 288, startPoint y: 185, endPoint x: 288, endPoint y: 180, distance: 5.3
click at [288, 185] on div "ALL Pictures 1 Screens ID: 15714 Portrait ( 9:16 ) 12 messages playing" at bounding box center [278, 169] width 322 height 43
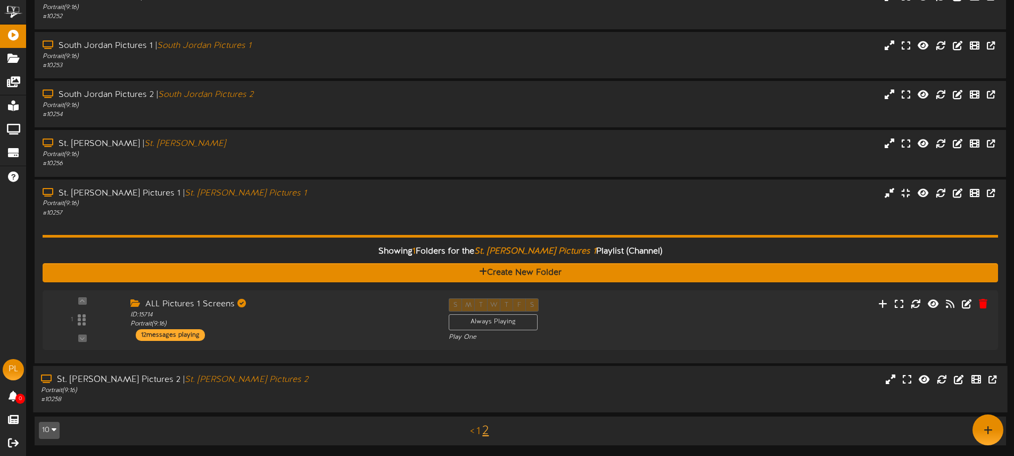
click at [349, 386] on div "Portrait ( 9:16 )" at bounding box center [236, 389] width 390 height 9
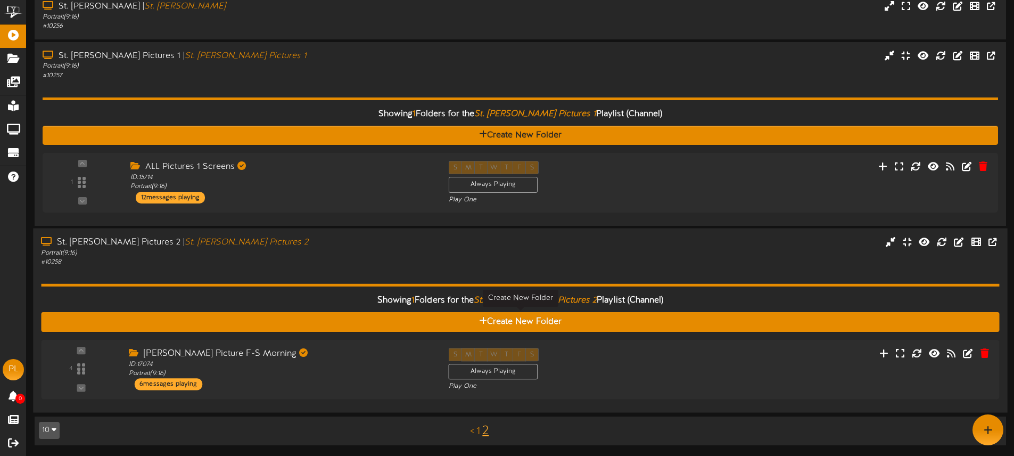
scroll to position [365, 0]
click at [351, 362] on div "ID: 17074 Portrait ( 9:16 )" at bounding box center [278, 368] width 307 height 19
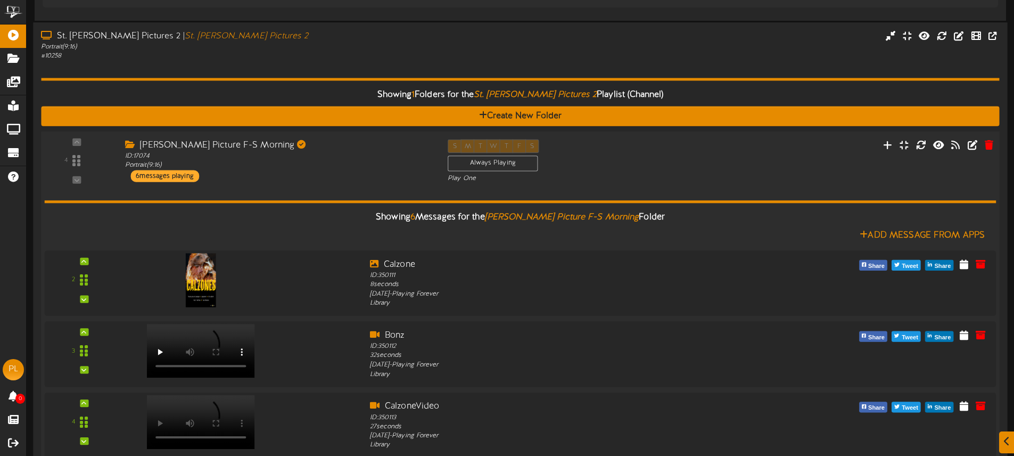
scroll to position [851, 0]
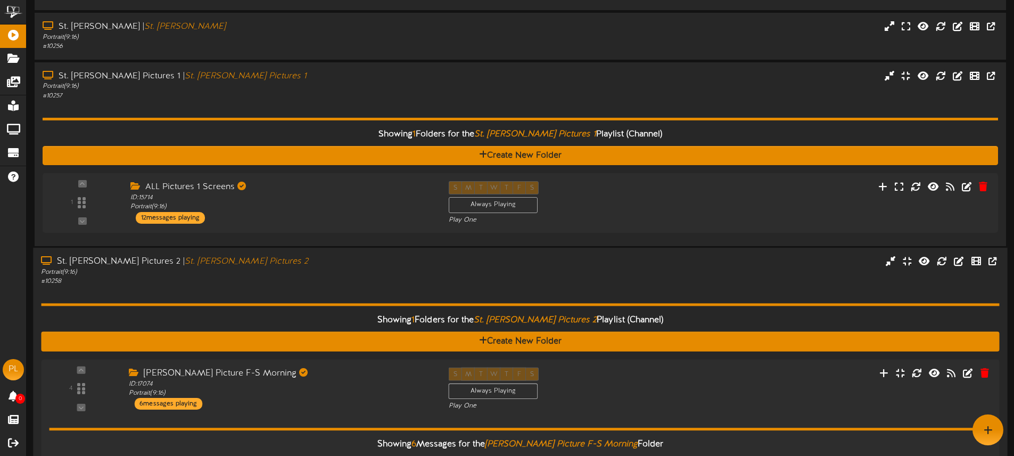
click at [302, 281] on div "# 10258" at bounding box center [236, 281] width 390 height 9
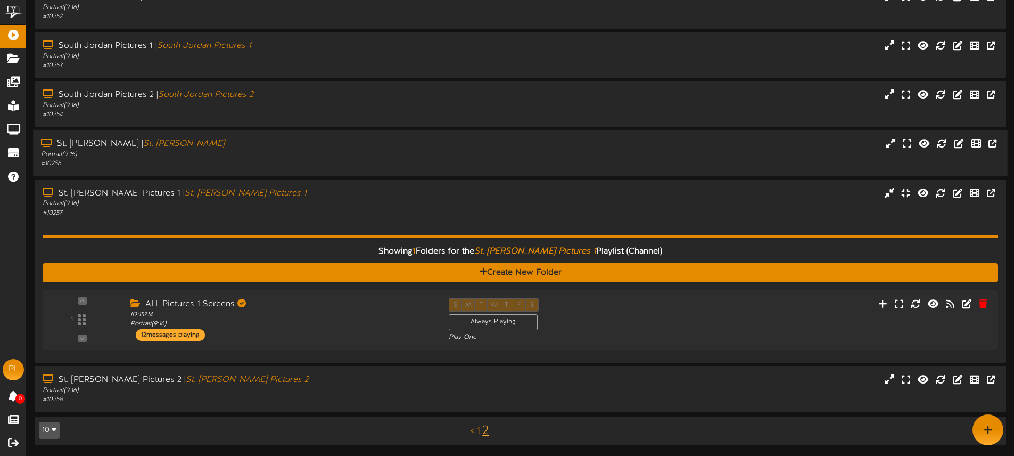
click at [273, 156] on div "Portrait ( 9:16 )" at bounding box center [236, 154] width 390 height 9
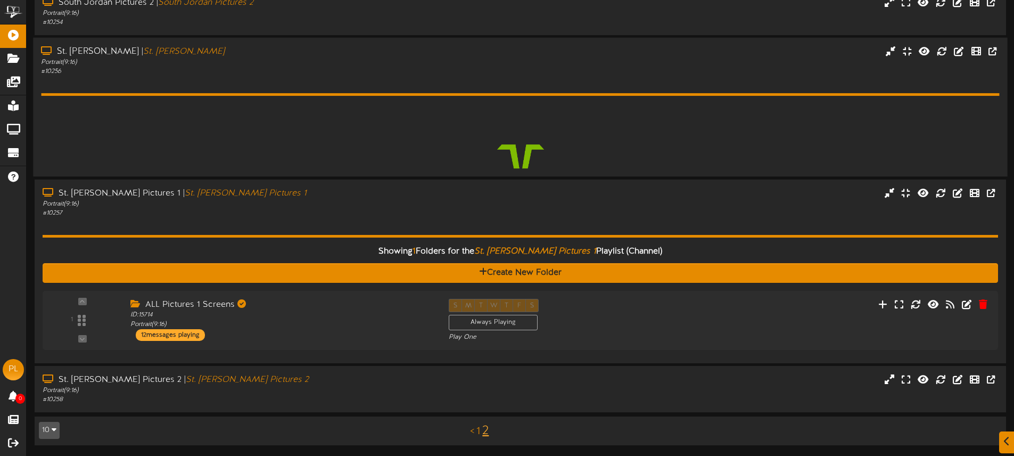
scroll to position [345, 0]
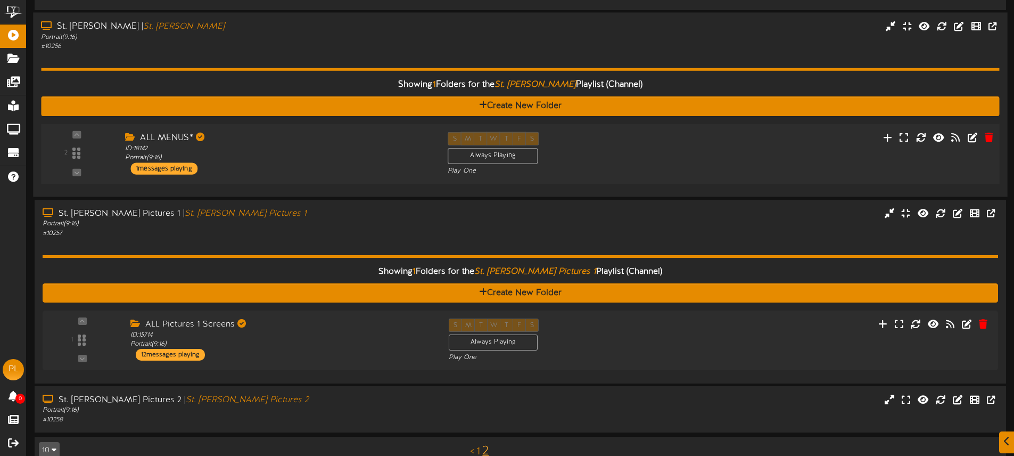
click at [316, 166] on div "ALL MENUS* ID: 18142 Portrait ( 9:16 ) 1 messages playing" at bounding box center [278, 153] width 322 height 43
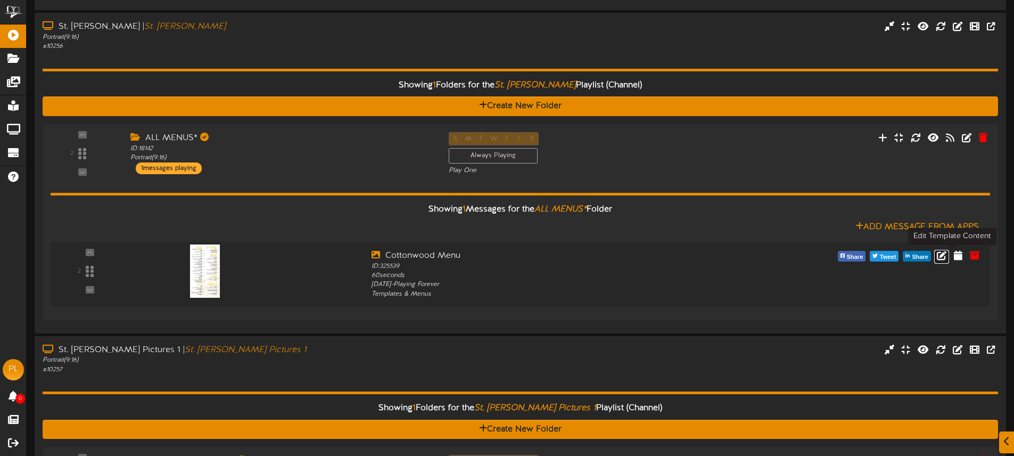
click at [946, 253] on icon at bounding box center [942, 255] width 10 height 10
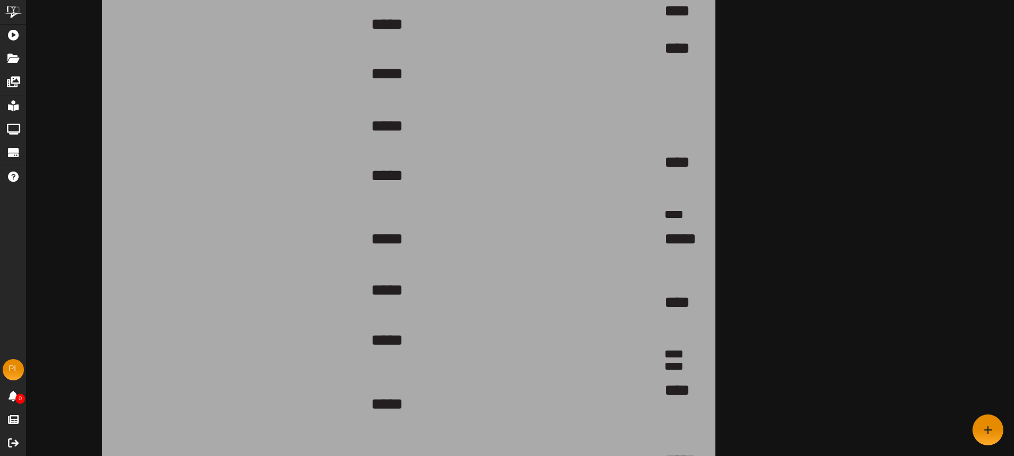
scroll to position [150, 0]
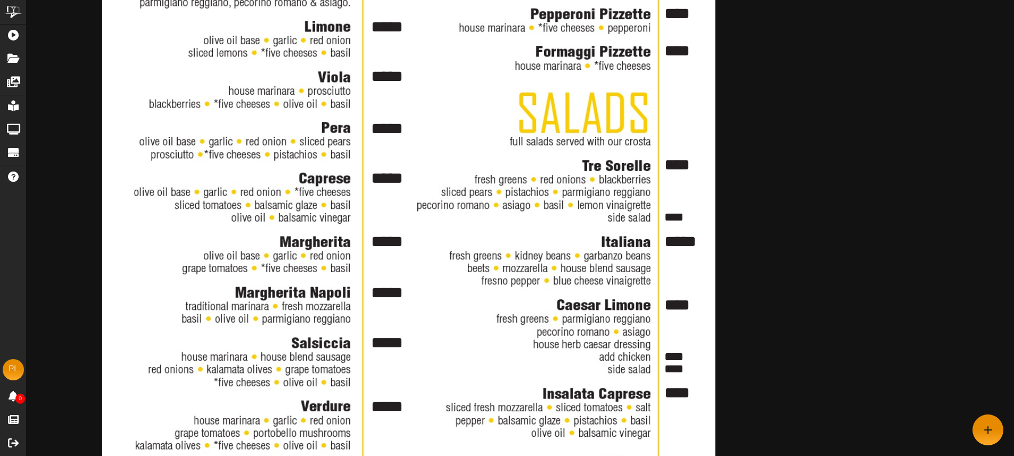
drag, startPoint x: 385, startPoint y: 102, endPoint x: 388, endPoint y: 109, distance: 7.4
click at [385, 102] on div "***** **** **** **** ***** **** **** **** **** **** ***** **** ***** **** **** …" at bounding box center [408, 444] width 613 height 1090
click at [388, 109] on div "***** **** **** **** ***** **** **** **** **** **** ***** **** ***** **** **** …" at bounding box center [408, 444] width 613 height 1090
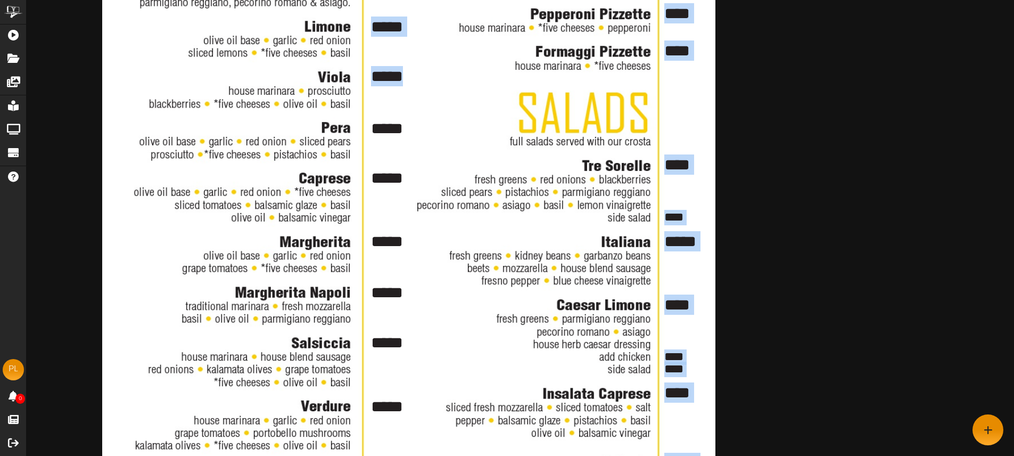
click at [388, 109] on div "***** **** **** **** ***** **** **** **** **** **** ***** **** ***** **** **** …" at bounding box center [408, 444] width 613 height 1090
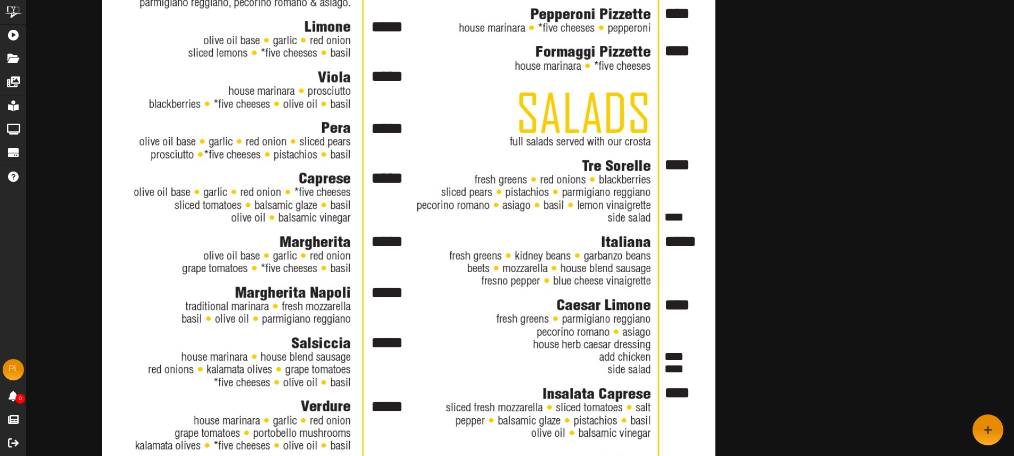
click at [808, 131] on div "***** **** **** **** ***** **** **** **** **** **** ***** **** ***** **** **** …" at bounding box center [520, 435] width 987 height 1107
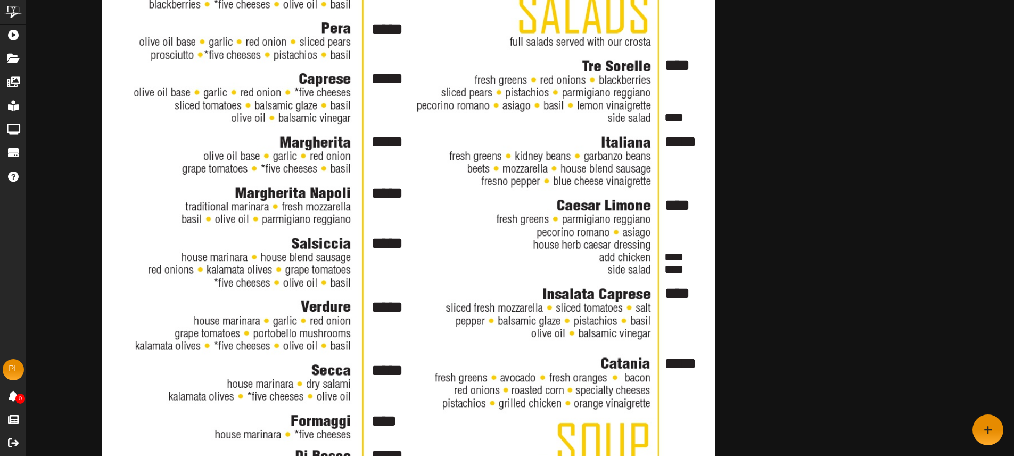
scroll to position [0, 0]
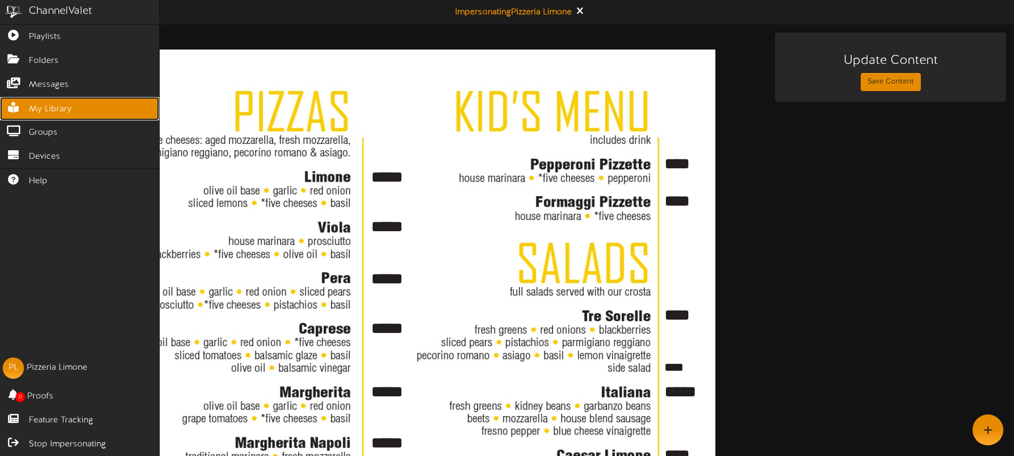
click at [56, 111] on span "My Library" at bounding box center [50, 109] width 43 height 12
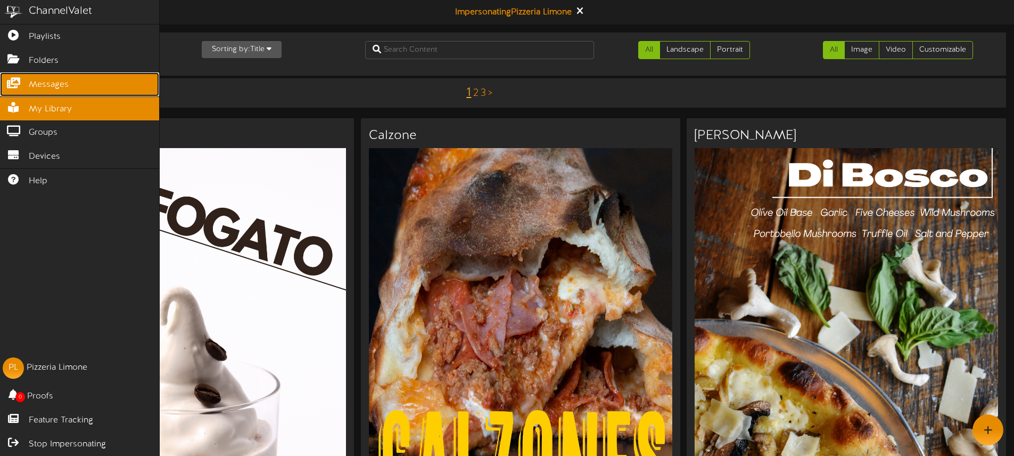
click at [19, 79] on icon at bounding box center [13, 82] width 27 height 8
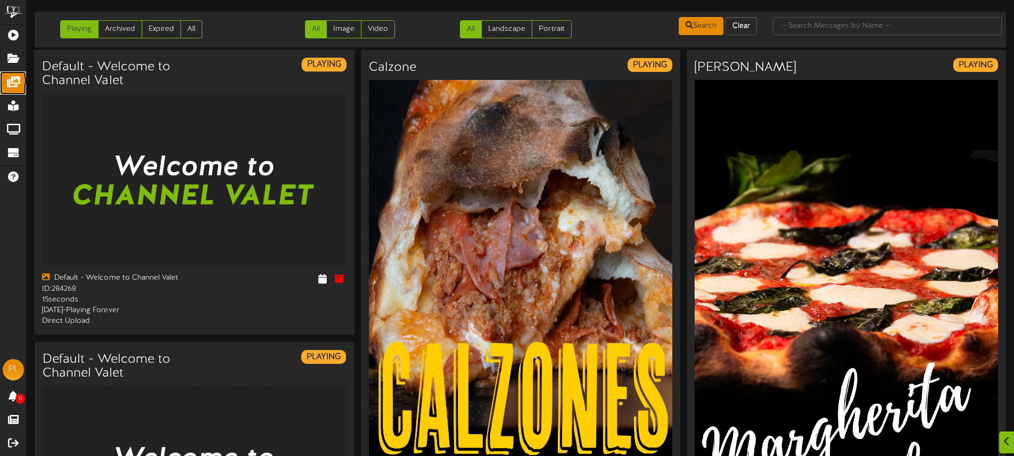
scroll to position [37, 0]
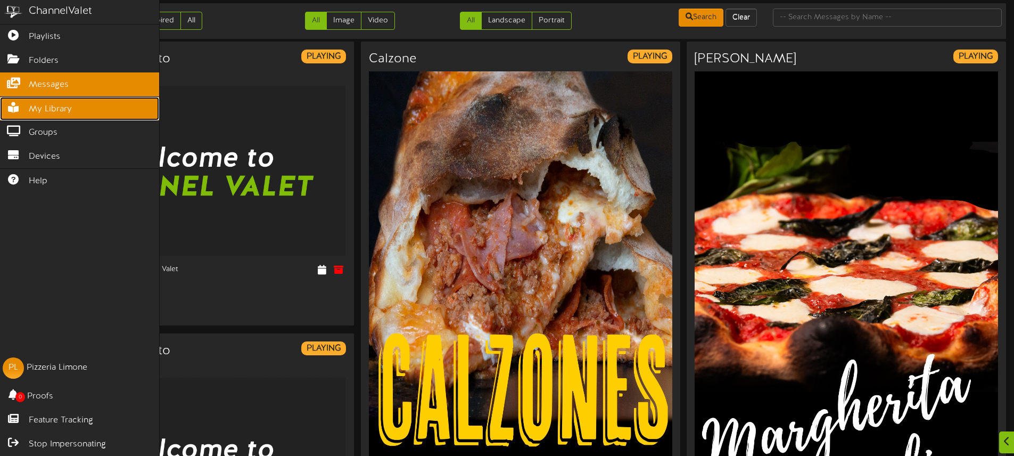
drag, startPoint x: 46, startPoint y: 108, endPoint x: 61, endPoint y: 107, distance: 15.4
click at [46, 108] on span "My Library" at bounding box center [50, 109] width 43 height 12
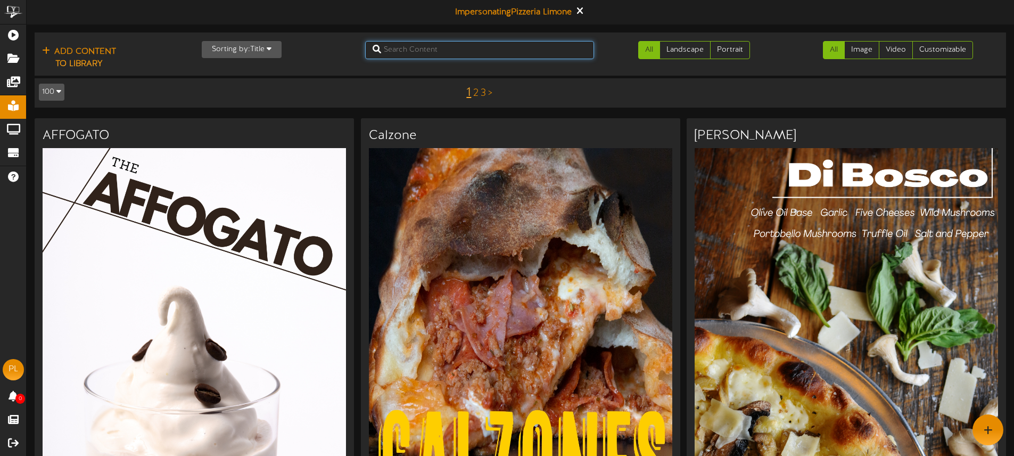
click at [411, 45] on input "text" at bounding box center [479, 50] width 229 height 18
type input "cottonwood"
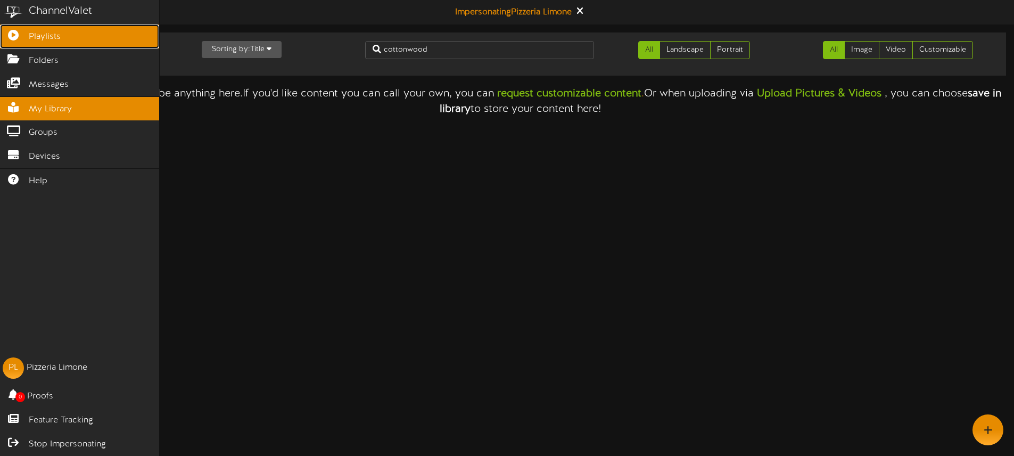
drag, startPoint x: 23, startPoint y: 37, endPoint x: 33, endPoint y: 40, distance: 10.1
click at [23, 37] on icon at bounding box center [13, 34] width 27 height 8
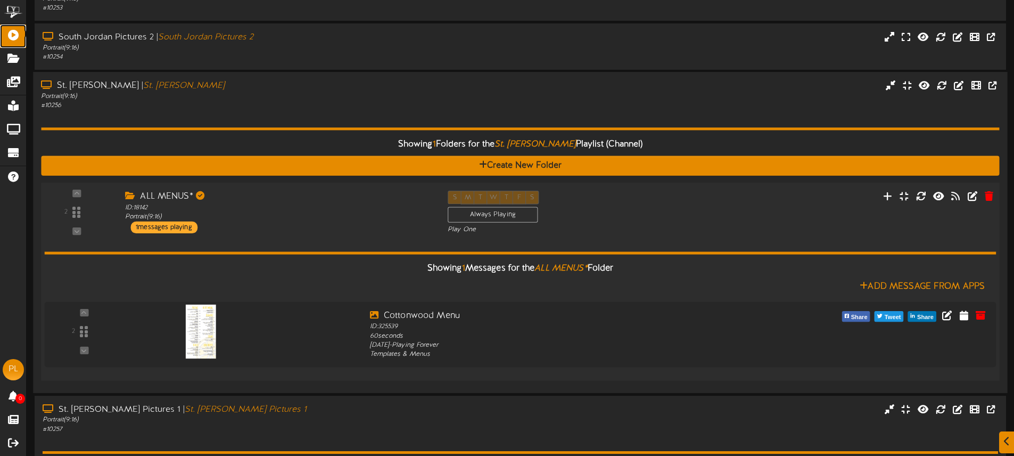
scroll to position [288, 0]
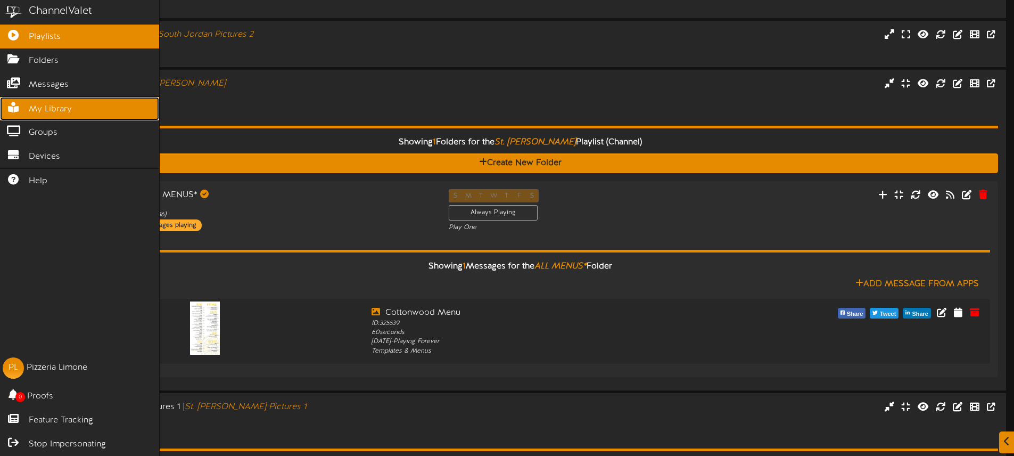
click at [33, 106] on span "My Library" at bounding box center [50, 109] width 43 height 12
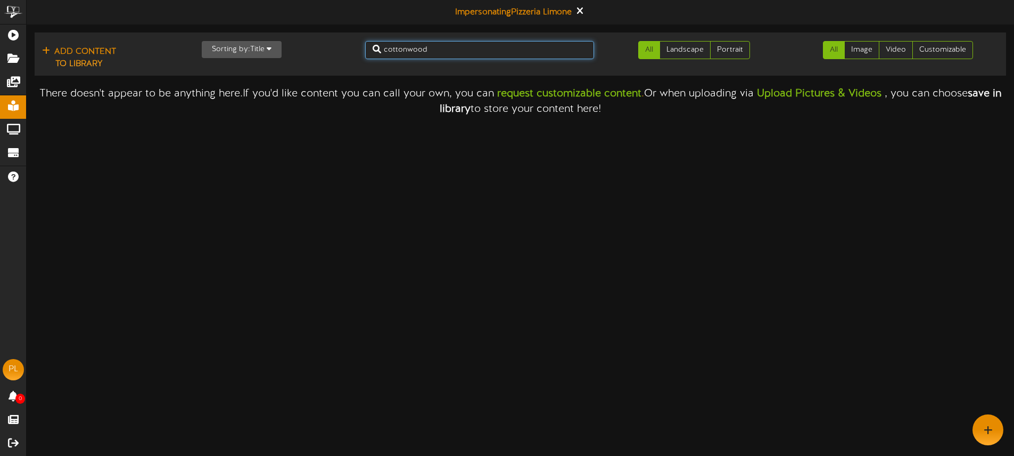
click at [485, 55] on input "cottonwood" at bounding box center [479, 50] width 229 height 18
drag, startPoint x: 484, startPoint y: 54, endPoint x: 381, endPoint y: 45, distance: 104.2
click at [381, 45] on input "cottonwood" at bounding box center [479, 50] width 229 height 18
type input "menu"
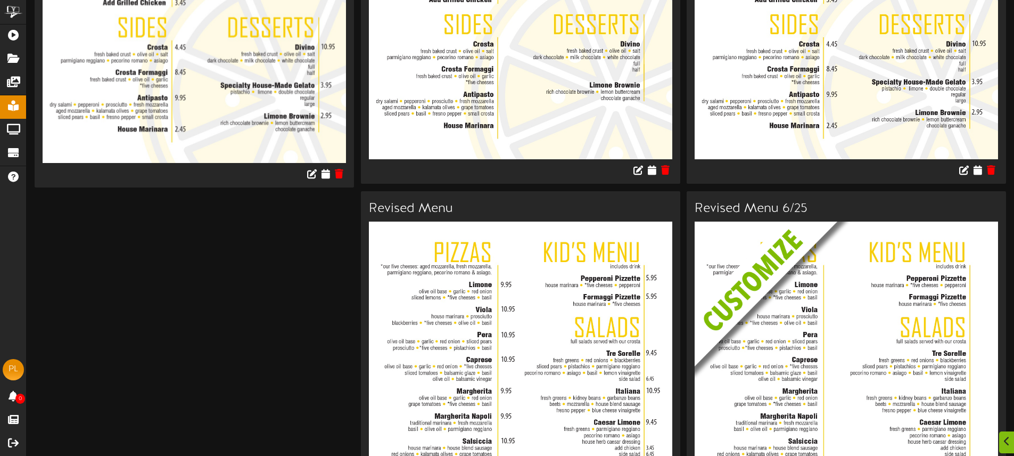
scroll to position [2028, 0]
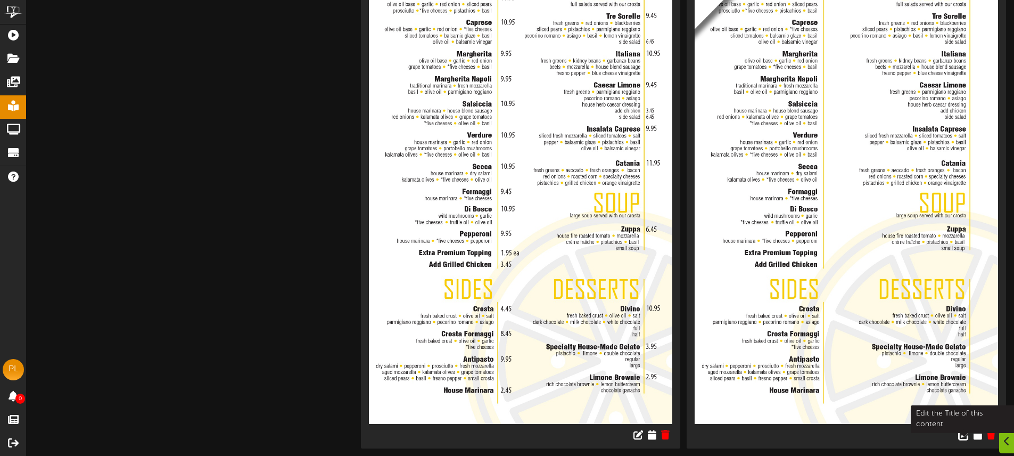
click at [960, 436] on icon at bounding box center [964, 434] width 12 height 12
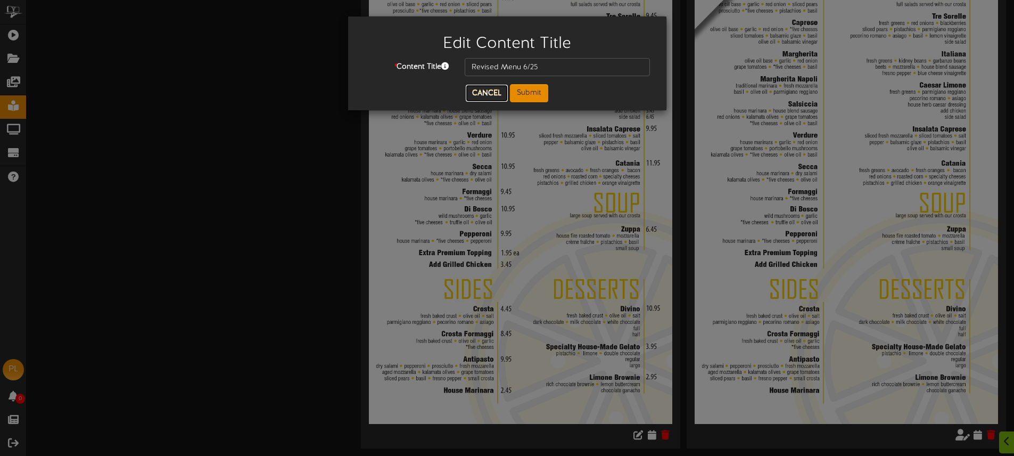
click at [485, 88] on button "Cancel" at bounding box center [487, 93] width 42 height 17
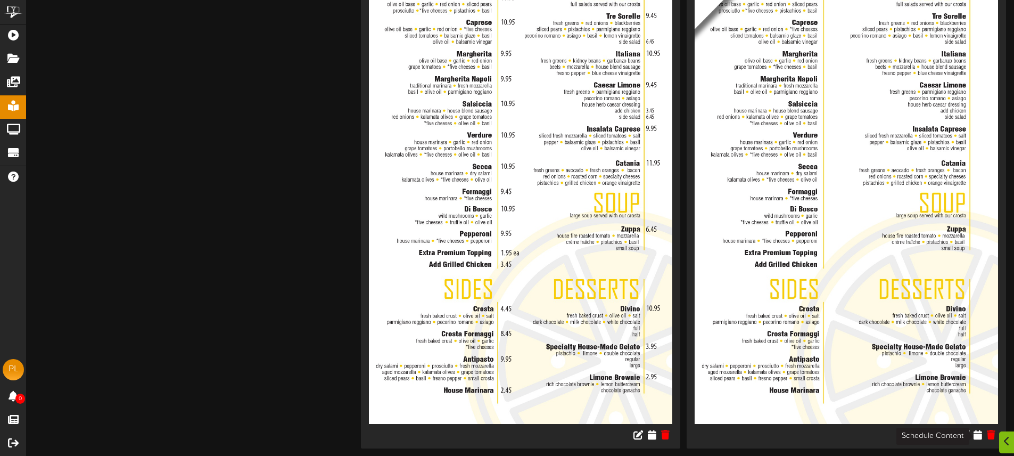
drag, startPoint x: 979, startPoint y: 434, endPoint x: 933, endPoint y: 419, distance: 48.1
click at [979, 434] on icon at bounding box center [977, 434] width 9 height 10
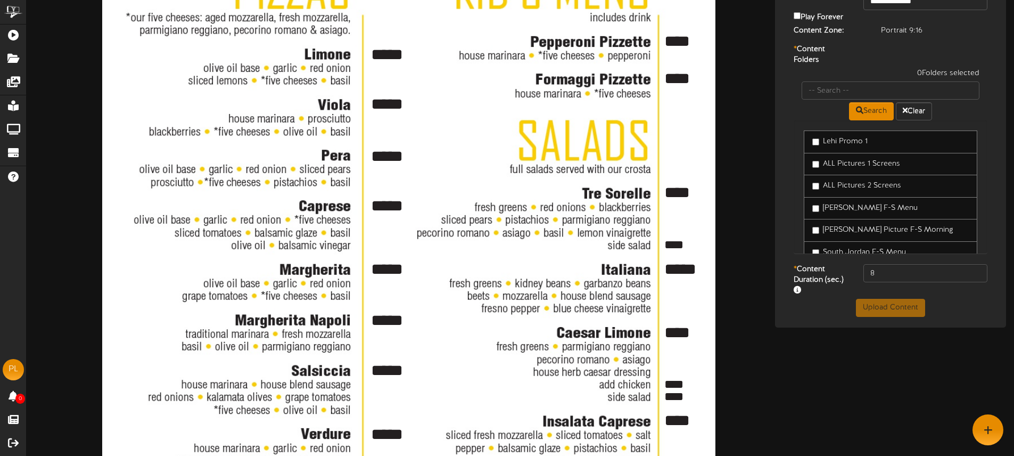
scroll to position [120, 0]
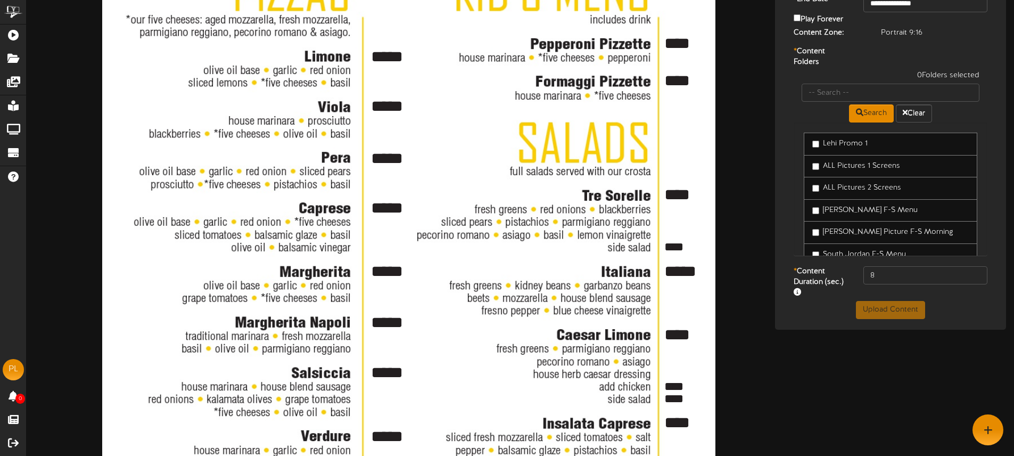
click at [373, 154] on textarea "*****" at bounding box center [390, 158] width 43 height 23
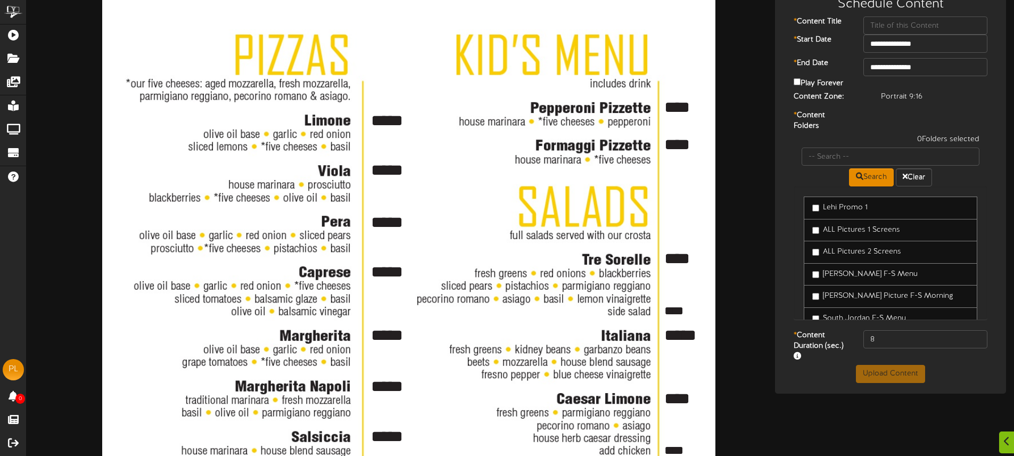
scroll to position [55, 0]
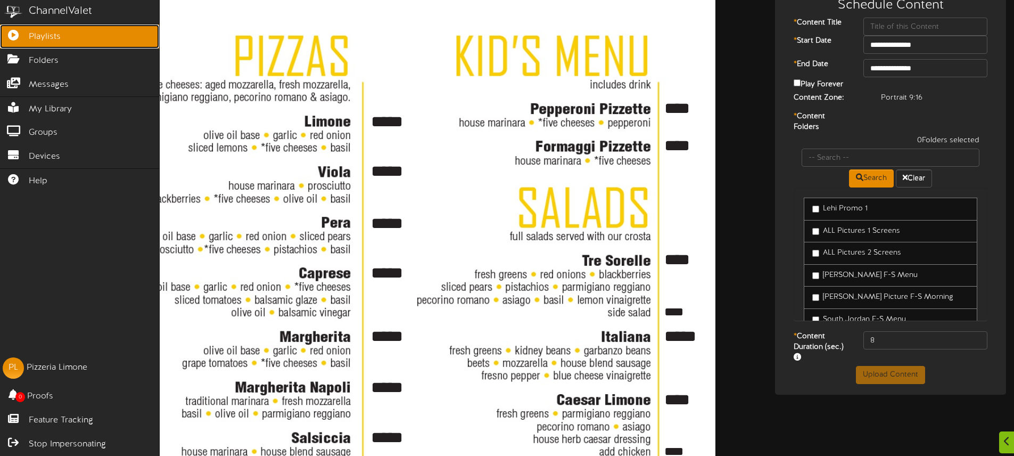
click at [24, 34] on icon at bounding box center [13, 34] width 27 height 8
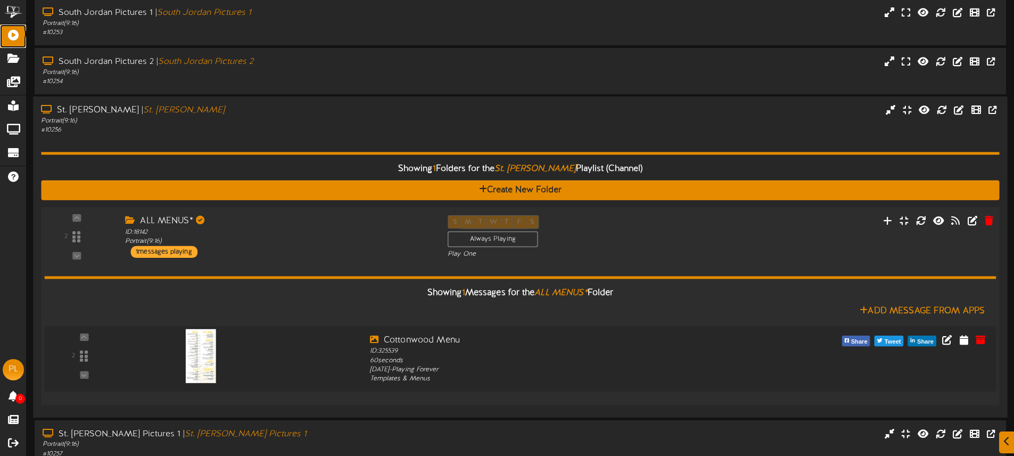
scroll to position [266, 0]
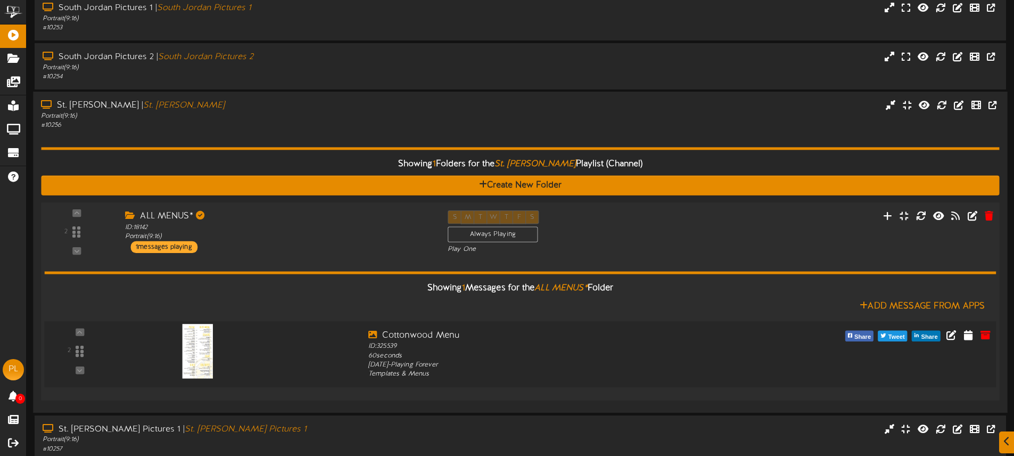
click at [201, 348] on img at bounding box center [198, 351] width 31 height 54
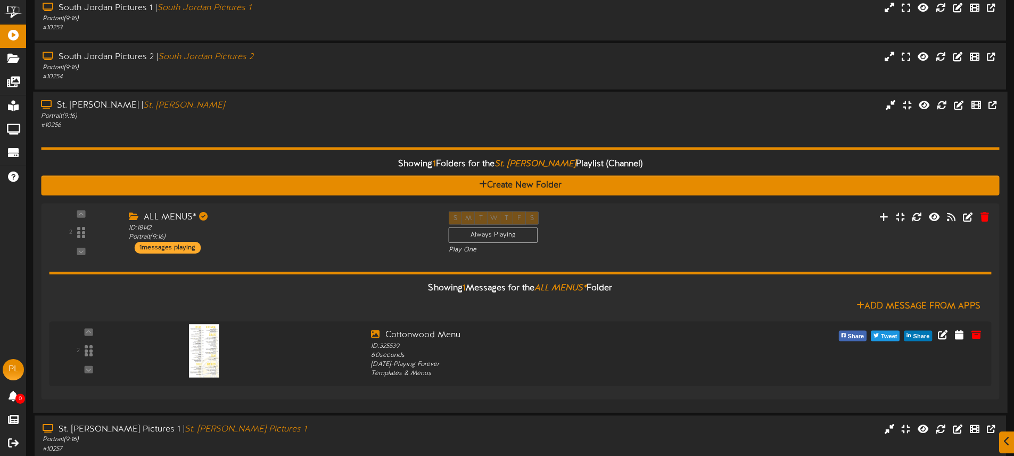
drag, startPoint x: 294, startPoint y: 126, endPoint x: 297, endPoint y: 121, distance: 5.9
click at [294, 126] on div "# 10256" at bounding box center [236, 125] width 390 height 9
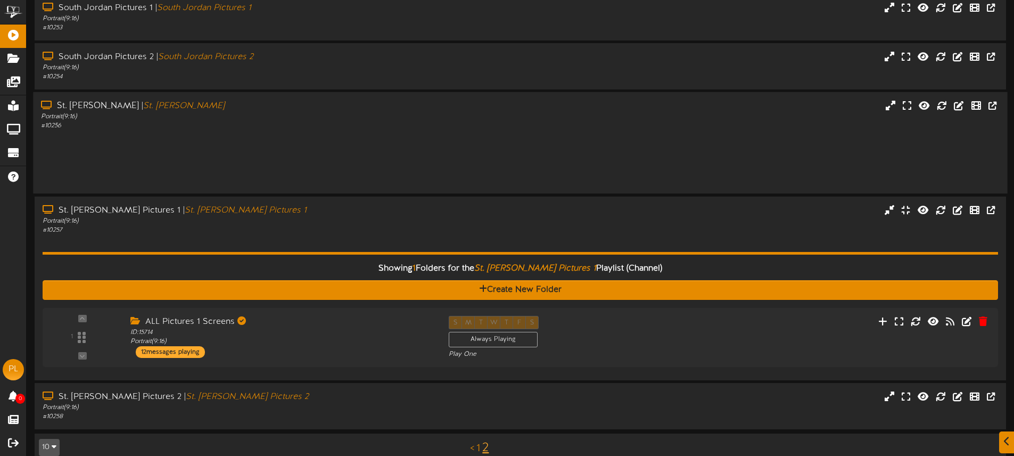
scroll to position [228, 0]
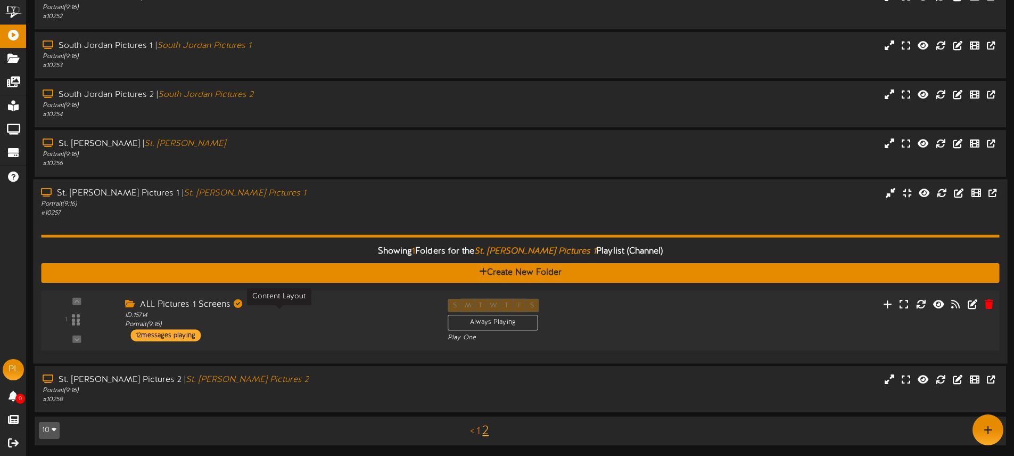
click at [304, 310] on div "ID: 15714 Portrait ( 9:16 )" at bounding box center [278, 319] width 307 height 19
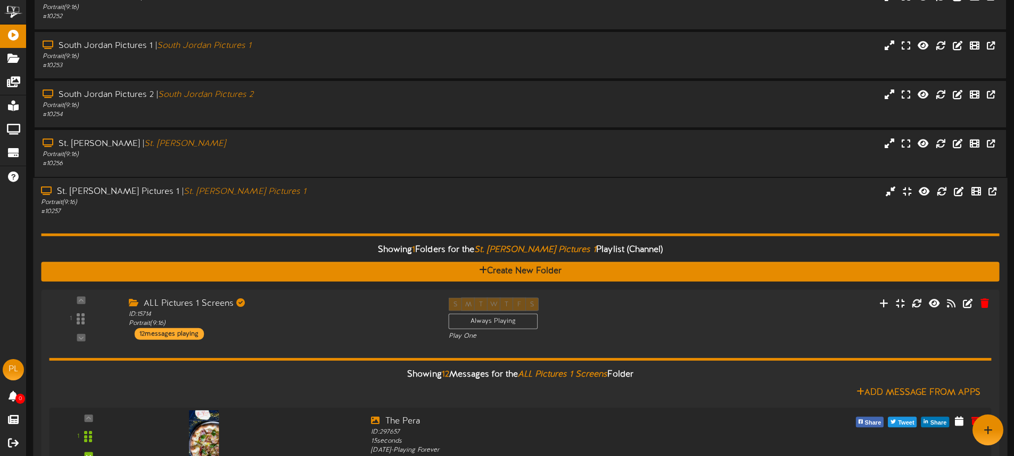
drag, startPoint x: 276, startPoint y: 211, endPoint x: 266, endPoint y: 191, distance: 22.6
click at [276, 211] on div "# 10257" at bounding box center [236, 211] width 390 height 9
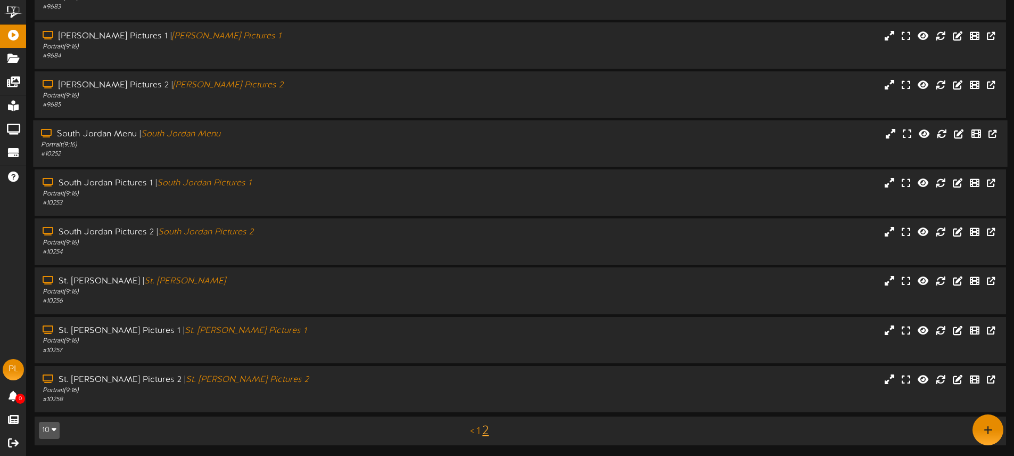
scroll to position [90, 0]
click at [260, 163] on div "South Jordan Menu | South Jordan Menu Portrait ( 9:16 ) # 10252" at bounding box center [520, 143] width 974 height 46
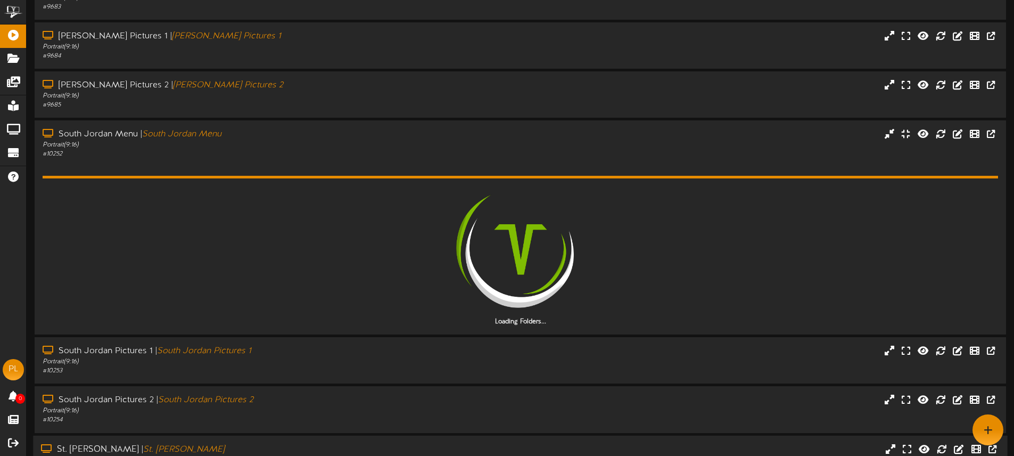
click at [267, 436] on div "Add Content Create New Folder Showing page 2 of 2 for 19 results Search Clear" at bounding box center [520, 283] width 987 height 682
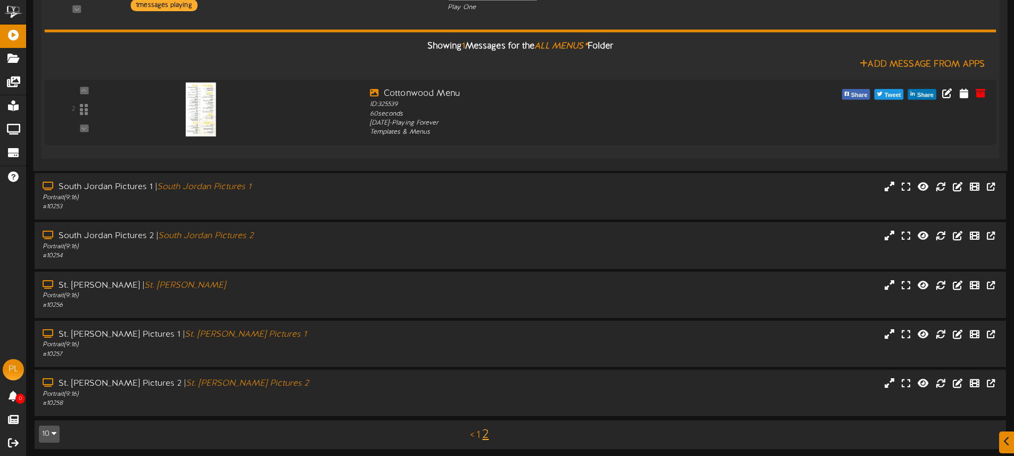
scroll to position [364, 0]
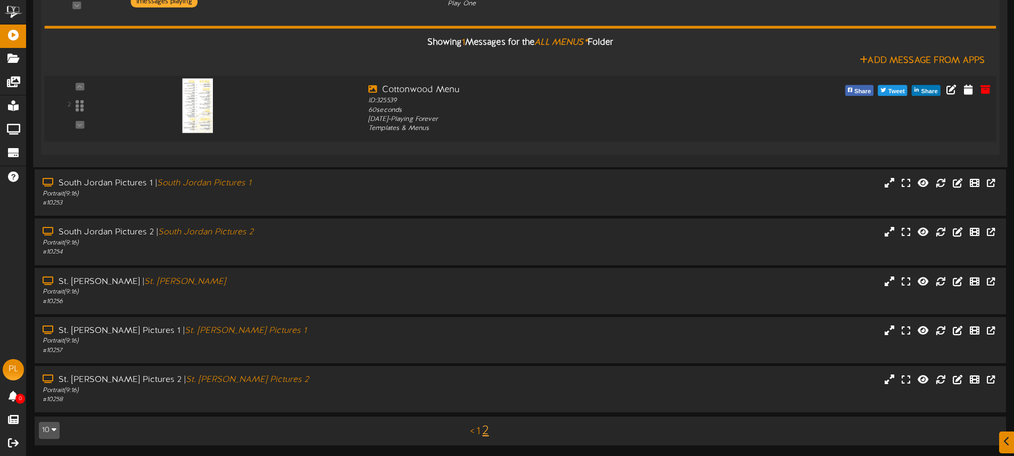
click at [207, 117] on img at bounding box center [198, 105] width 31 height 54
click at [966, 88] on icon at bounding box center [968, 89] width 11 height 12
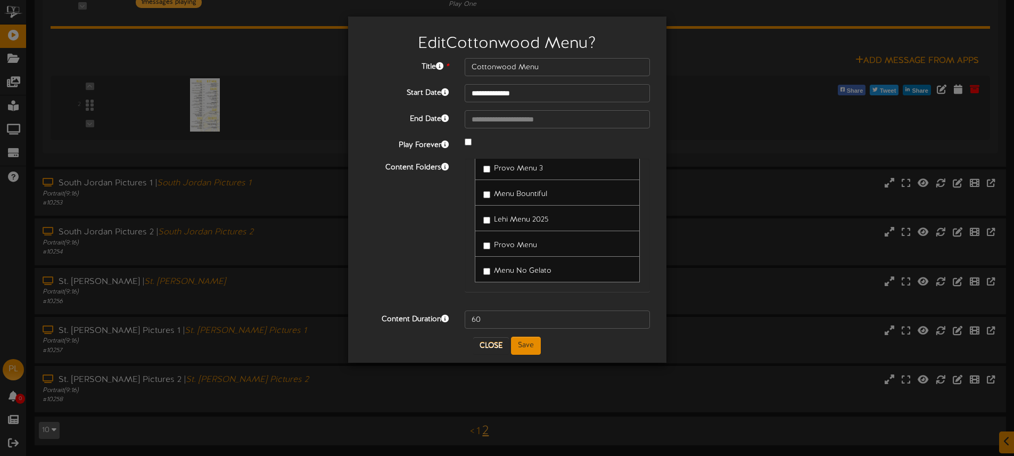
scroll to position [369, 0]
click at [492, 343] on button "Close" at bounding box center [491, 345] width 36 height 17
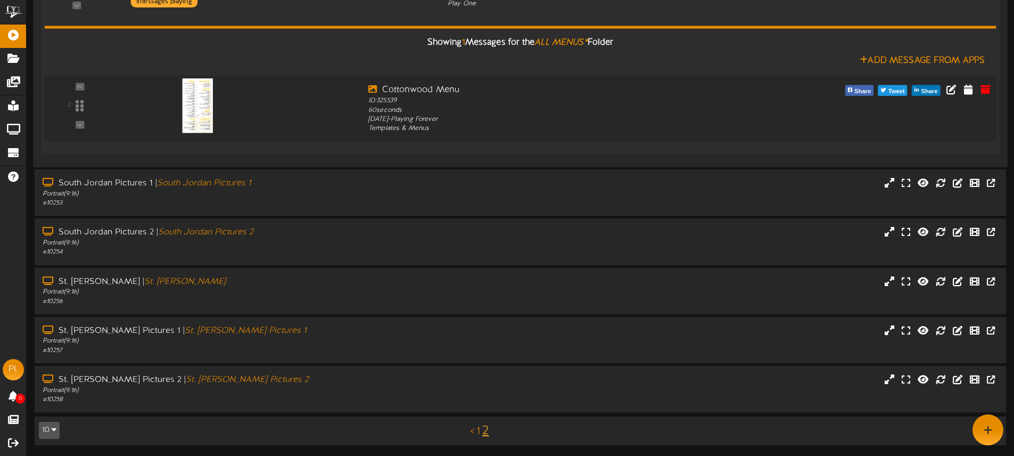
scroll to position [325, 0]
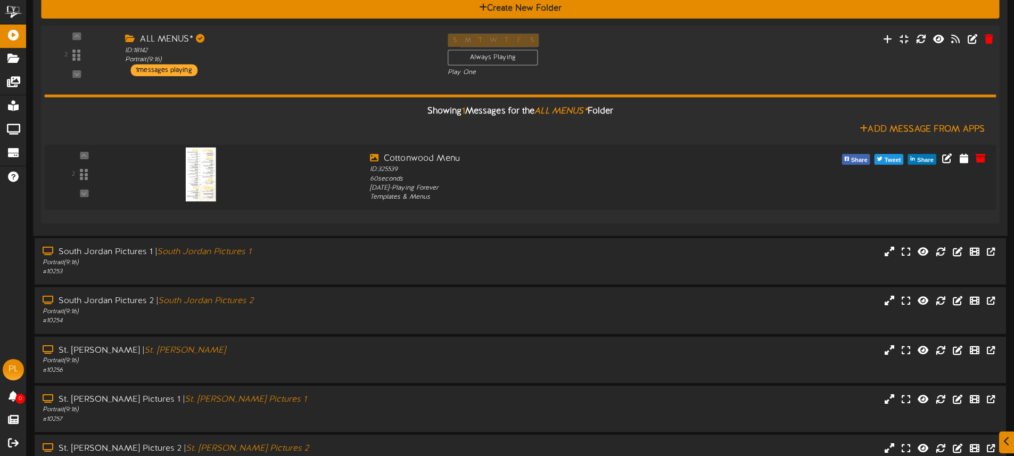
drag, startPoint x: 270, startPoint y: 83, endPoint x: 262, endPoint y: 79, distance: 9.0
click at [268, 82] on div "Showing 1 Messages for the ALL MENUS* Folder Add Message From Apps 2" at bounding box center [521, 146] width 952 height 138
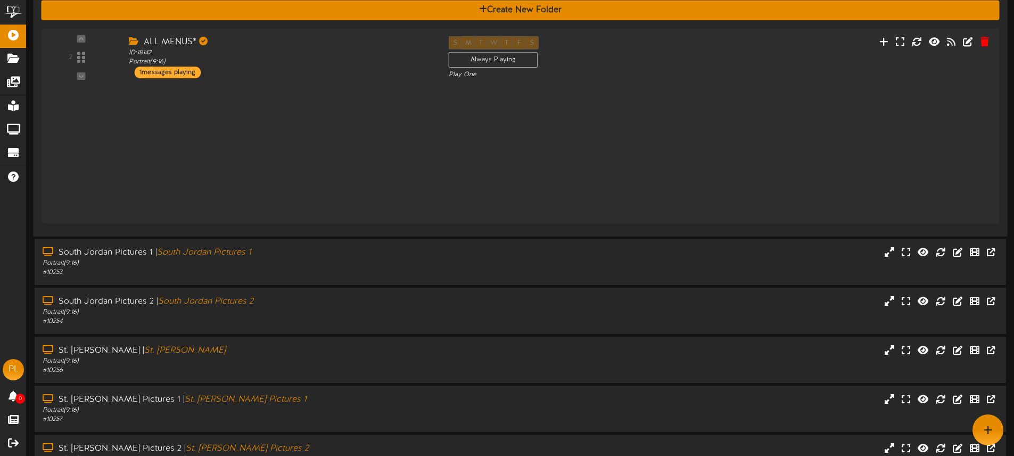
scroll to position [228, 0]
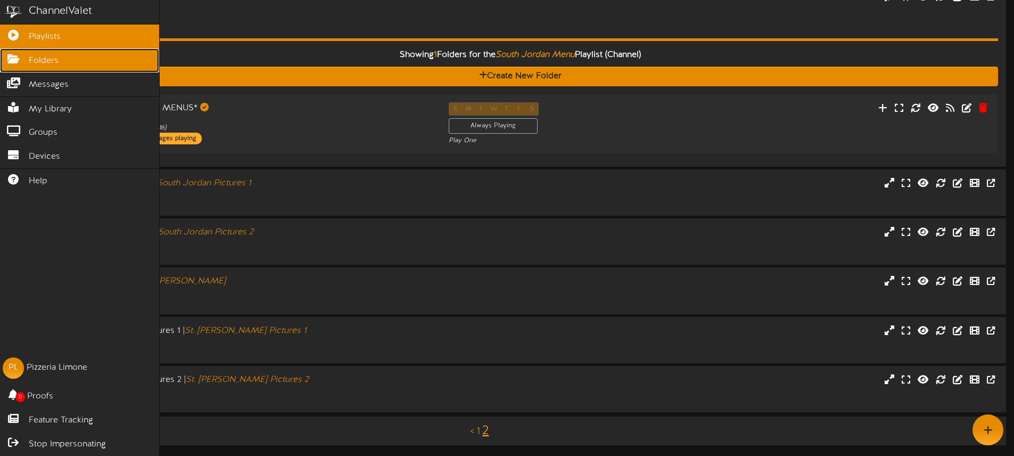
drag, startPoint x: 21, startPoint y: 61, endPoint x: 50, endPoint y: 62, distance: 28.8
click at [22, 61] on icon at bounding box center [13, 58] width 27 height 8
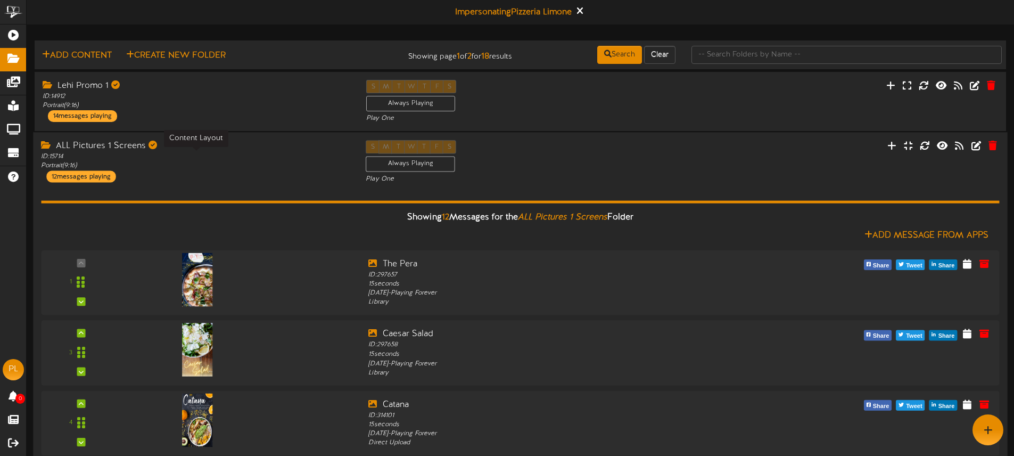
click at [242, 165] on div "ID: 15714 Portrait ( 9:16 )" at bounding box center [195, 161] width 309 height 18
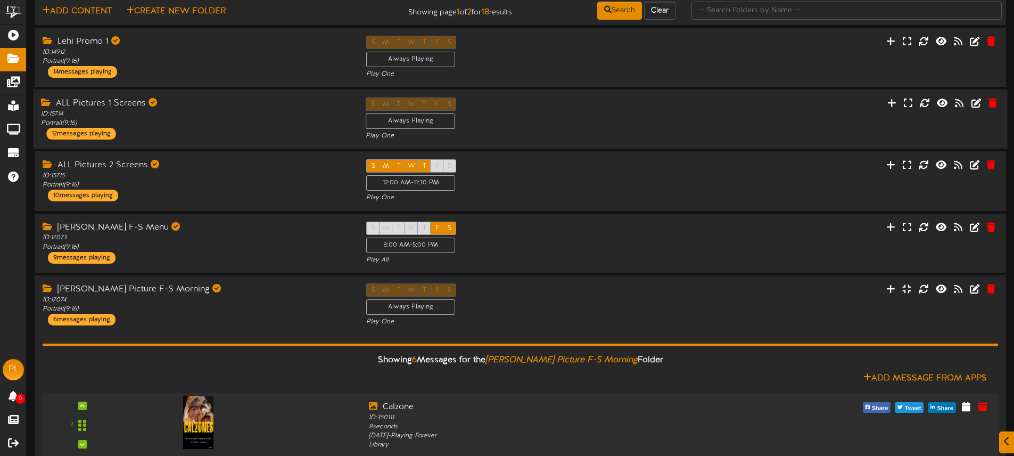
scroll to position [59, 0]
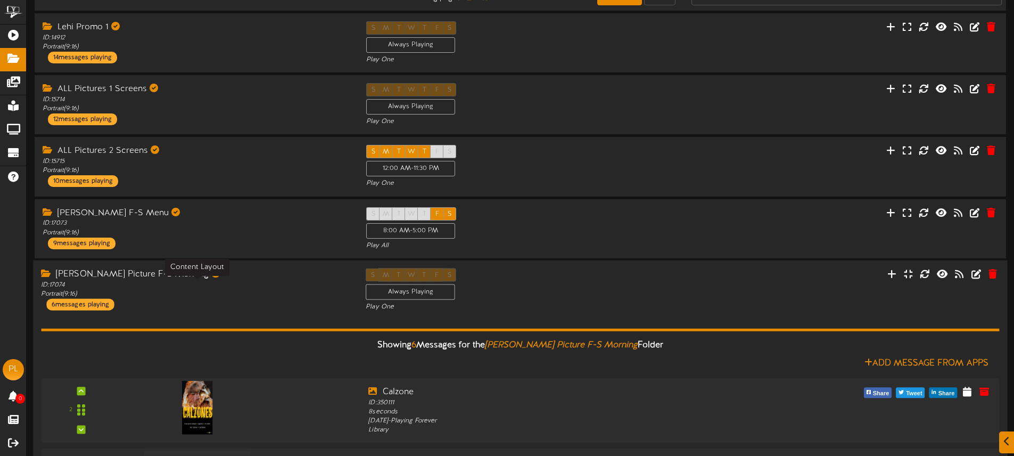
click at [251, 284] on div "ID: 17074 Portrait ( 9:16 )" at bounding box center [195, 289] width 309 height 18
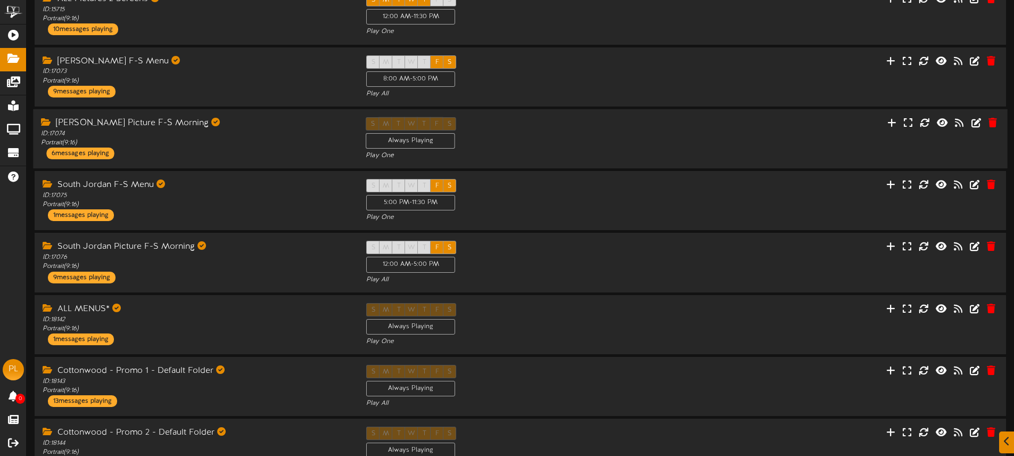
scroll to position [276, 0]
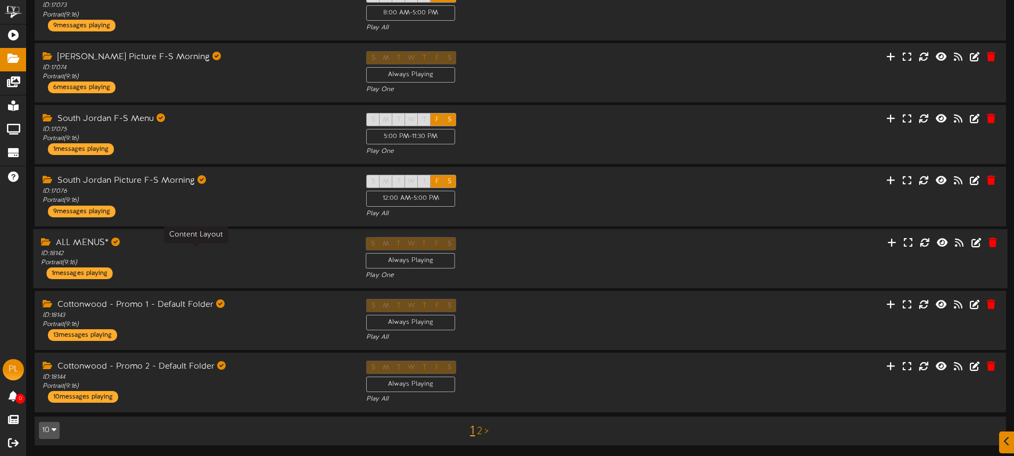
click at [226, 254] on div "ID: 18142 Portrait ( 9:16 )" at bounding box center [195, 258] width 309 height 18
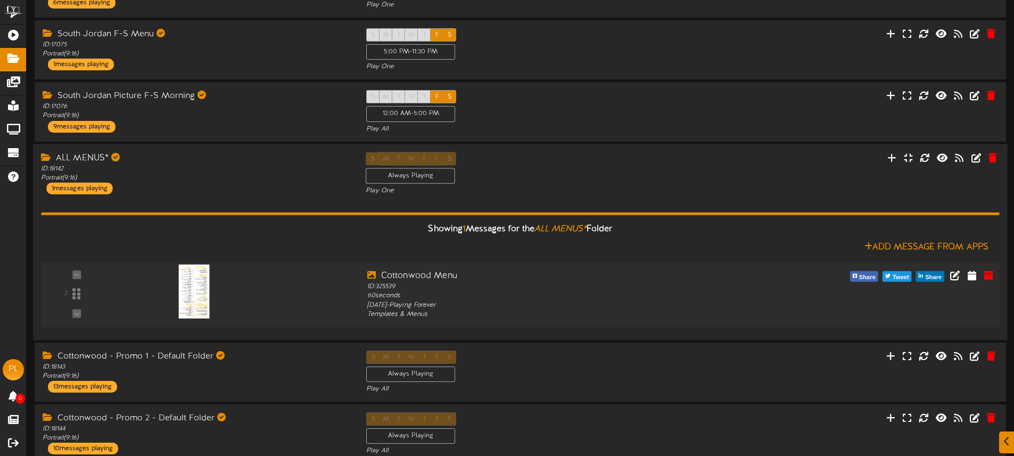
scroll to position [402, 0]
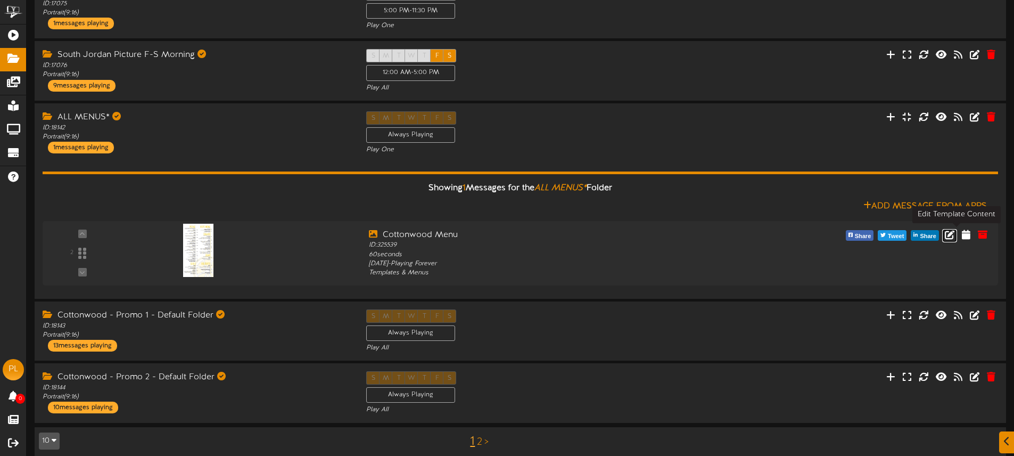
click at [954, 234] on icon at bounding box center [950, 234] width 10 height 10
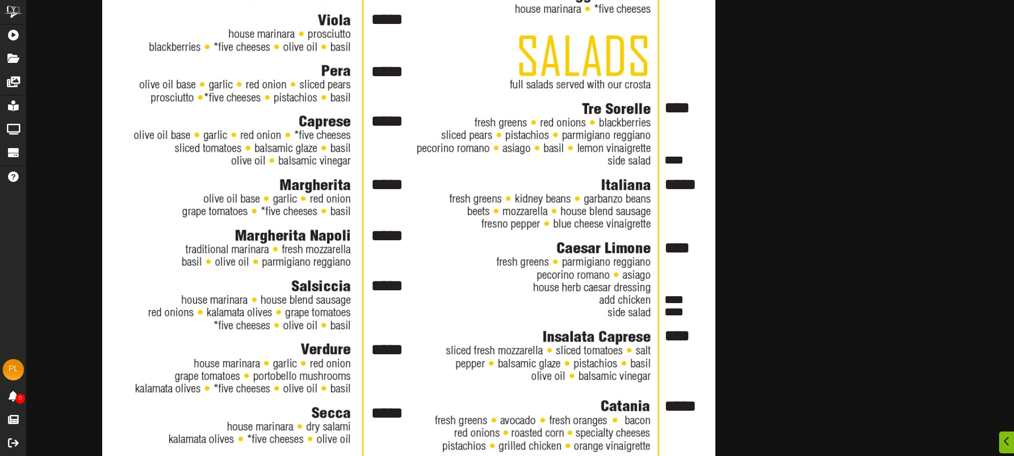
scroll to position [215, 0]
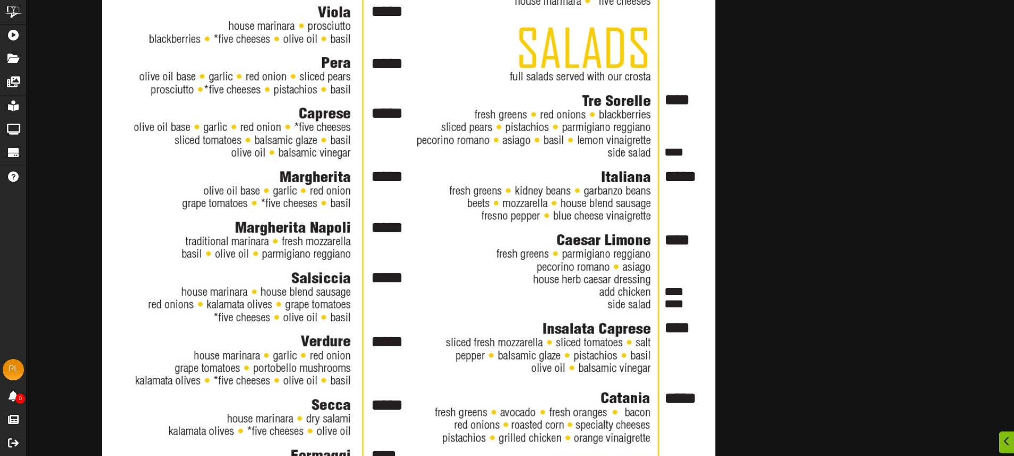
click at [373, 69] on textarea "*****" at bounding box center [390, 63] width 43 height 23
click at [396, 47] on div "***** **** **** **** ***** **** **** **** **** **** ***** **** ***** **** **** …" at bounding box center [408, 379] width 613 height 1090
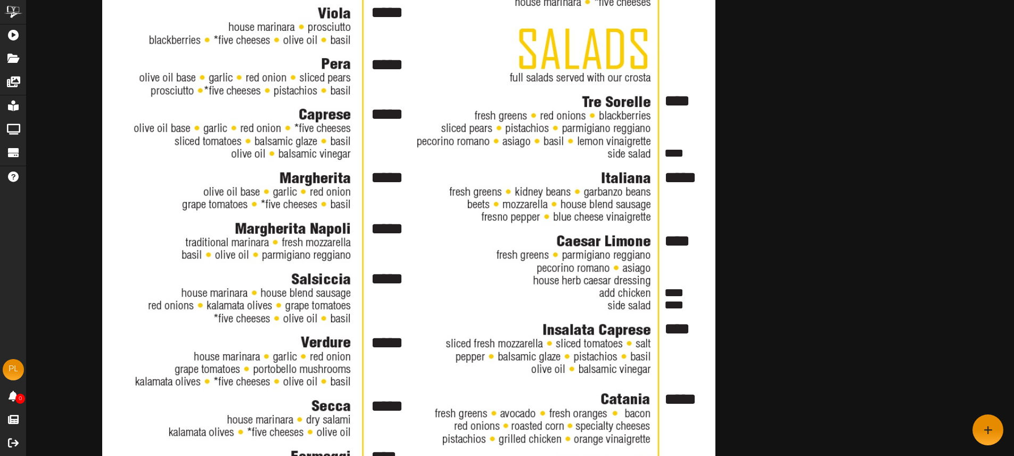
drag, startPoint x: 396, startPoint y: 42, endPoint x: 398, endPoint y: 60, distance: 17.7
click at [396, 42] on div "***** **** **** **** ***** **** **** **** **** **** ***** **** ***** **** **** …" at bounding box center [408, 381] width 613 height 1090
click at [398, 64] on textarea "*****" at bounding box center [390, 64] width 43 height 23
type textarea "*"
type textarea "*****"
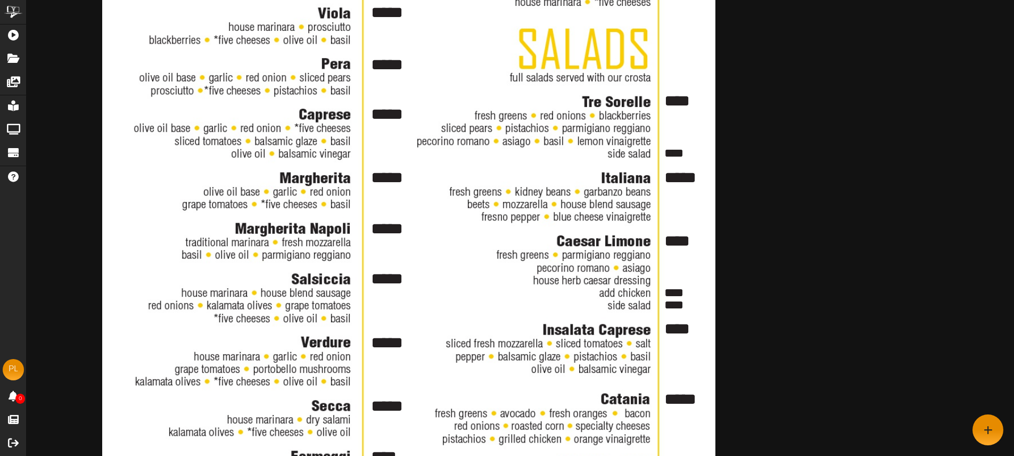
click at [760, 130] on div "***** **** **** **** ***** **** **** **** **** **** ***** **** ***** **** **** …" at bounding box center [397, 372] width 740 height 1107
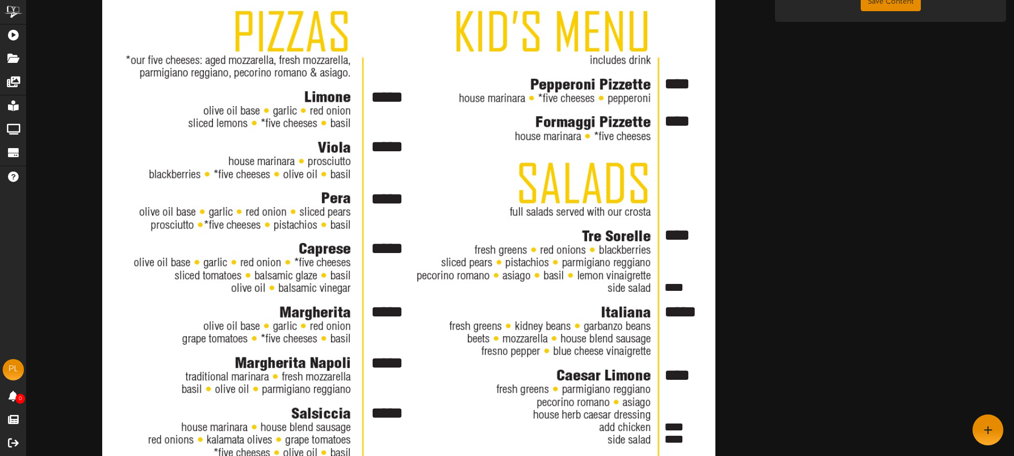
scroll to position [0, 0]
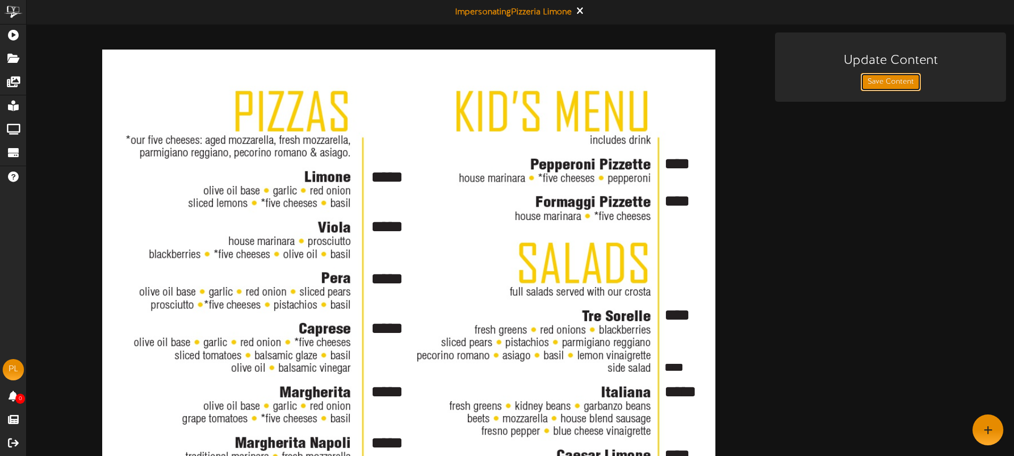
drag, startPoint x: 866, startPoint y: 84, endPoint x: 836, endPoint y: 166, distance: 87.6
click at [866, 84] on button "Save Content" at bounding box center [891, 82] width 60 height 18
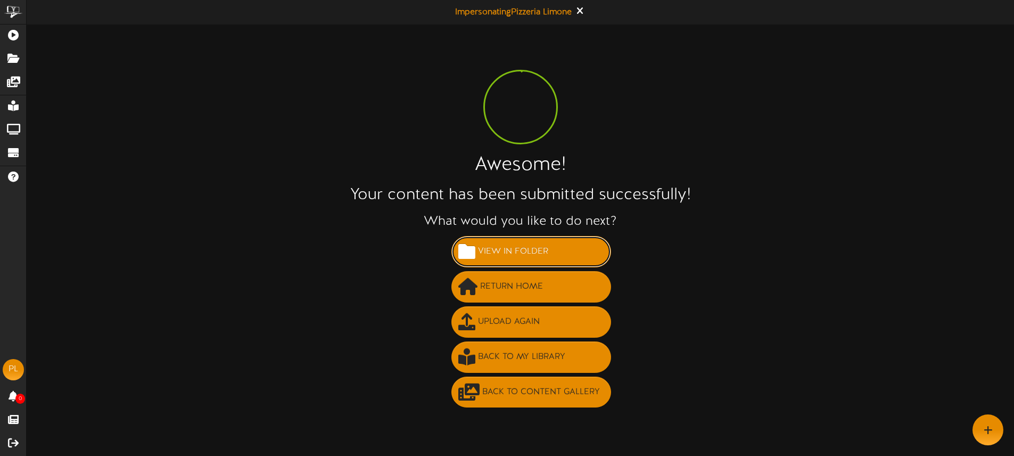
click at [523, 249] on span "View in Folder" at bounding box center [513, 252] width 76 height 18
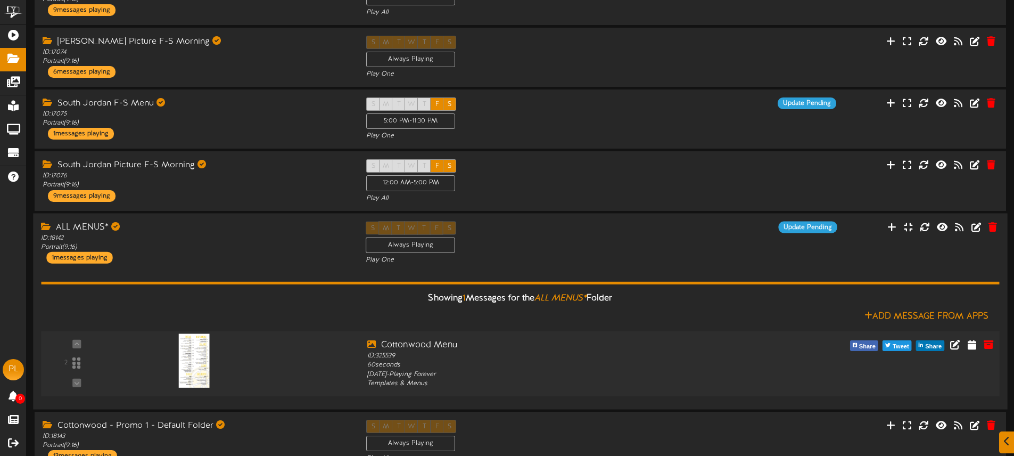
scroll to position [296, 0]
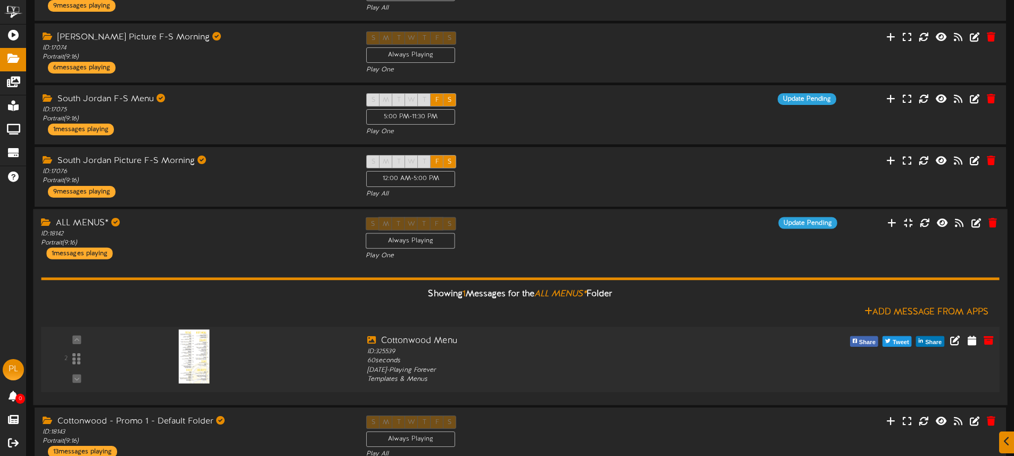
click at [203, 366] on img at bounding box center [194, 356] width 30 height 54
click at [960, 338] on icon at bounding box center [955, 340] width 12 height 12
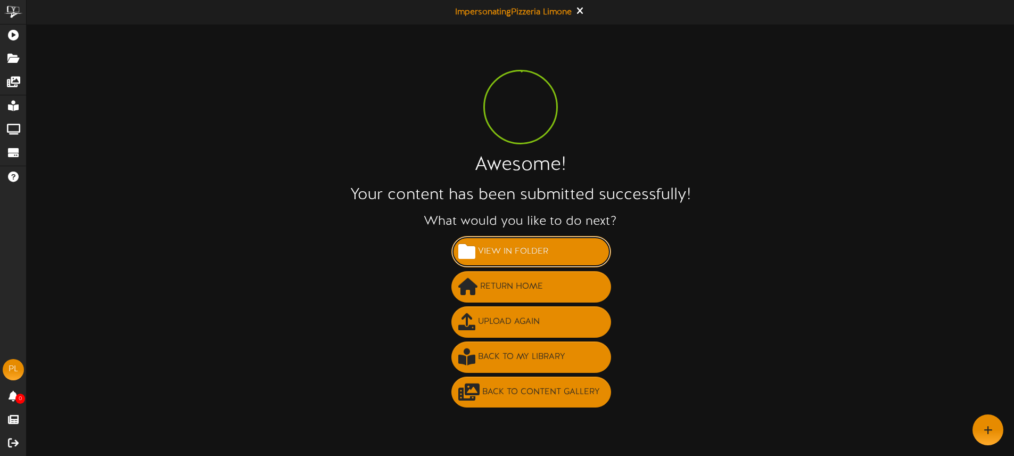
click at [522, 249] on span "View in Folder" at bounding box center [513, 252] width 76 height 18
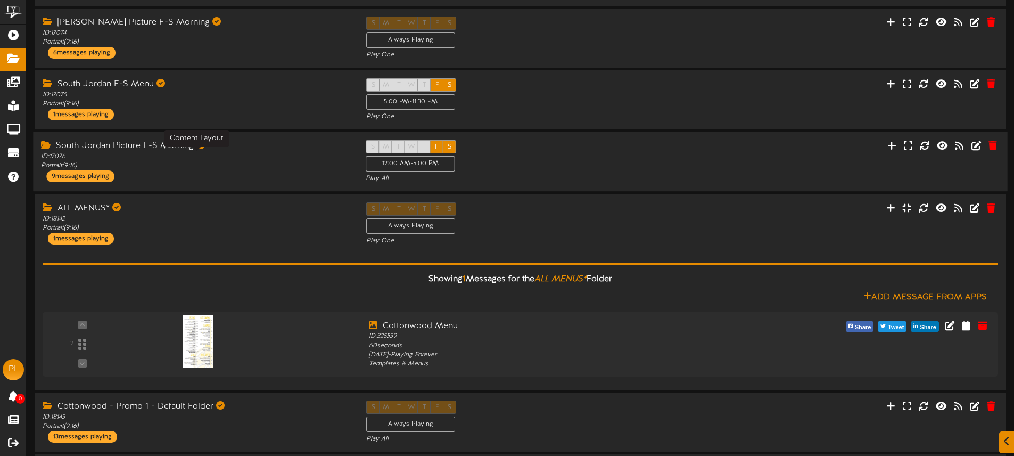
scroll to position [341, 0]
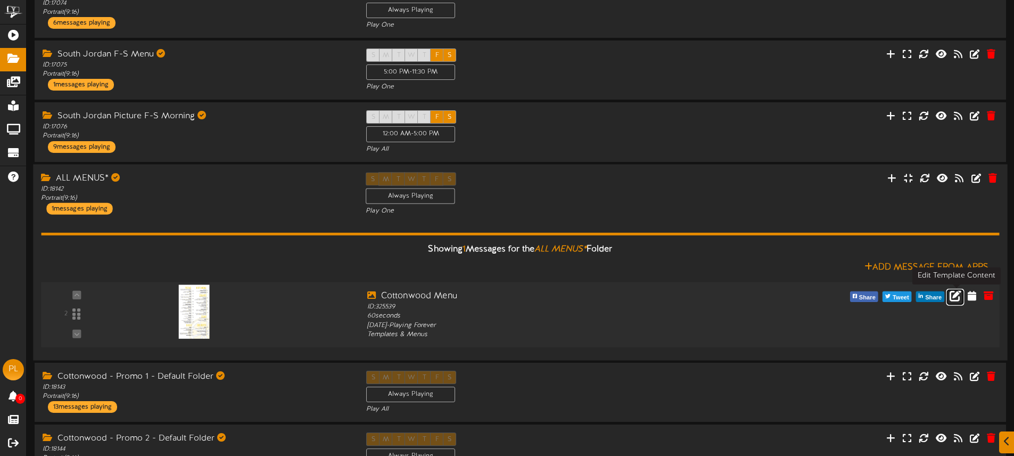
click at [953, 294] on icon at bounding box center [955, 295] width 12 height 12
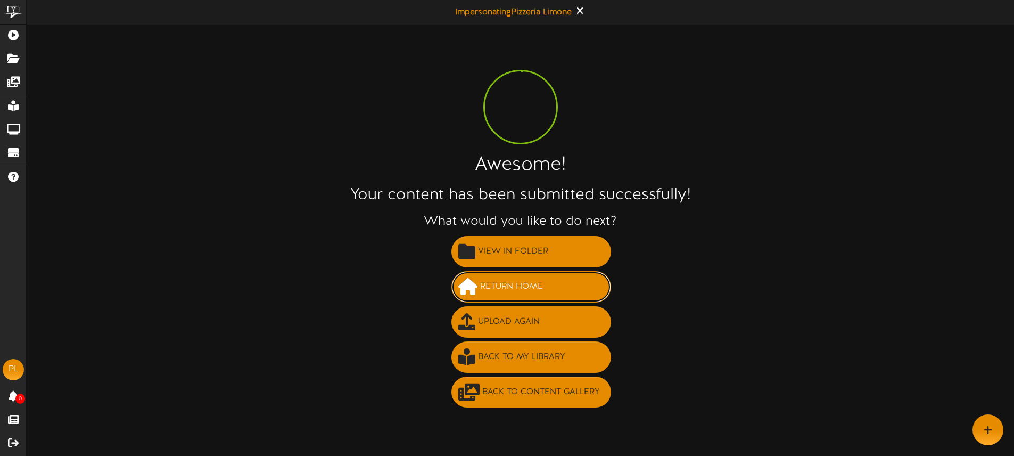
click at [522, 284] on span "Return Home" at bounding box center [511, 287] width 68 height 18
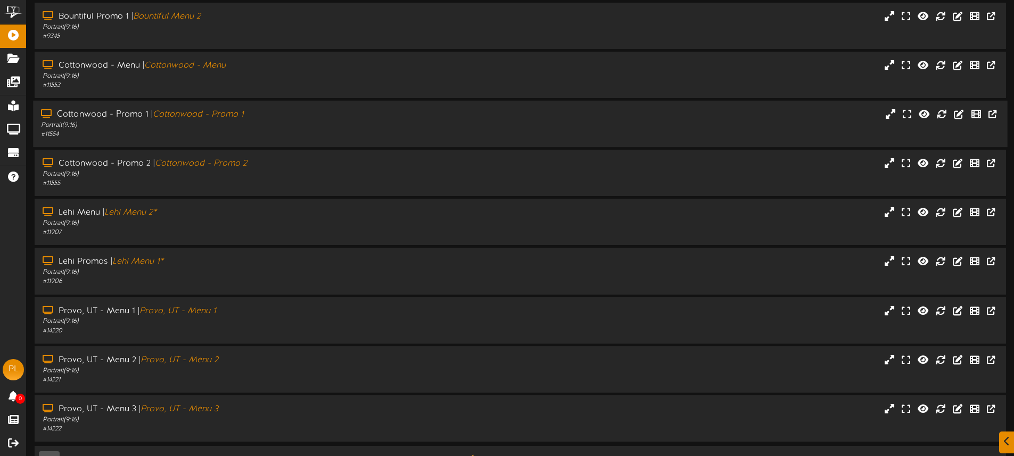
scroll to position [139, 0]
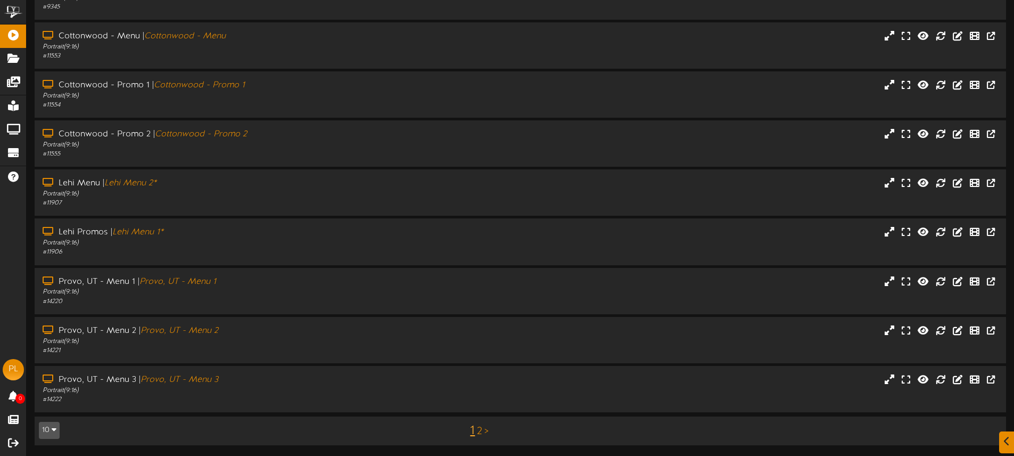
click at [483, 430] on div "1 2 >" at bounding box center [479, 430] width 245 height 20
click at [478, 432] on link "2" at bounding box center [479, 431] width 5 height 12
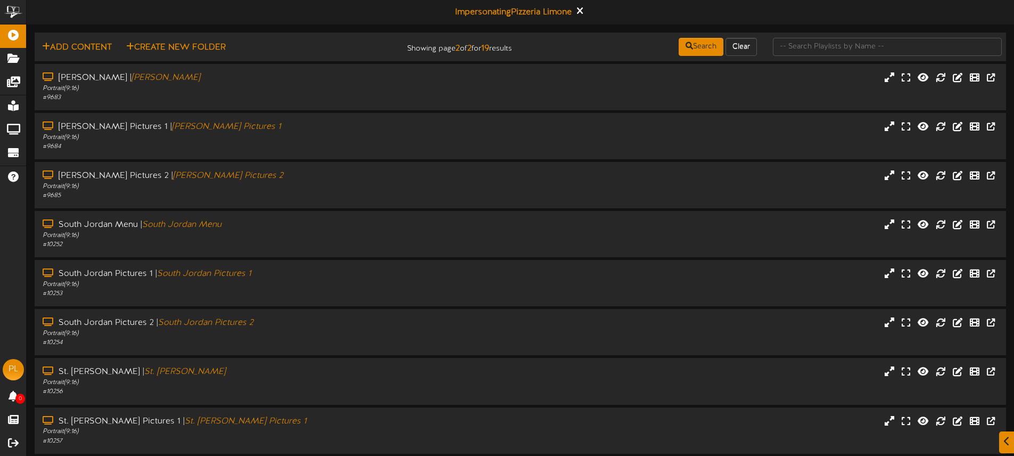
scroll to position [90, 0]
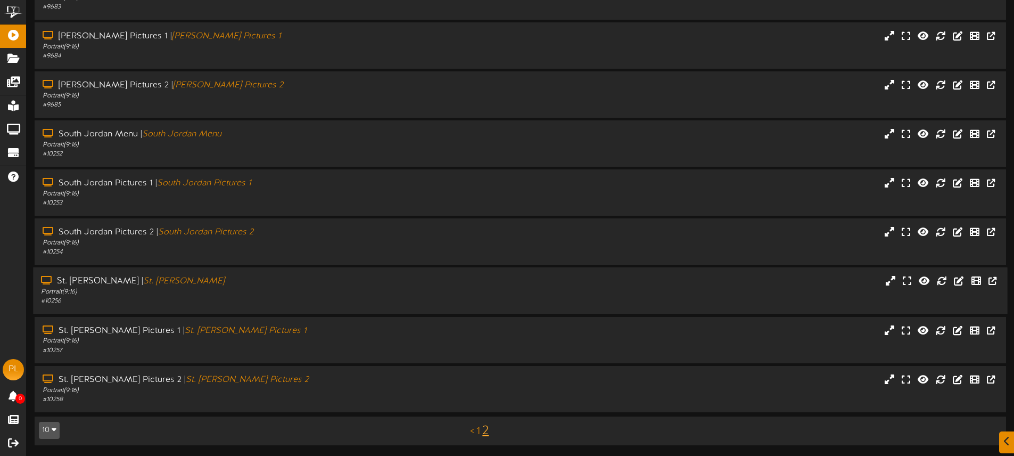
click at [267, 292] on div "Portrait ( 9:16 )" at bounding box center [236, 291] width 390 height 9
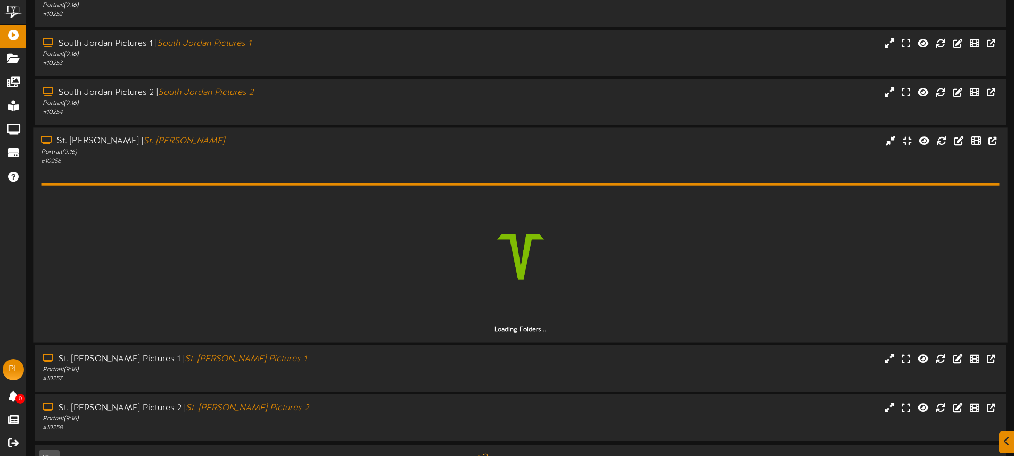
scroll to position [228, 0]
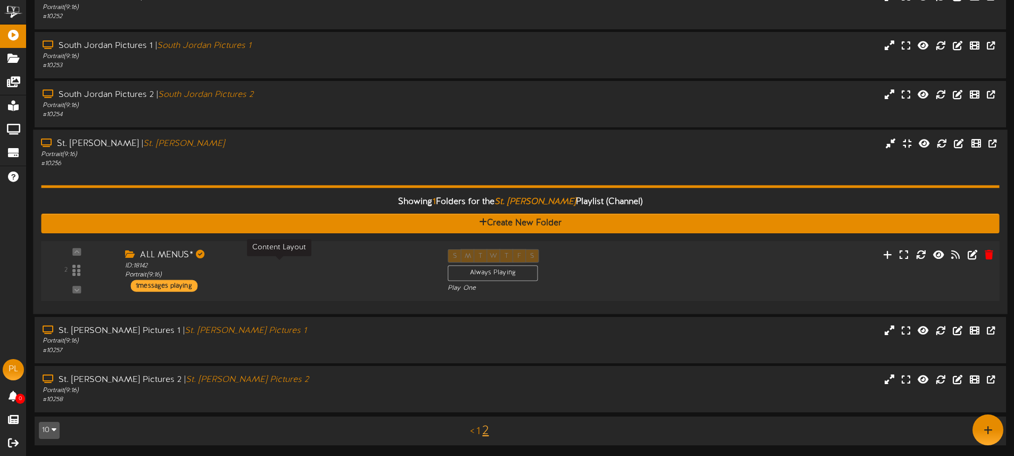
click at [270, 270] on div "ID: 18142 Portrait ( 9:16 )" at bounding box center [278, 270] width 307 height 19
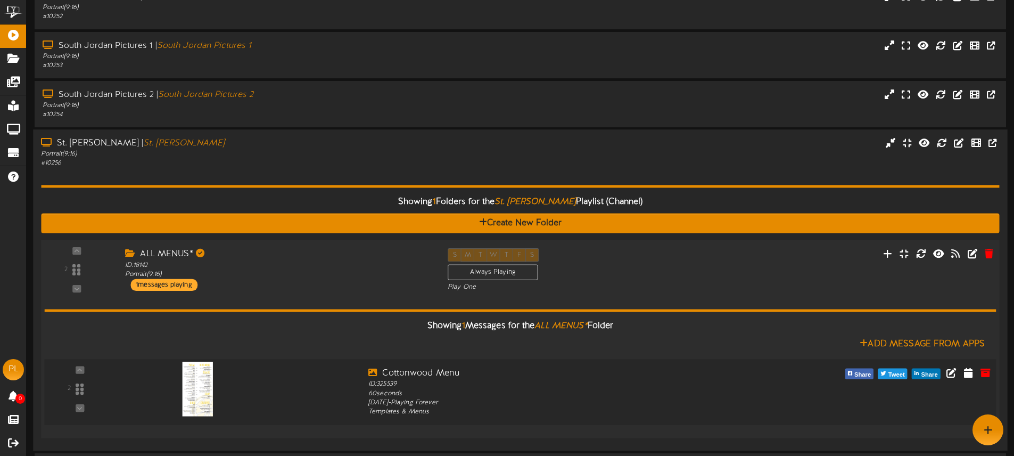
click at [208, 367] on img at bounding box center [198, 388] width 31 height 54
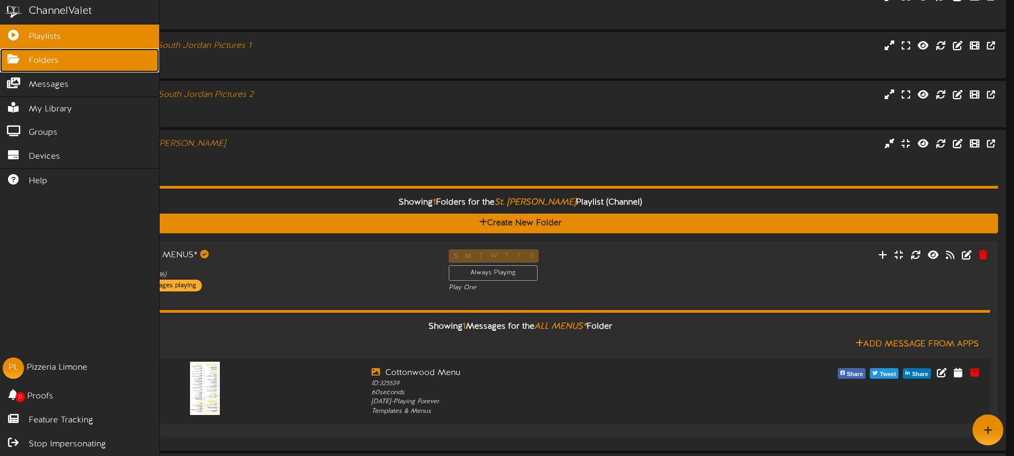
click at [42, 64] on span "Folders" at bounding box center [44, 61] width 30 height 12
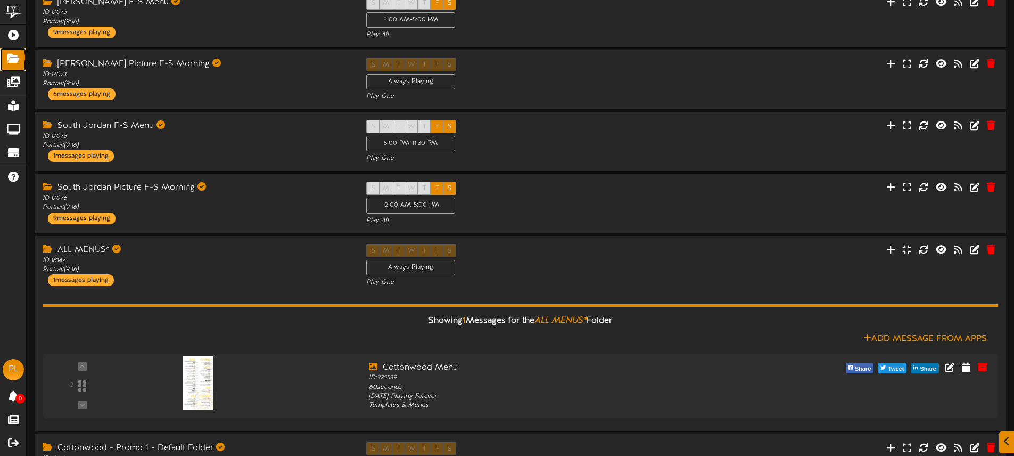
scroll to position [412, 0]
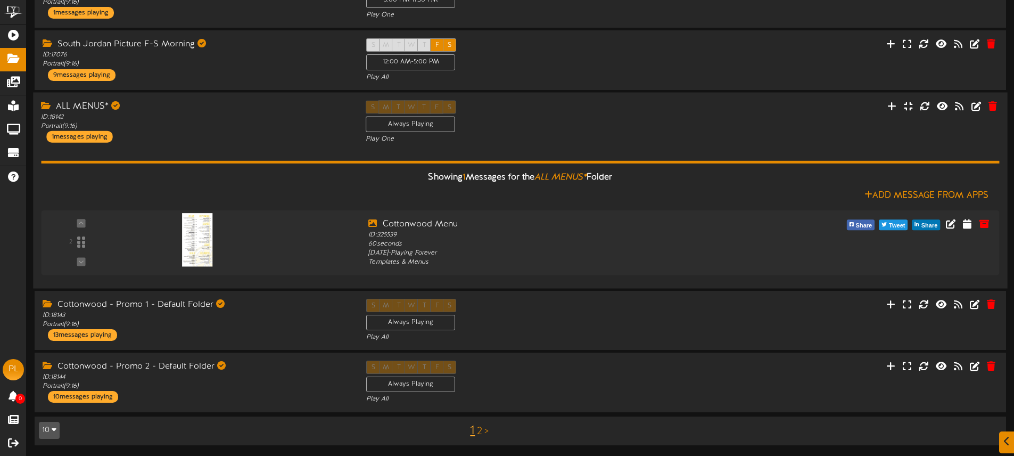
click at [261, 130] on div "ALL MENUS* ID: 18142 Portrait ( 9:16 ) 1 messages playing" at bounding box center [195, 121] width 325 height 42
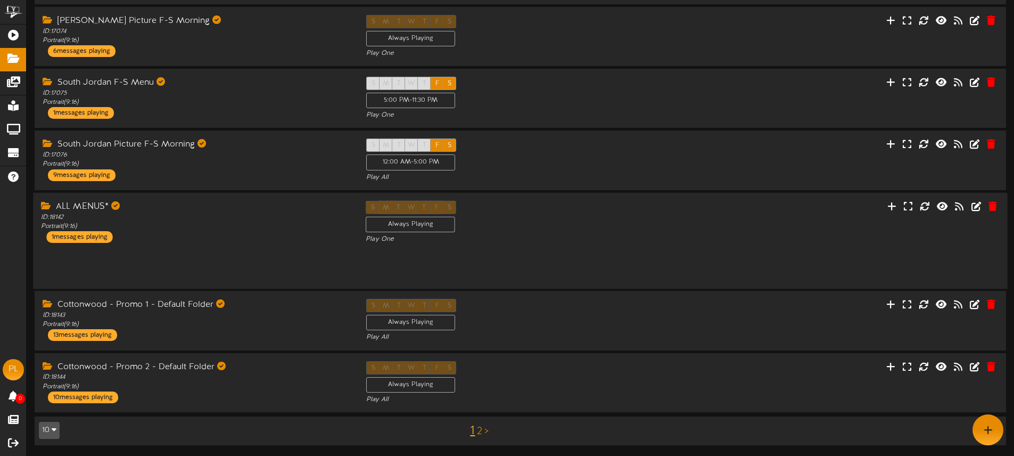
scroll to position [276, 0]
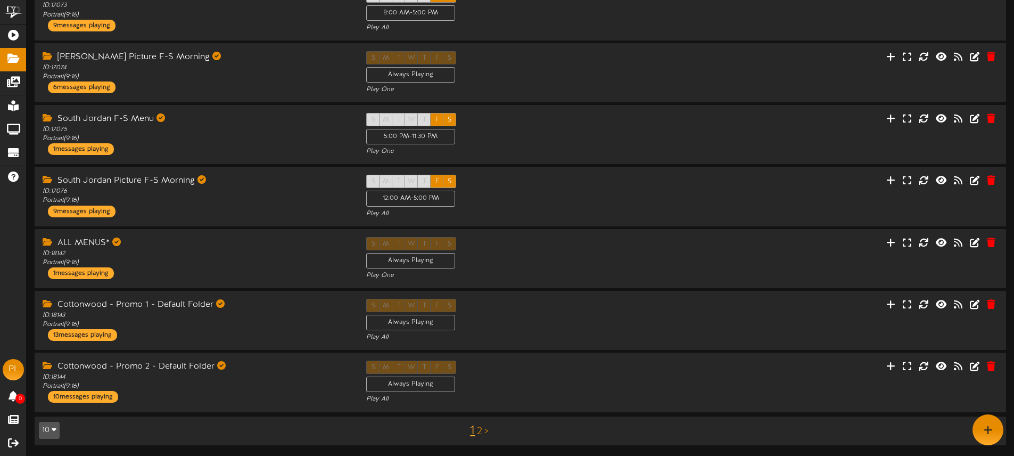
click at [479, 429] on link "2" at bounding box center [479, 431] width 5 height 12
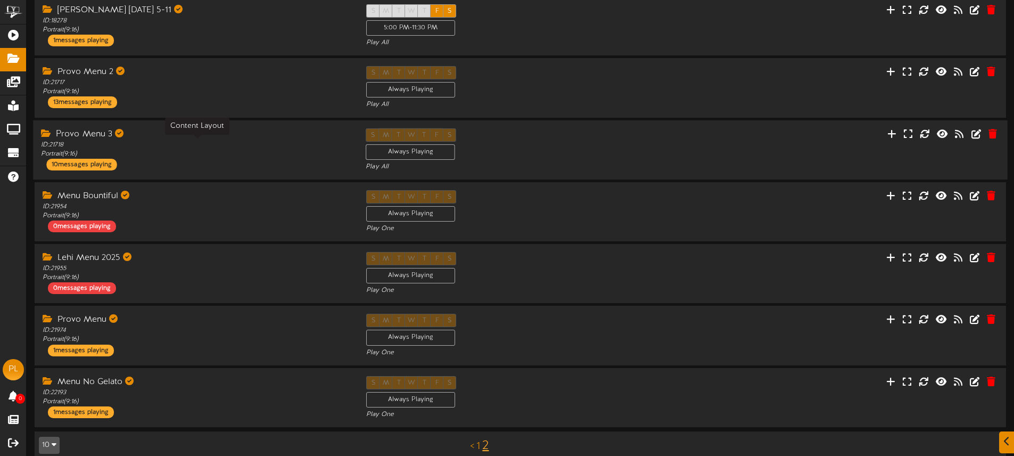
scroll to position [152, 0]
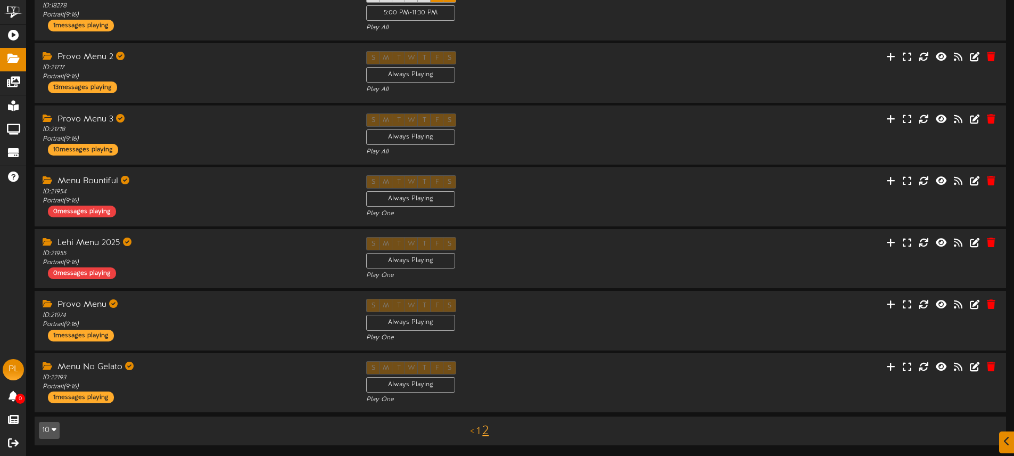
click at [477, 428] on link "1" at bounding box center [478, 431] width 4 height 12
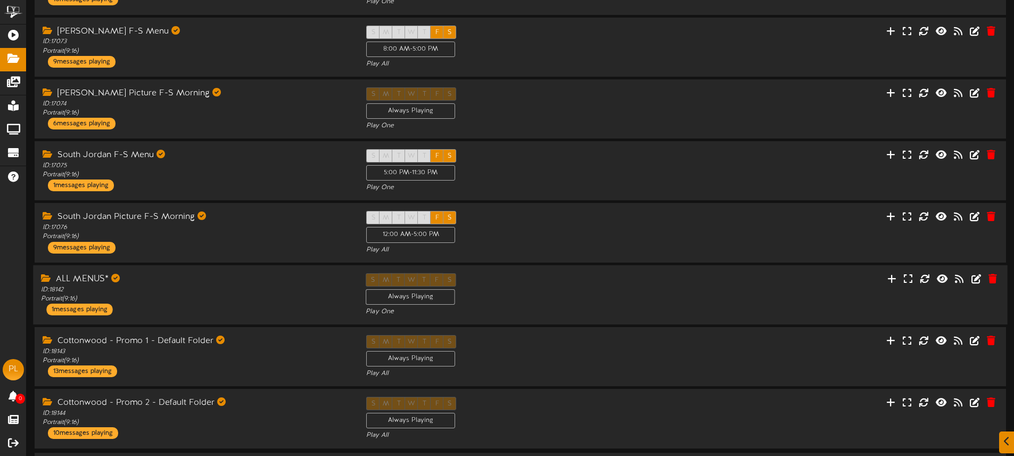
scroll to position [243, 0]
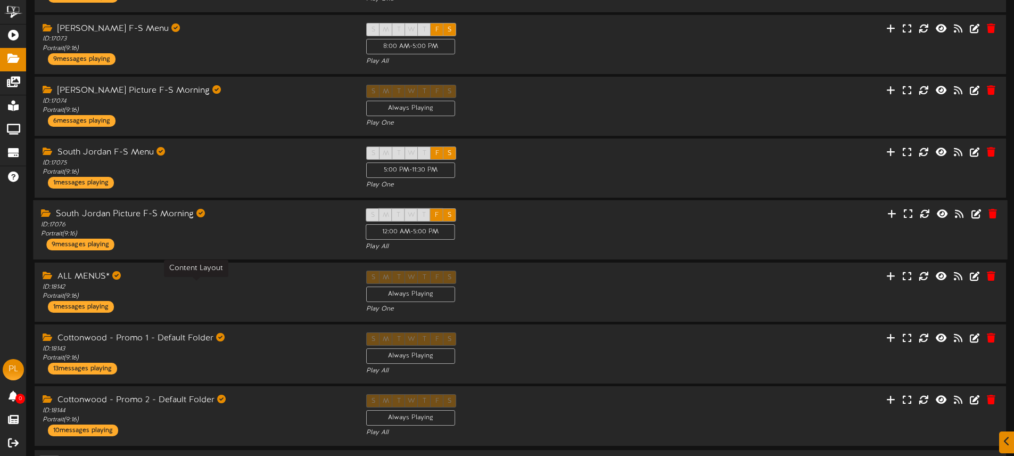
drag, startPoint x: 254, startPoint y: 297, endPoint x: 324, endPoint y: 253, distance: 82.5
click at [254, 297] on div "ID: 18142 Portrait ( 9:16 )" at bounding box center [197, 292] width 308 height 18
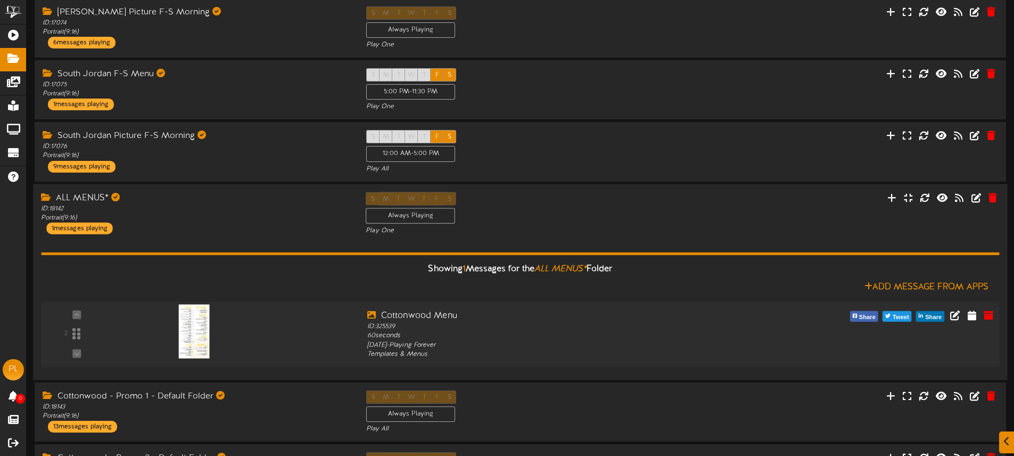
scroll to position [357, 0]
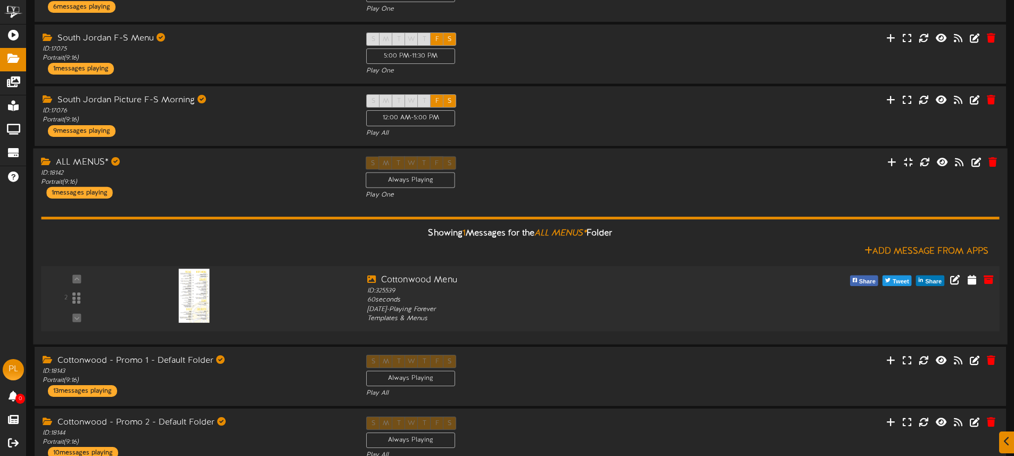
click at [180, 297] on img at bounding box center [194, 295] width 30 height 54
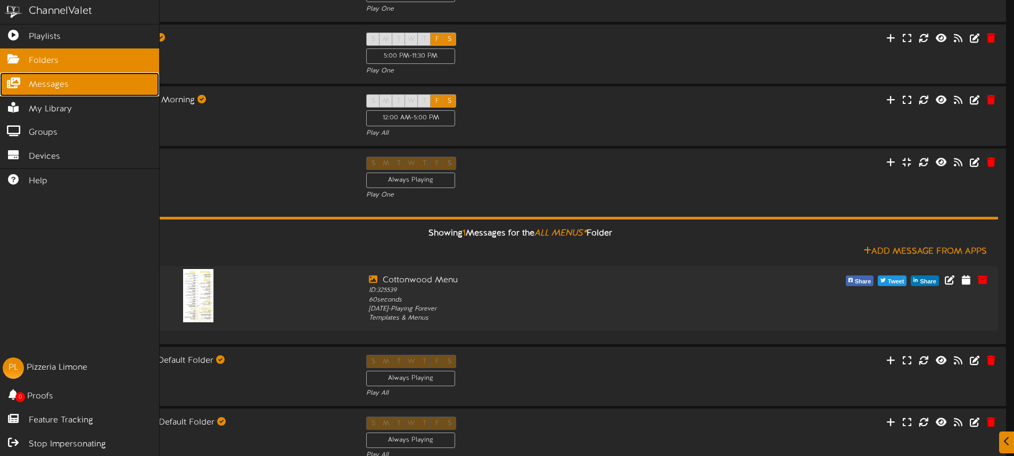
click at [45, 79] on span "Messages" at bounding box center [49, 85] width 40 height 12
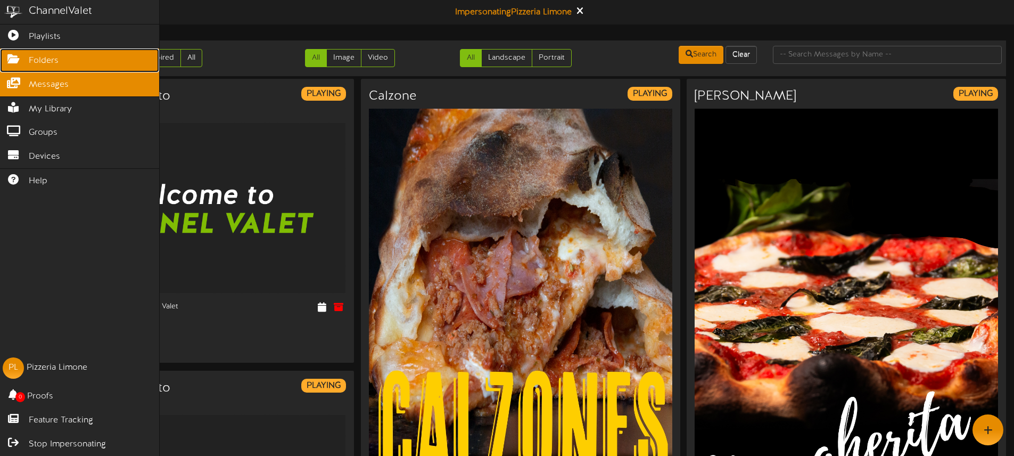
click at [49, 61] on span "Folders" at bounding box center [44, 61] width 30 height 12
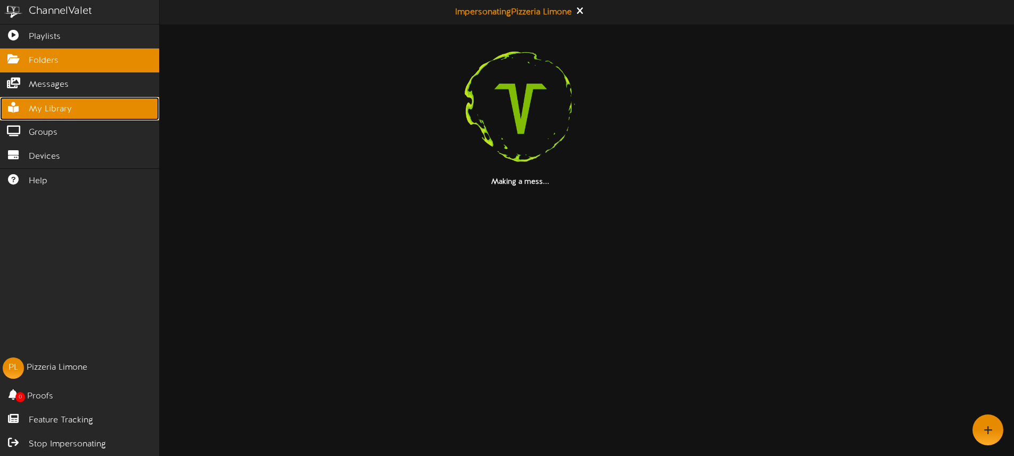
drag, startPoint x: 57, startPoint y: 112, endPoint x: 55, endPoint y: 103, distance: 9.3
click at [57, 112] on span "My Library" at bounding box center [50, 109] width 43 height 12
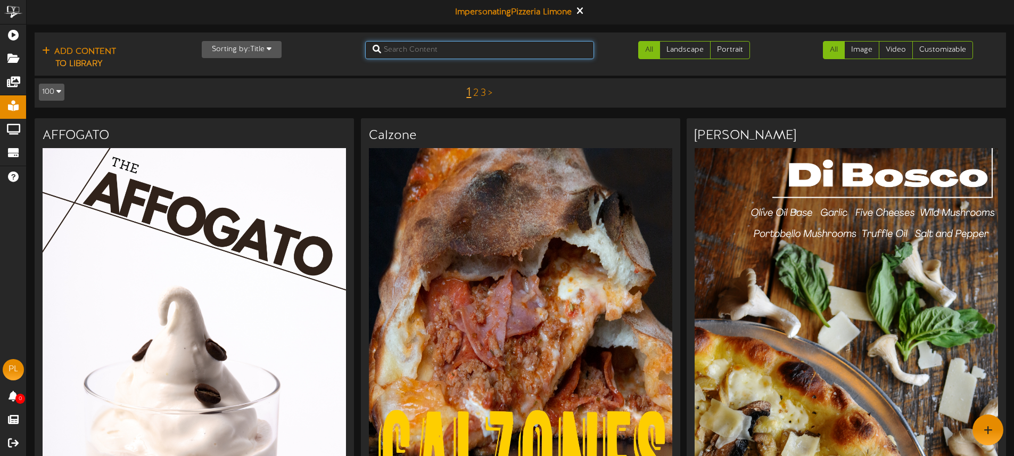
click at [420, 49] on input "text" at bounding box center [479, 50] width 229 height 18
type input "menu"
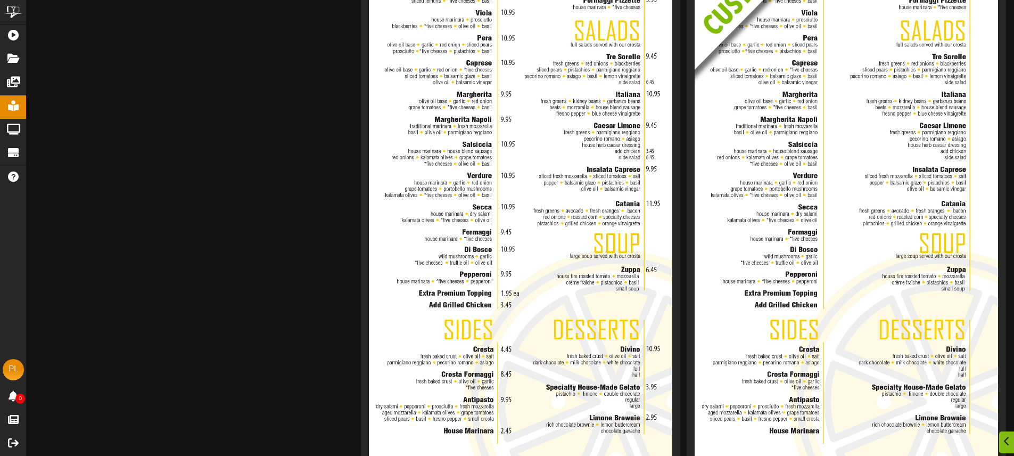
scroll to position [2028, 0]
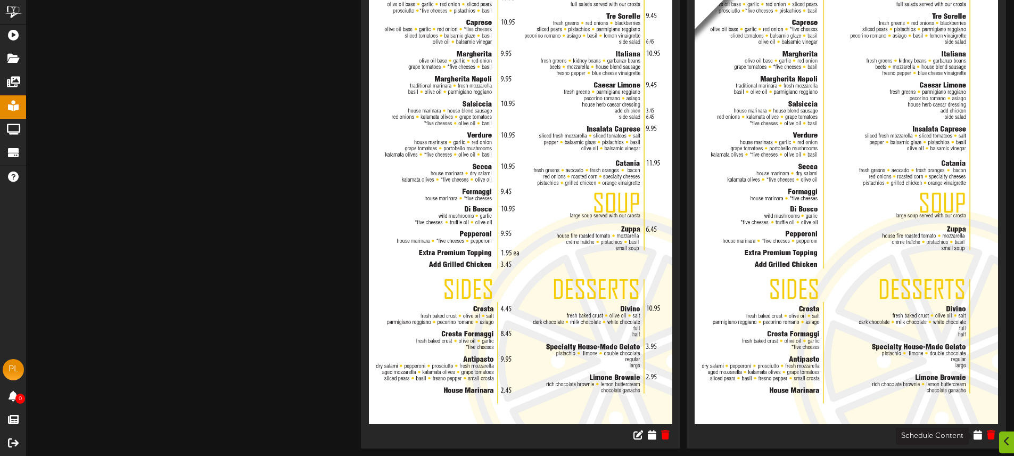
click at [976, 434] on icon at bounding box center [977, 434] width 9 height 10
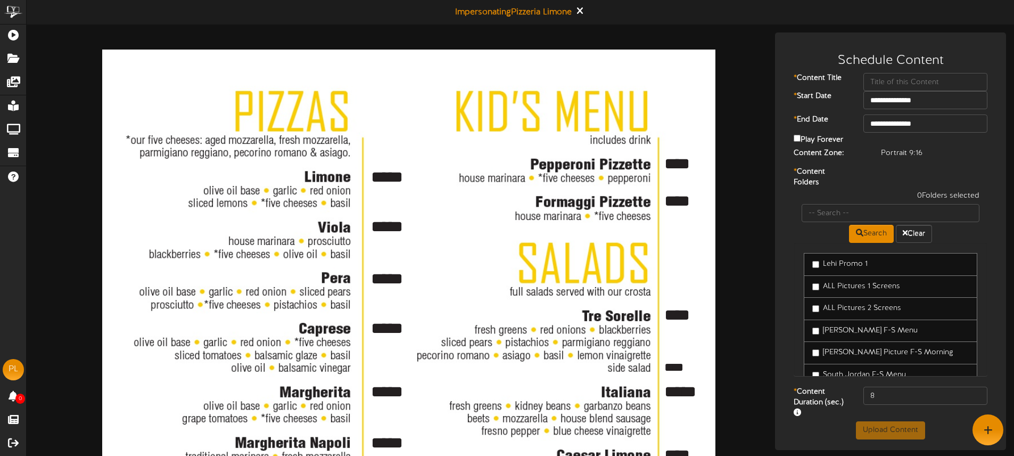
click at [398, 173] on textarea "*****" at bounding box center [390, 177] width 43 height 23
click at [394, 227] on textarea "*****" at bounding box center [390, 226] width 43 height 23
click at [395, 276] on textarea "*****" at bounding box center [390, 278] width 43 height 23
click at [395, 323] on textarea "*****" at bounding box center [390, 328] width 43 height 23
click at [393, 383] on textarea "*****" at bounding box center [390, 391] width 43 height 23
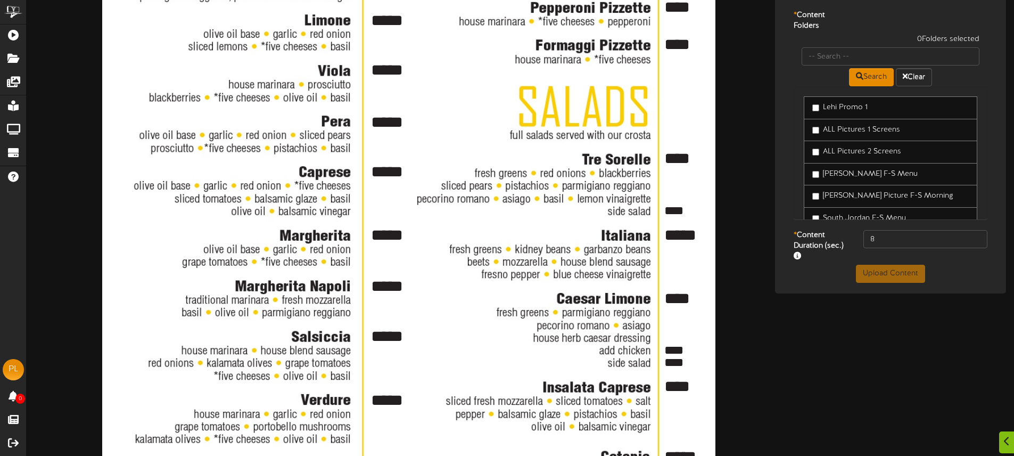
scroll to position [163, 0]
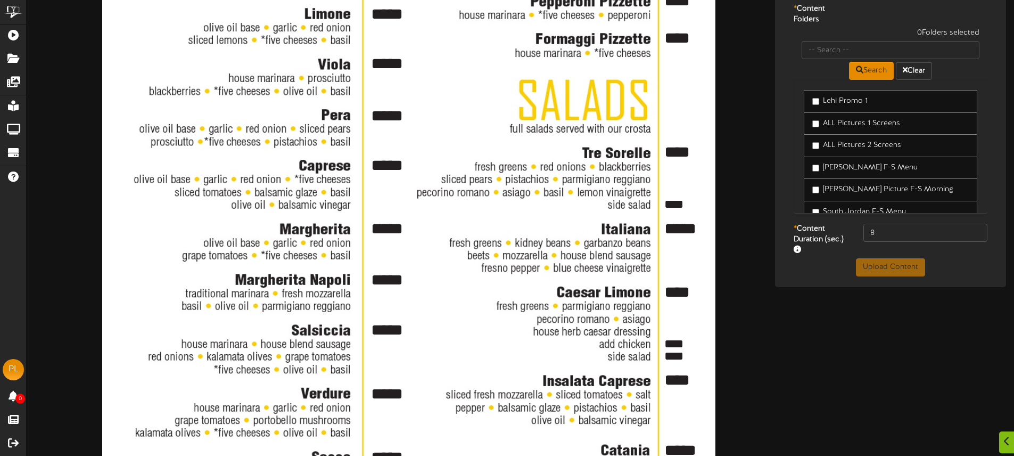
click at [399, 285] on textarea "*****" at bounding box center [390, 279] width 43 height 23
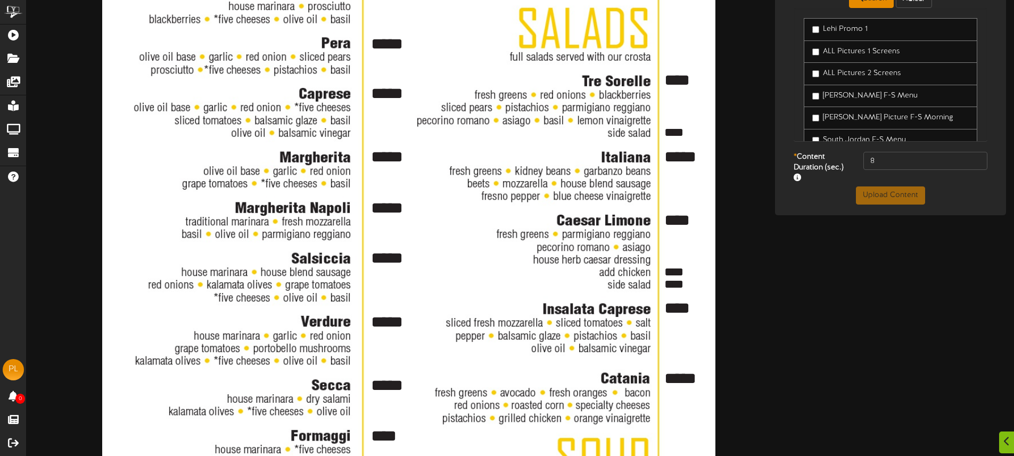
scroll to position [235, 0]
click at [395, 42] on textarea "*****" at bounding box center [390, 43] width 43 height 23
click at [401, 71] on div "***** **** **** **** ***** **** **** **** **** ***** **** **** **** **** **** *…" at bounding box center [408, 359] width 613 height 1090
click at [392, 94] on textarea "*****" at bounding box center [390, 92] width 43 height 23
click at [401, 94] on textarea "*****" at bounding box center [390, 92] width 43 height 23
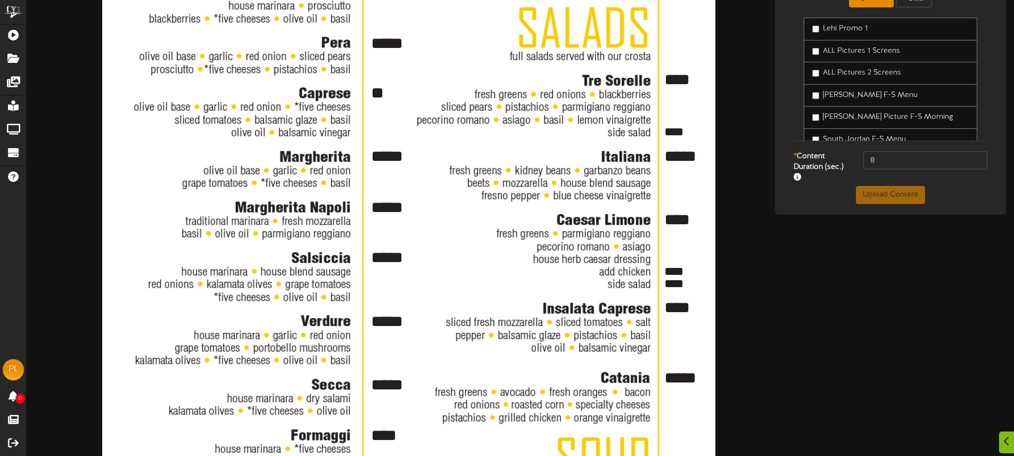
type textarea "*"
type textarea "*****"
click at [424, 111] on div "***** **** **** **** ***** **** **** **** **** ***** **** **** **** **** **** *…" at bounding box center [408, 359] width 613 height 1090
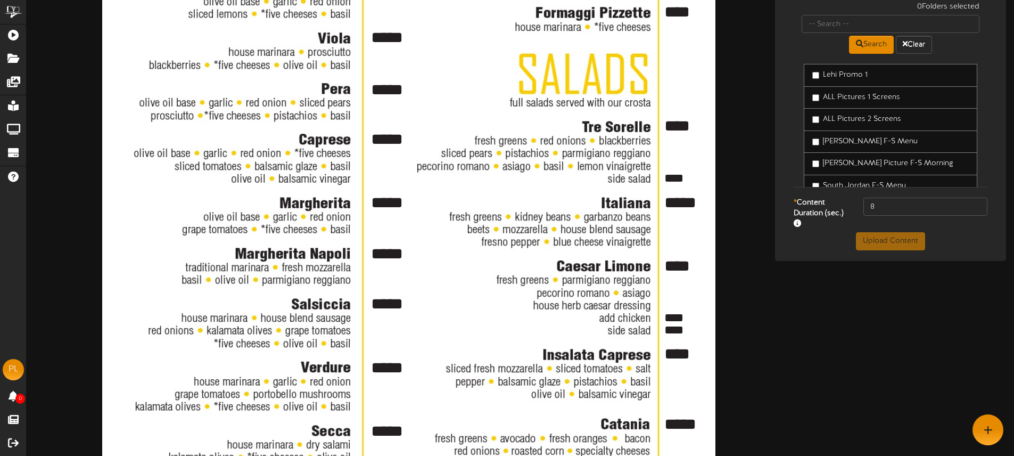
scroll to position [184, 0]
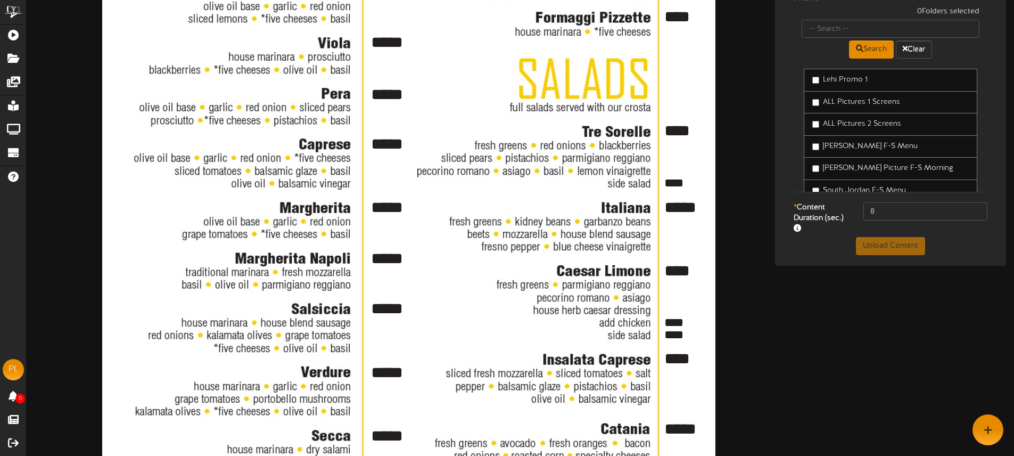
drag, startPoint x: 393, startPoint y: 95, endPoint x: 399, endPoint y: 94, distance: 6.5
click at [393, 95] on textarea "*****" at bounding box center [390, 94] width 43 height 23
click at [406, 93] on textarea "*****" at bounding box center [390, 94] width 43 height 23
click at [373, 93] on textarea "*****" at bounding box center [390, 94] width 43 height 23
click at [384, 119] on div "***** **** **** **** ***** **** **** **** **** ***** **** **** **** **** **** *…" at bounding box center [408, 410] width 613 height 1090
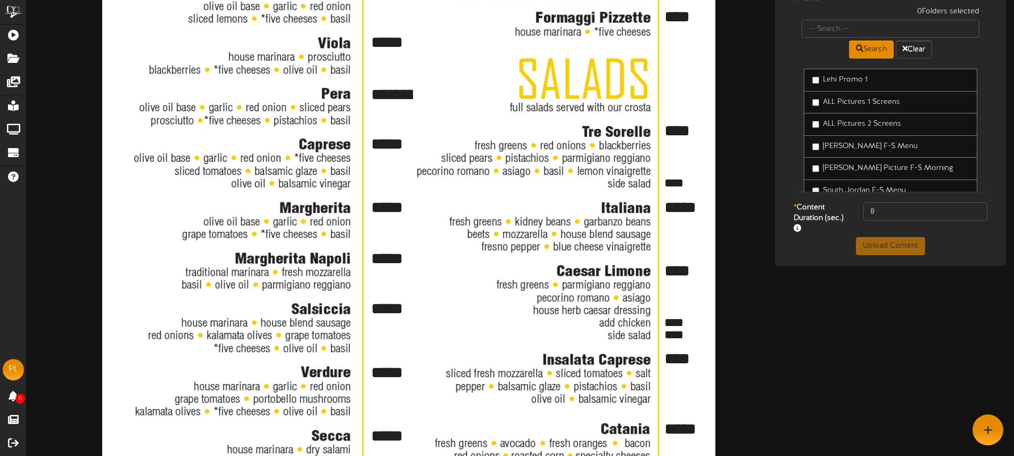
scroll to position [183, 0]
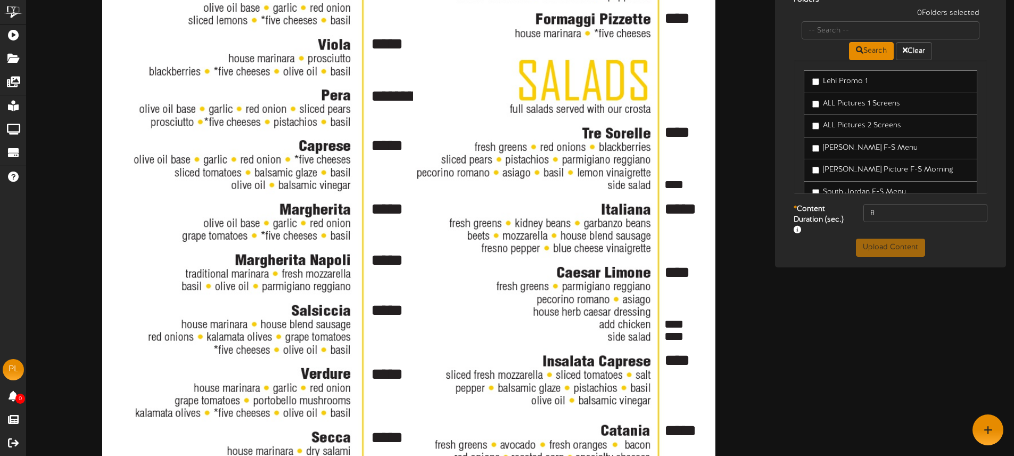
click at [399, 98] on textarea "*****" at bounding box center [390, 96] width 43 height 23
type textarea "*"
type textarea "*****"
click at [432, 130] on div "***** **** **** **** ***** **** **** **** **** ***** **** **** **** **** **** *…" at bounding box center [408, 412] width 613 height 1090
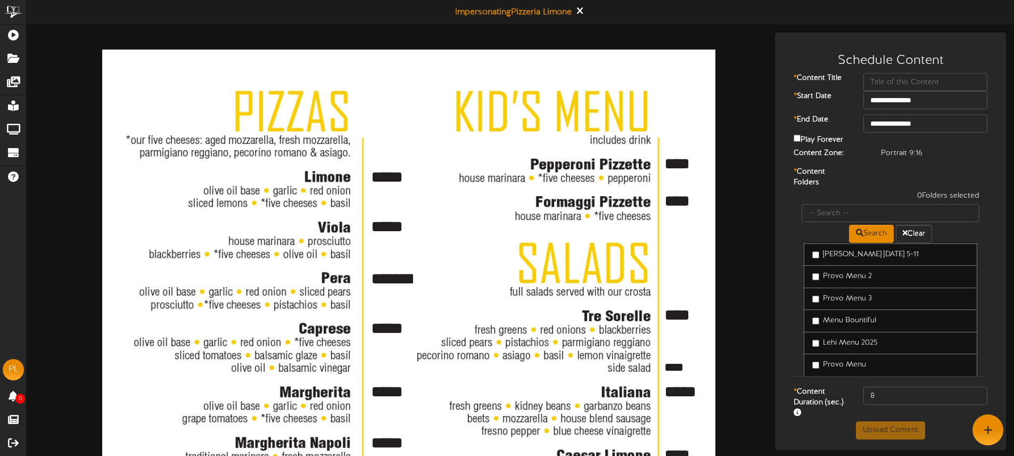
scroll to position [296, 0]
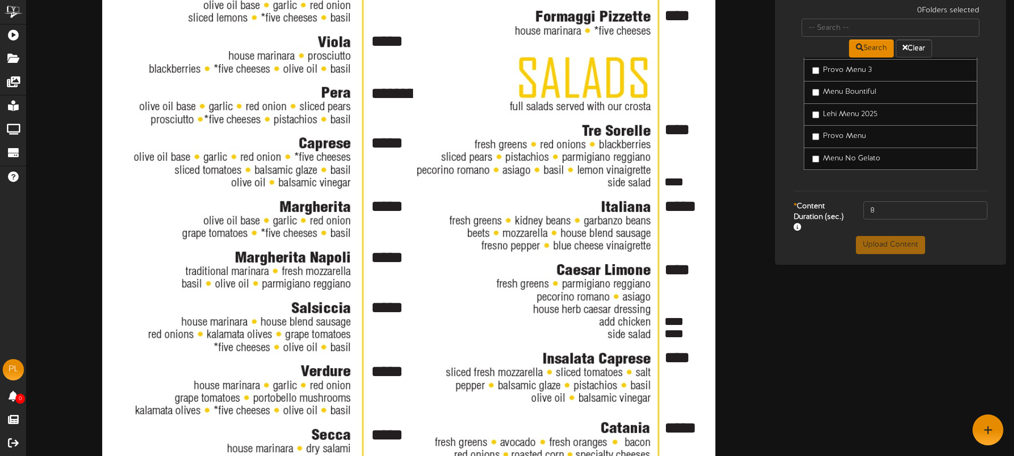
scroll to position [0, 0]
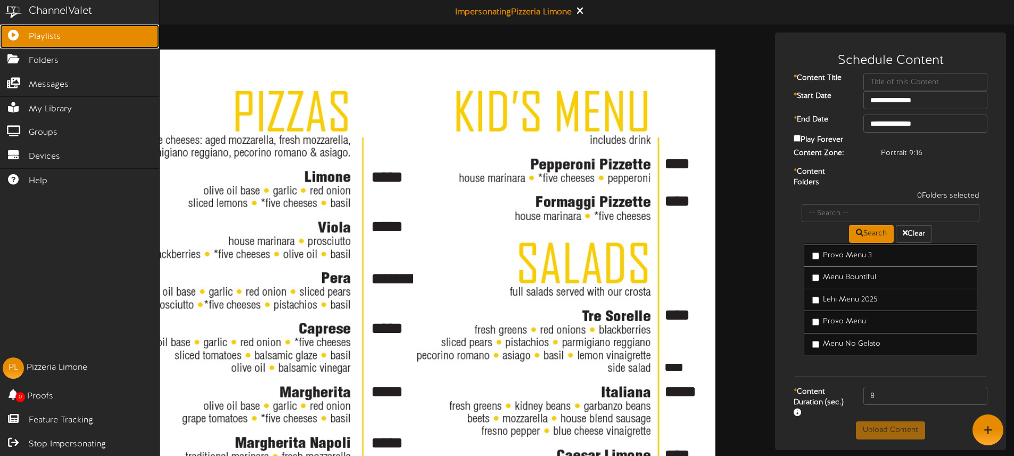
click at [23, 35] on icon at bounding box center [13, 34] width 27 height 8
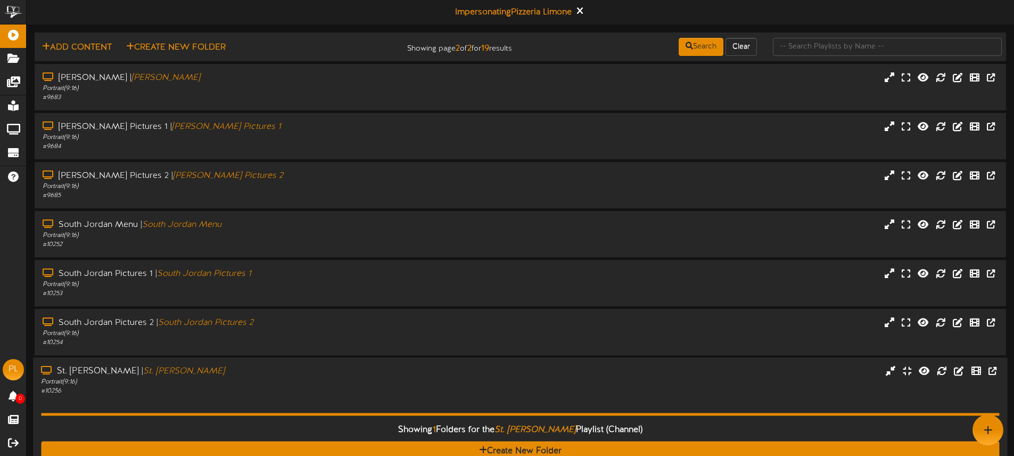
click at [337, 369] on div "St. George Menu | St. George Menu" at bounding box center [236, 372] width 390 height 12
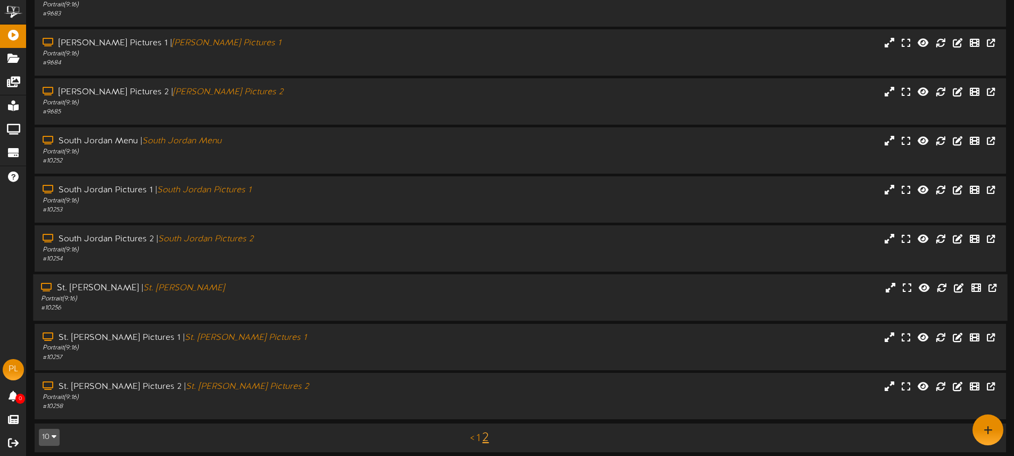
scroll to position [90, 0]
